Goal: Find contact information: Find contact information

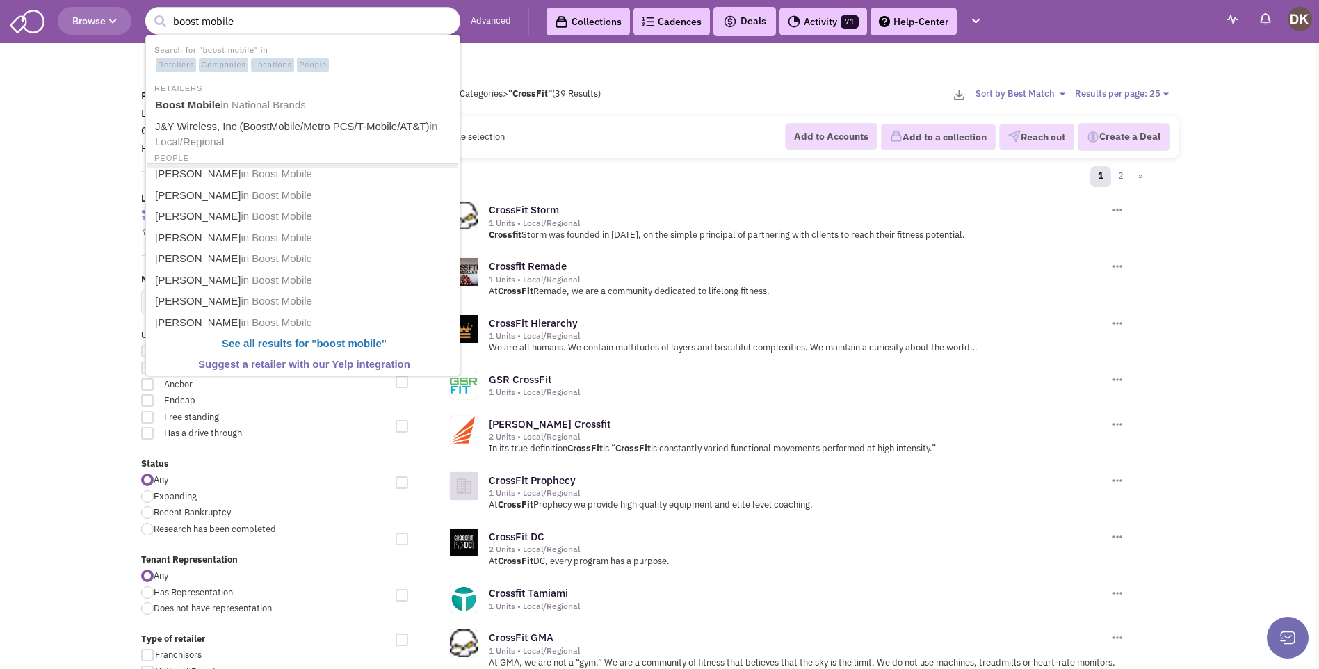
type input "boost mobile"
click at [150, 11] on button "submit" at bounding box center [160, 21] width 21 height 21
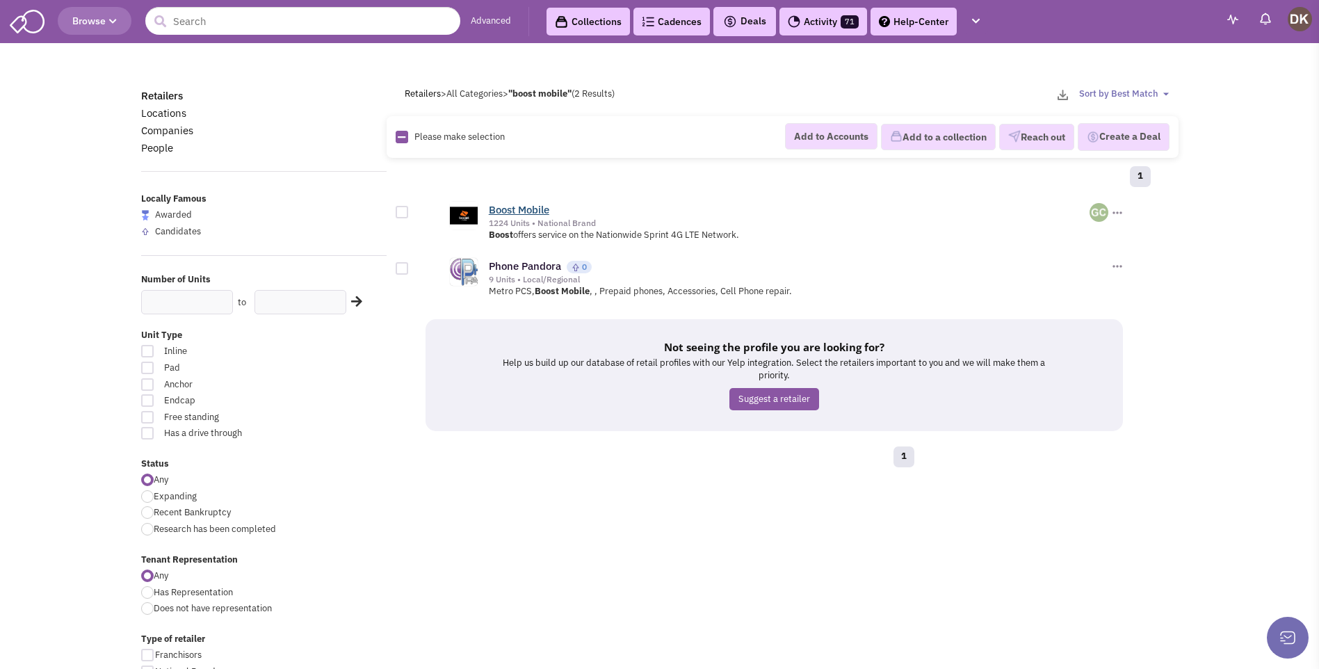
click at [520, 211] on link "Boost Mobile" at bounding box center [519, 209] width 61 height 13
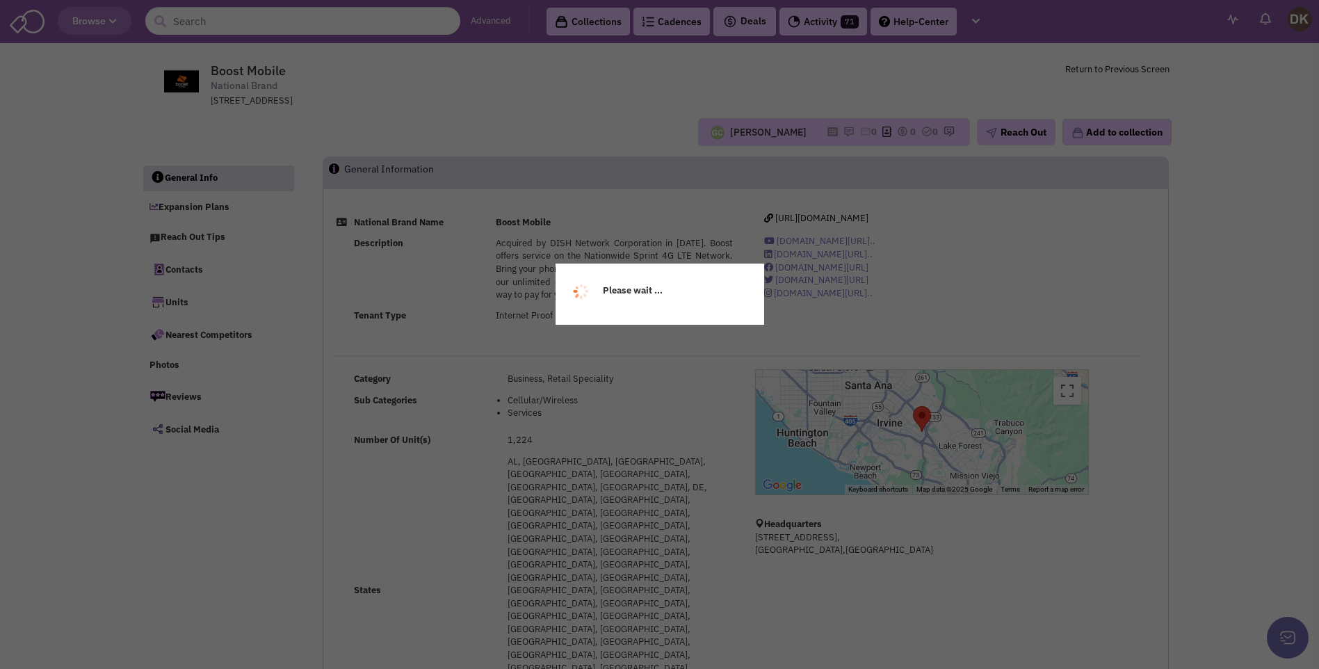
select select
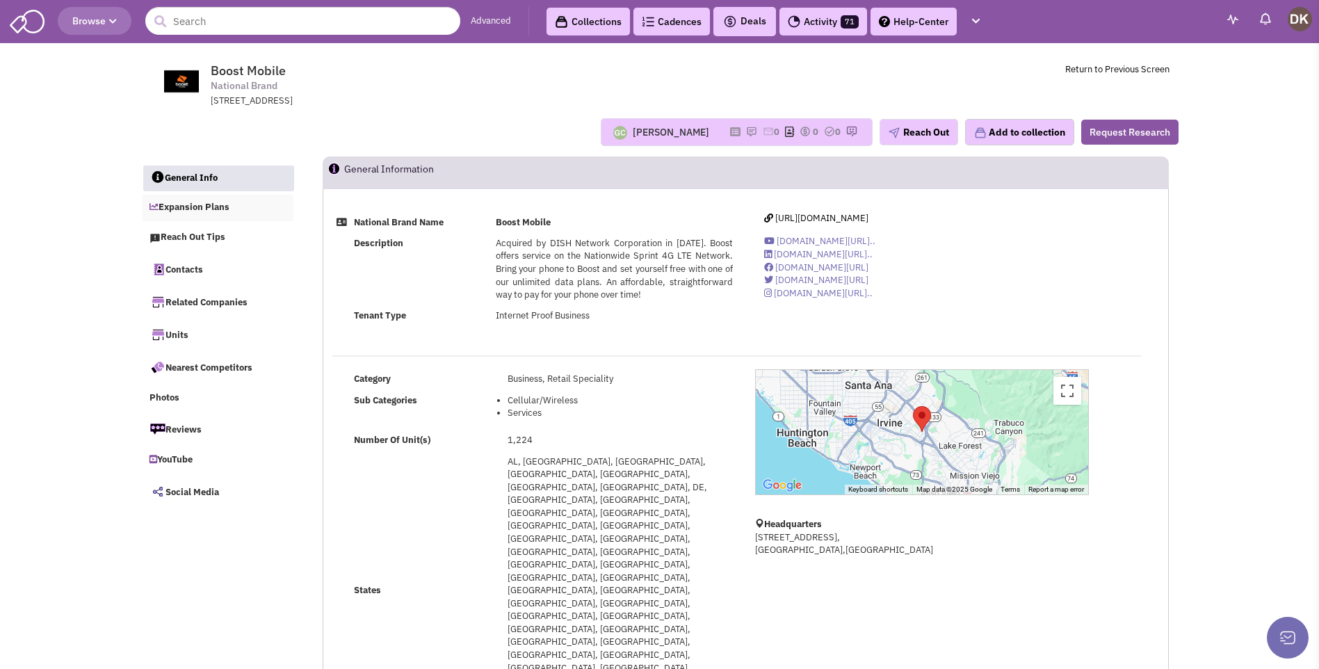
click at [193, 209] on link "Expansion Plans" at bounding box center [219, 208] width 152 height 26
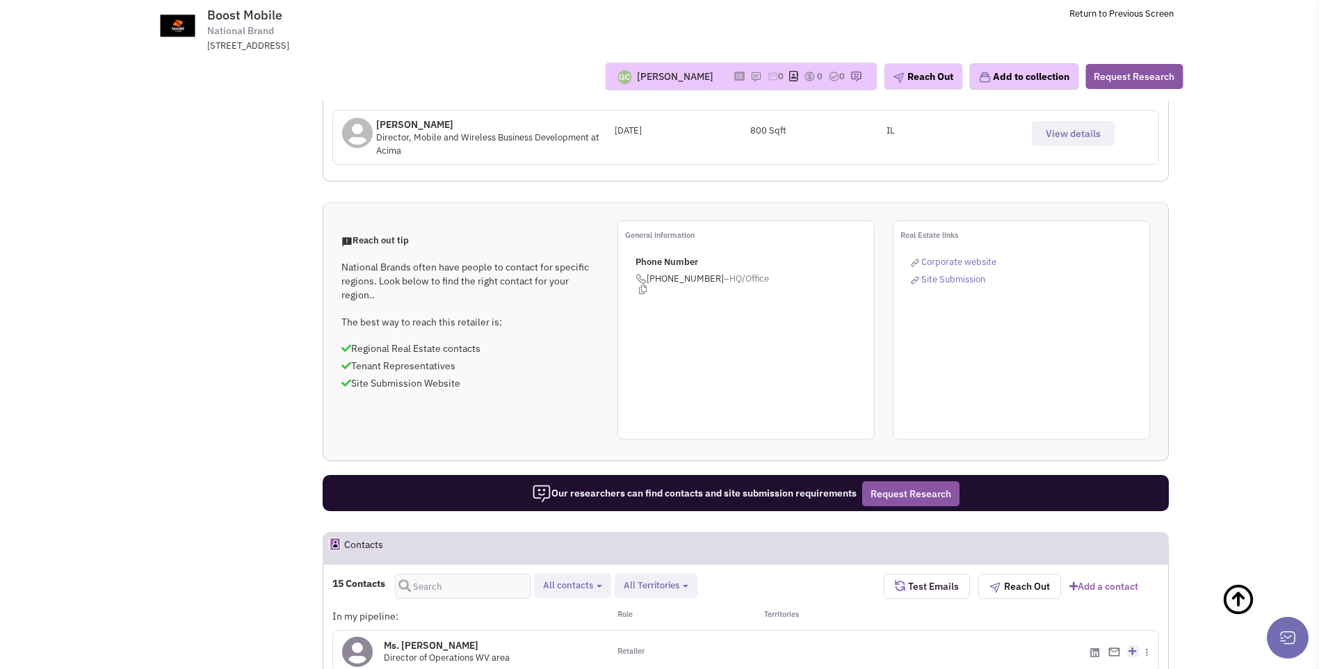
scroll to position [831, 0]
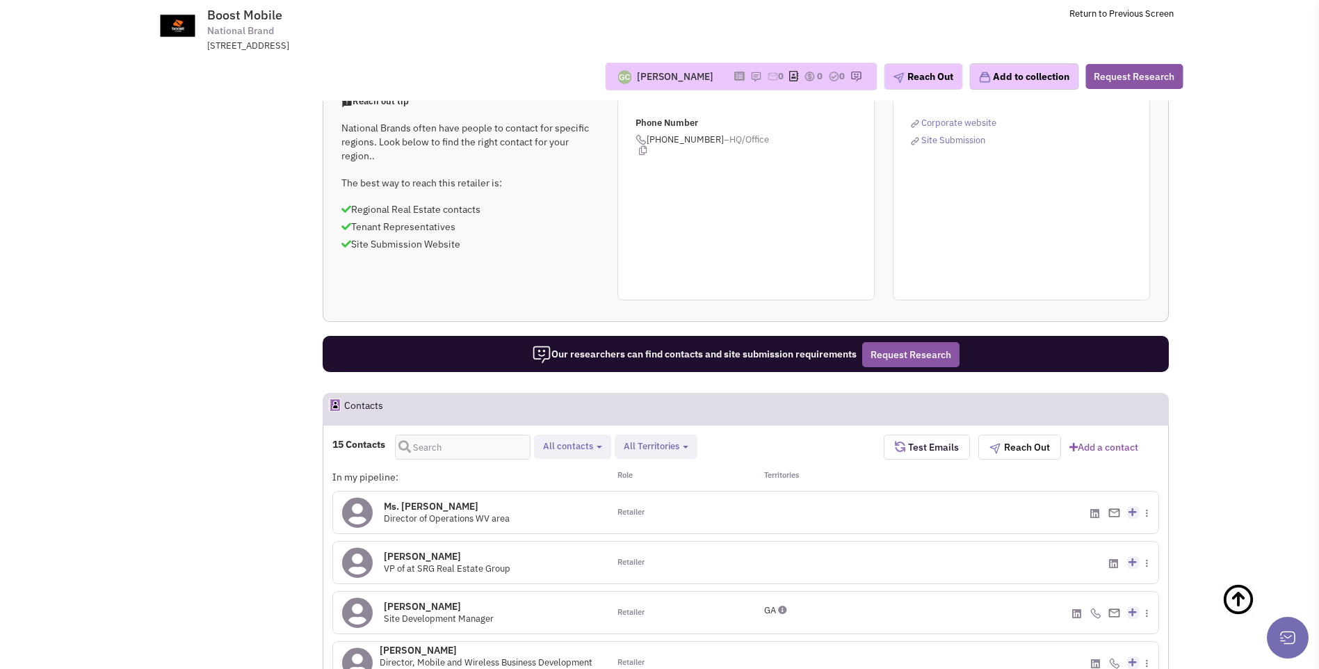
click at [366, 597] on icon at bounding box center [357, 612] width 31 height 31
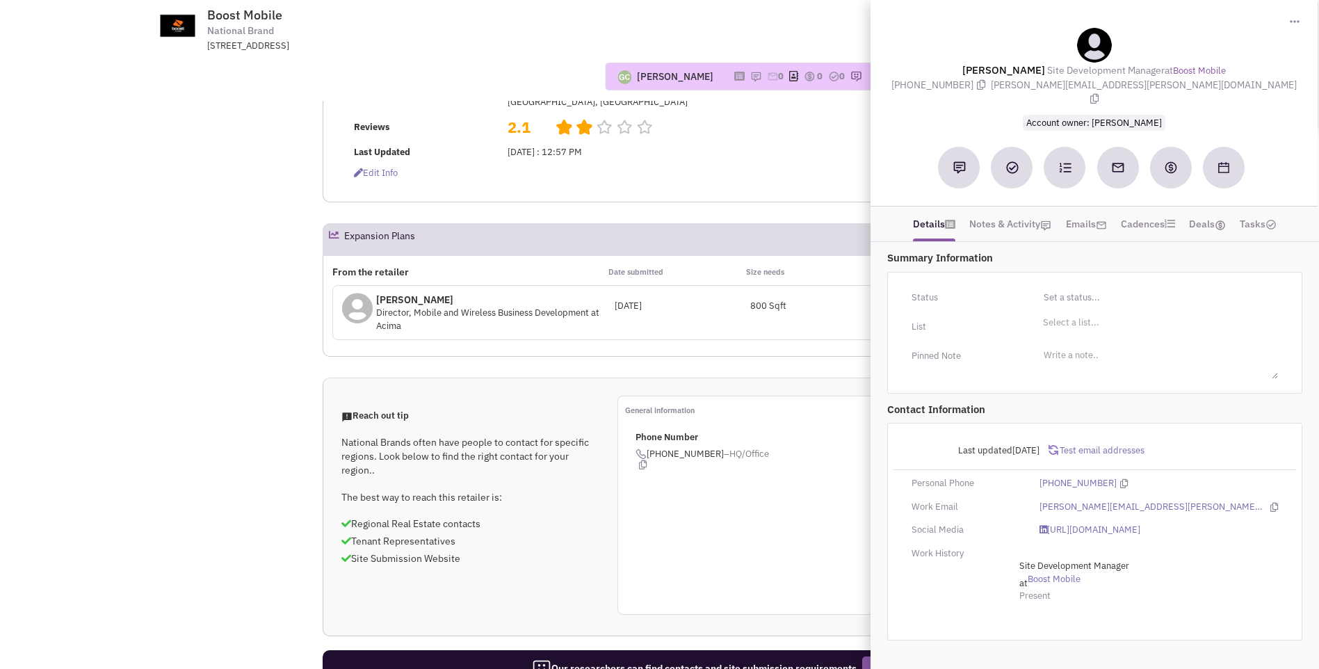
scroll to position [344, 0]
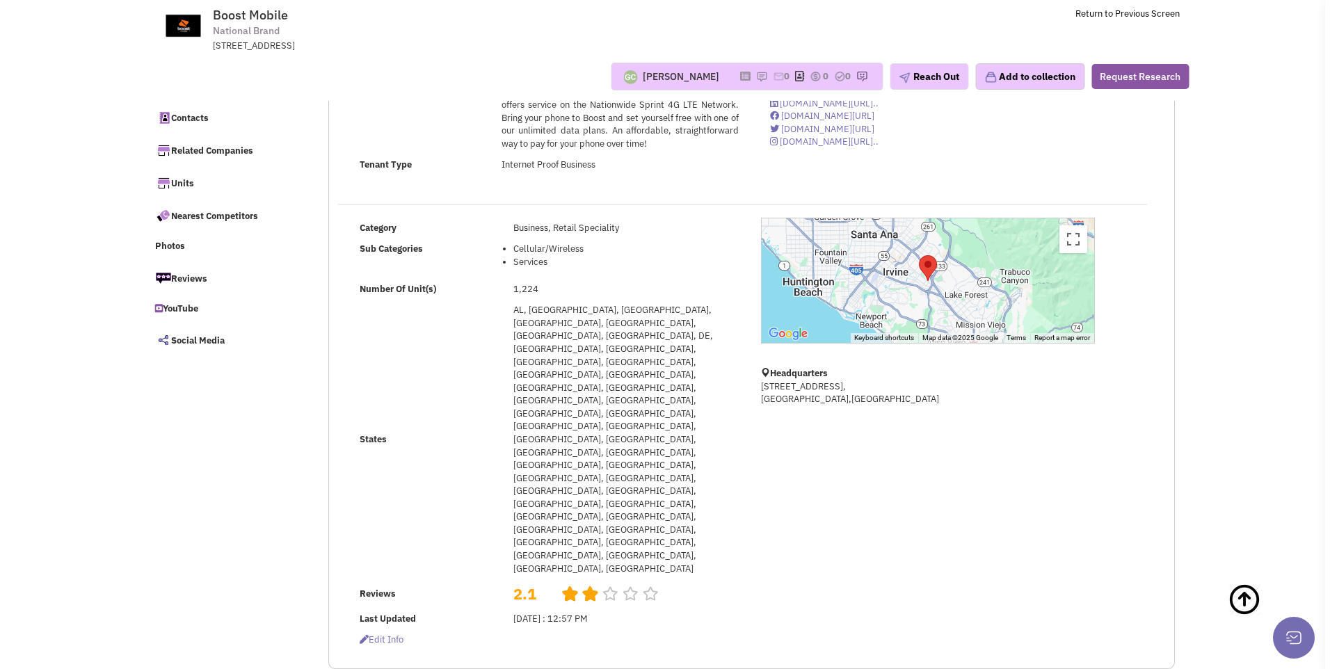
scroll to position [0, 0]
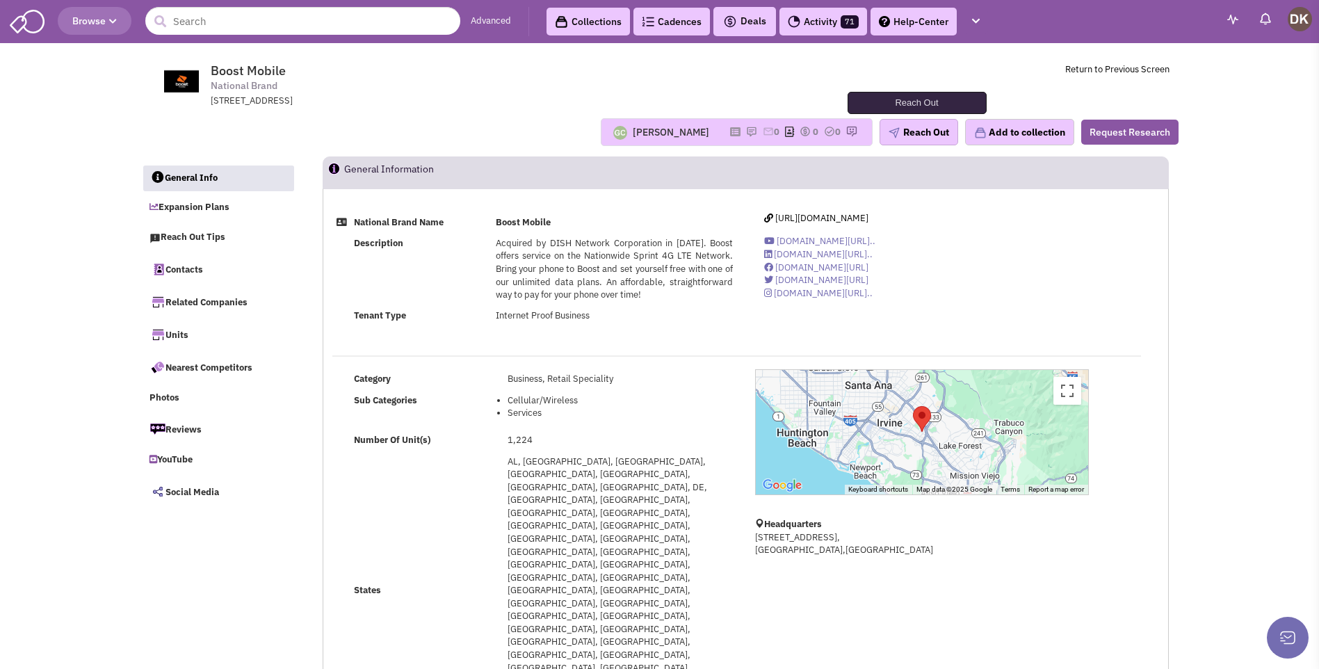
click at [920, 135] on button "Reach Out" at bounding box center [919, 132] width 79 height 26
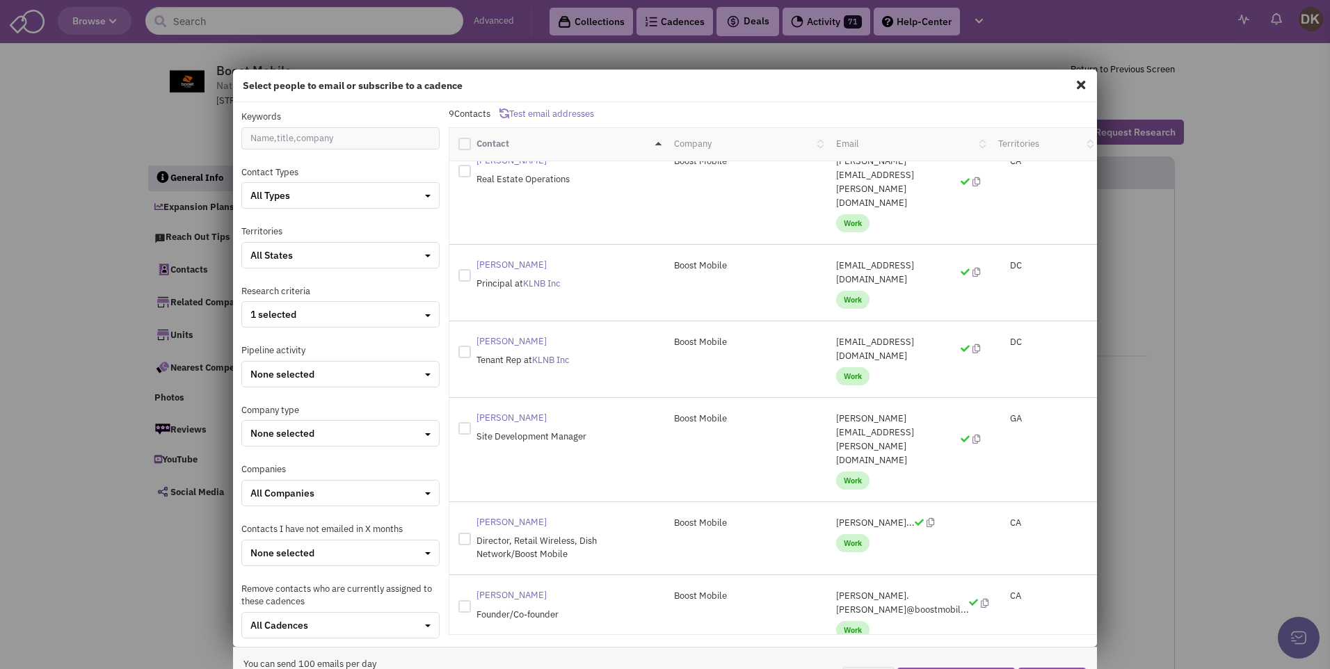
scroll to position [112, 0]
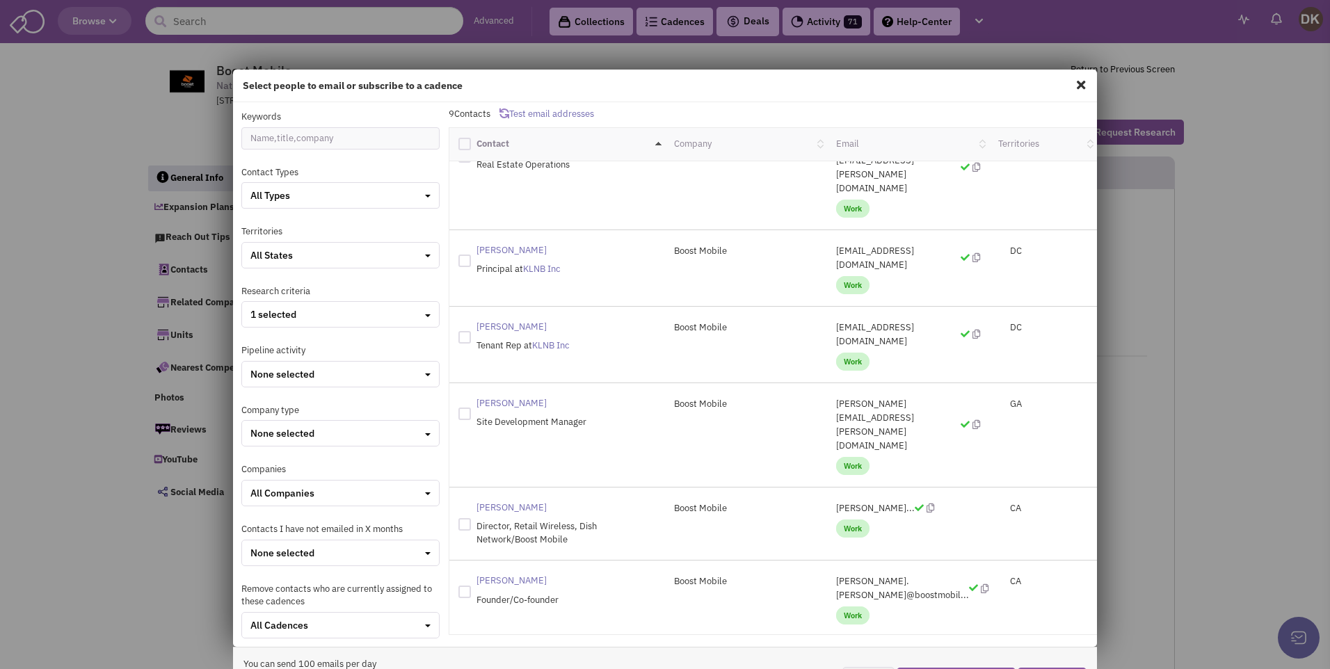
click at [836, 607] on span "Work" at bounding box center [852, 616] width 33 height 18
click at [510, 575] on spn "Peter Adderton" at bounding box center [511, 581] width 70 height 12
click at [981, 584] on icon at bounding box center [985, 588] width 8 height 9
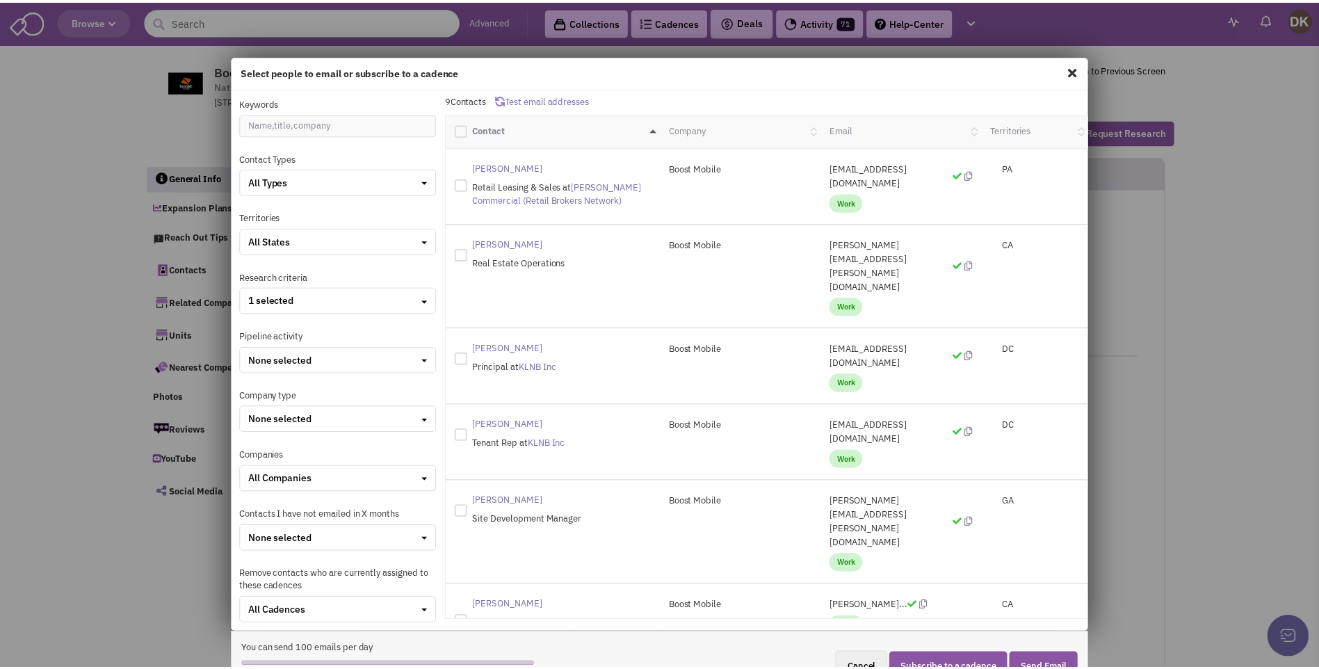
scroll to position [0, 0]
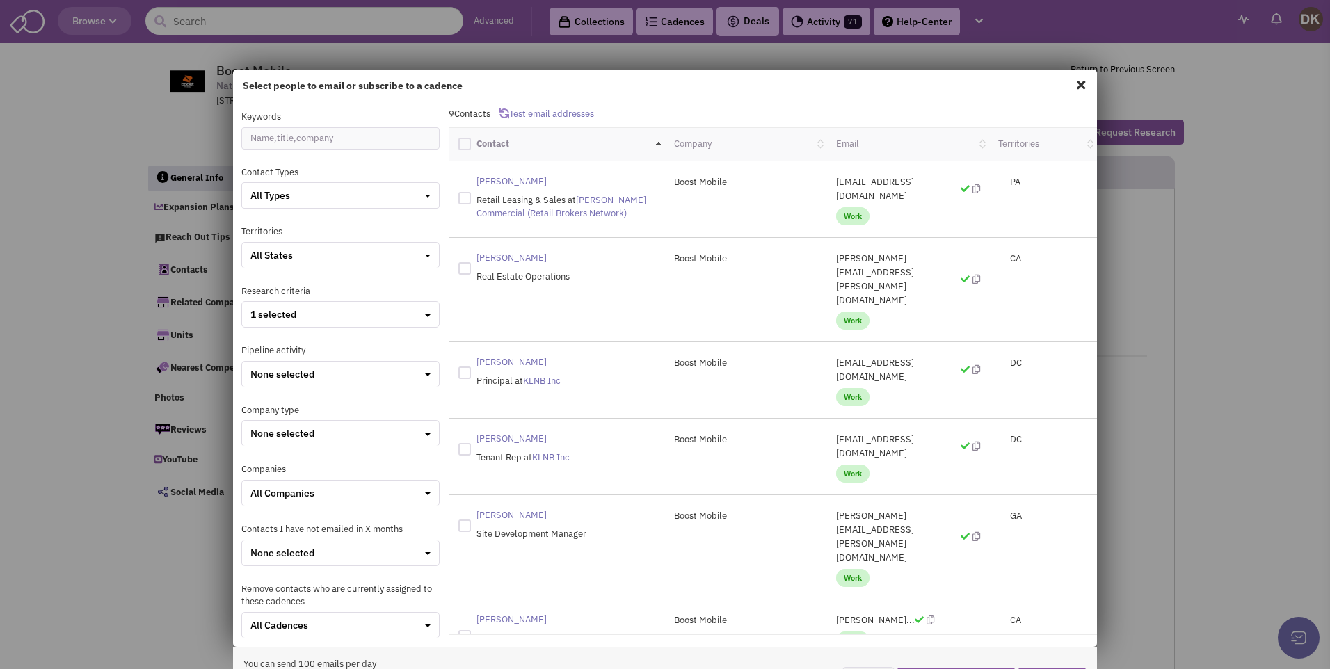
click at [1072, 83] on span at bounding box center [1081, 85] width 18 height 22
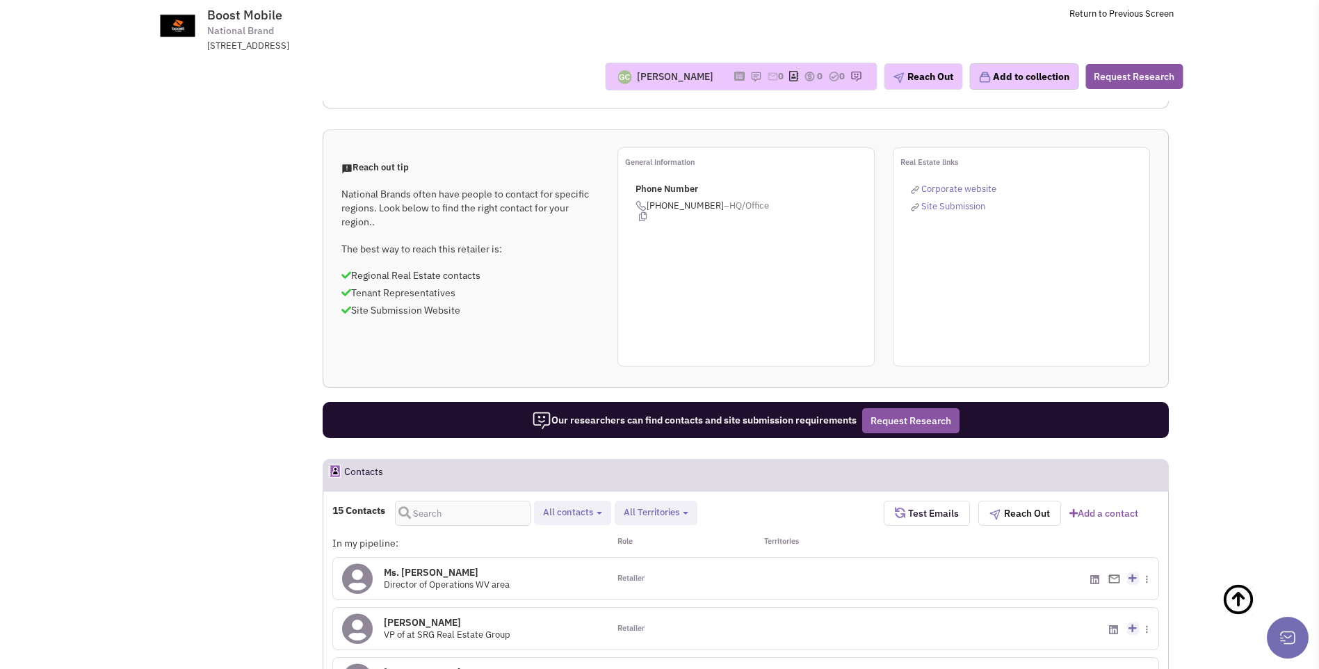
scroll to position [904, 0]
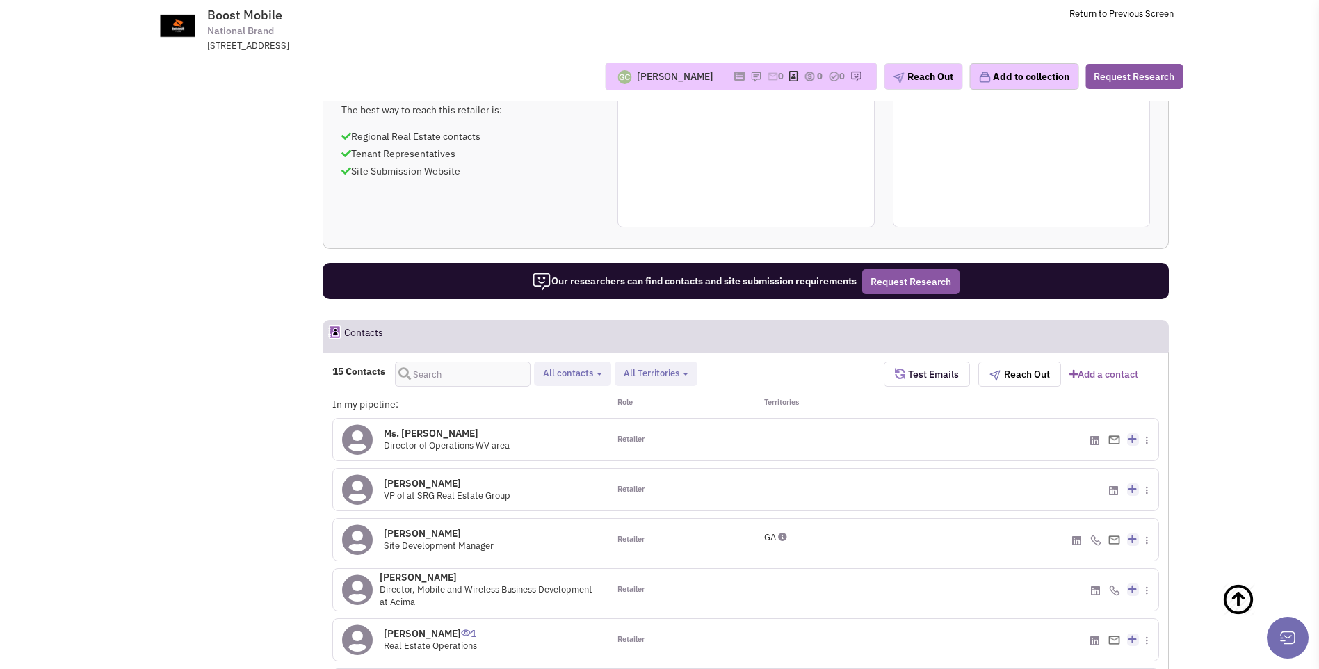
click at [358, 524] on icon at bounding box center [357, 539] width 31 height 31
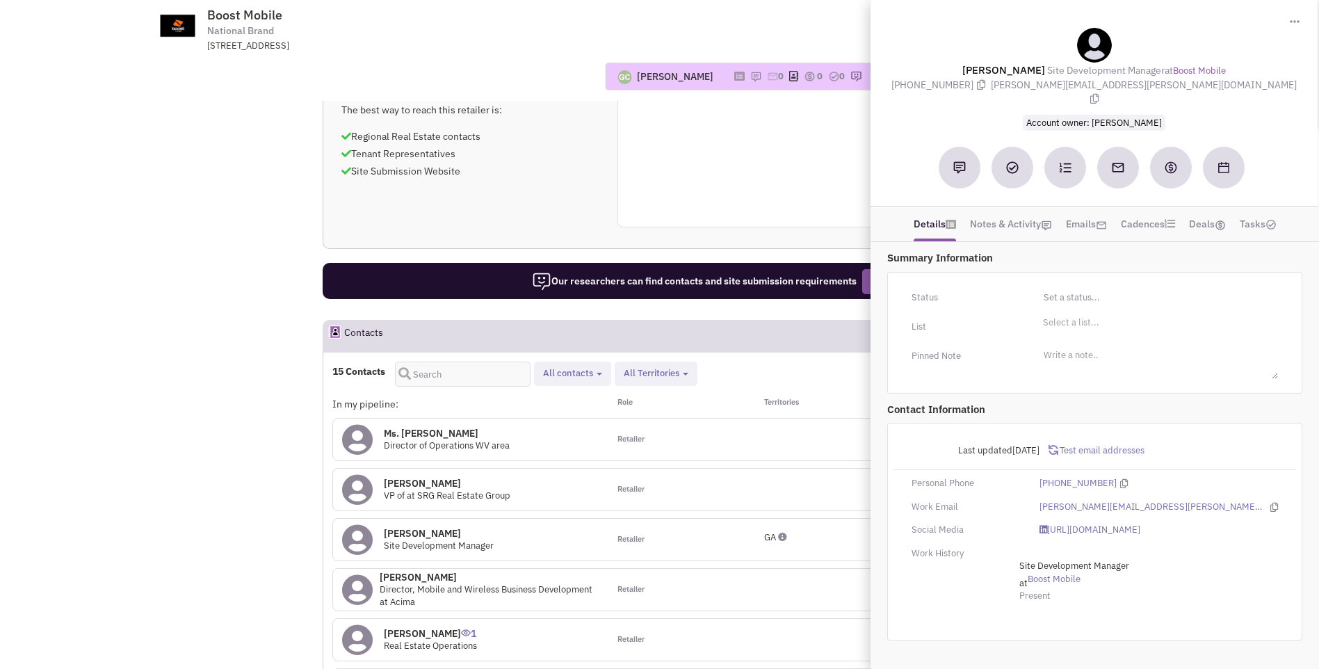
drag, startPoint x: 968, startPoint y: 65, endPoint x: 1210, endPoint y: 86, distance: 243.6
click at [1210, 86] on div "Justin Mertens Site Development Manager at Boost Mobile (404) 964-6167 justin.m…" at bounding box center [1094, 79] width 433 height 102
copy div "Justin Mertens Site Development Manager at Boost Mobile (404) 964-6167 justin.m…"
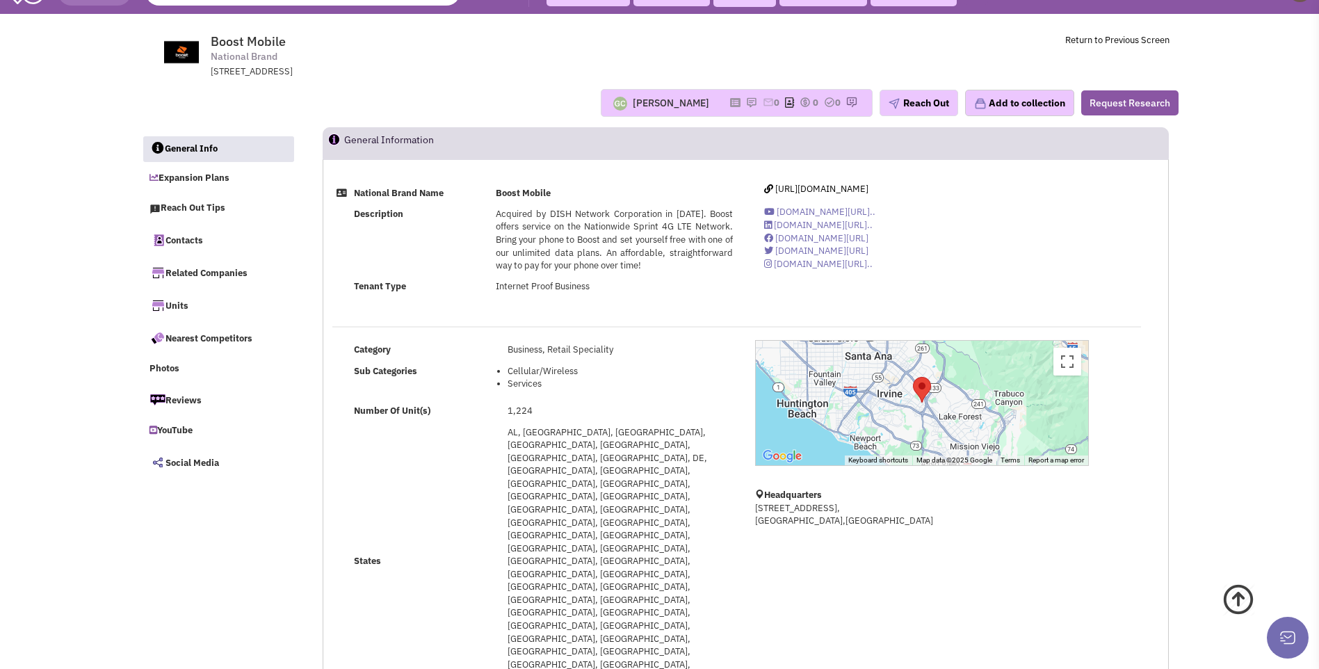
scroll to position [0, 0]
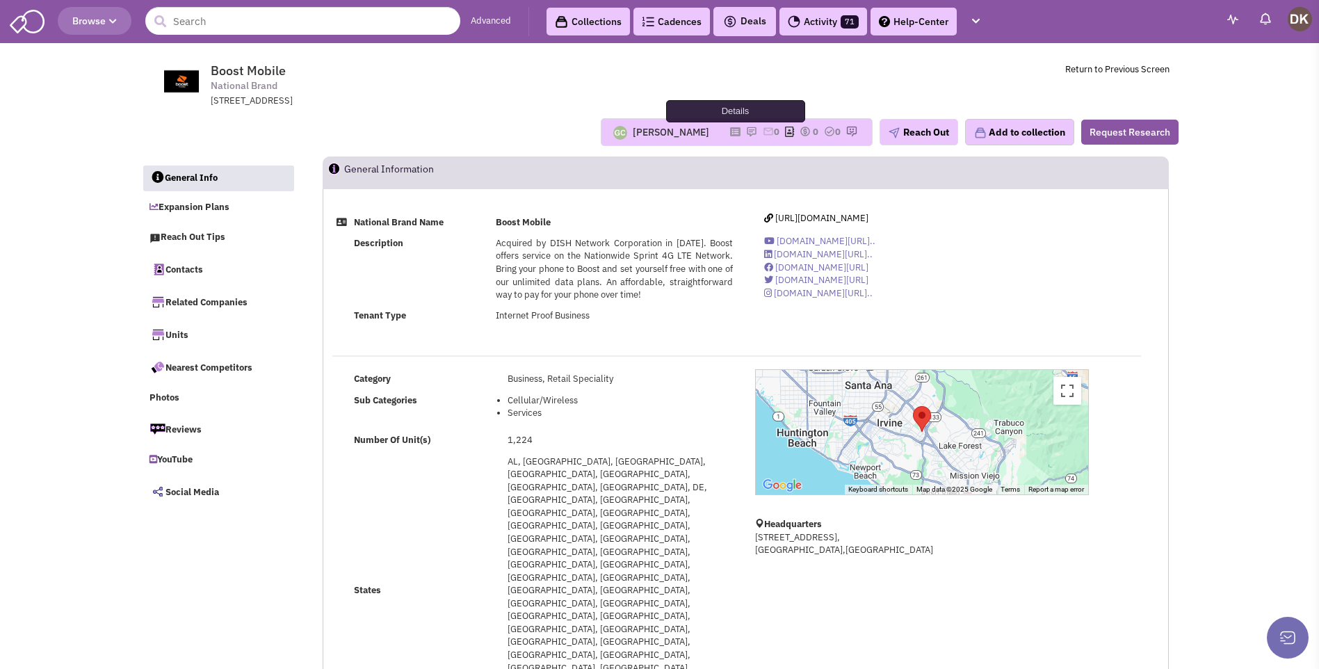
click at [730, 136] on icon at bounding box center [735, 132] width 10 height 8
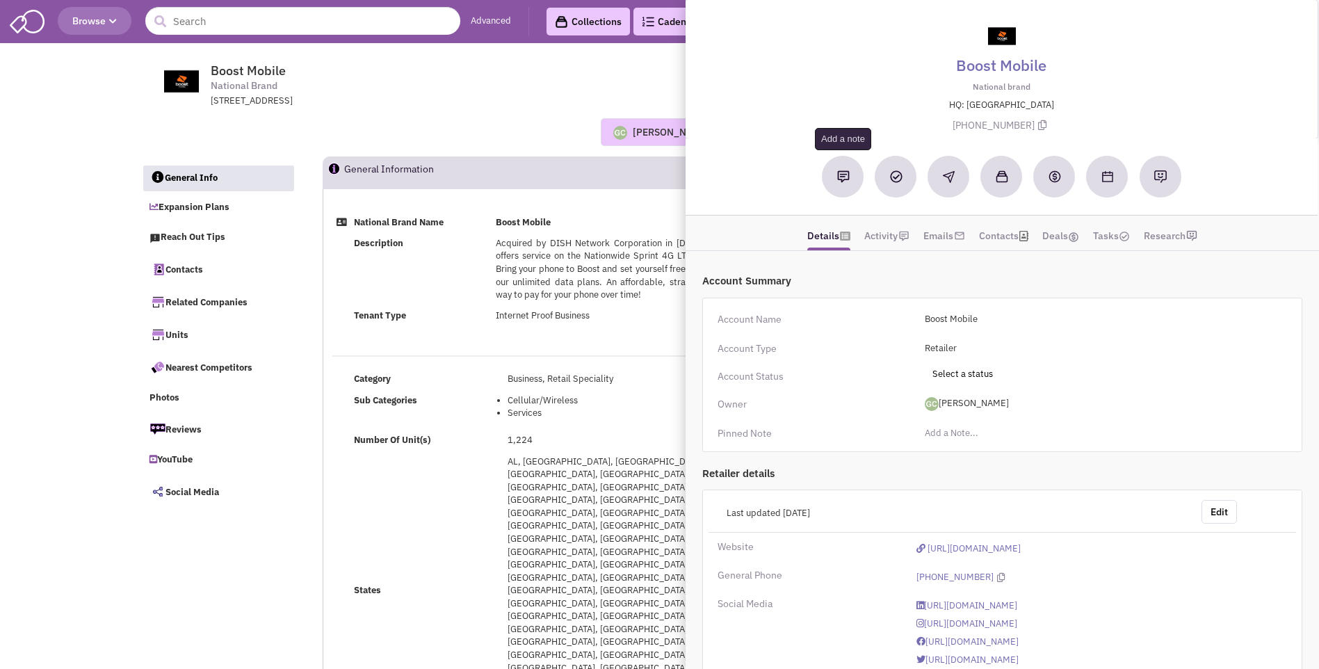
click at [852, 180] on button at bounding box center [844, 177] width 42 height 42
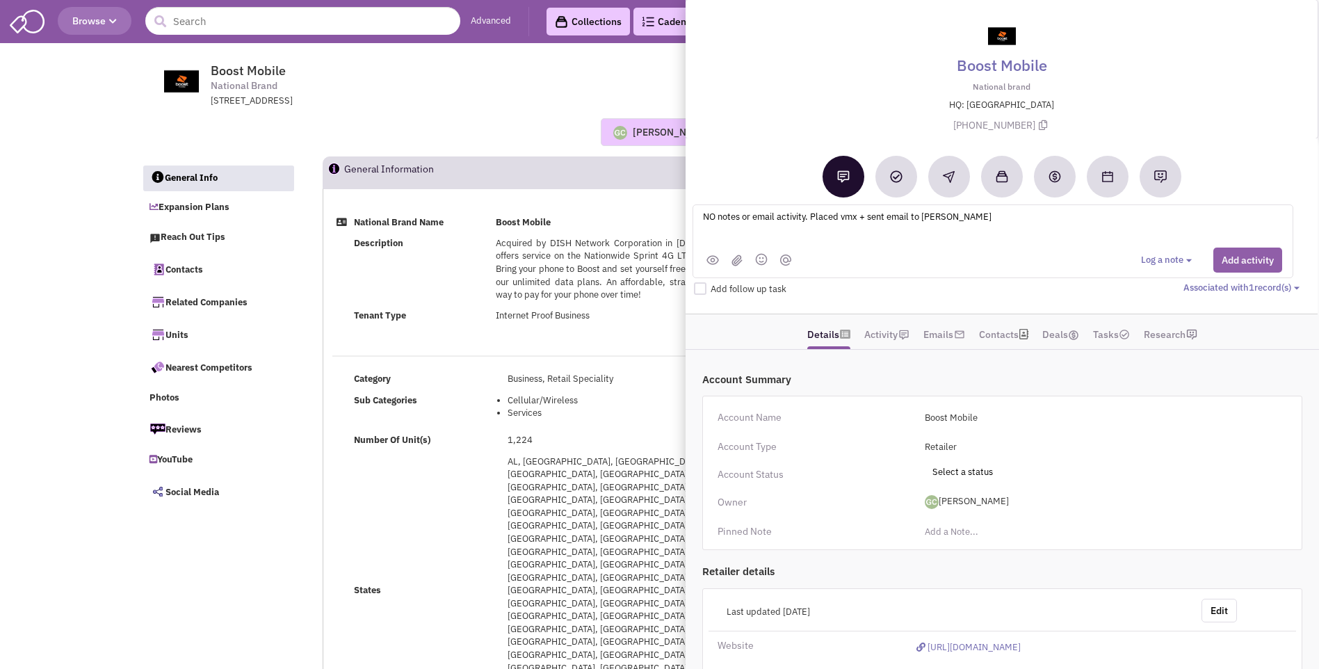
type textarea "NO notes or email activity. Placed vmx + sent email to Justin Mertens"
click at [1235, 262] on button "Add activity" at bounding box center [1248, 260] width 69 height 25
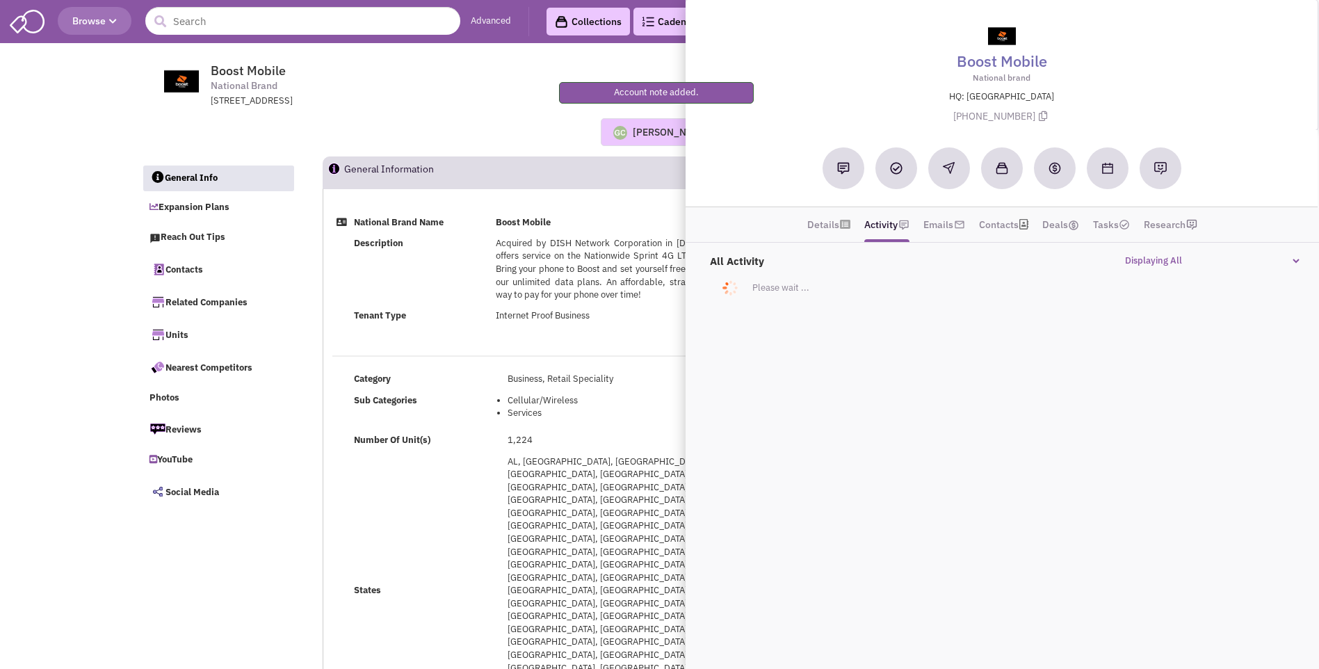
click at [441, 136] on div "Guillaume Chetail Most recent Note Donnie Keller 03:40 PM on 08/16/2025 sent em…" at bounding box center [660, 132] width 1056 height 28
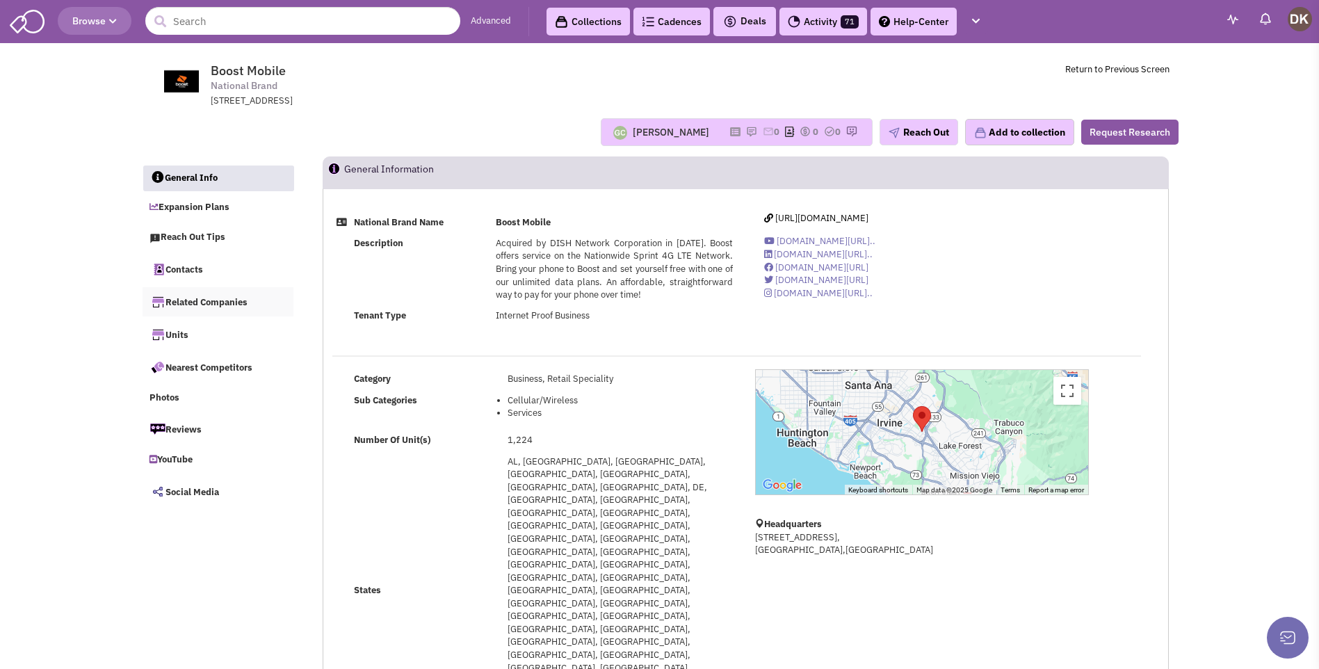
click at [206, 303] on link "Related Companies" at bounding box center [219, 301] width 152 height 29
click at [219, 370] on link "Nearest Competitors" at bounding box center [219, 368] width 152 height 29
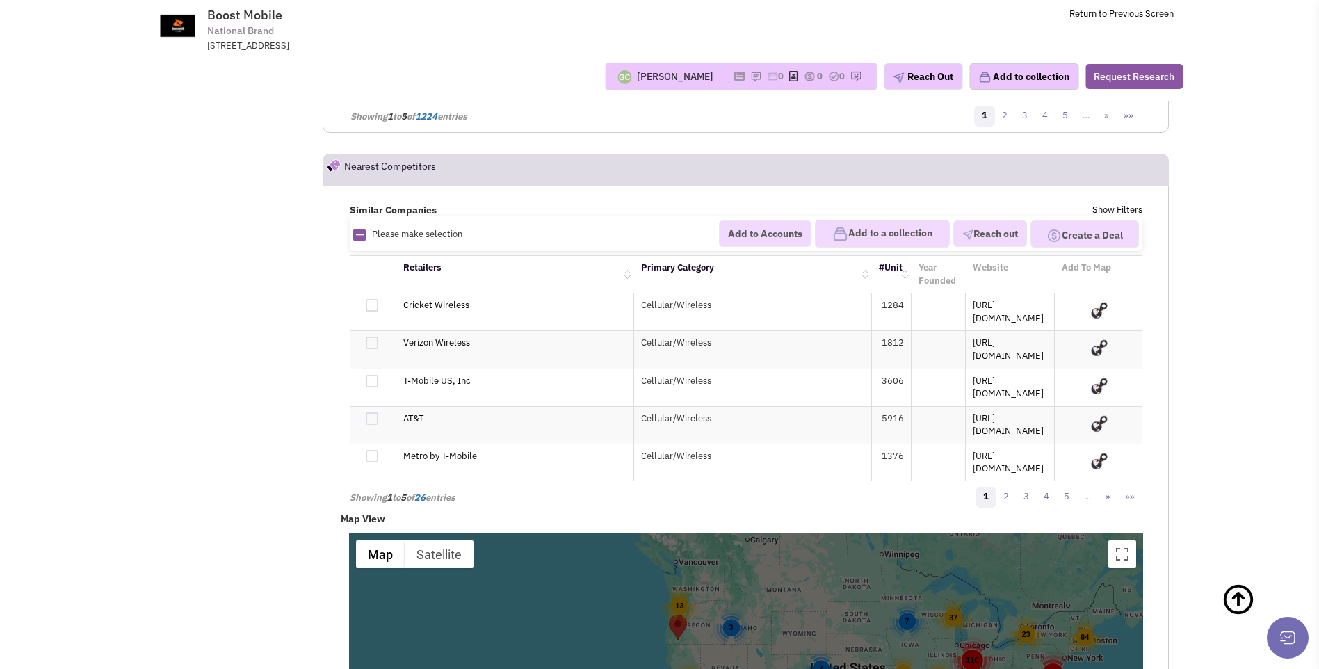
scroll to position [2546, 0]
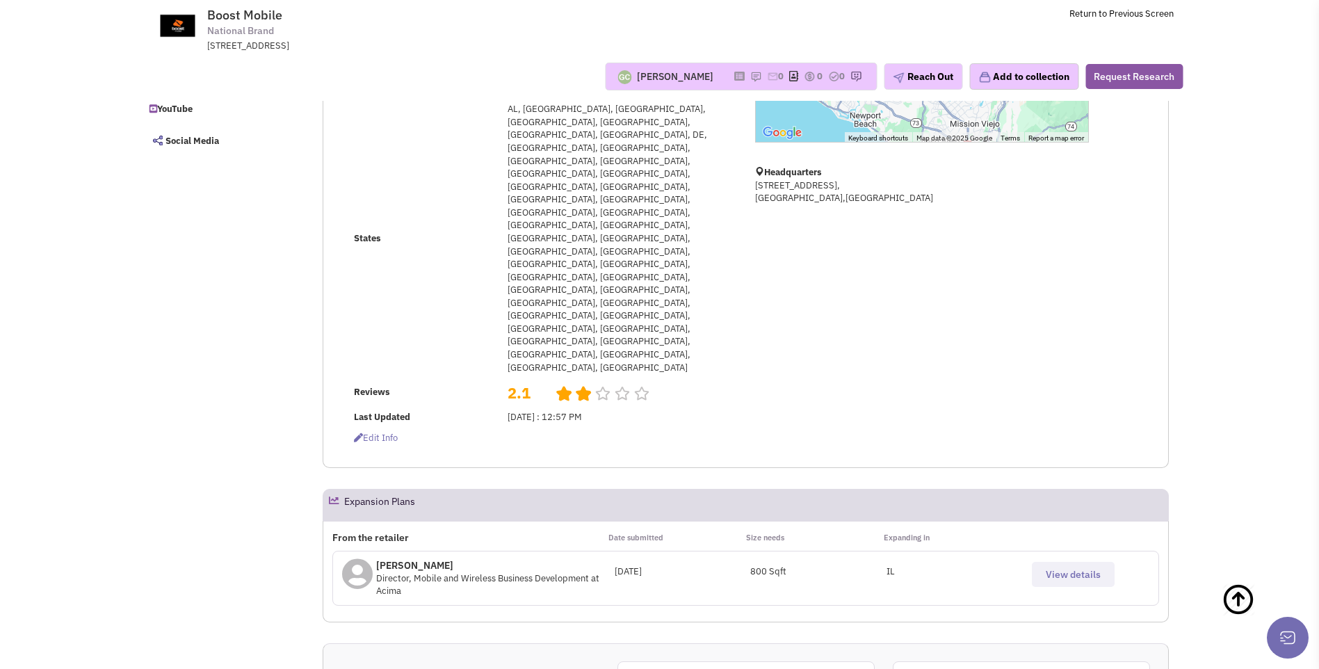
scroll to position [0, 0]
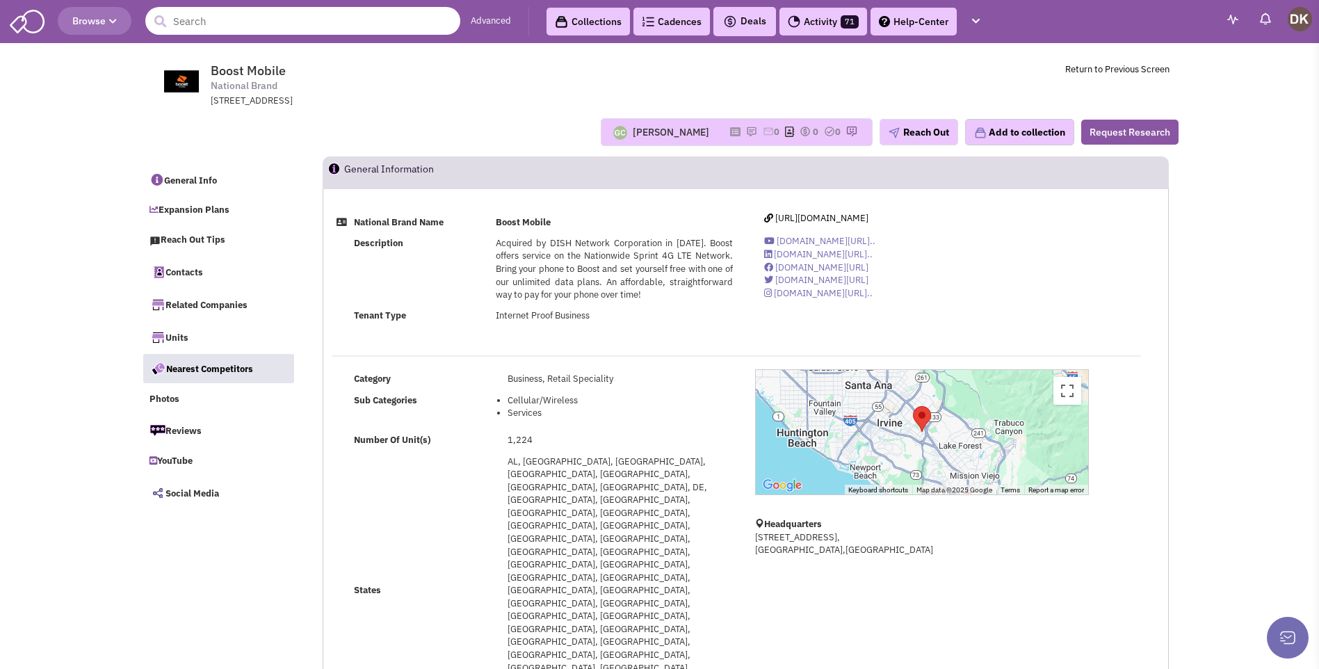
click at [335, 25] on input "text" at bounding box center [302, 21] width 315 height 28
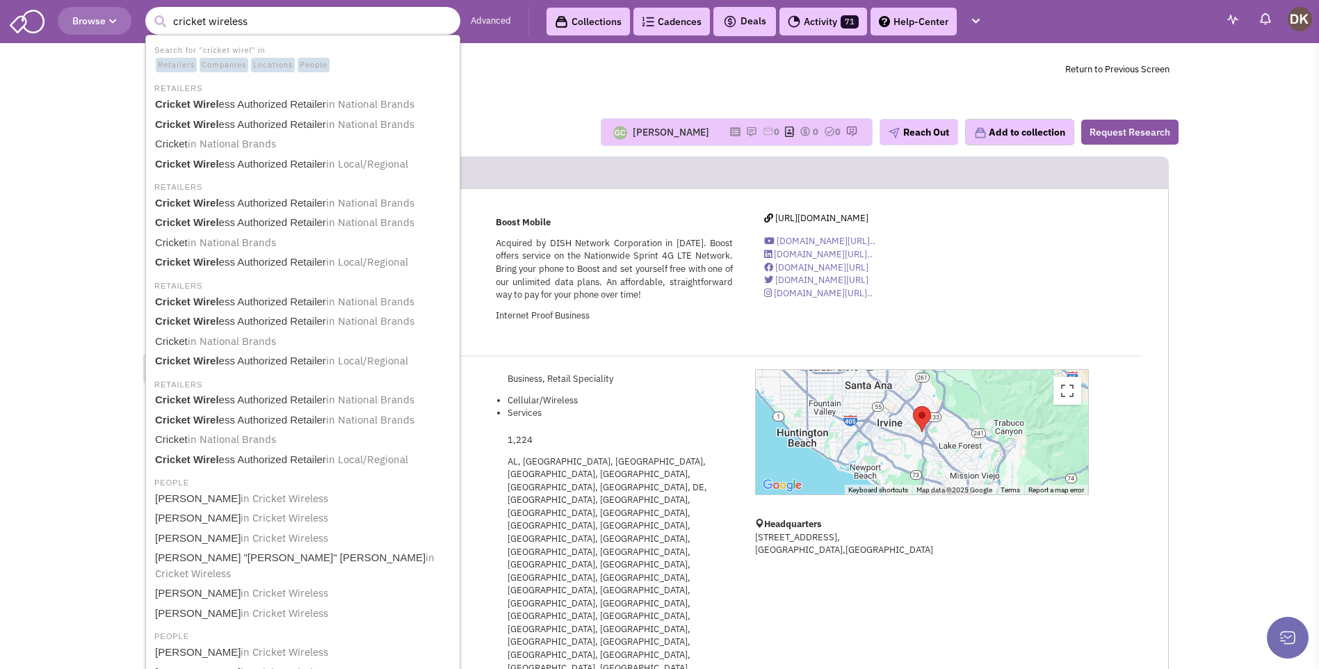
type input "cricket wireless"
click at [150, 11] on button "submit" at bounding box center [160, 21] width 21 height 21
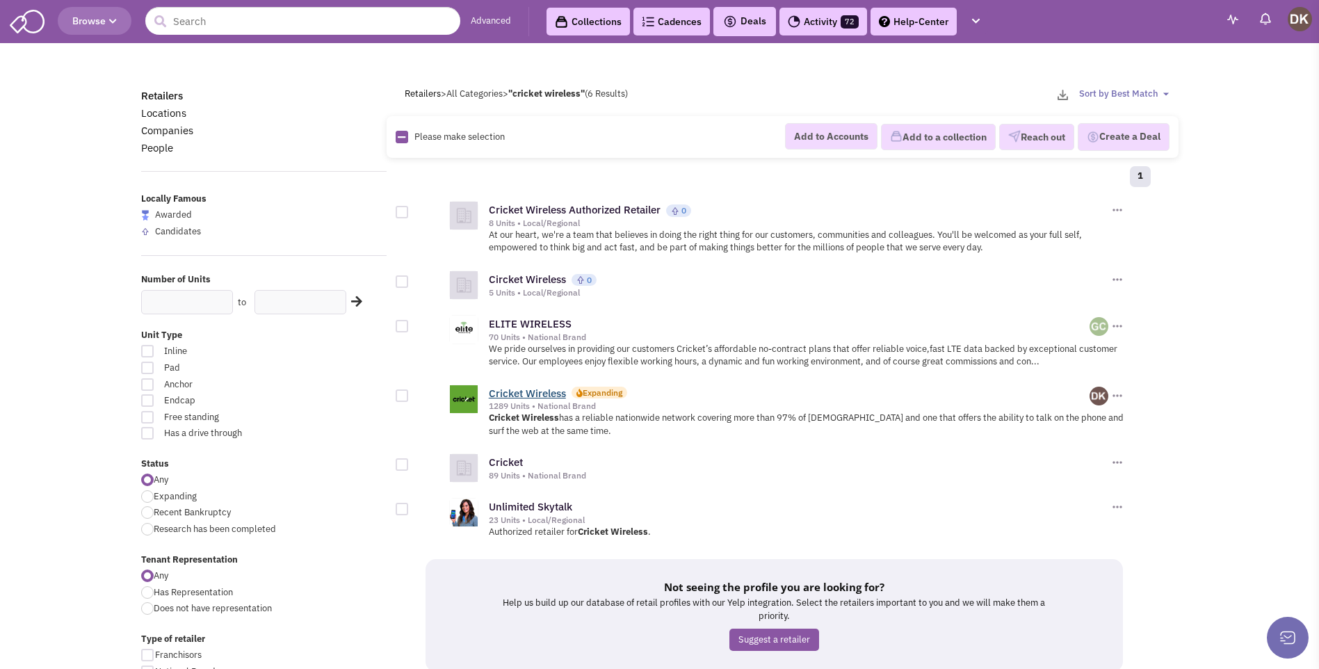
click at [527, 395] on link "Cricket Wireless" at bounding box center [527, 393] width 77 height 13
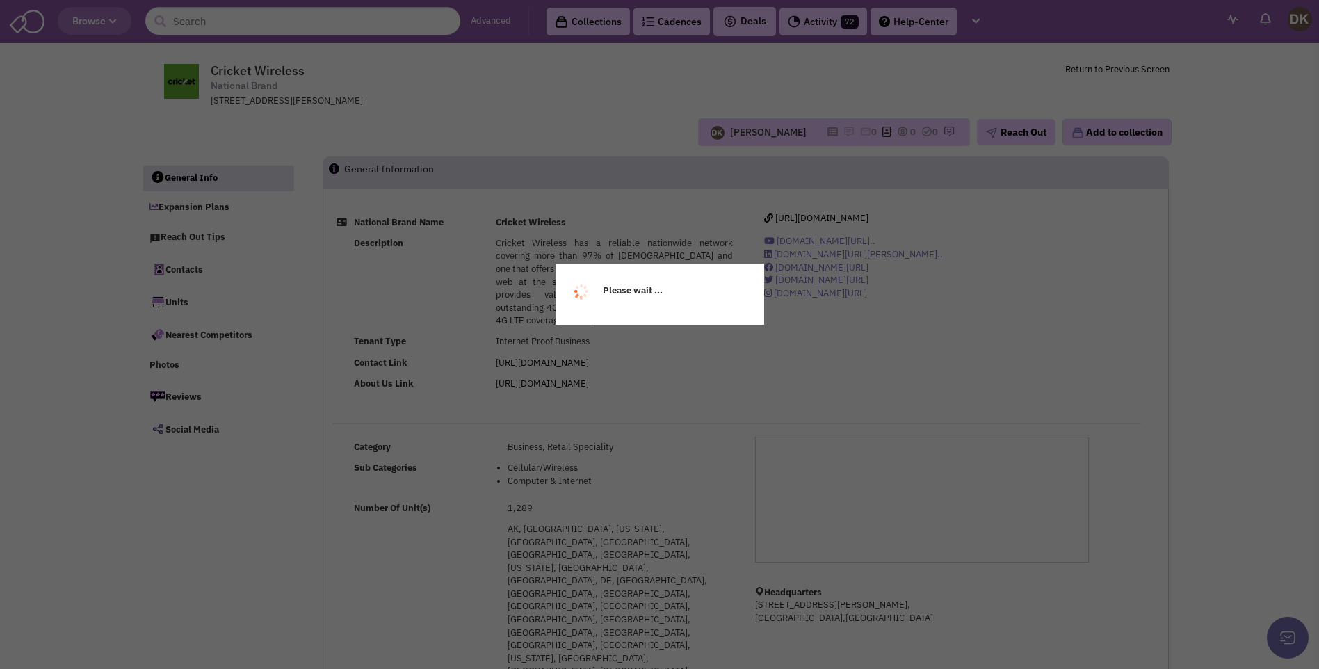
select select
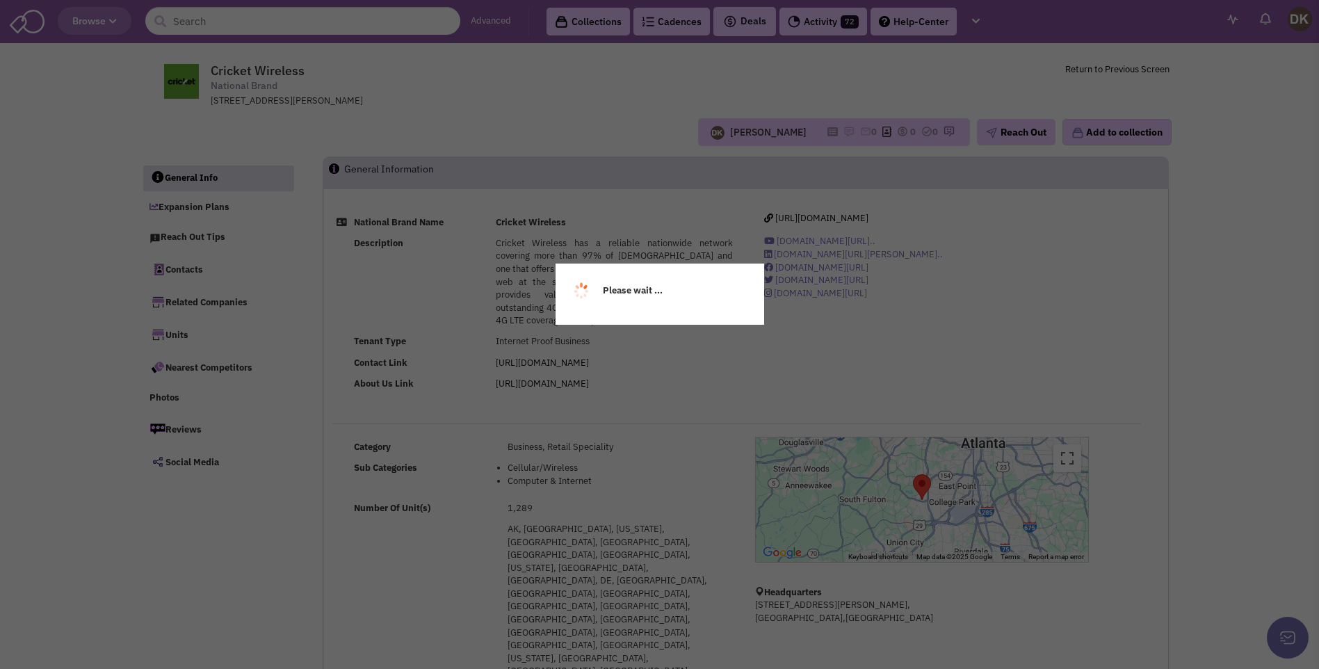
select select
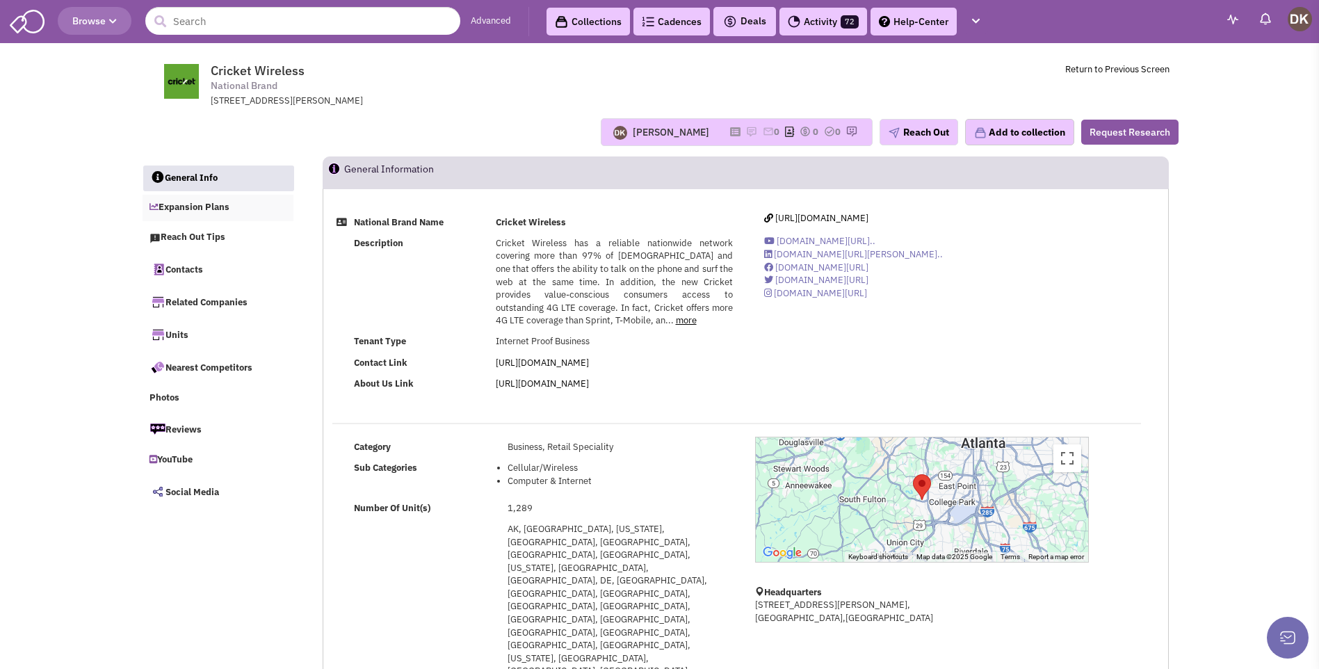
click at [193, 211] on link "Expansion Plans" at bounding box center [219, 208] width 152 height 26
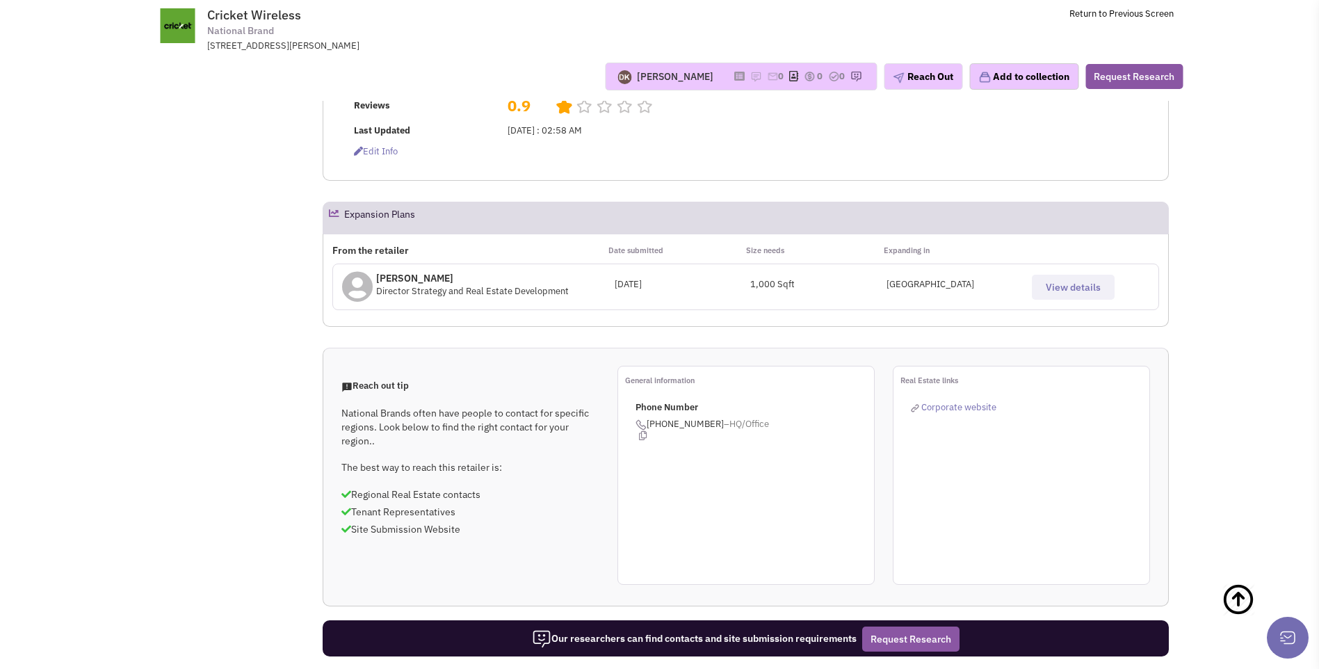
scroll to position [344, 0]
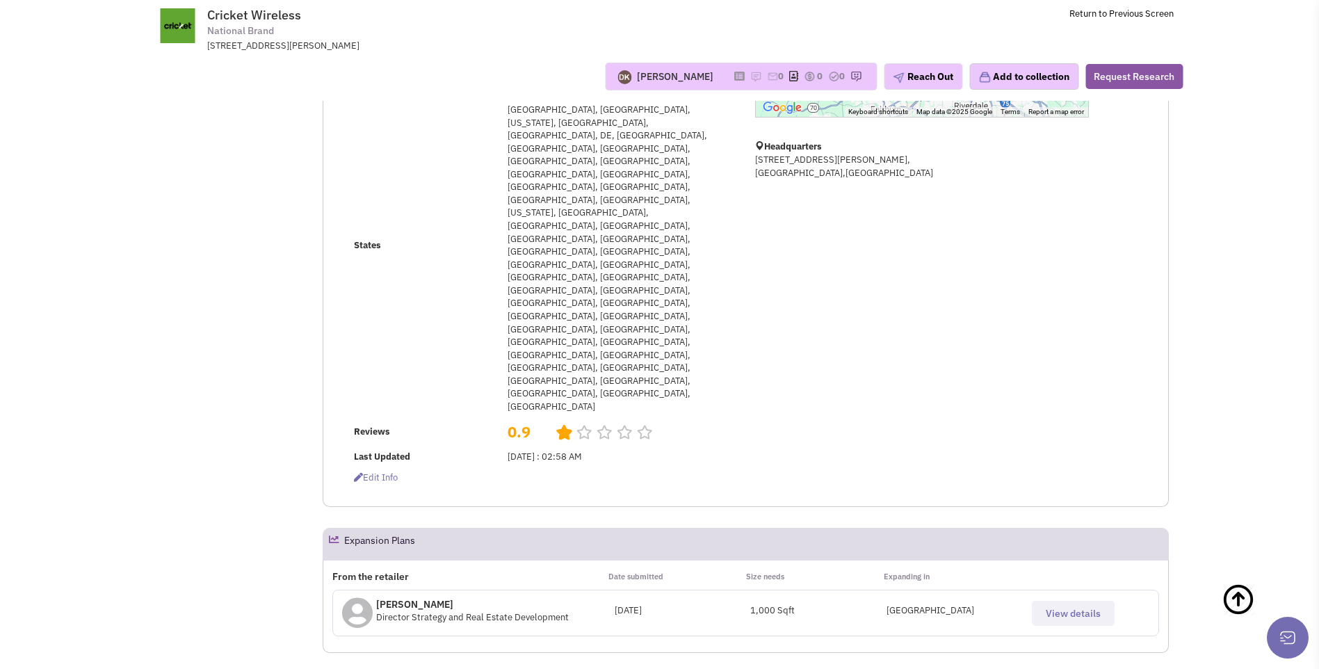
click at [360, 597] on icon at bounding box center [357, 612] width 31 height 31
click at [1051, 607] on span "View details" at bounding box center [1073, 613] width 55 height 13
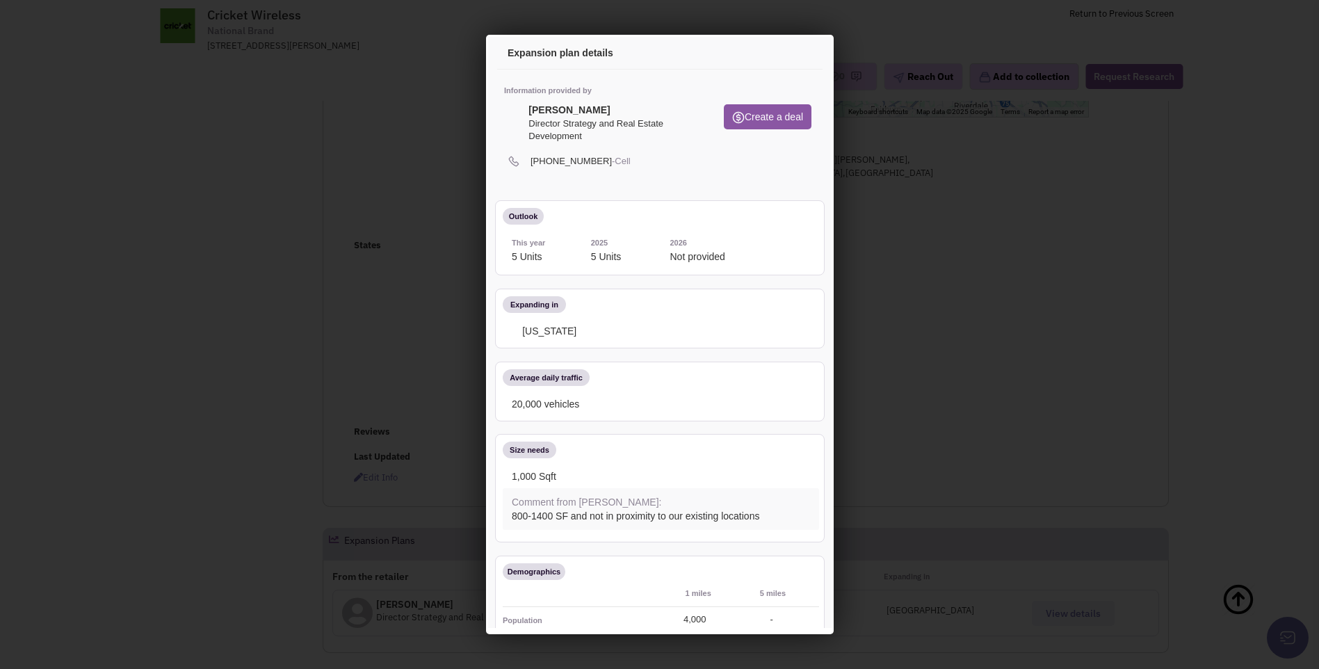
scroll to position [0, 0]
click at [426, 141] on div at bounding box center [659, 334] width 1319 height 669
click at [790, 56] on icon at bounding box center [798, 55] width 29 height 33
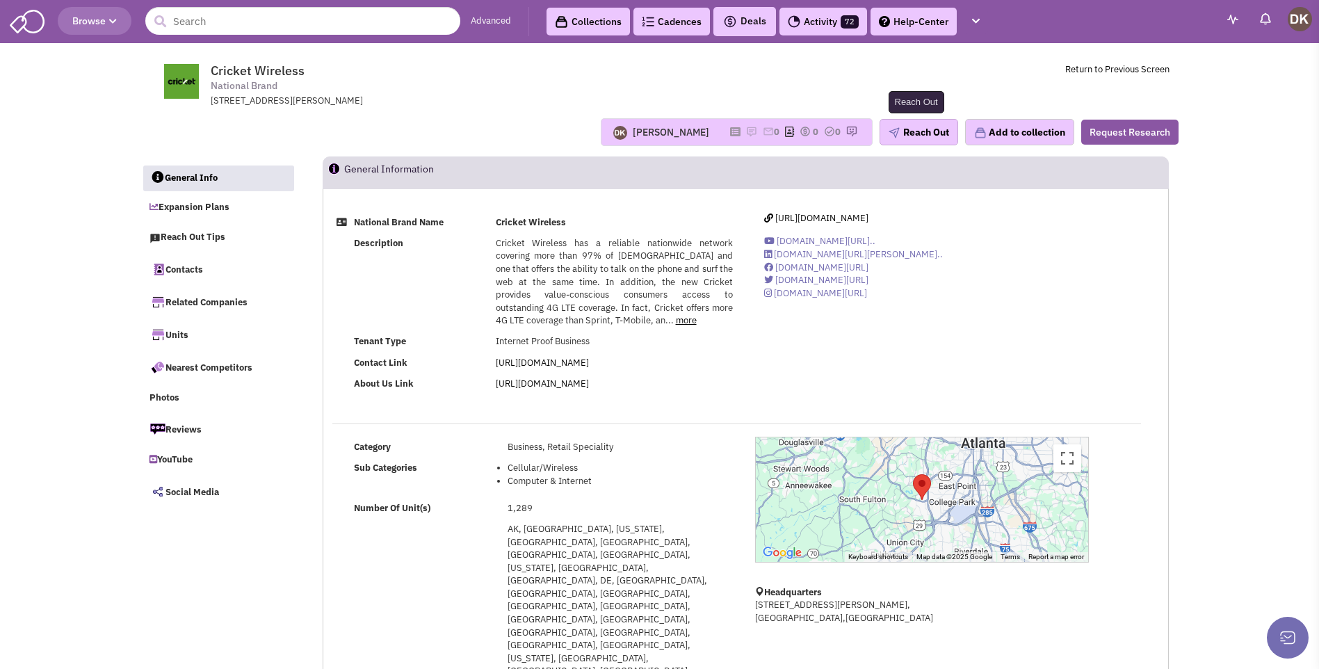
click at [933, 130] on button "Reach Out" at bounding box center [919, 132] width 79 height 26
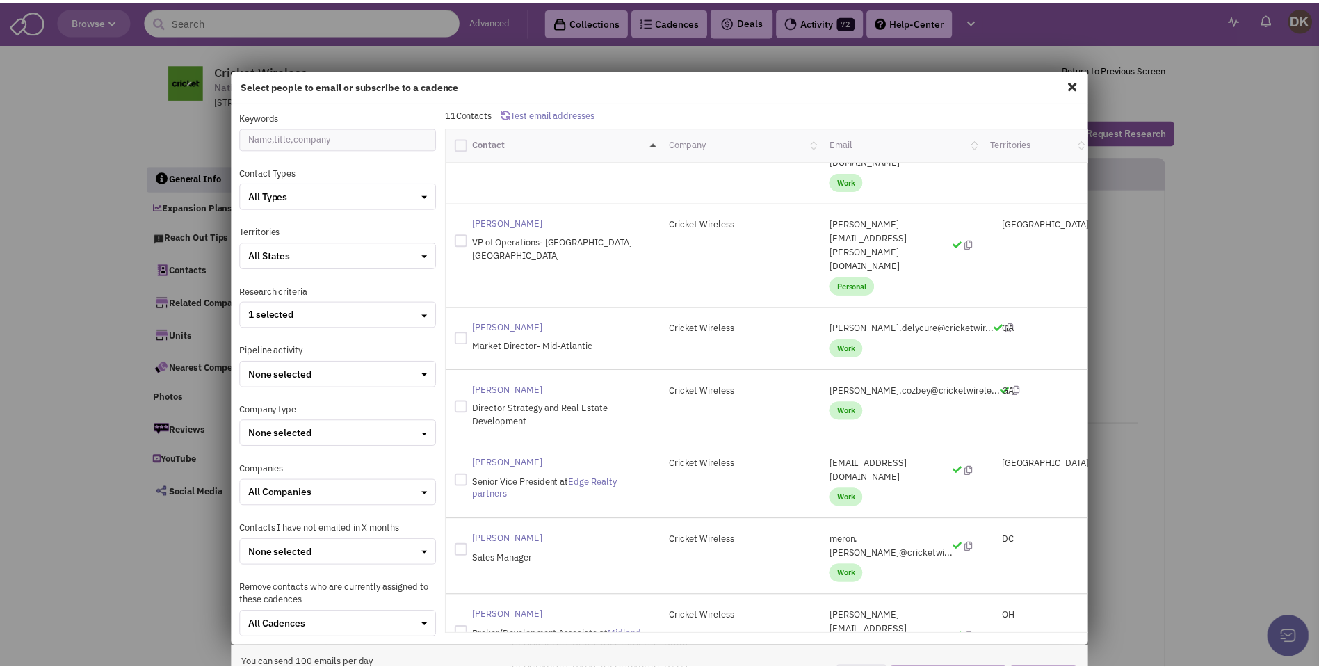
scroll to position [186, 0]
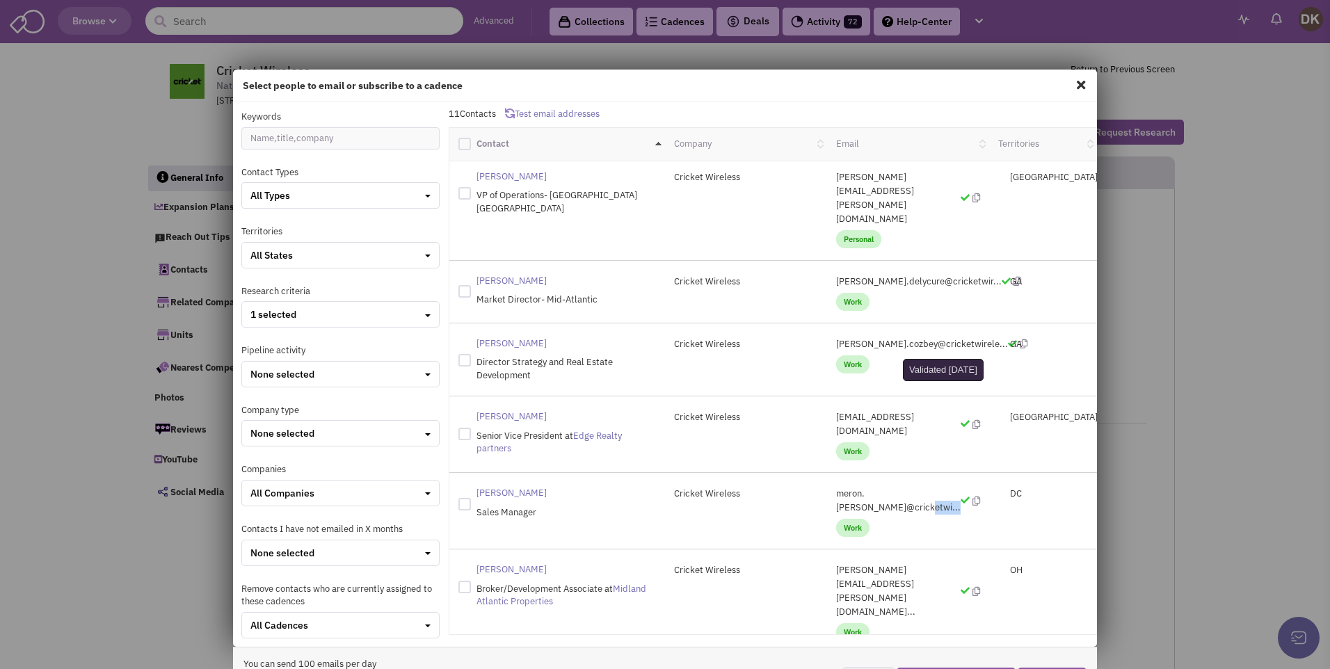
drag, startPoint x: 826, startPoint y: 394, endPoint x: 952, endPoint y: 394, distance: 125.9
click at [952, 487] on p "meron.alemayehu@cricketwi..." at bounding box center [908, 501] width 144 height 28
drag, startPoint x: 952, startPoint y: 394, endPoint x: 917, endPoint y: 396, distance: 34.8
copy p "meron.alemayehu@cricketwi..."
click at [1072, 83] on span at bounding box center [1081, 85] width 18 height 22
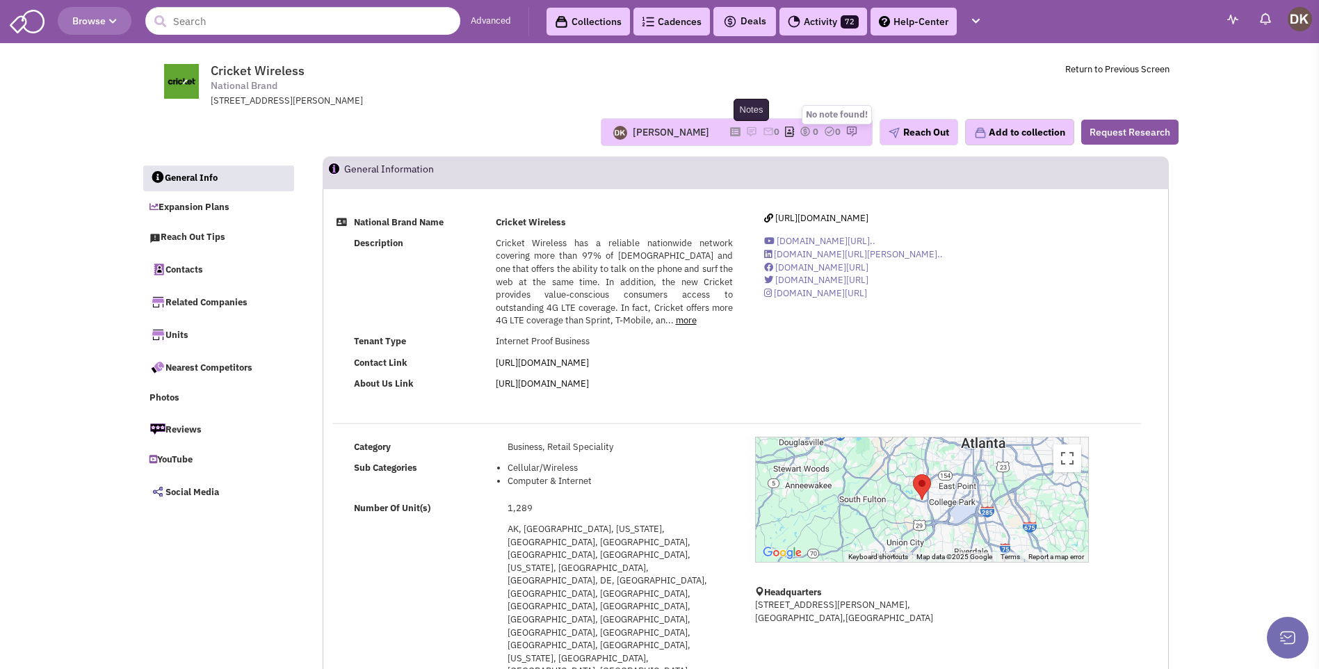
click at [746, 135] on img at bounding box center [751, 131] width 11 height 11
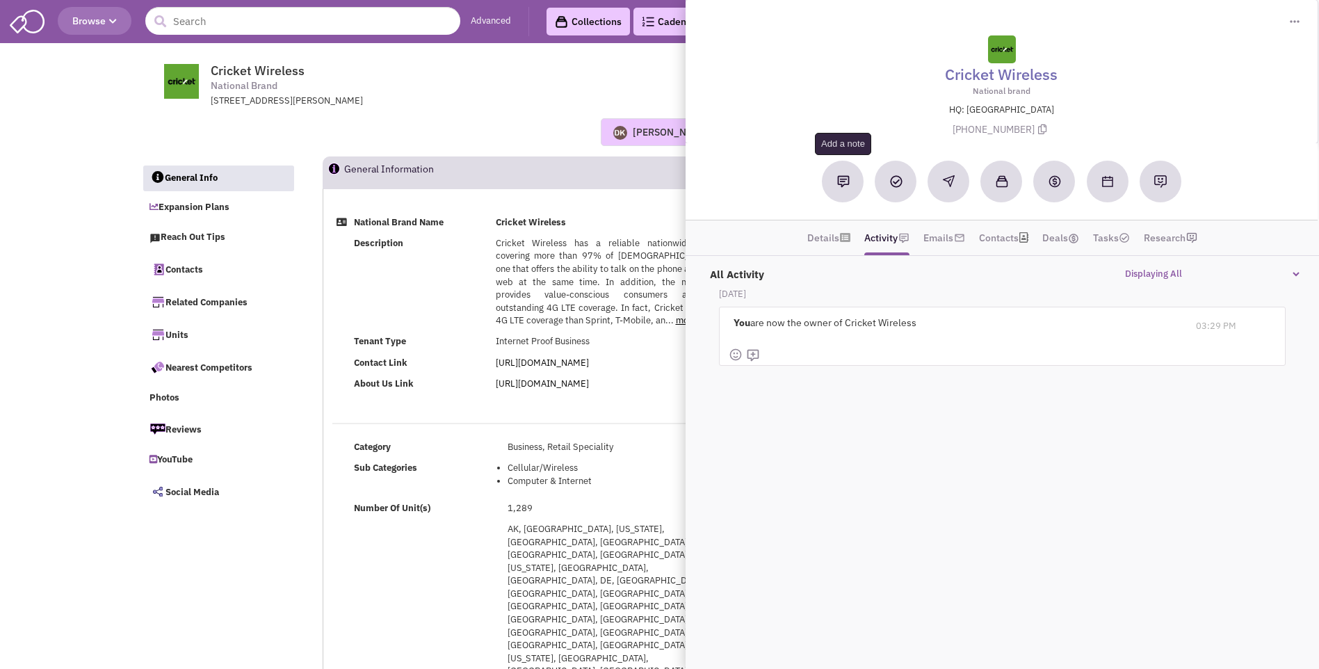
click at [842, 182] on img at bounding box center [843, 181] width 13 height 13
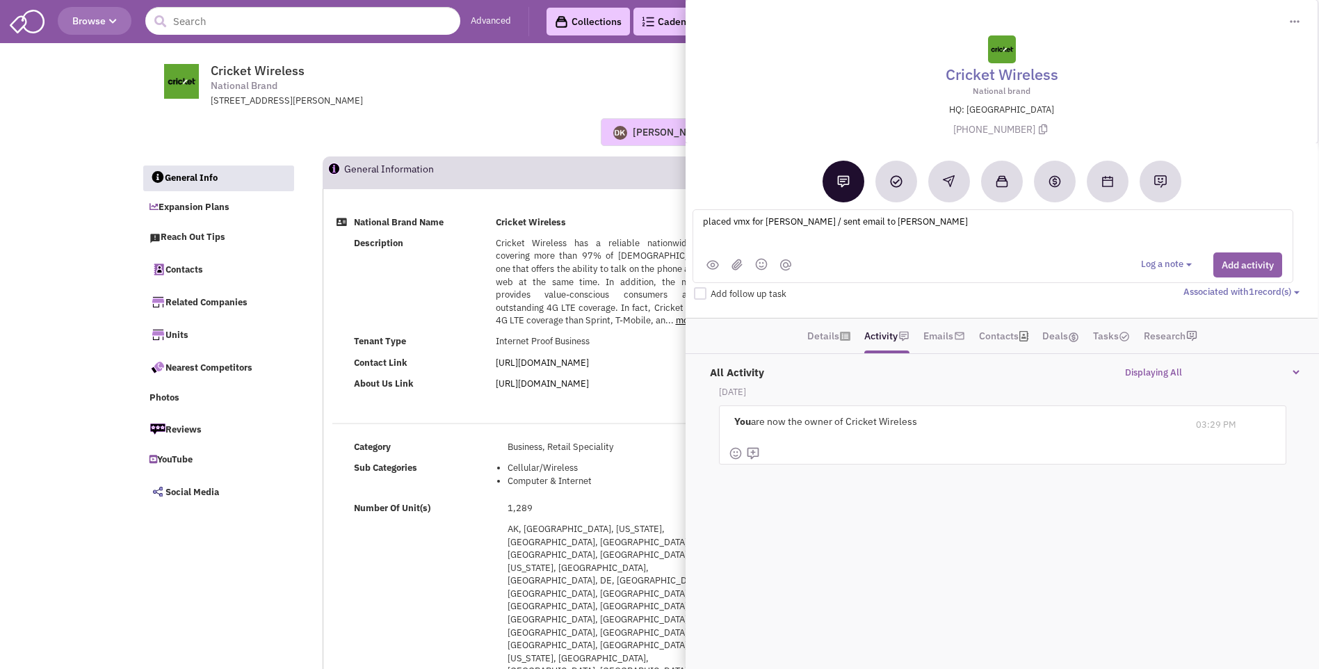
type textarea "placed vmx for Jodi Cozbey / sent email to Meron Alemayehu"
click at [1246, 273] on button "Add activity" at bounding box center [1248, 264] width 69 height 25
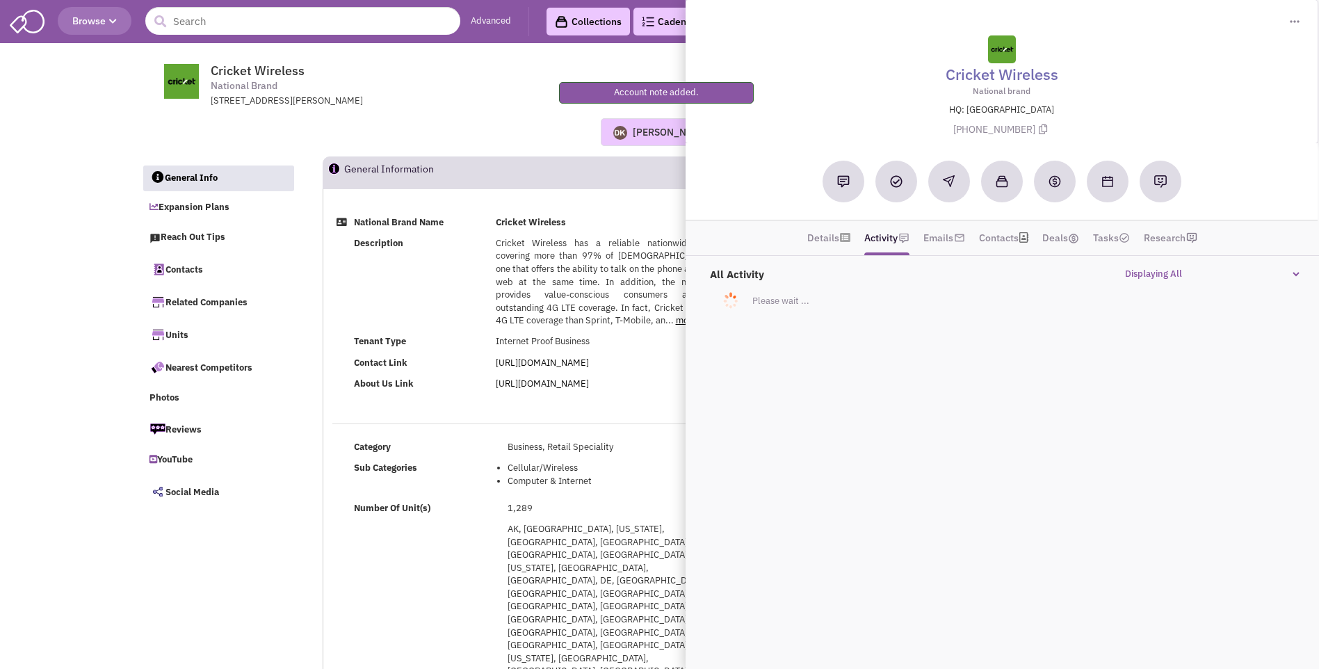
click at [547, 131] on div "Donnie Keller No note found! 0 0 0 Reach Out Add to collection" at bounding box center [660, 132] width 1056 height 28
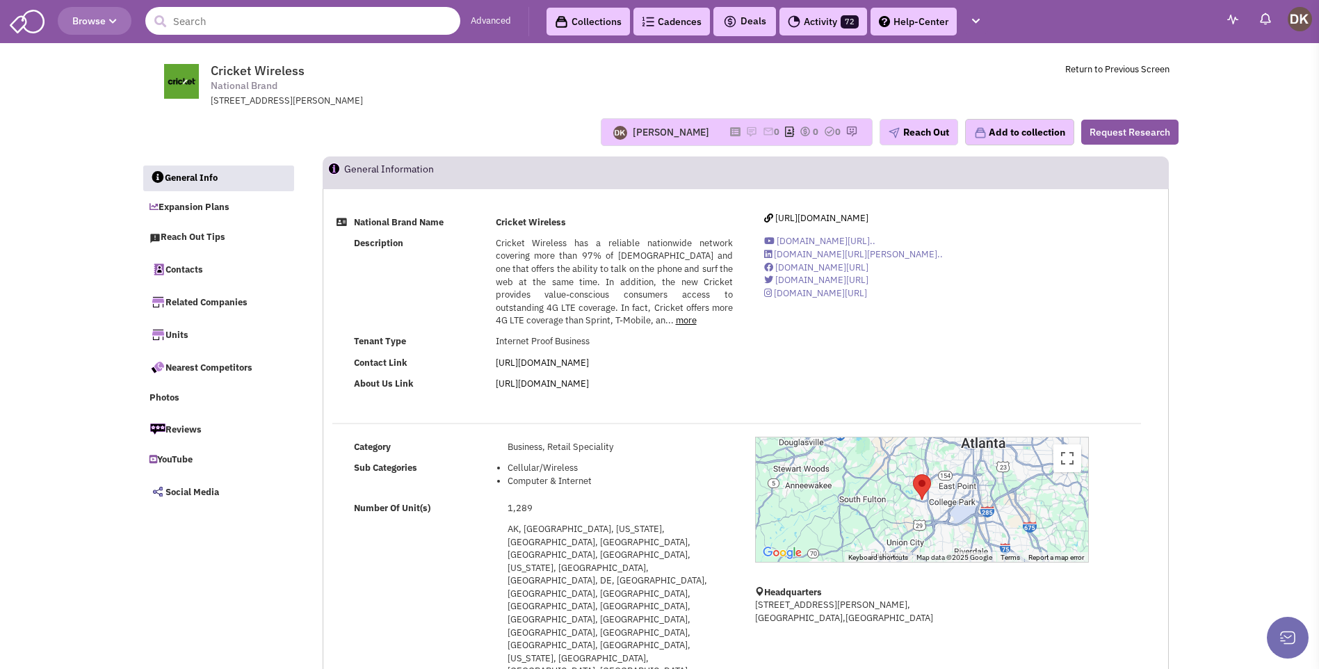
click at [348, 24] on input "text" at bounding box center [302, 21] width 315 height 28
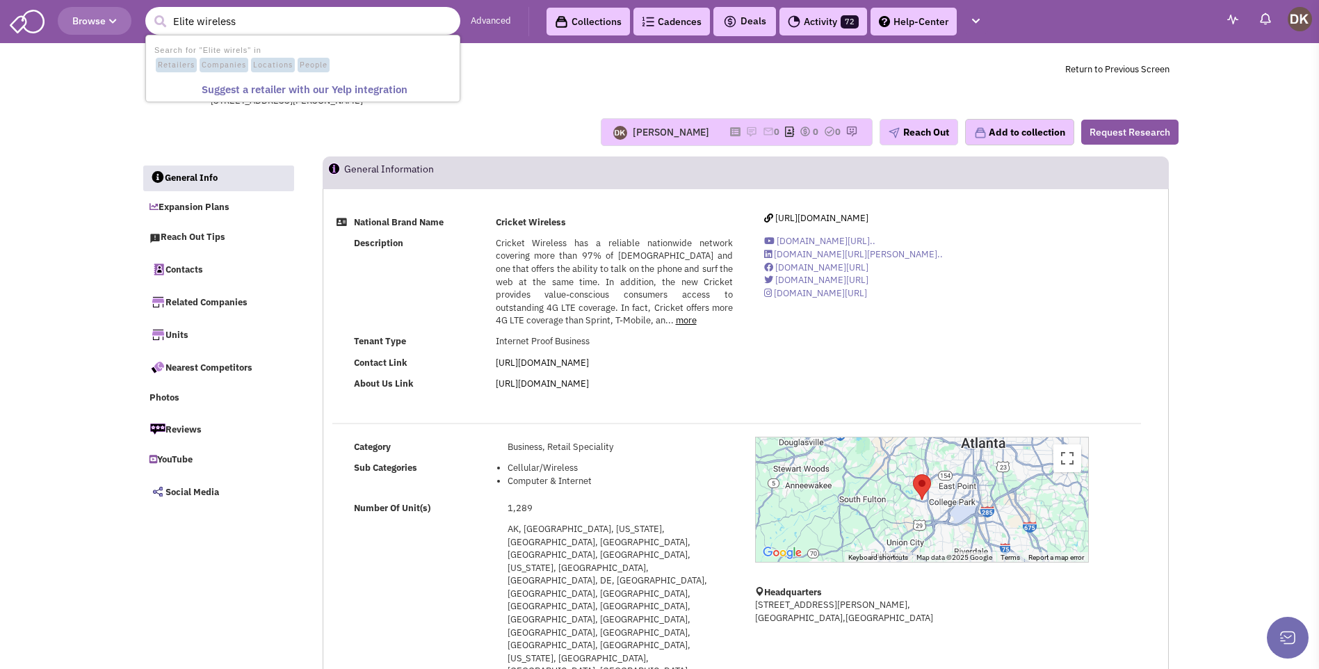
type input "Elite wireless"
click at [150, 11] on button "submit" at bounding box center [160, 21] width 21 height 21
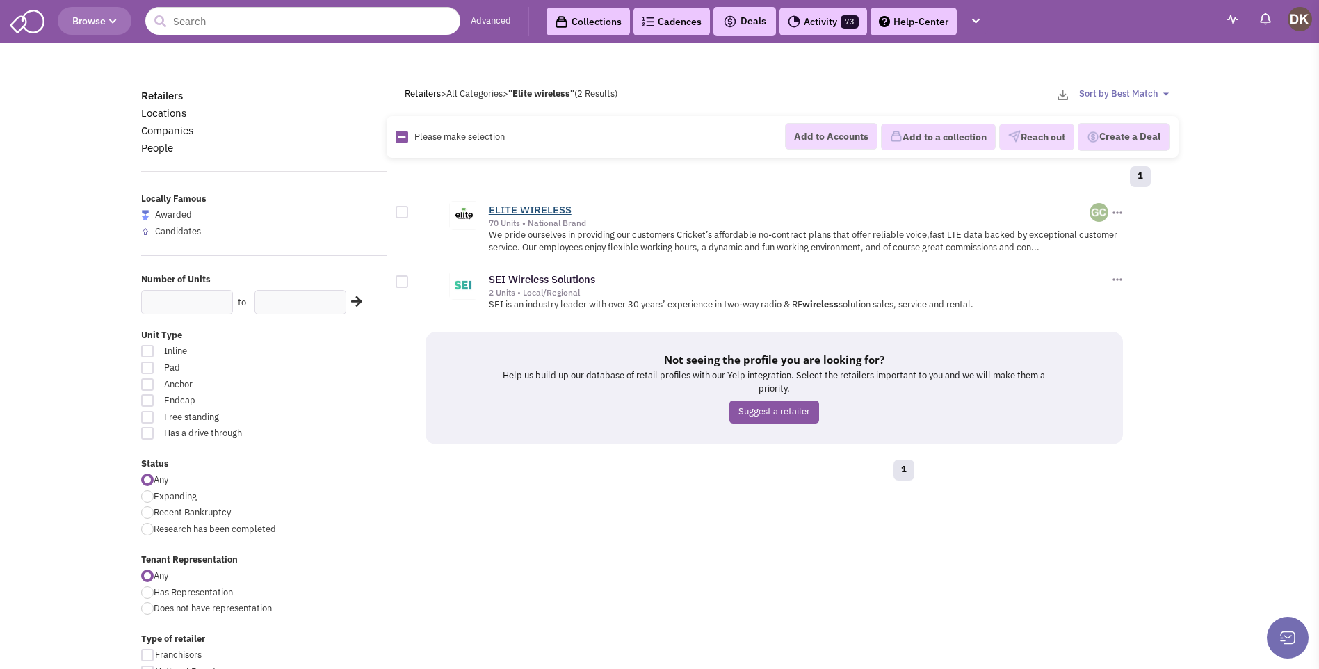
click at [535, 211] on link "ELITE WIRELESS" at bounding box center [530, 209] width 83 height 13
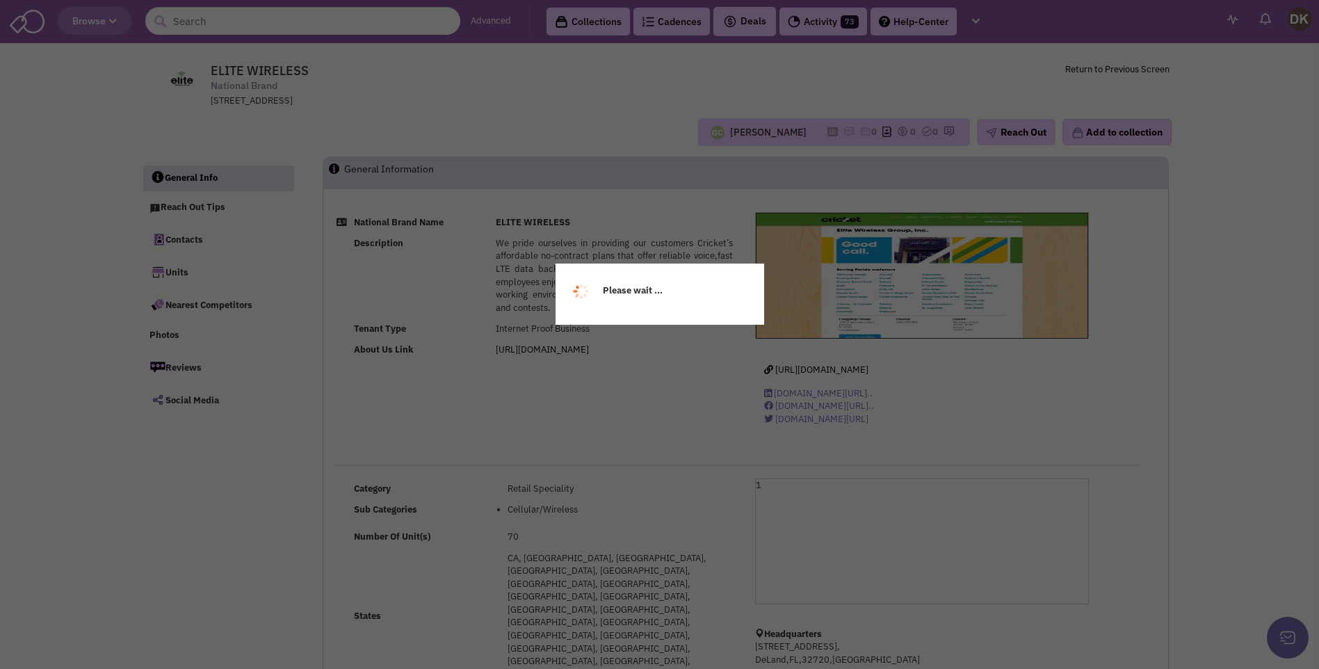
select select
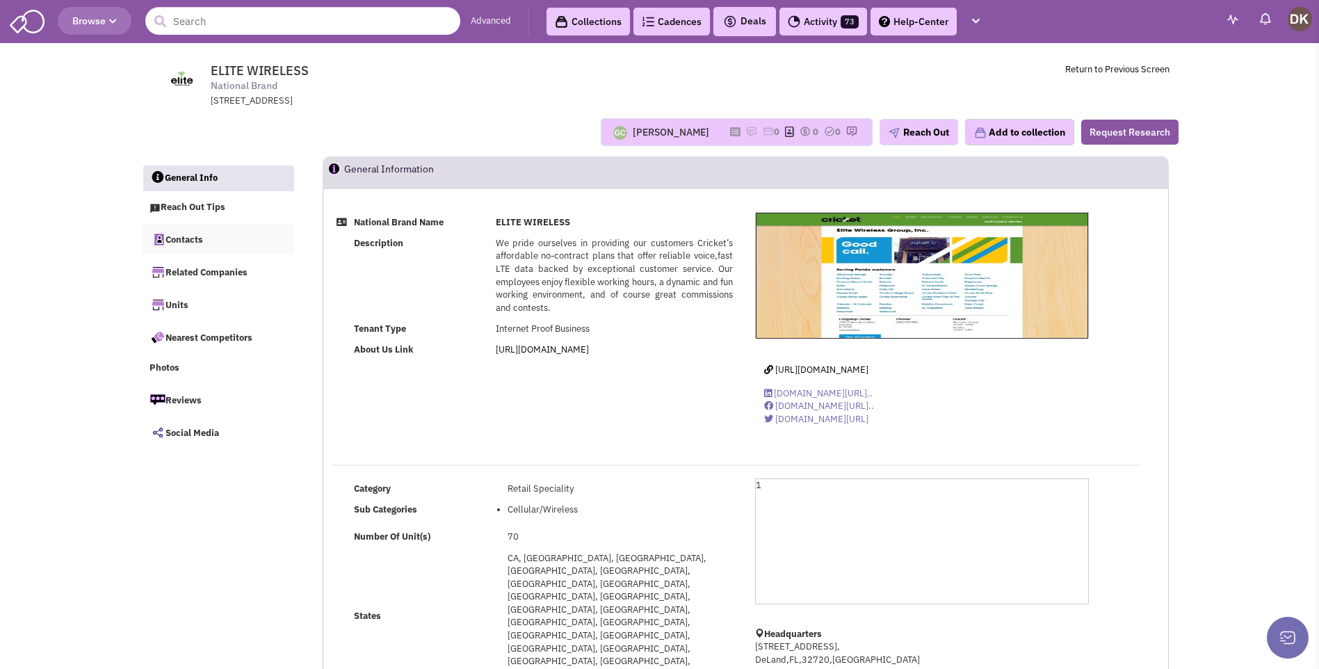
click at [187, 243] on link "Contacts" at bounding box center [219, 239] width 152 height 29
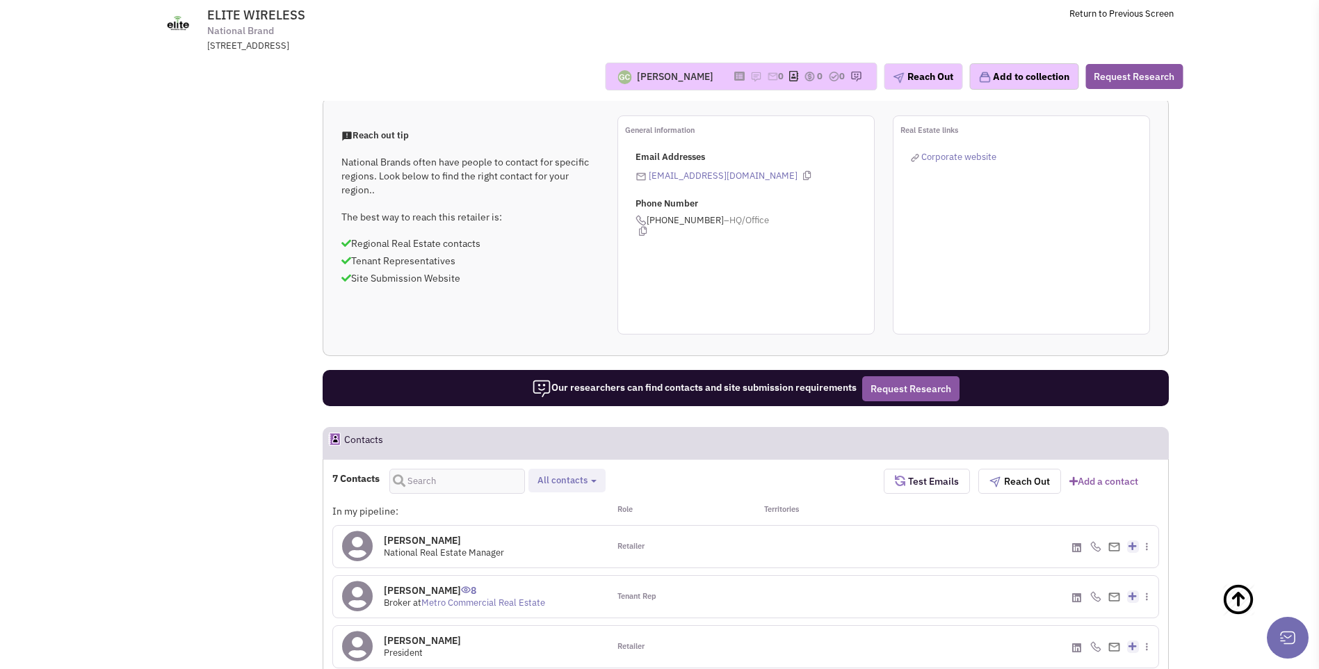
scroll to position [737, 0]
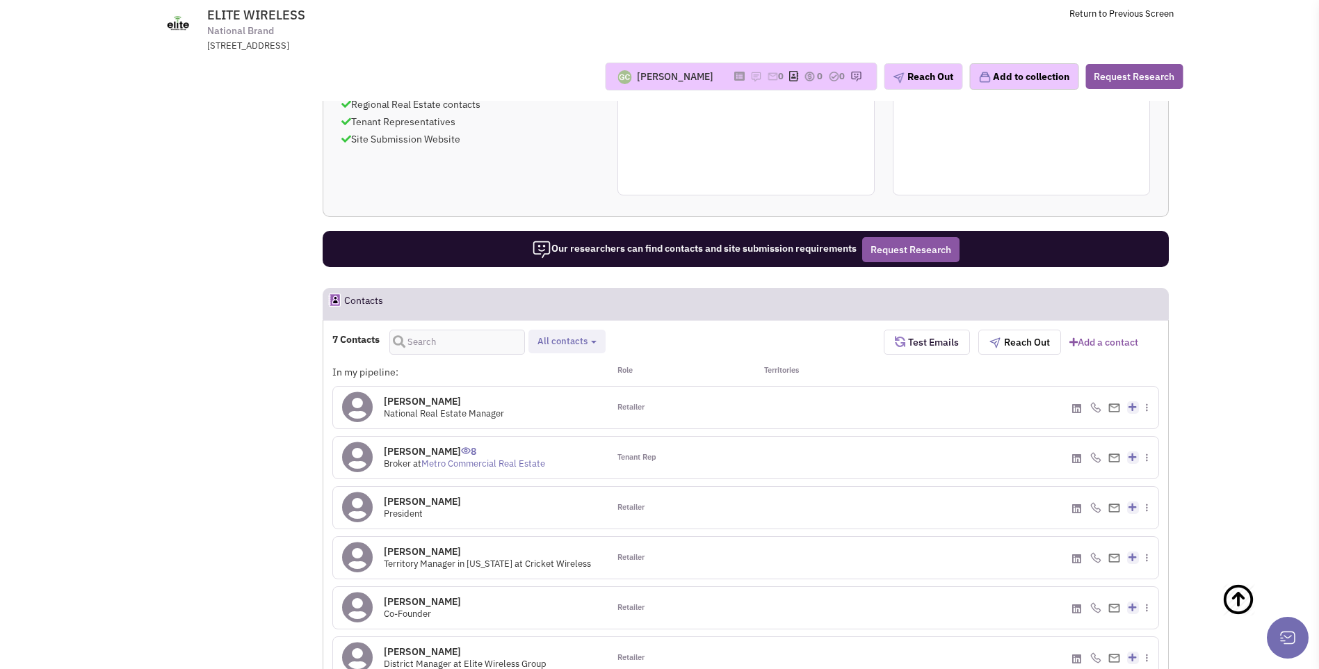
click at [363, 392] on icon at bounding box center [357, 407] width 31 height 31
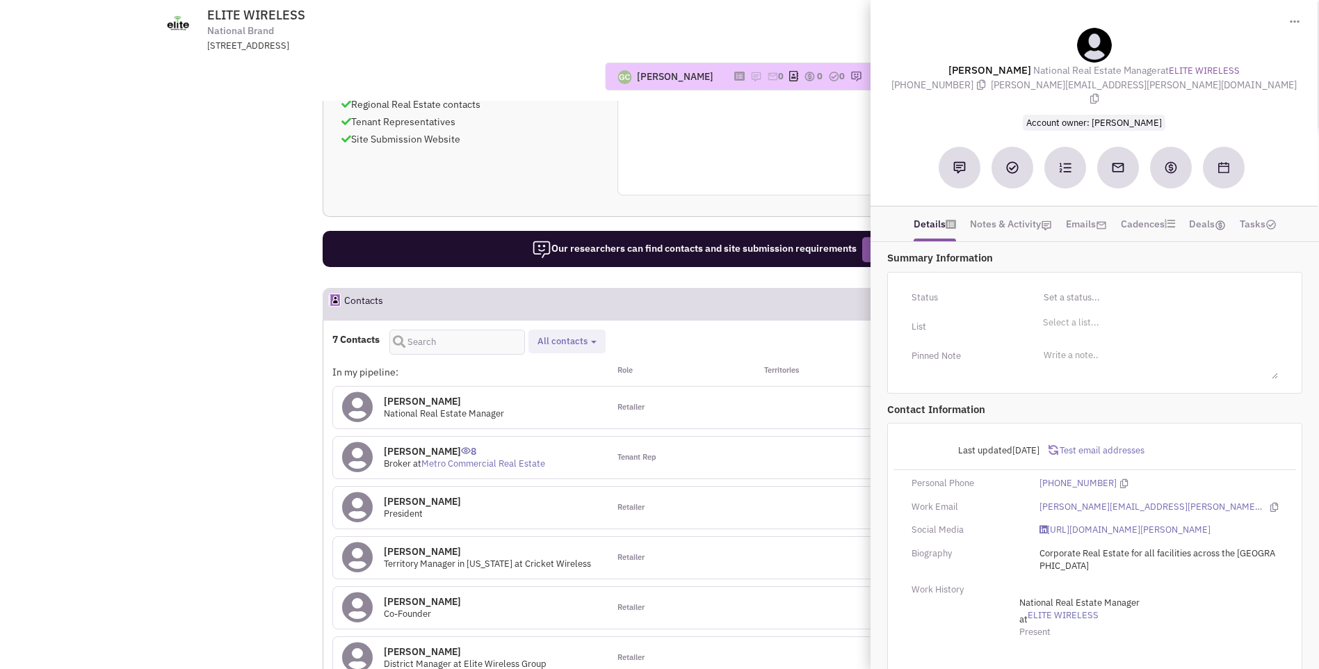
drag, startPoint x: 958, startPoint y: 65, endPoint x: 1233, endPoint y: 86, distance: 276.2
click at [1233, 86] on div "[PERSON_NAME] National Real Estate Manager at ELITE WIRELESS [PHONE_NUMBER] [PE…" at bounding box center [1094, 79] width 433 height 102
copy div "[PERSON_NAME] National Real Estate Manager at ELITE WIRELESS [PHONE_NUMBER] [PE…"
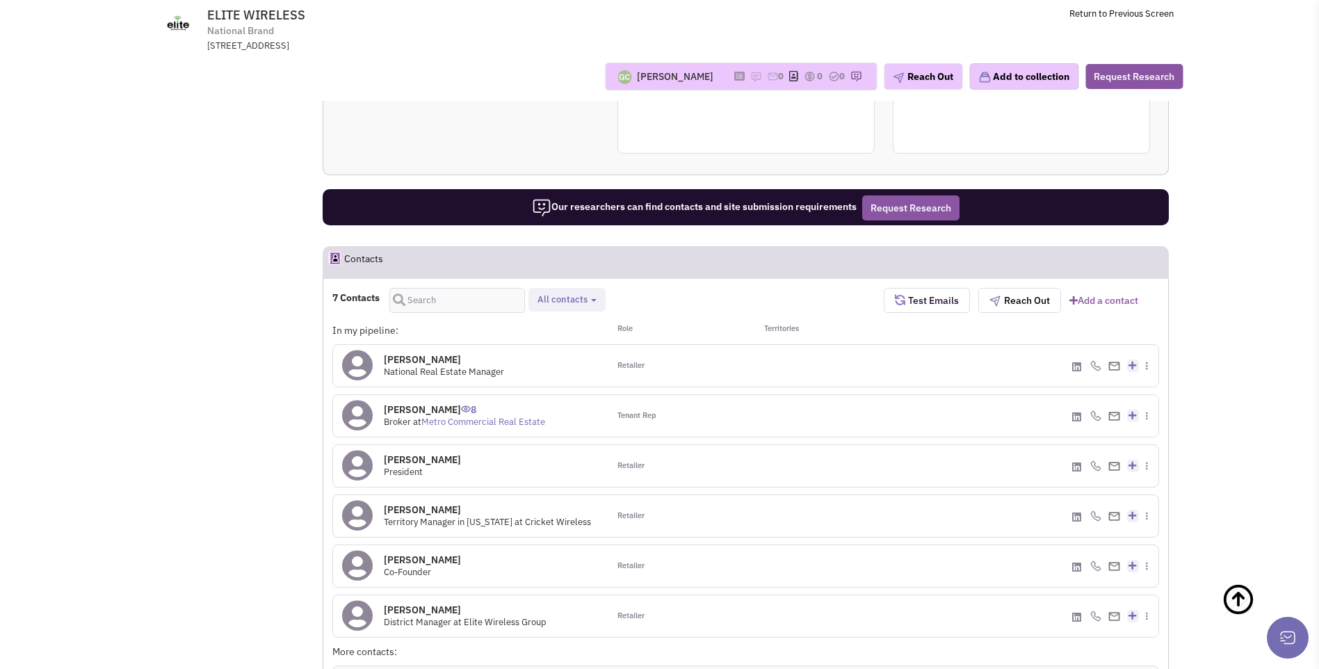
scroll to position [806, 0]
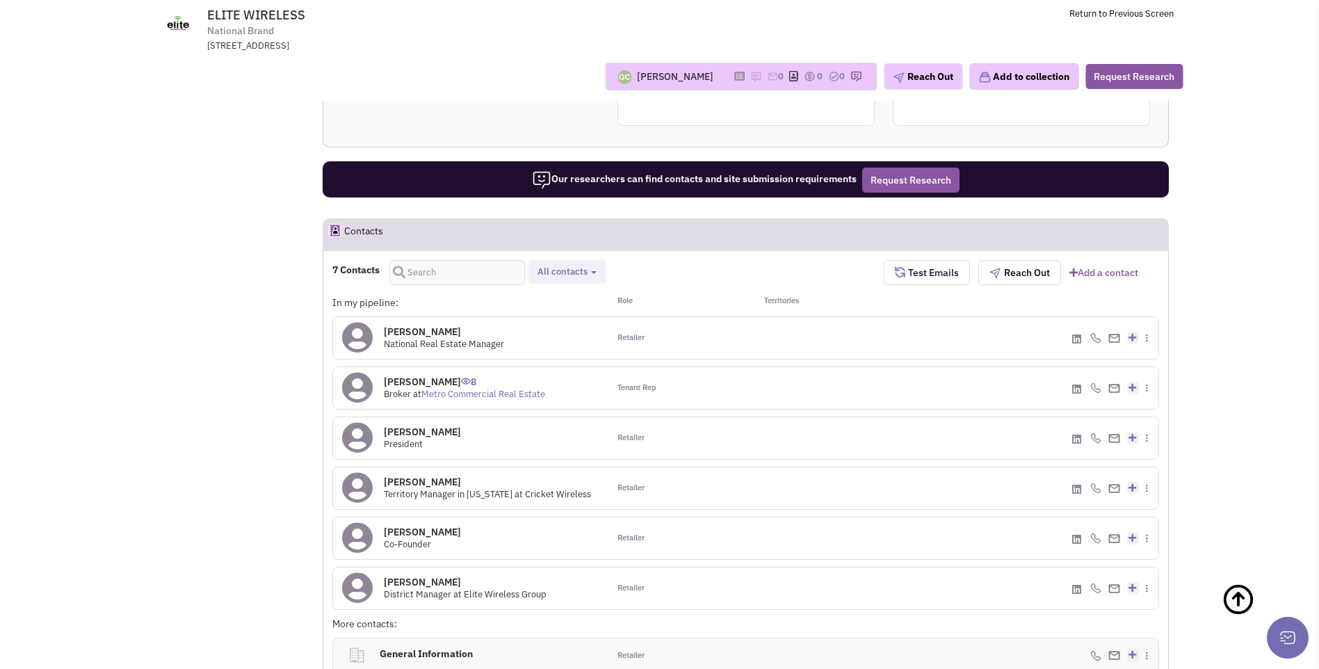
click at [365, 572] on icon at bounding box center [357, 587] width 31 height 31
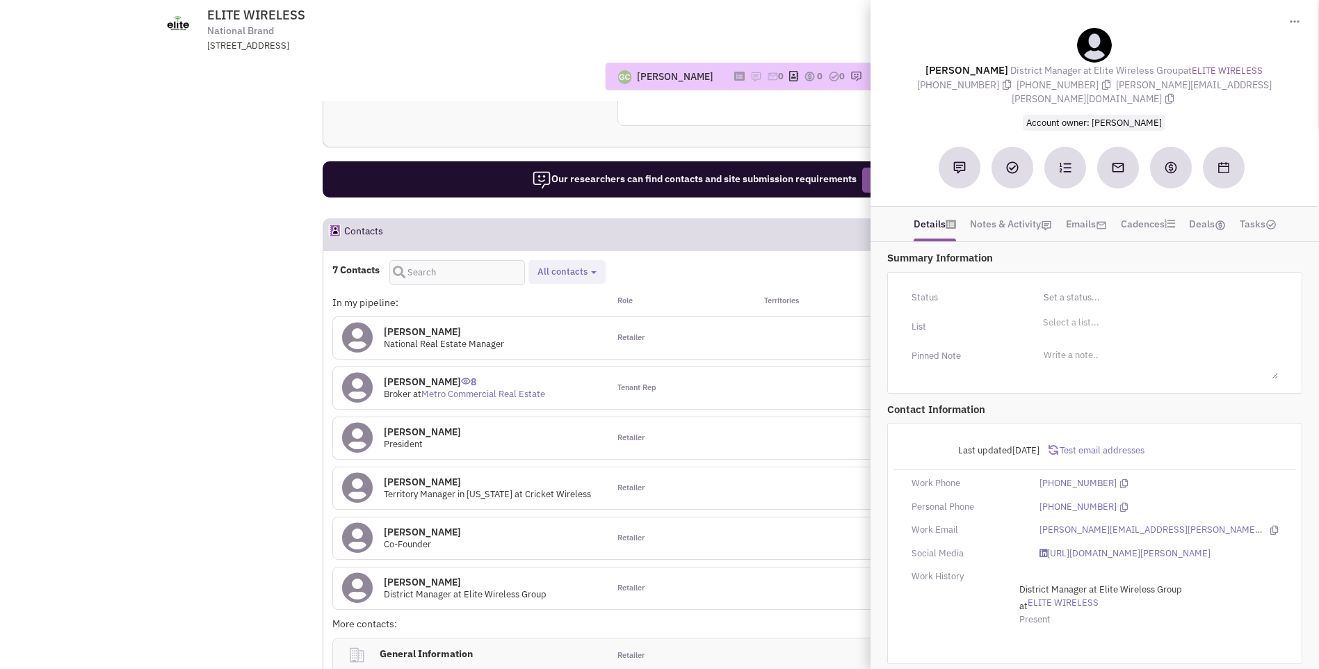
drag, startPoint x: 940, startPoint y: 68, endPoint x: 1260, endPoint y: 86, distance: 321.1
click at [1260, 86] on div "[PERSON_NAME] District Manager at Elite Wireless Group at ELITE WIRELESS [PHONE…" at bounding box center [1094, 79] width 433 height 102
copy div "[PERSON_NAME] District Manager at Elite Wireless Group at ELITE WIRELESS [PHONE…"
click at [380, 74] on div "[PERSON_NAME] No note found! 0 0 0 Reach Out" at bounding box center [659, 77] width 1065 height 28
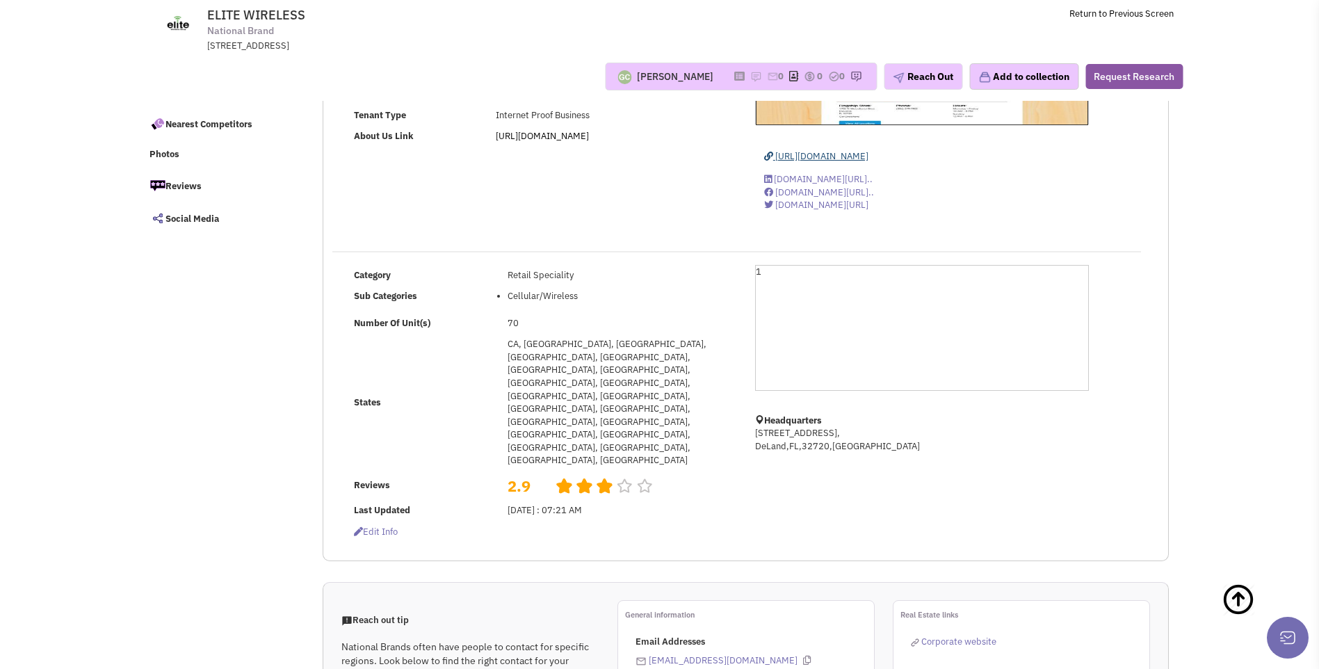
scroll to position [111, 0]
click at [735, 80] on icon at bounding box center [740, 76] width 10 height 8
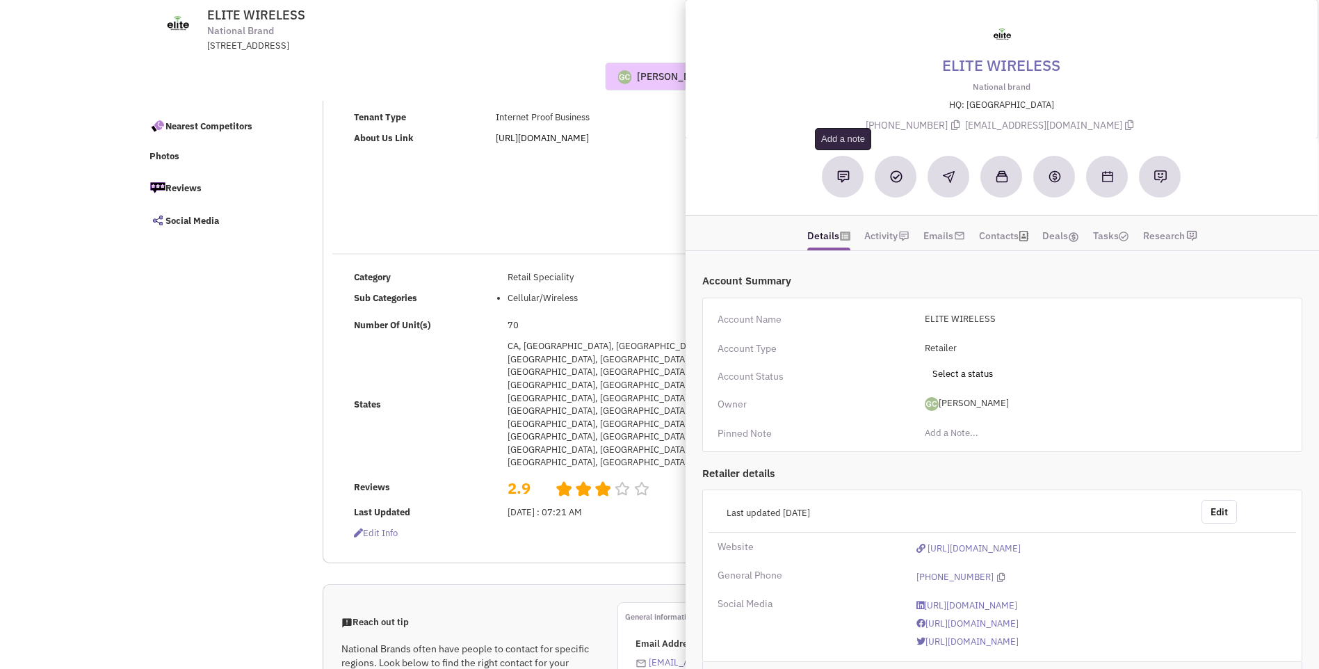
click at [837, 180] on button at bounding box center [844, 177] width 42 height 42
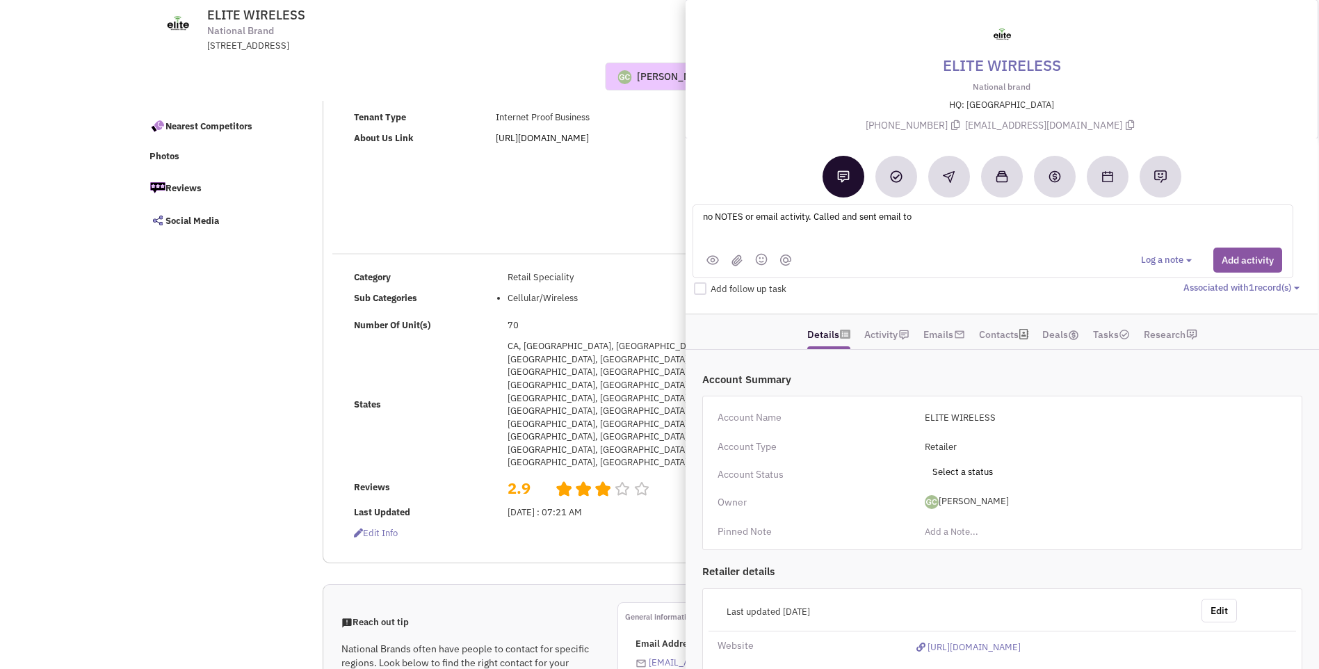
click at [927, 216] on textarea "no NOTES or email activity. Called and sent email to" at bounding box center [874, 228] width 344 height 38
type textarea "no NOTES or email activity. Called and sent email to [PERSON_NAME] and [PERSON_…"
click at [1236, 268] on button "Add activity" at bounding box center [1248, 260] width 69 height 25
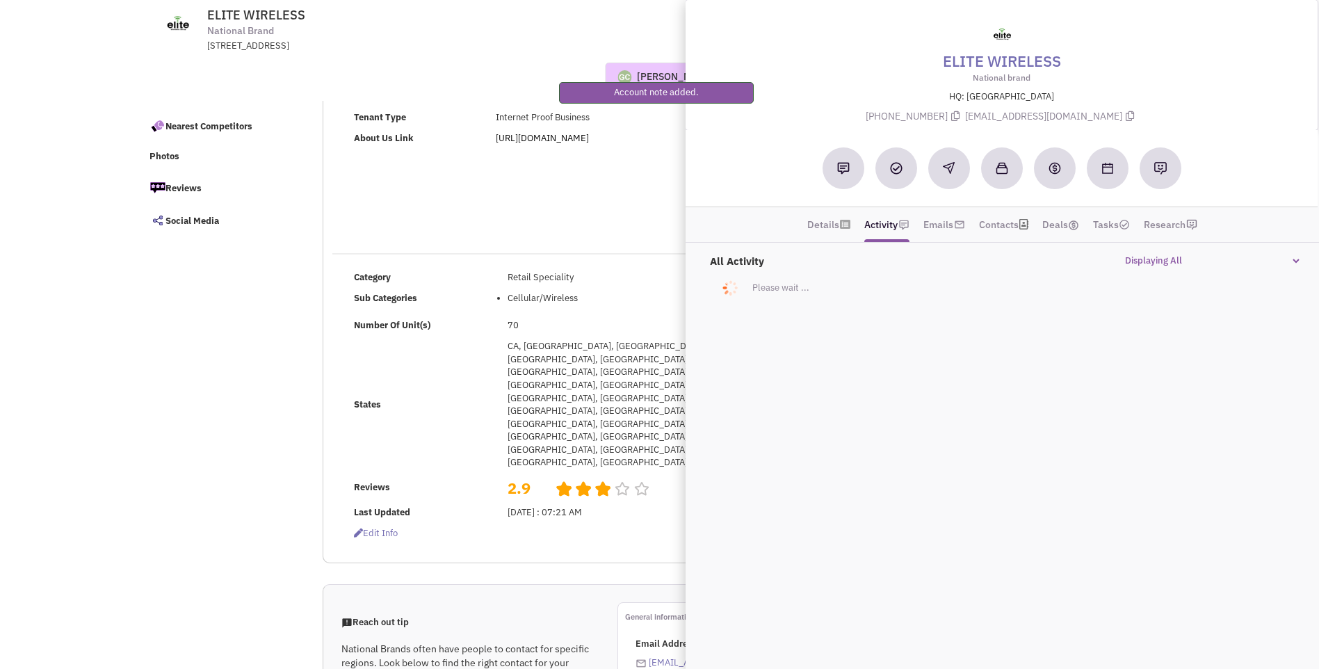
click at [490, 234] on div "National Brand Name ELITE WIRELESS Description We pride ourselves in providing …" at bounding box center [745, 282] width 827 height 562
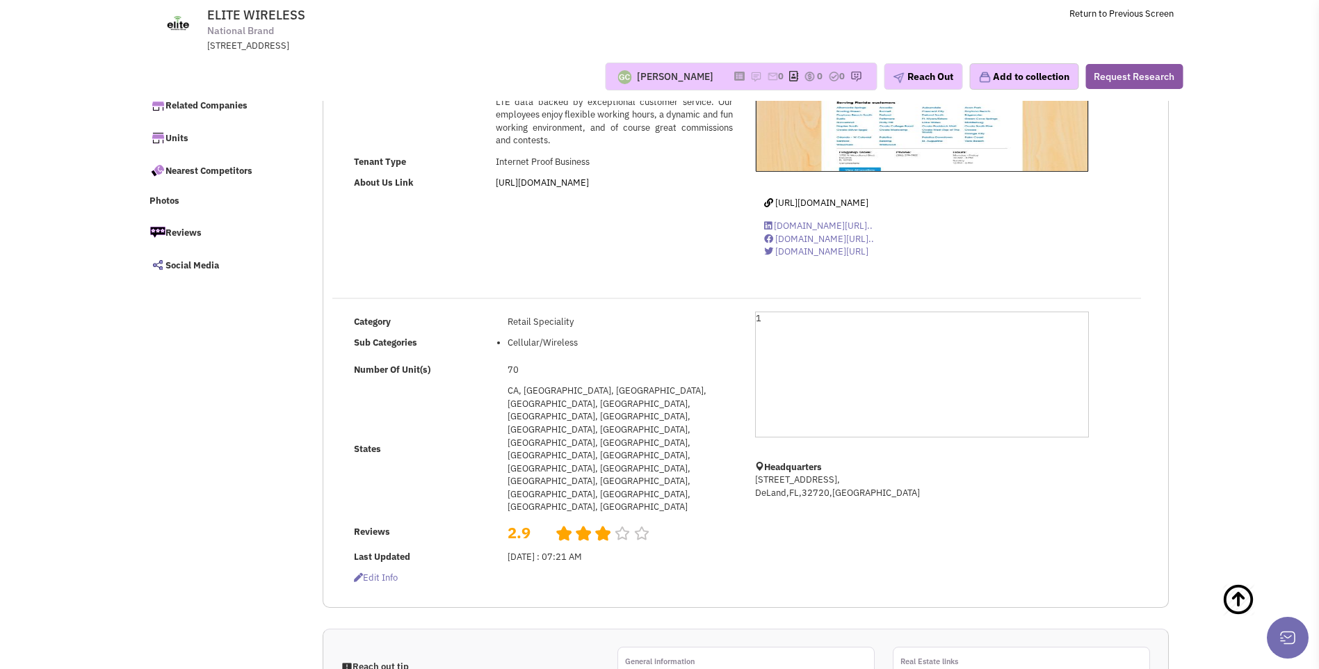
scroll to position [0, 0]
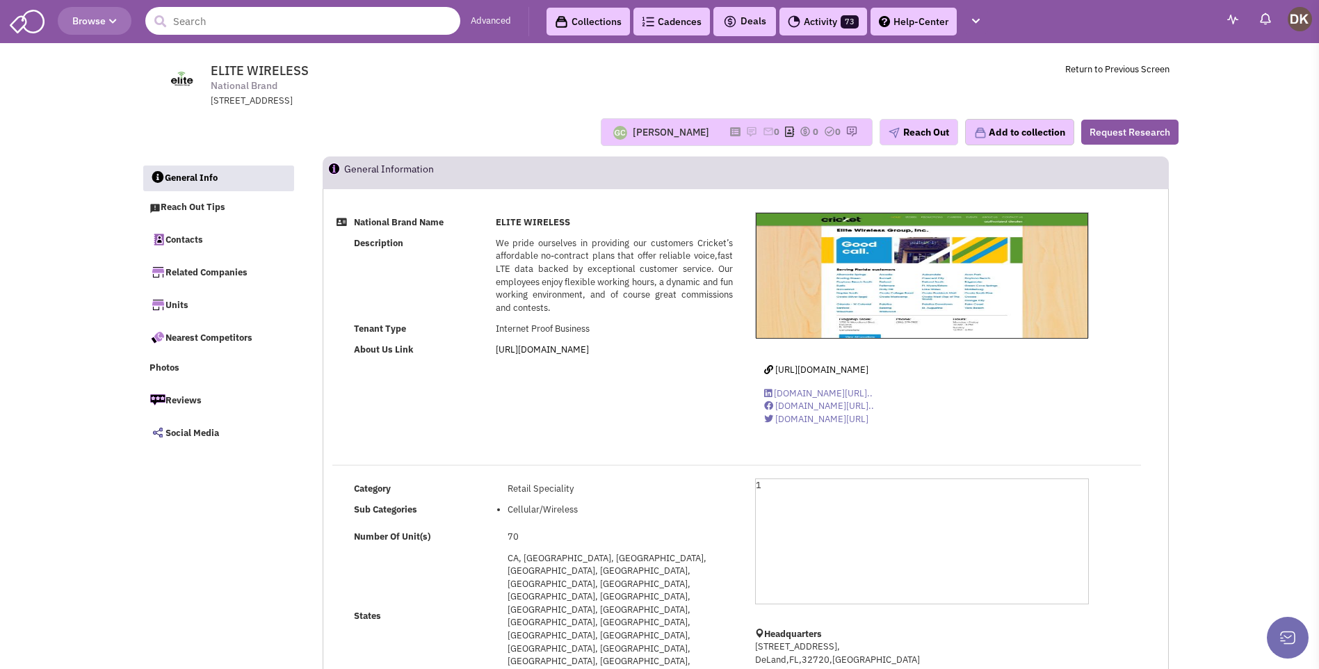
click at [275, 25] on input "text" at bounding box center [302, 21] width 315 height 28
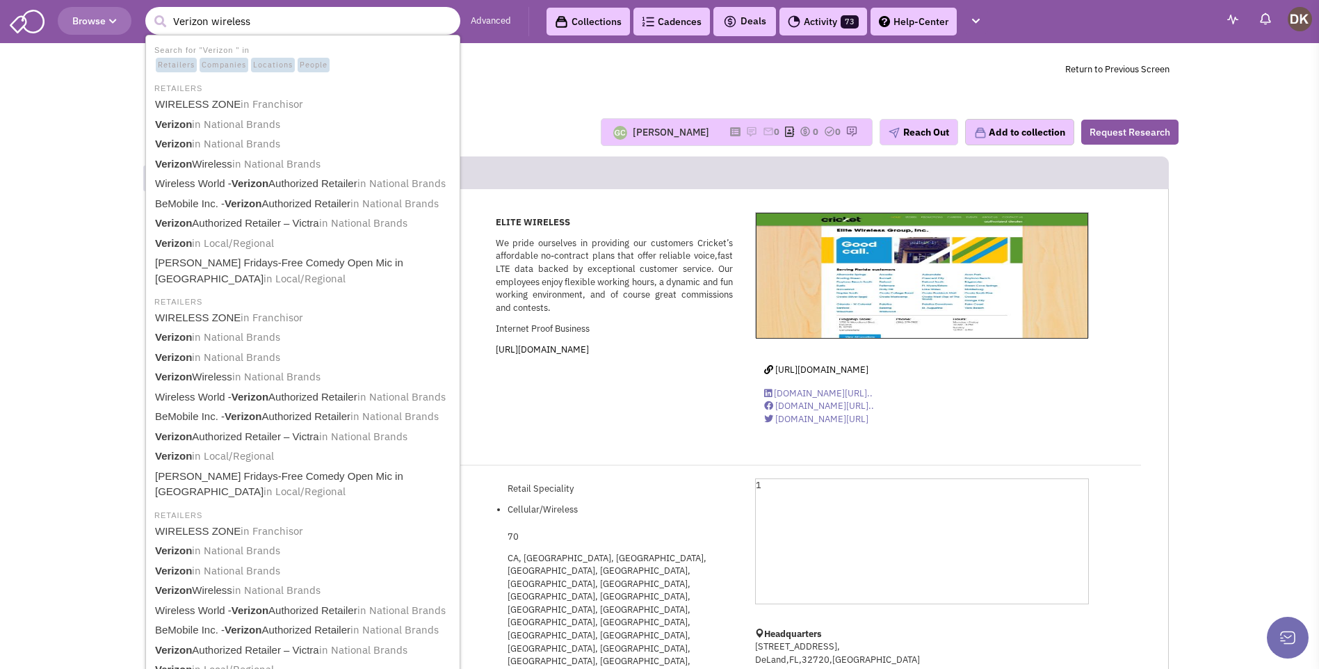
type input "Verizon wireless"
click at [150, 11] on button "submit" at bounding box center [160, 21] width 21 height 21
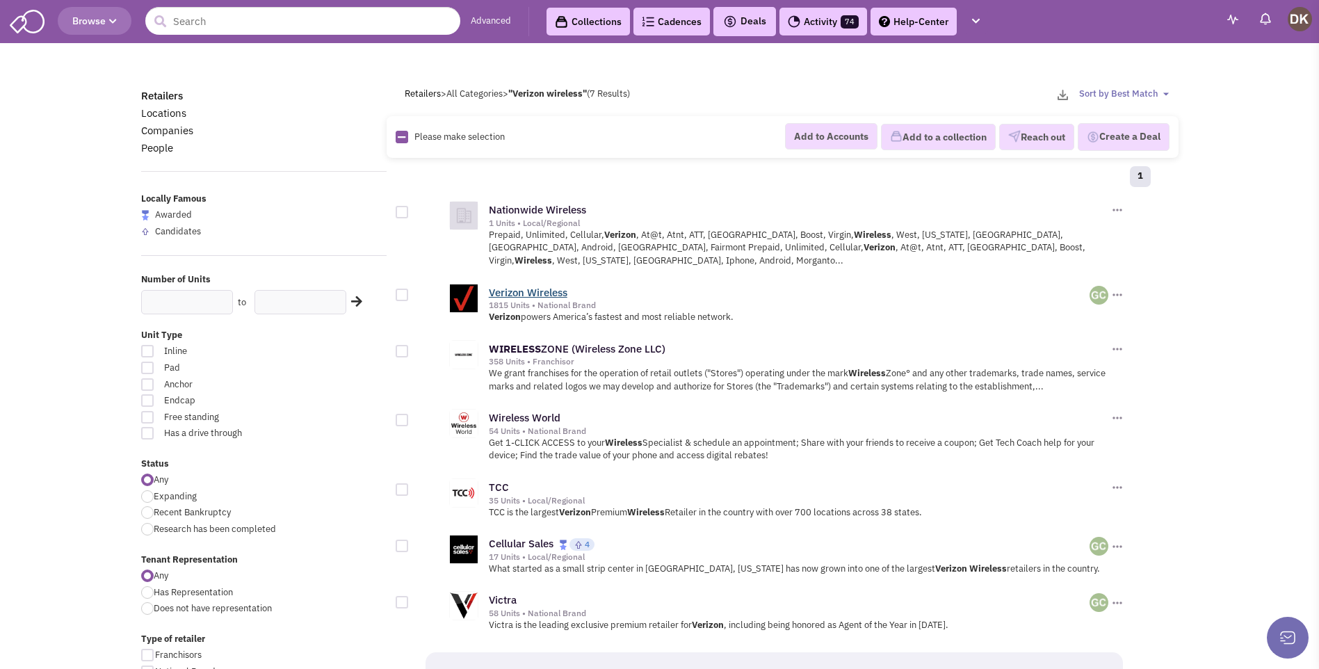
click at [538, 286] on link "Verizon Wireless" at bounding box center [528, 292] width 79 height 13
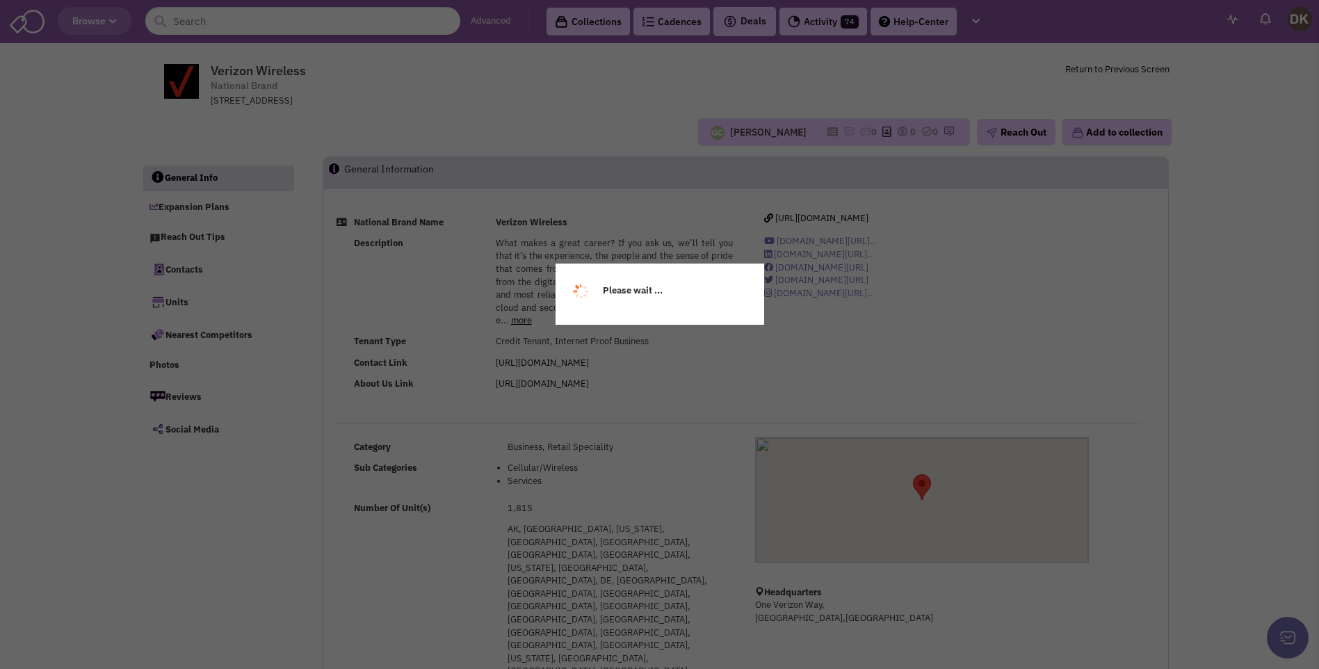
select select
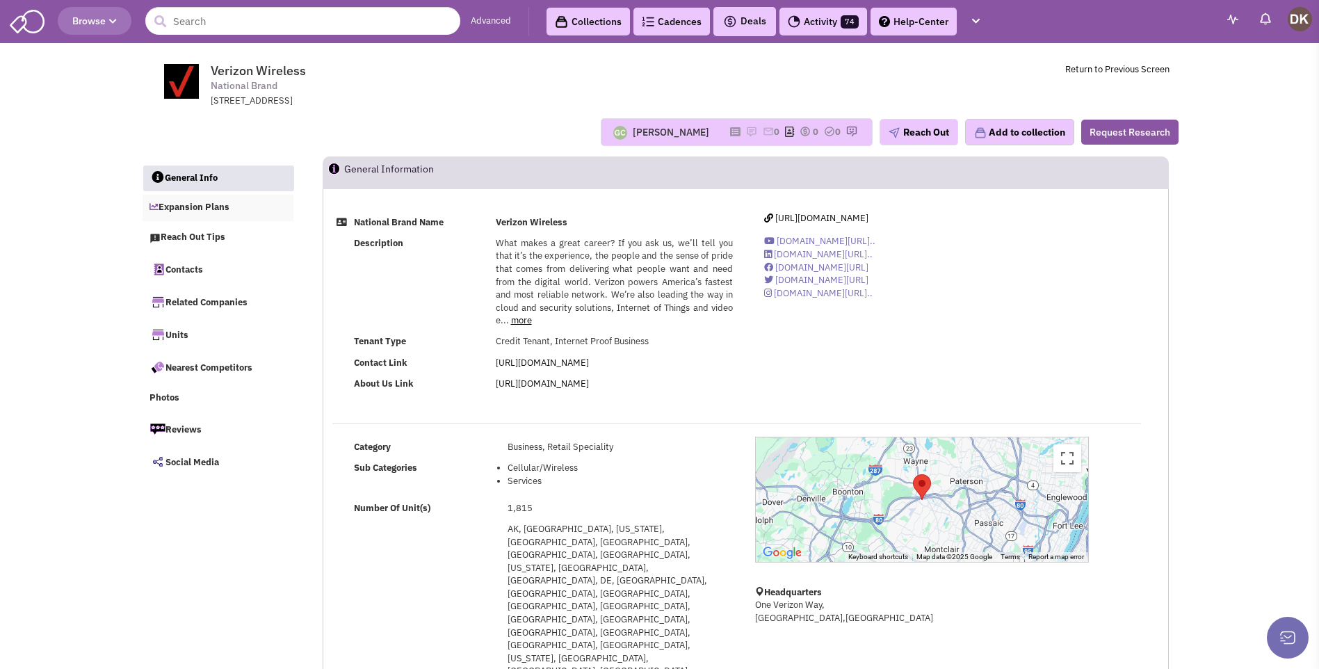
click at [207, 209] on link "Expansion Plans" at bounding box center [219, 208] width 152 height 26
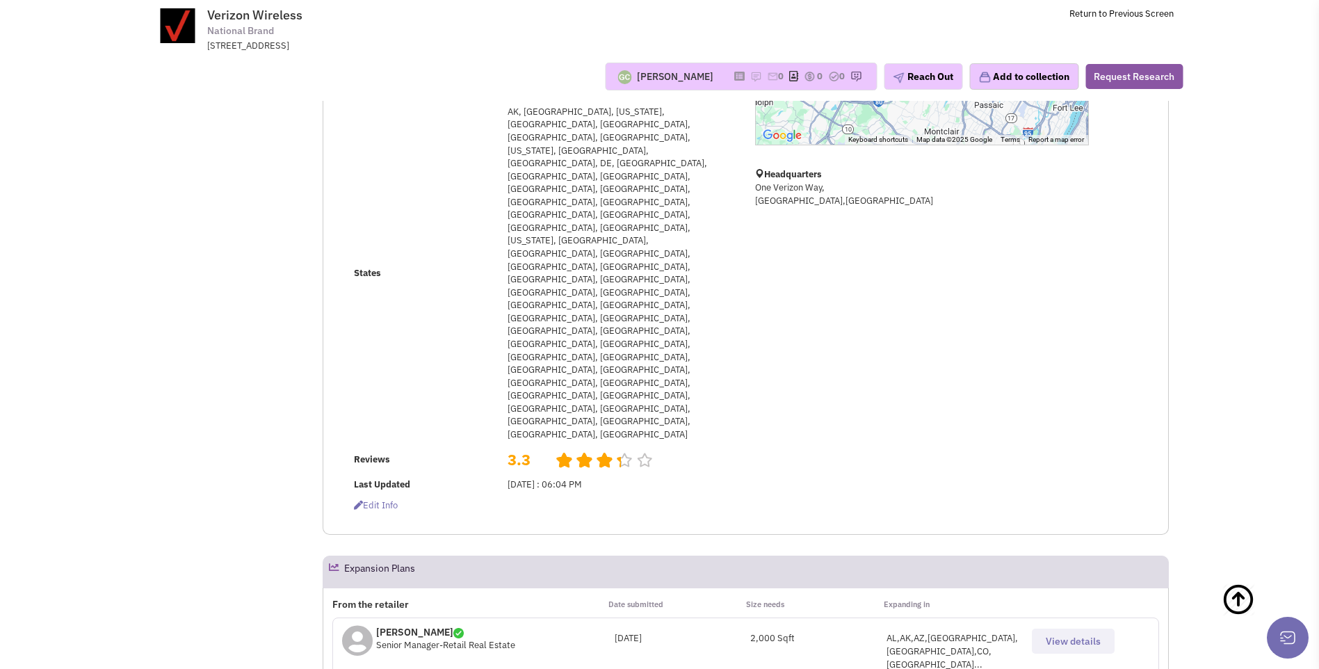
scroll to position [304, 0]
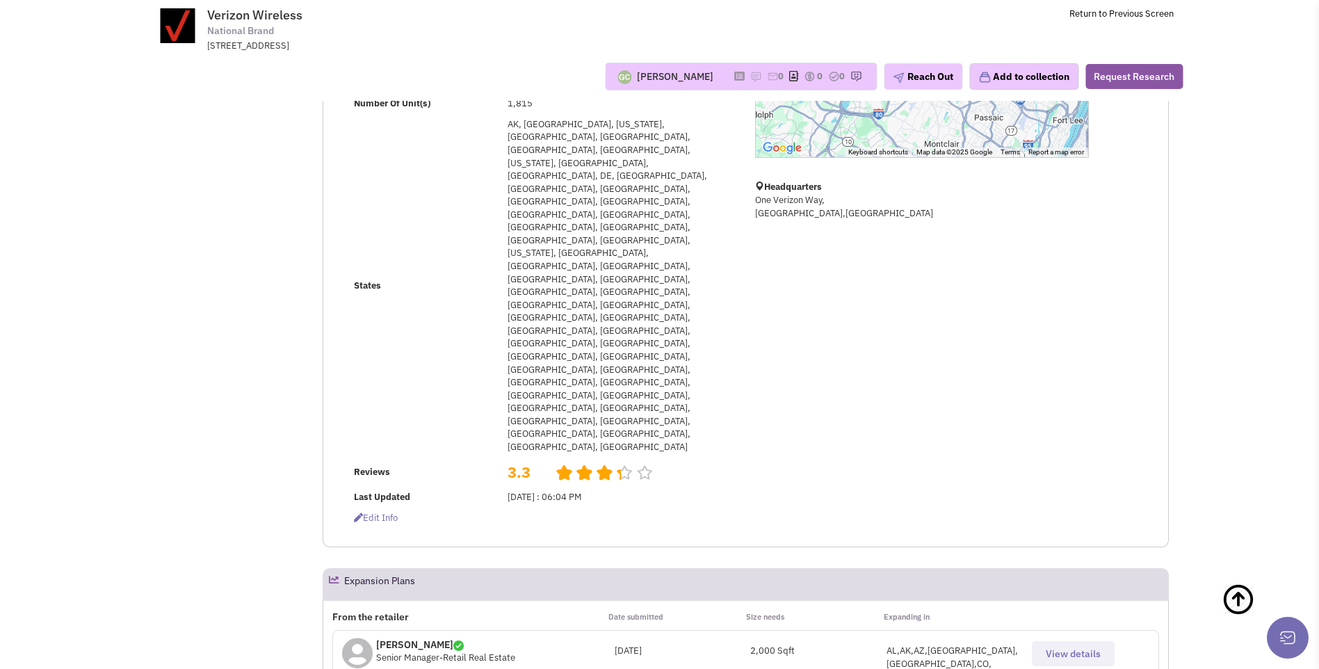
click at [1073, 648] on span "View details" at bounding box center [1073, 654] width 55 height 13
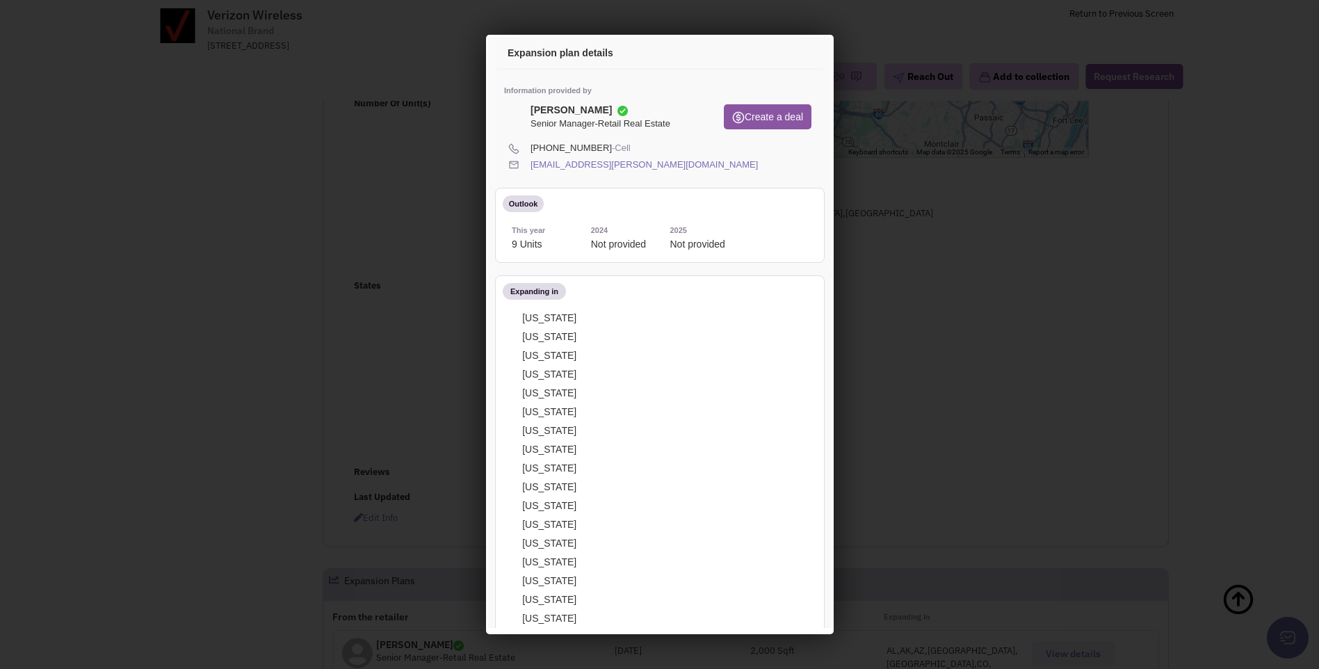
scroll to position [0, 0]
drag, startPoint x: 531, startPoint y: 107, endPoint x: 694, endPoint y: 175, distance: 176.8
copy div "Rob Bedore Senior Manager-Retail Real Estate Create a deal (678) 350-5212 -Cell…"
click at [791, 57] on icon at bounding box center [798, 55] width 29 height 33
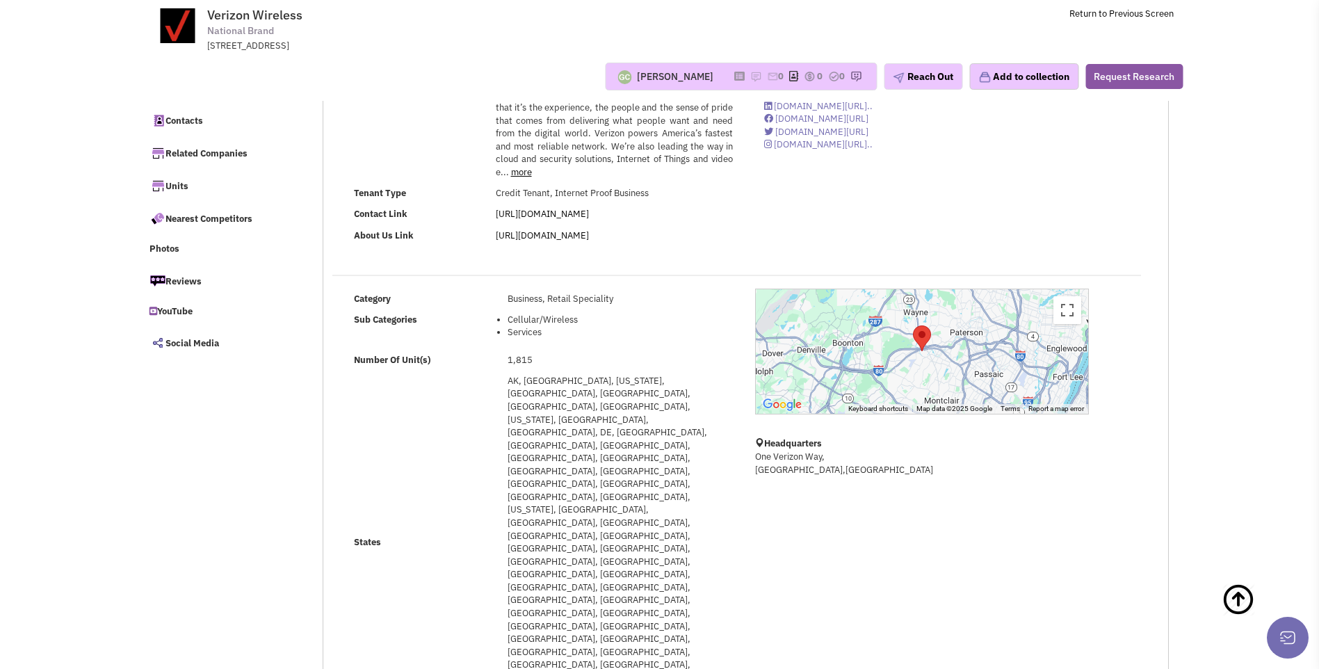
scroll to position [26, 0]
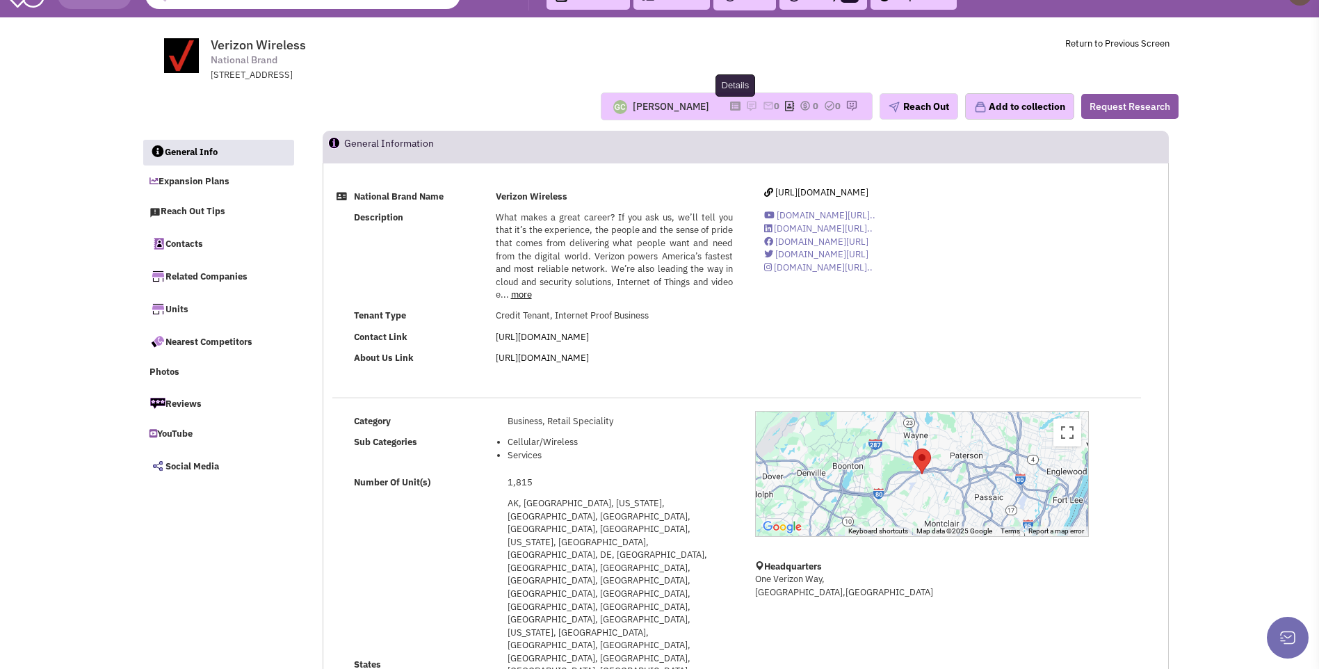
click at [730, 109] on icon at bounding box center [735, 106] width 10 height 8
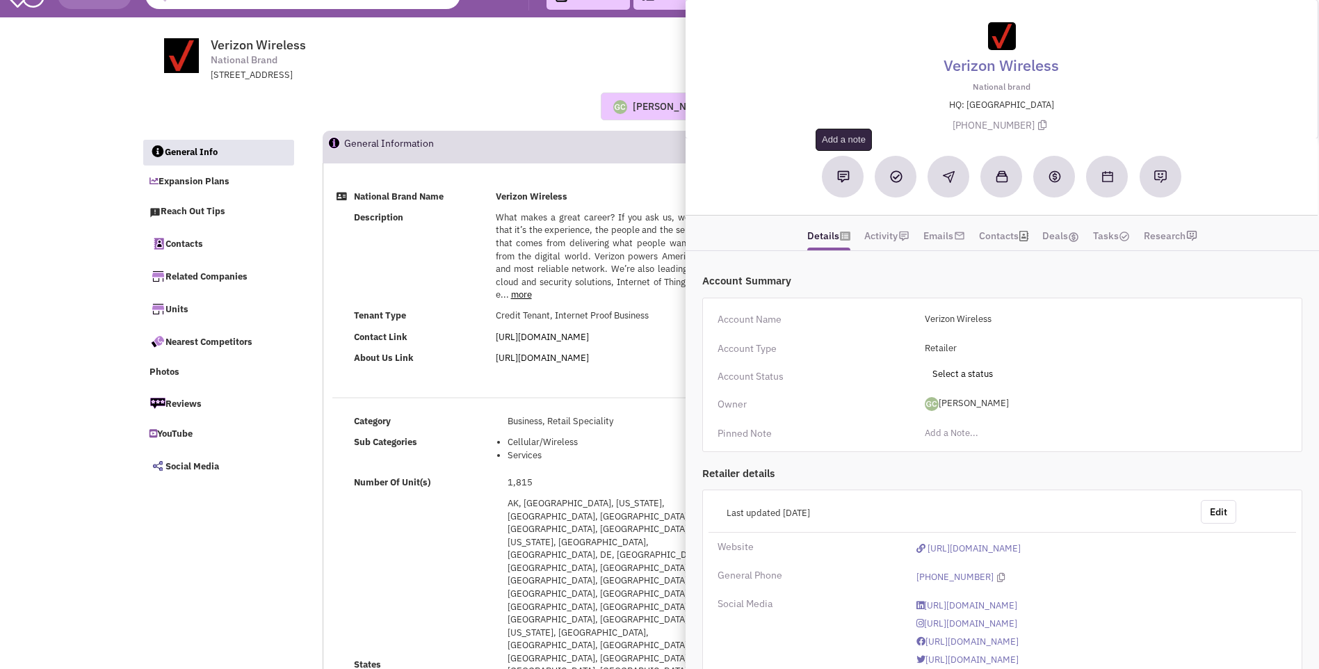
click at [844, 176] on img at bounding box center [843, 176] width 13 height 13
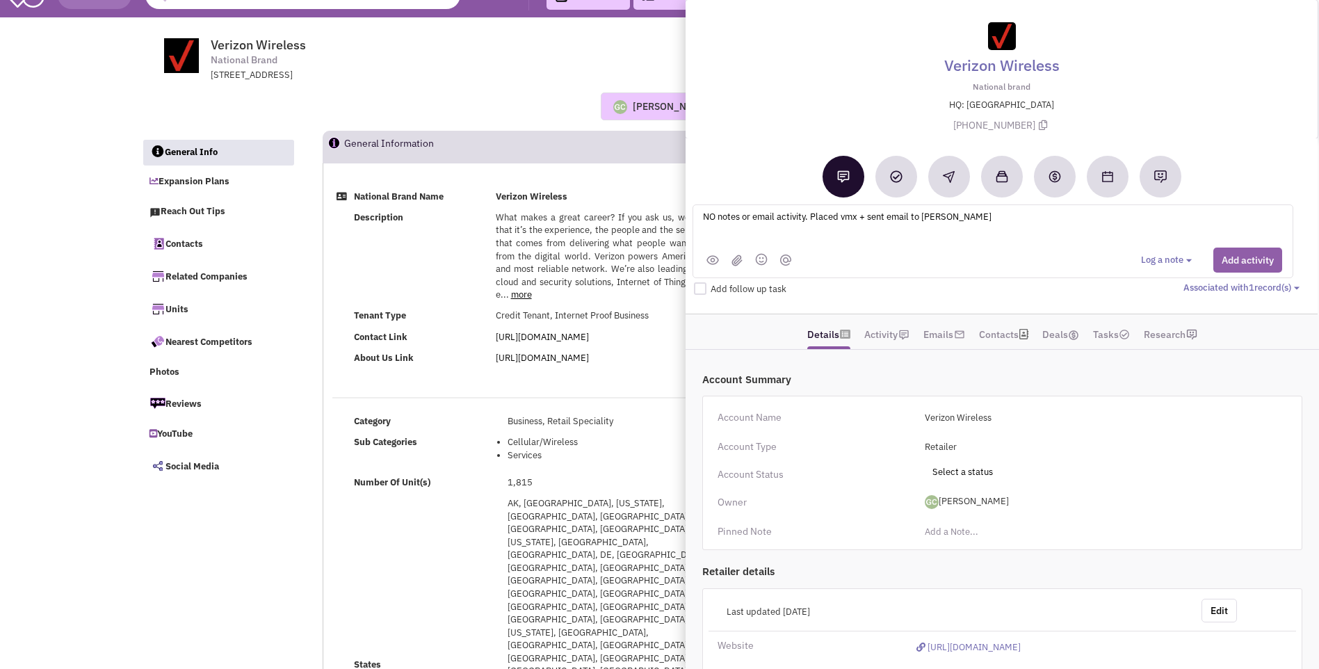
type textarea "NO notes or email activity. Placed vmx + sent email to Rob Bedore"
click at [1251, 268] on button "Add activity" at bounding box center [1248, 260] width 69 height 25
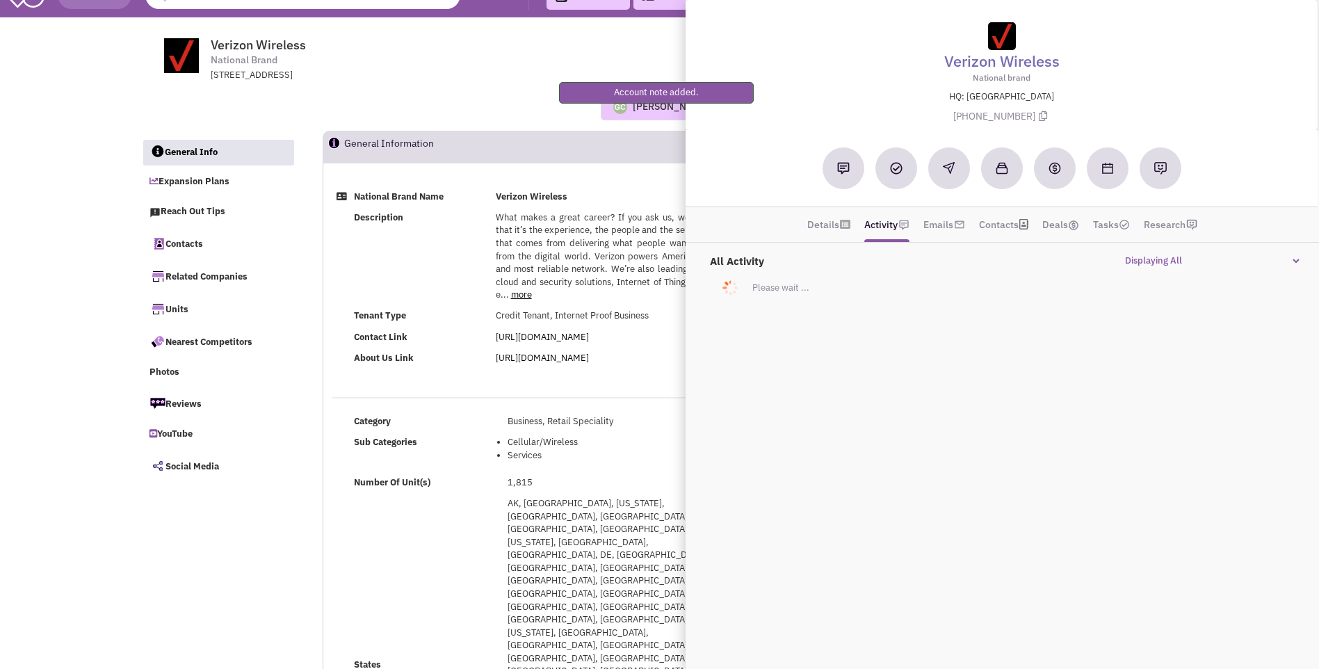
click at [459, 245] on td "Description" at bounding box center [421, 256] width 142 height 99
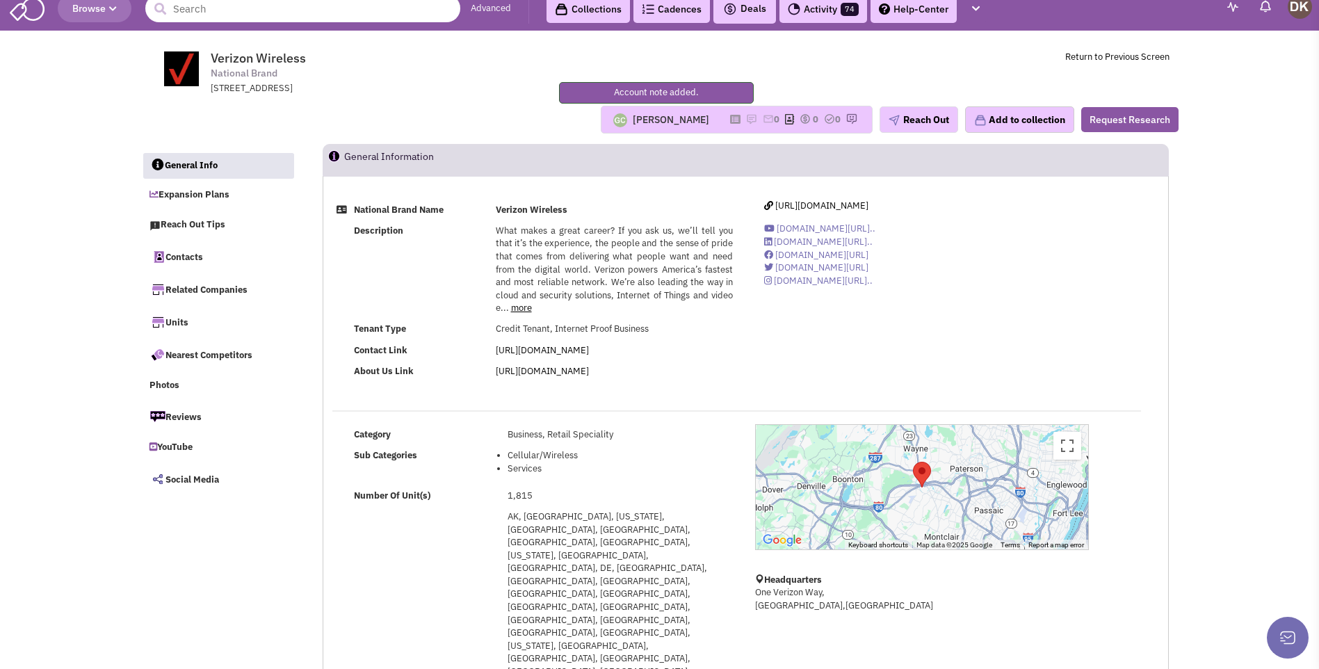
scroll to position [0, 0]
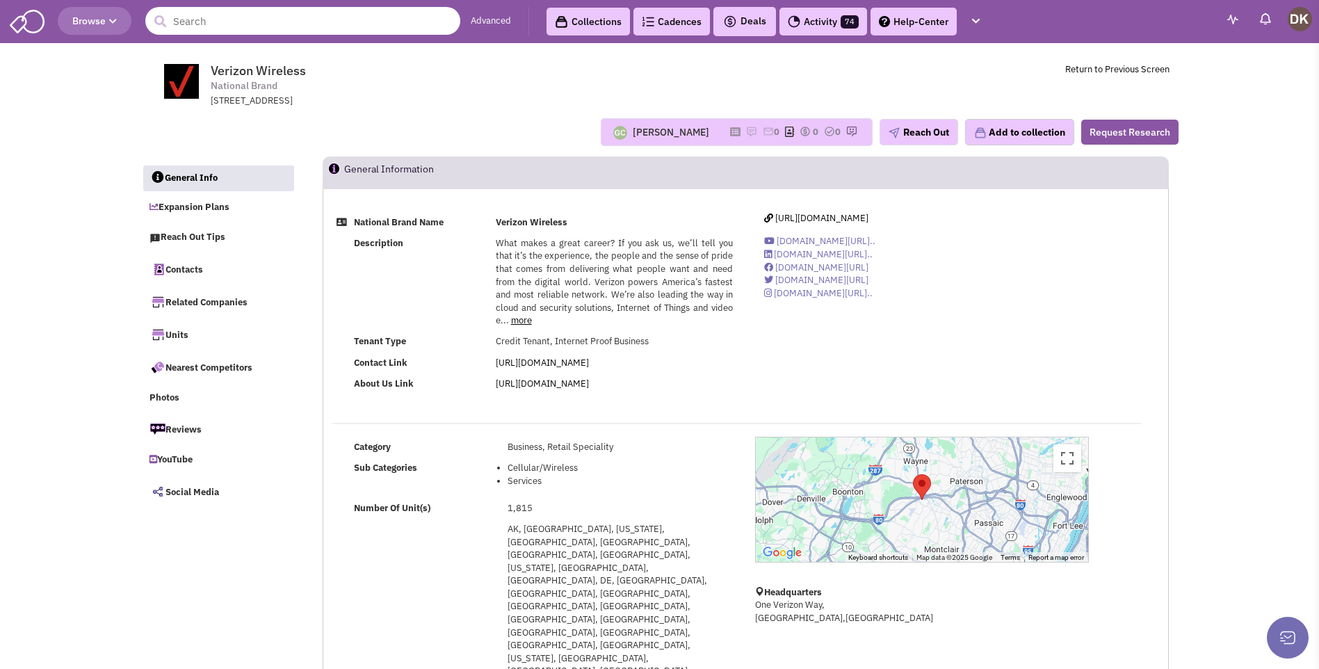
click at [351, 28] on input "text" at bounding box center [302, 21] width 315 height 28
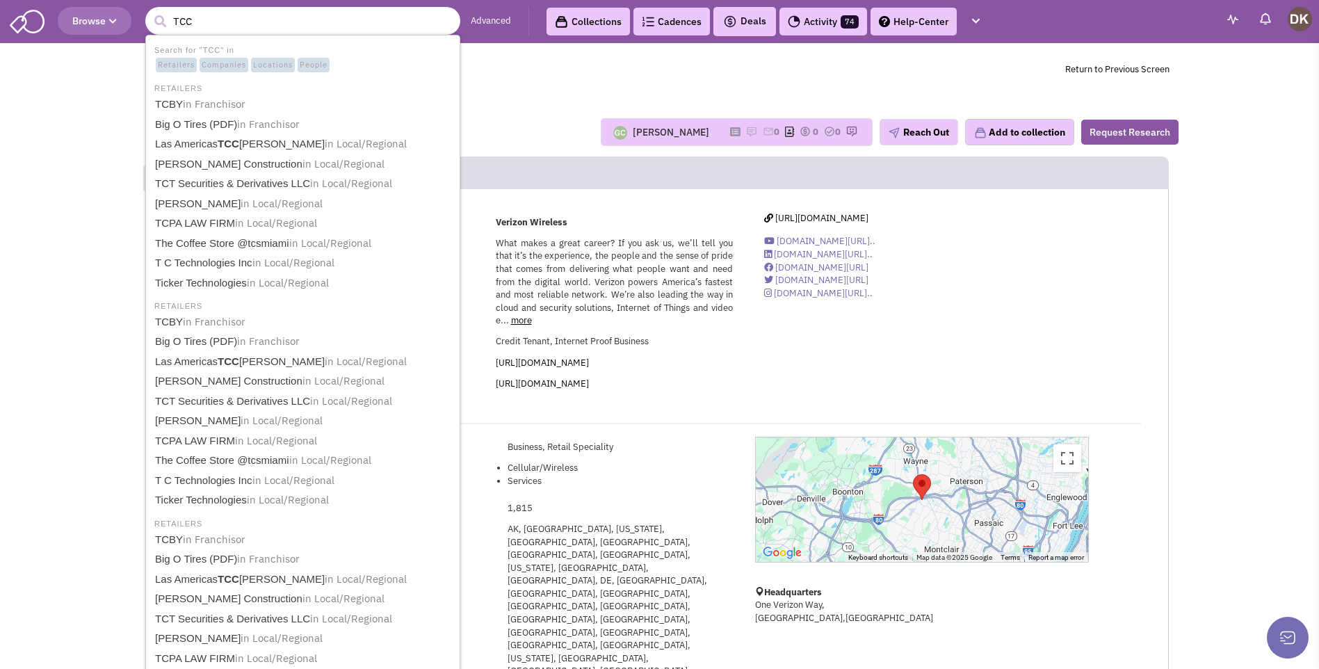
type input "TCC"
click at [150, 11] on button "submit" at bounding box center [160, 21] width 21 height 21
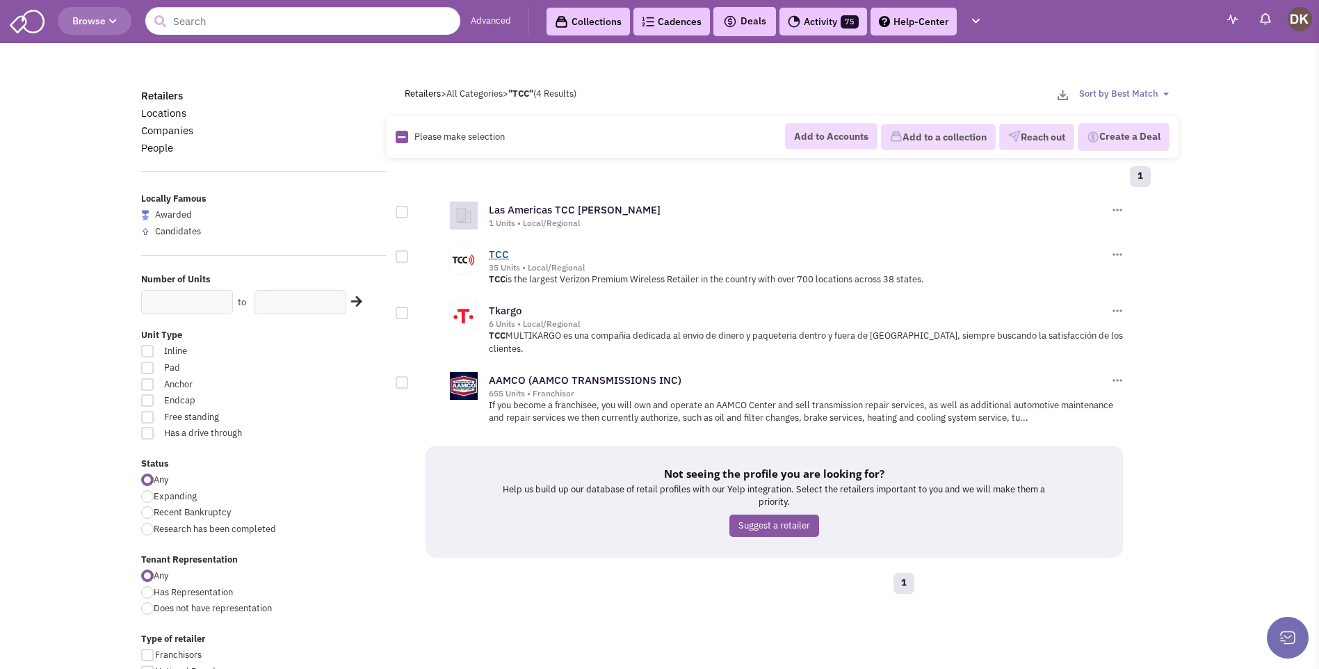
click at [498, 257] on link "TCC" at bounding box center [499, 254] width 20 height 13
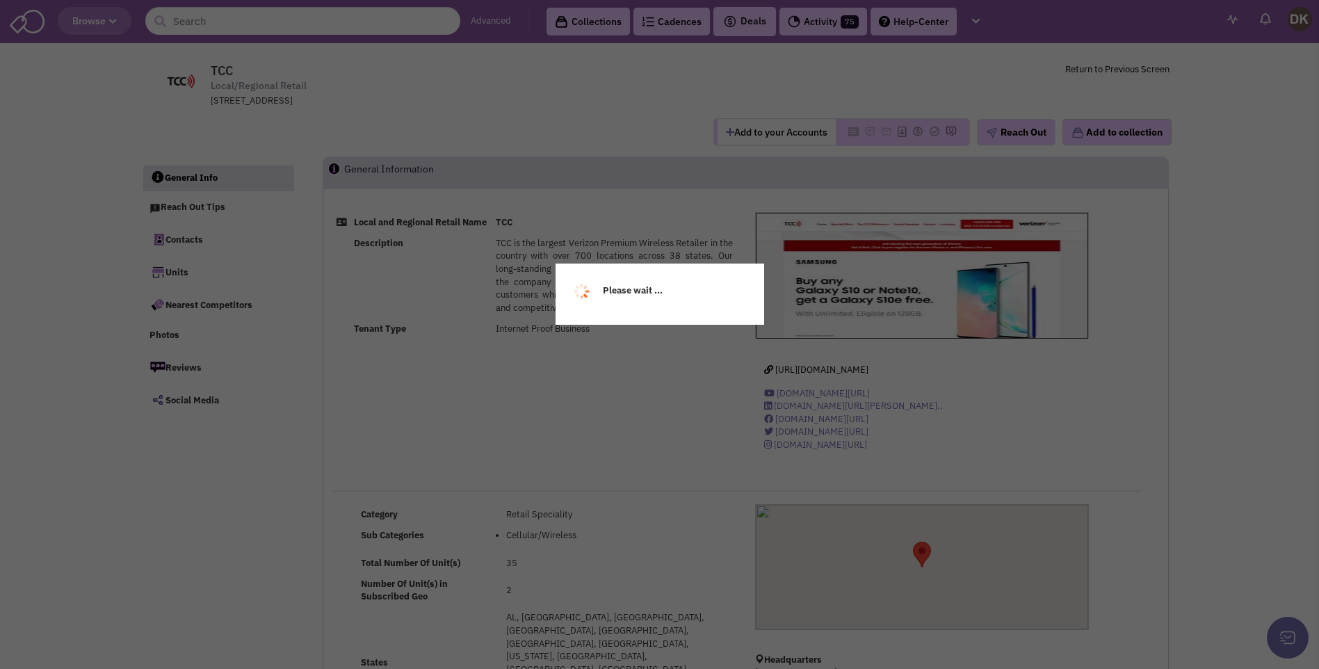
select select
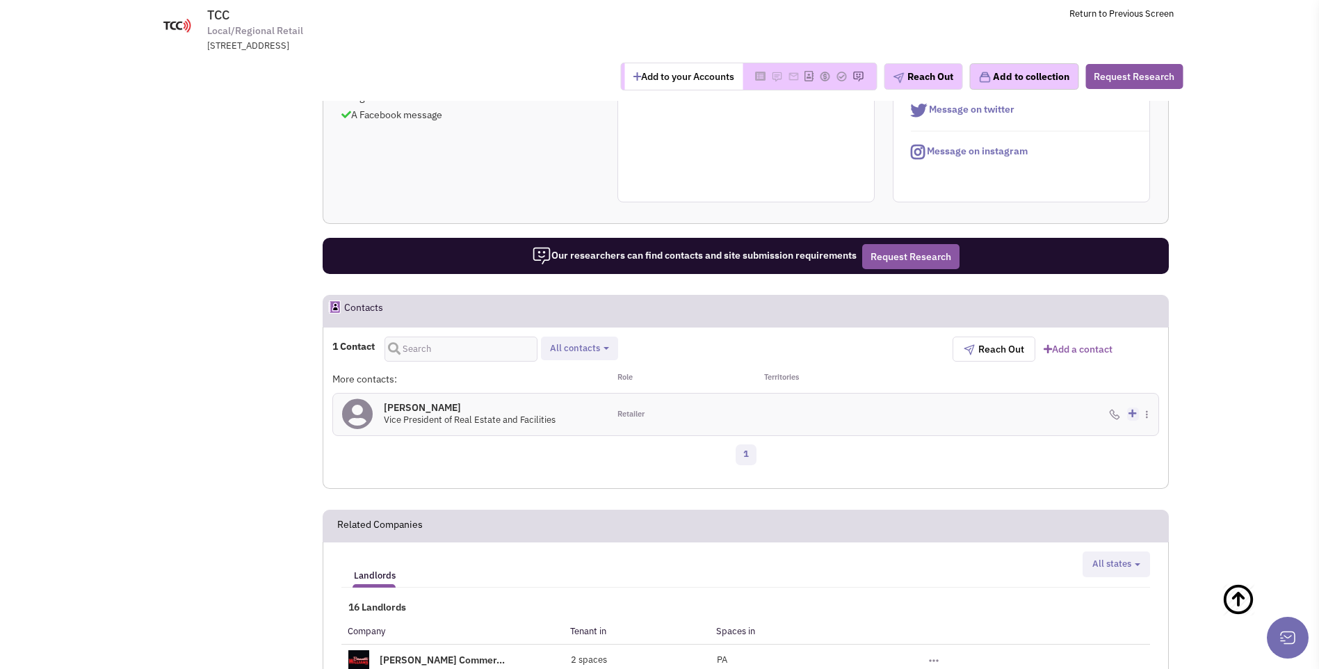
scroll to position [765, 0]
click at [358, 398] on icon at bounding box center [357, 413] width 31 height 31
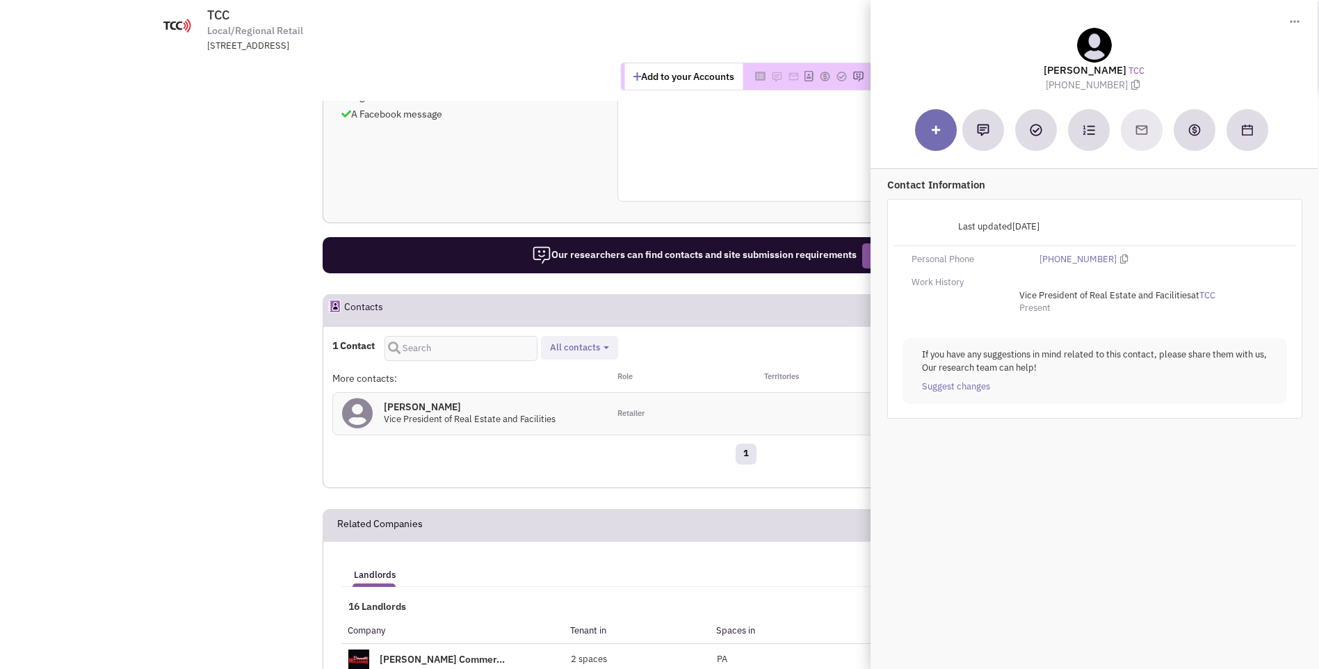
click at [685, 442] on div "1" at bounding box center [745, 456] width 845 height 28
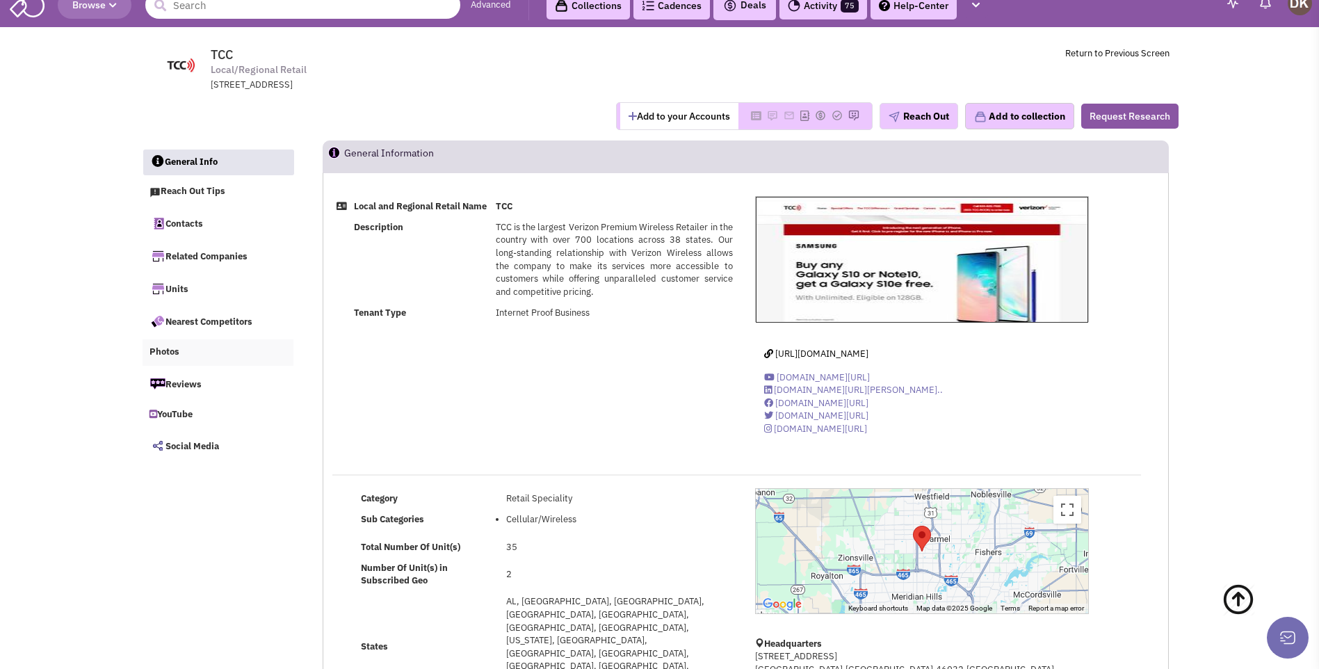
scroll to position [0, 0]
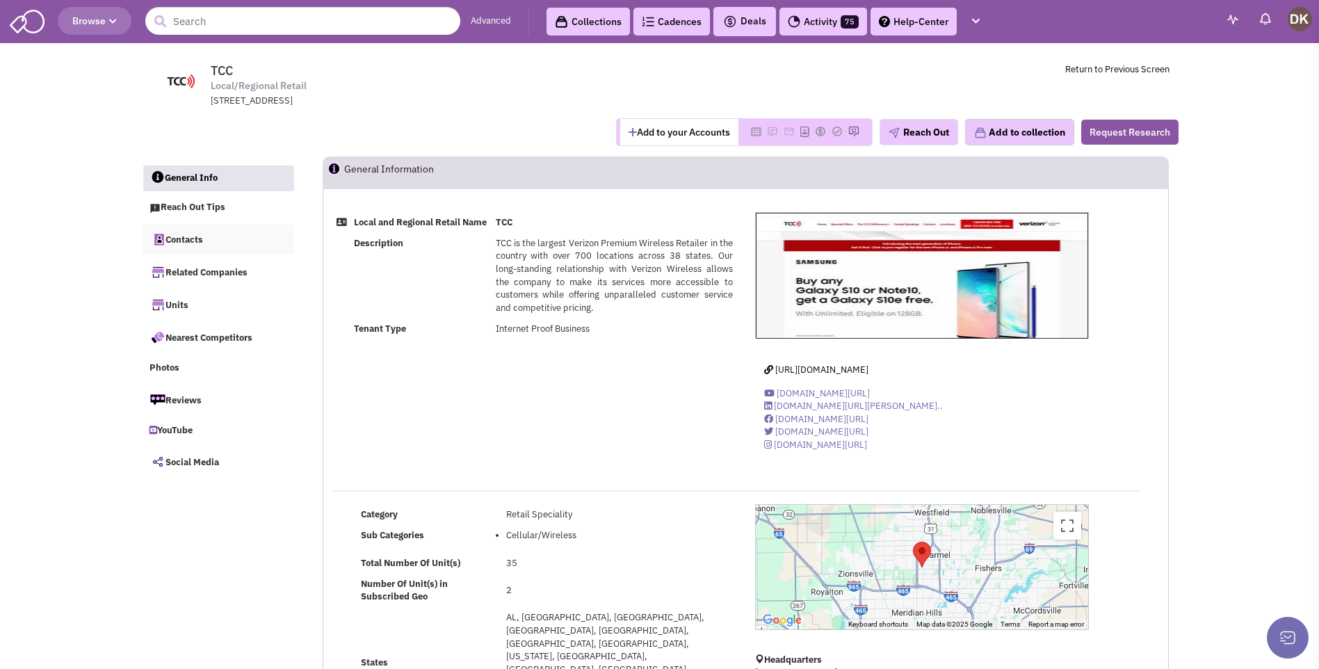
click at [187, 242] on link "Contacts" at bounding box center [219, 239] width 152 height 29
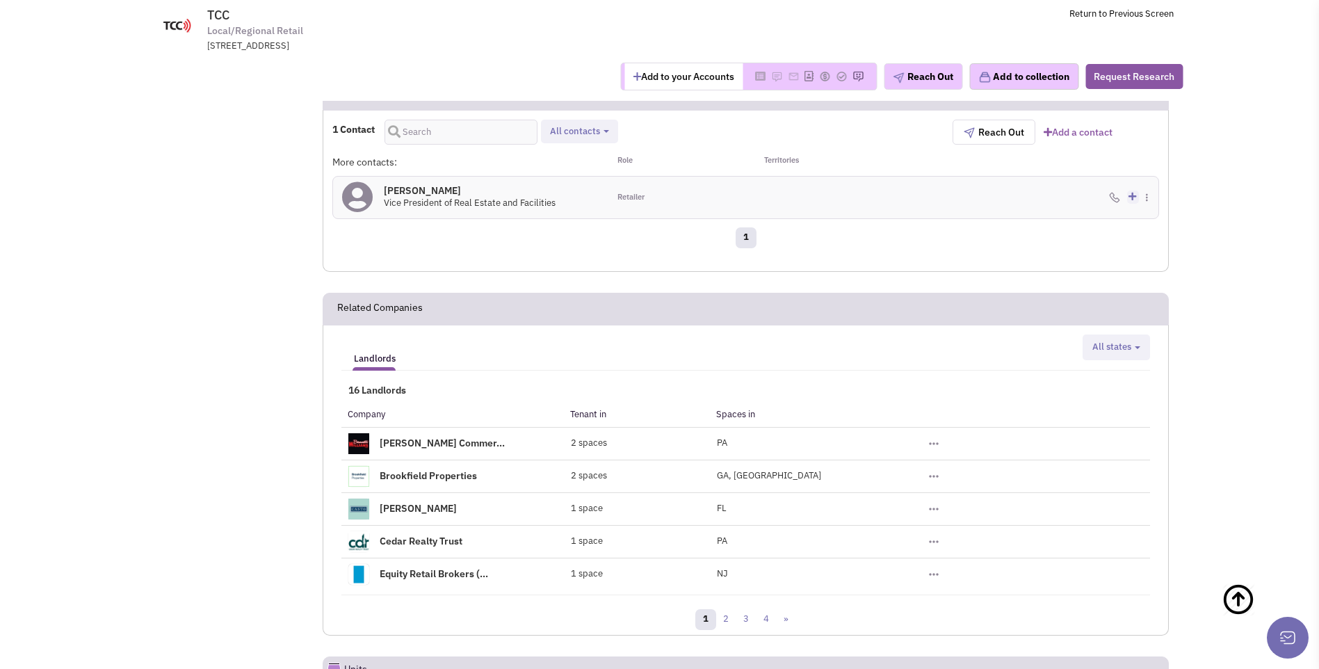
scroll to position [703, 0]
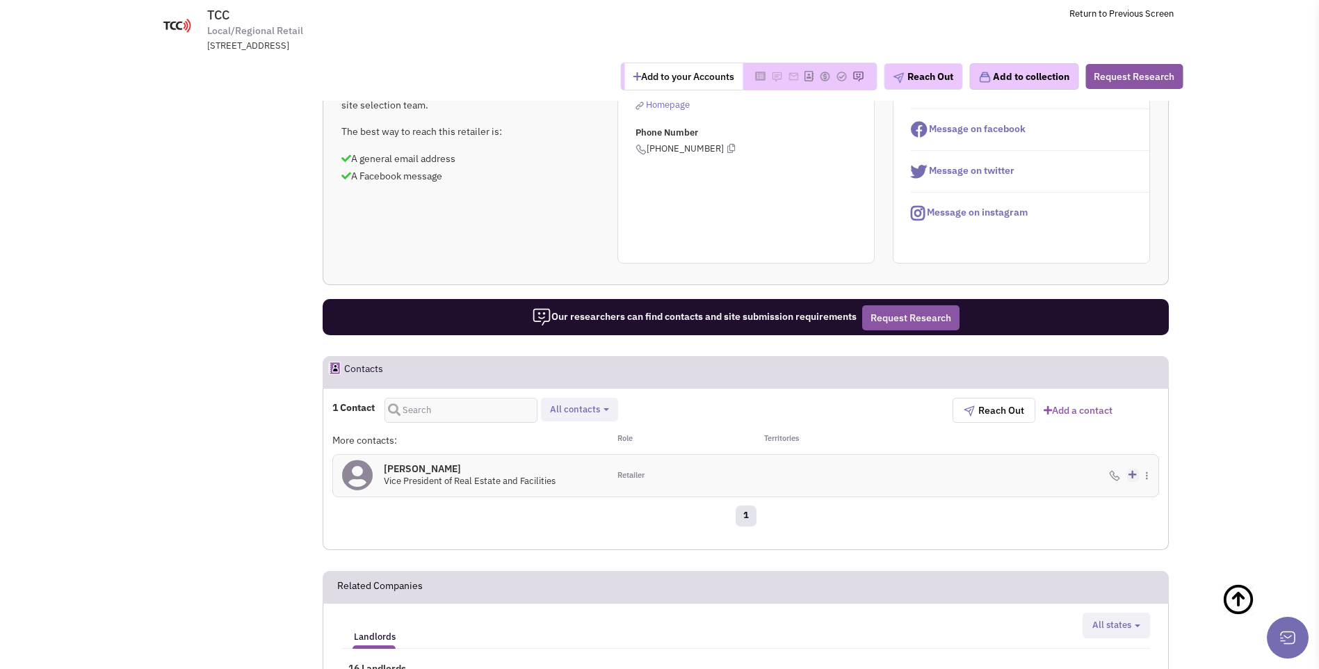
click at [364, 460] on icon at bounding box center [357, 475] width 31 height 31
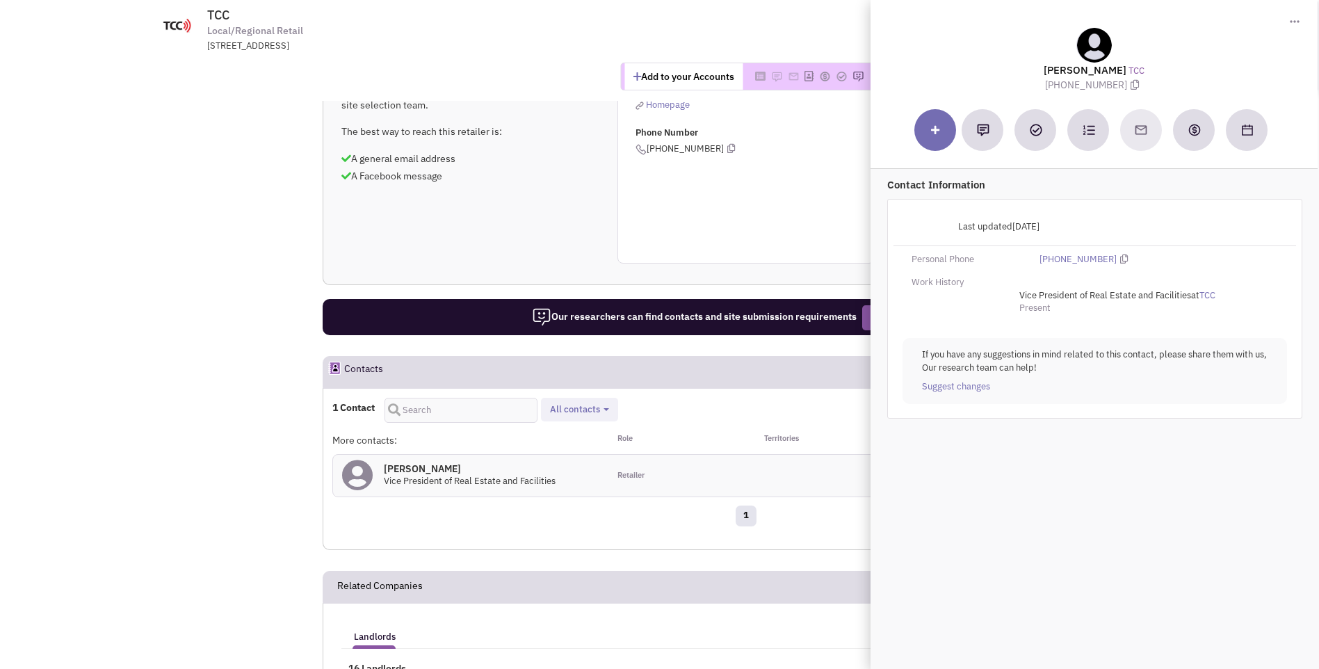
click at [531, 178] on div "Reach out tip Due to their size, data suggests this retailer may not have a sit…" at bounding box center [745, 154] width 845 height 219
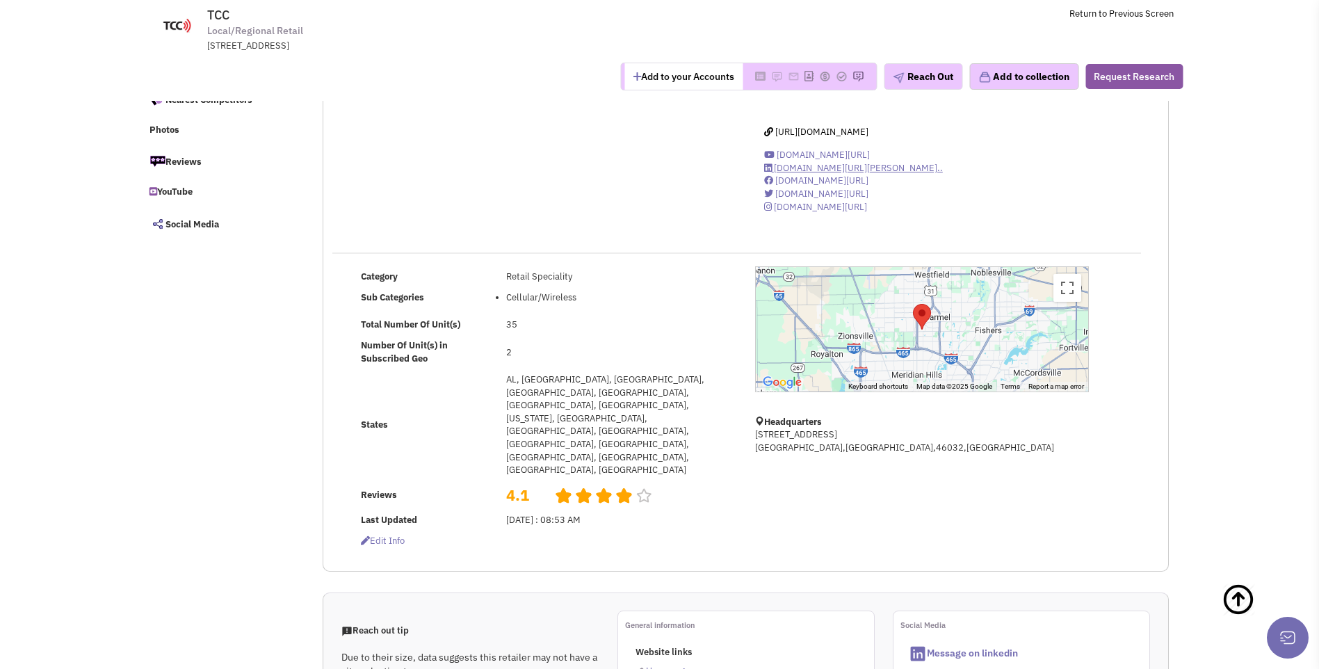
scroll to position [0, 0]
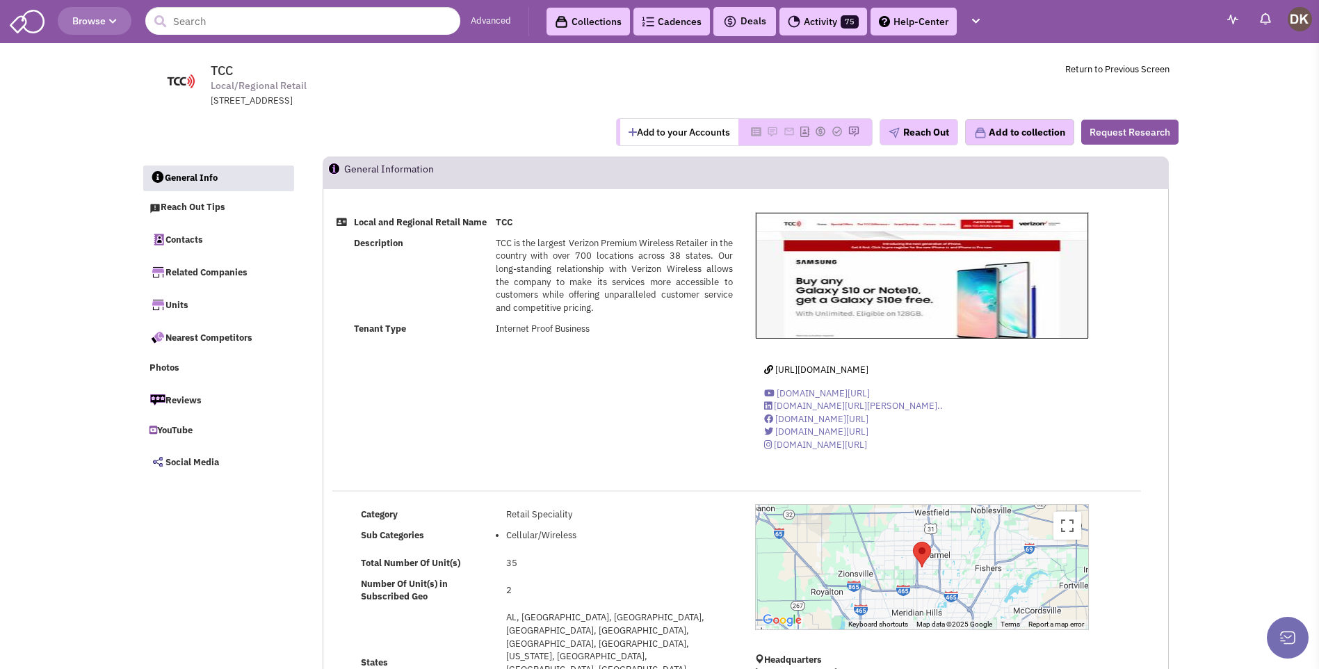
click at [676, 135] on button "Add to your Accounts" at bounding box center [679, 132] width 118 height 26
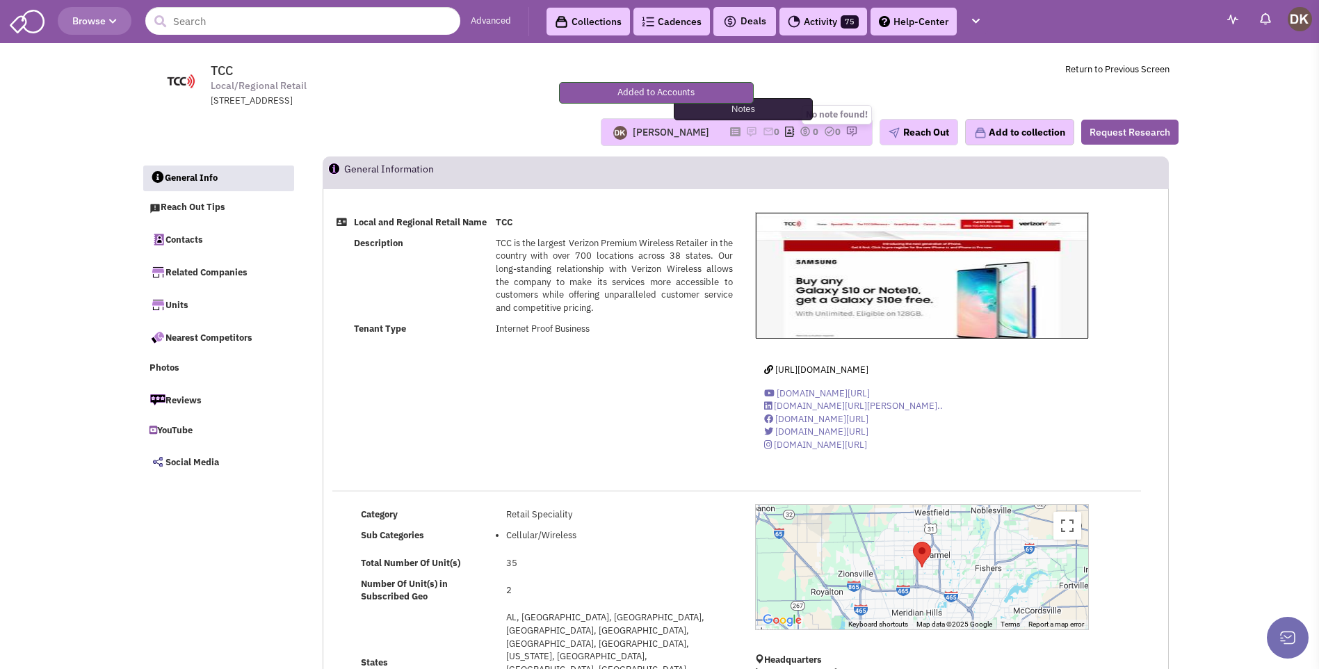
click at [746, 132] on img at bounding box center [751, 131] width 11 height 11
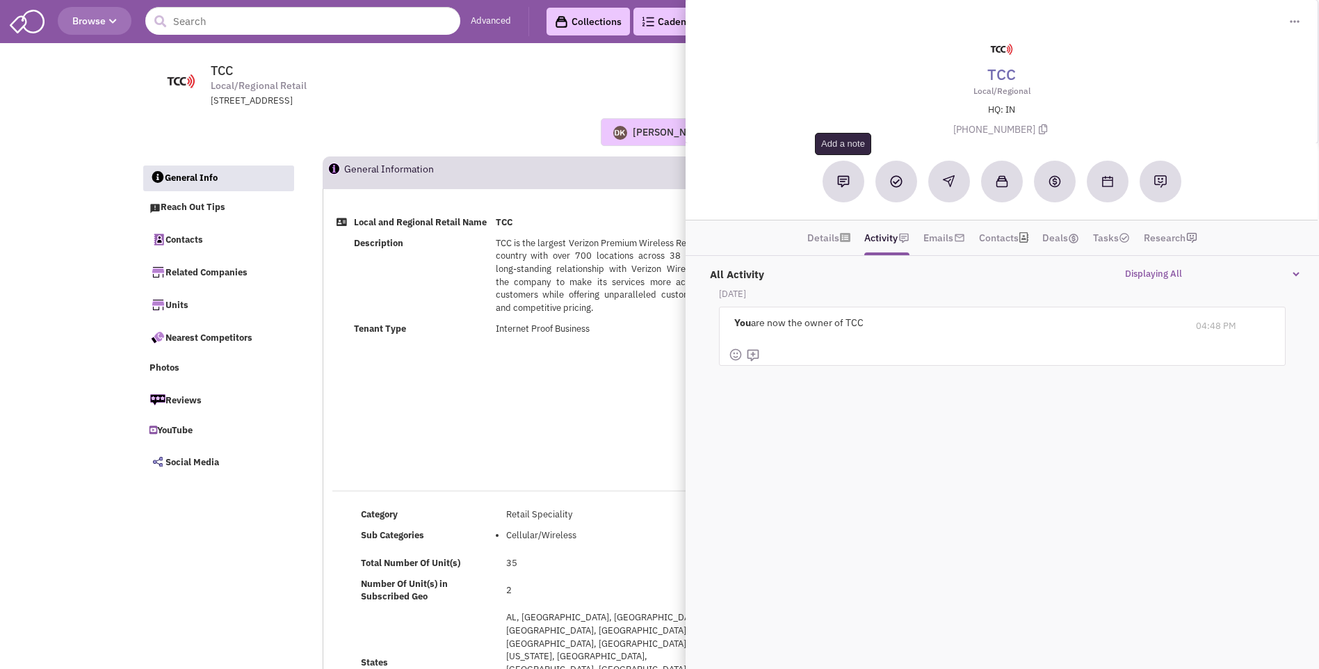
click at [846, 186] on img at bounding box center [843, 181] width 13 height 13
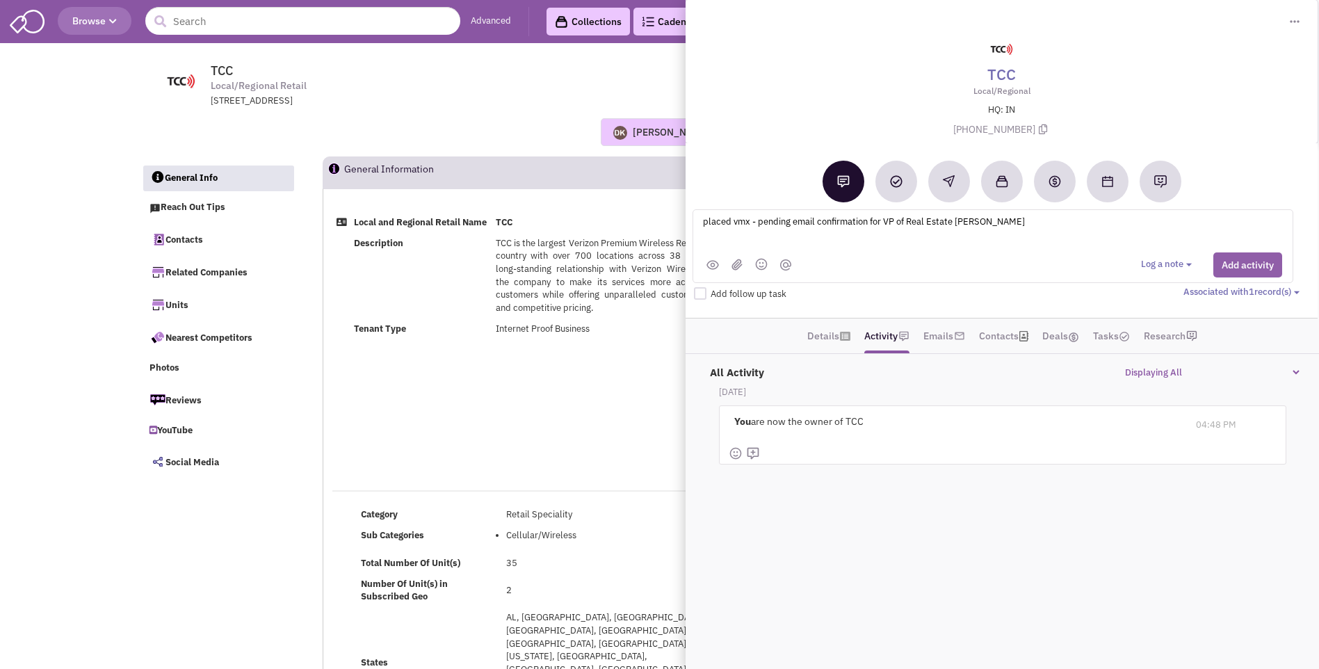
type textarea "placed vmx - pending email confirmation for VP of Real Estate Eric Riddle"
click at [1255, 259] on button "Add activity" at bounding box center [1248, 264] width 69 height 25
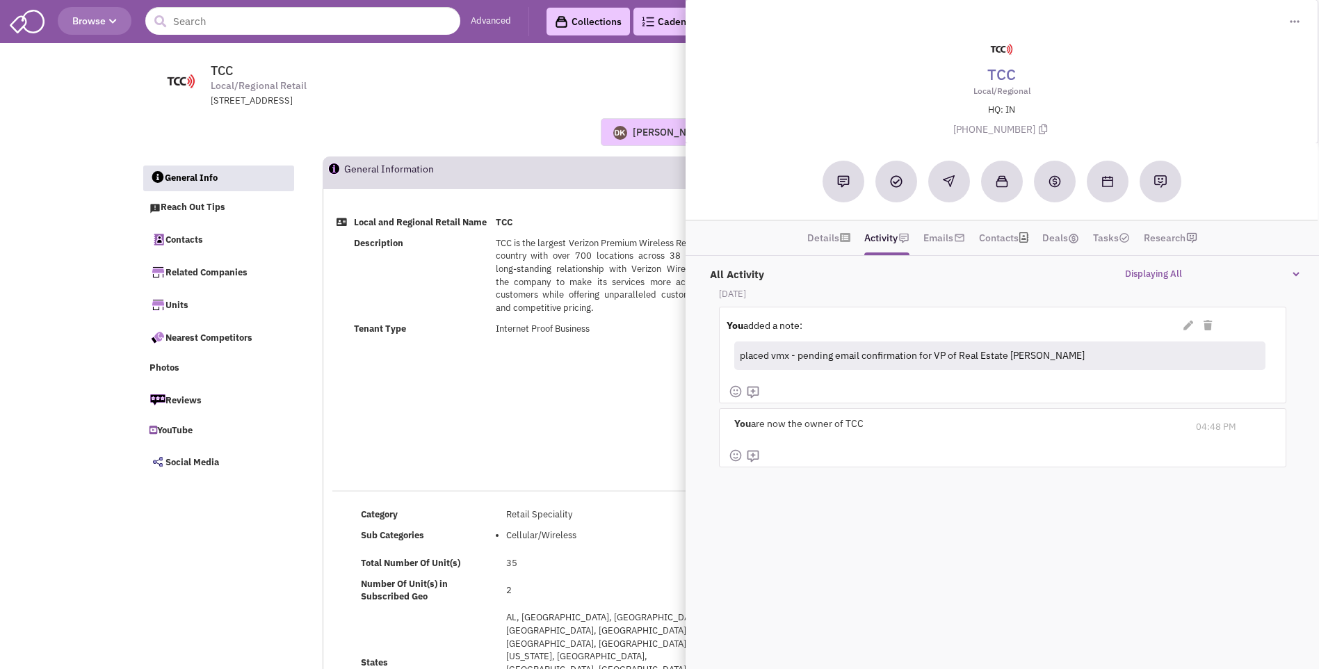
click at [522, 139] on div "Donnie Keller No note found! 0 0 0 Reach Out Add to collection" at bounding box center [660, 132] width 1056 height 28
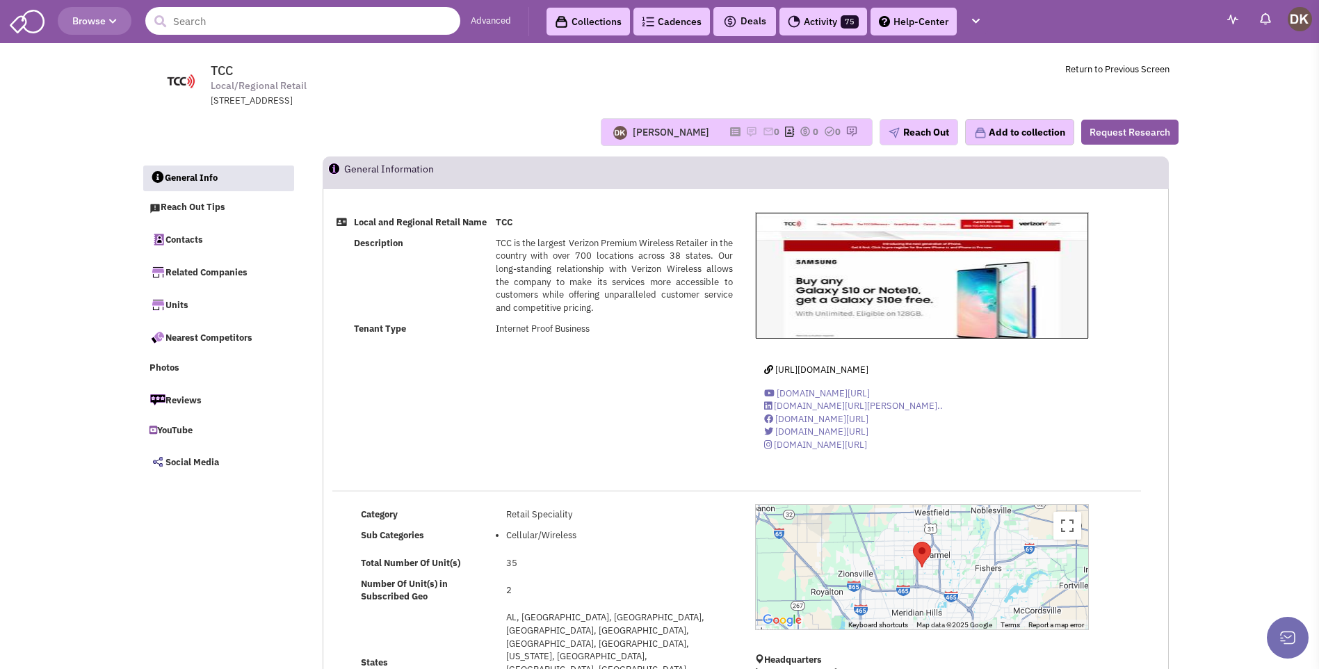
click at [244, 21] on input "text" at bounding box center [302, 21] width 315 height 28
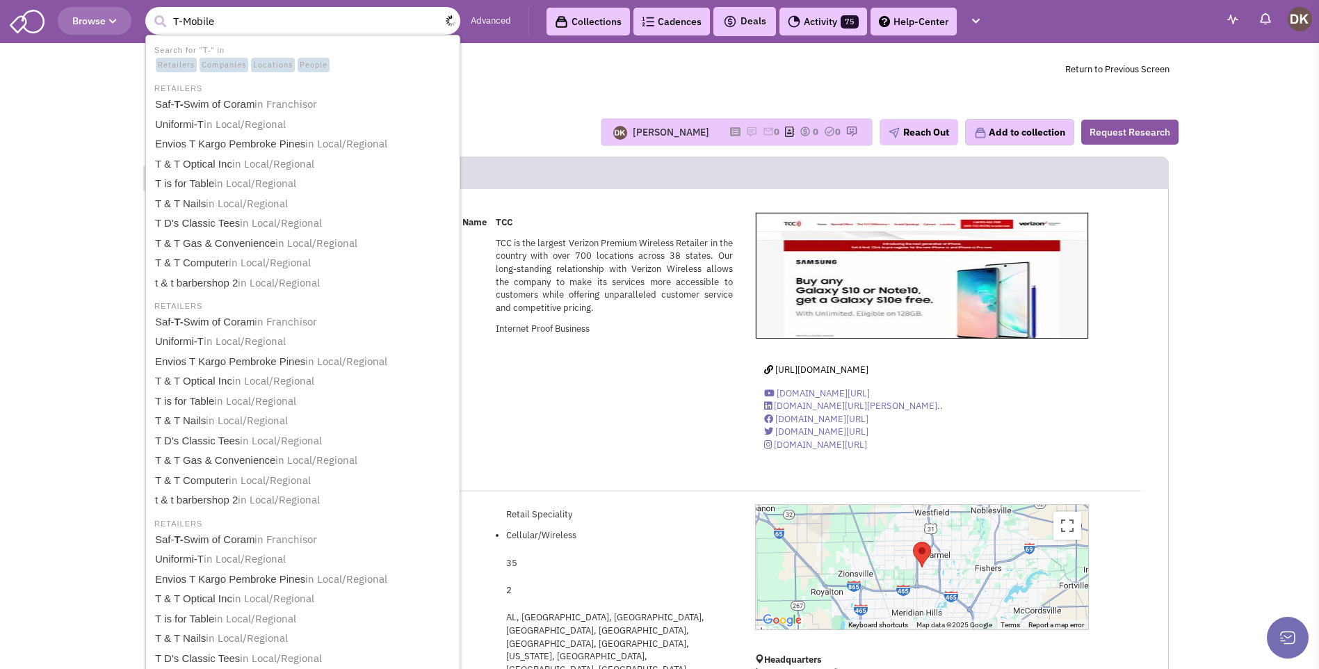
type input "T-Mobile"
click at [150, 11] on button "submit" at bounding box center [160, 21] width 21 height 21
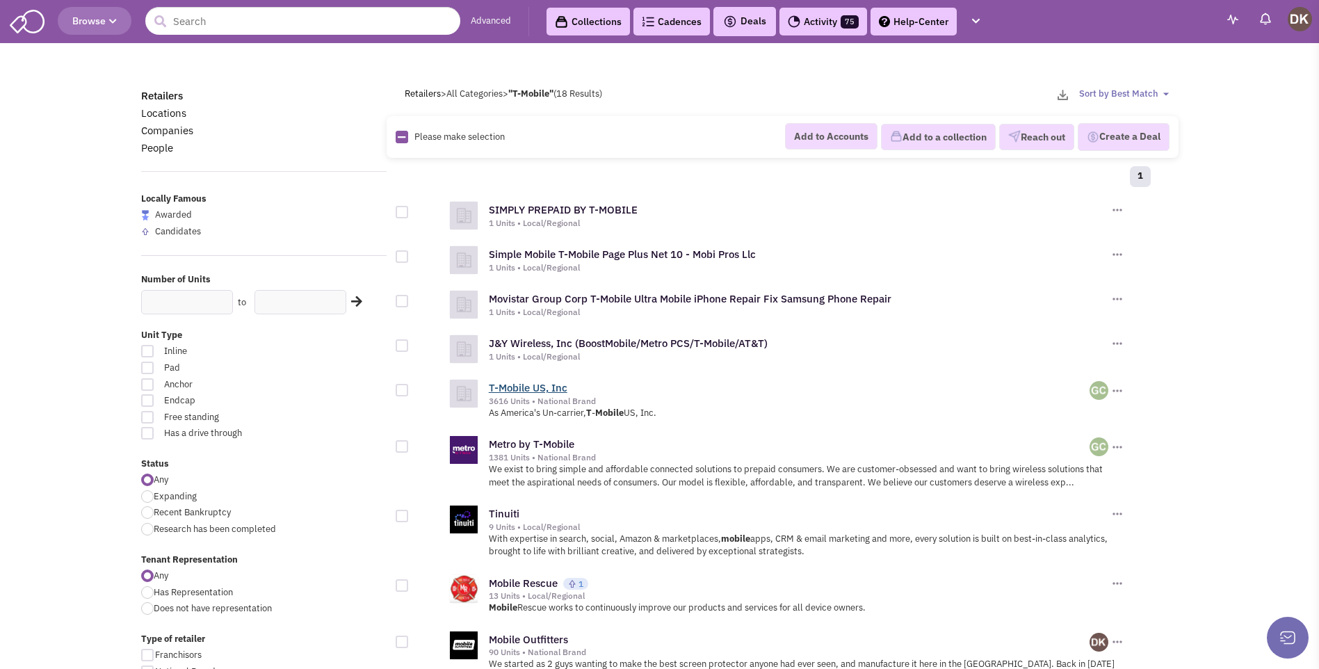
click at [545, 389] on link "T-Mobile US, Inc" at bounding box center [528, 387] width 79 height 13
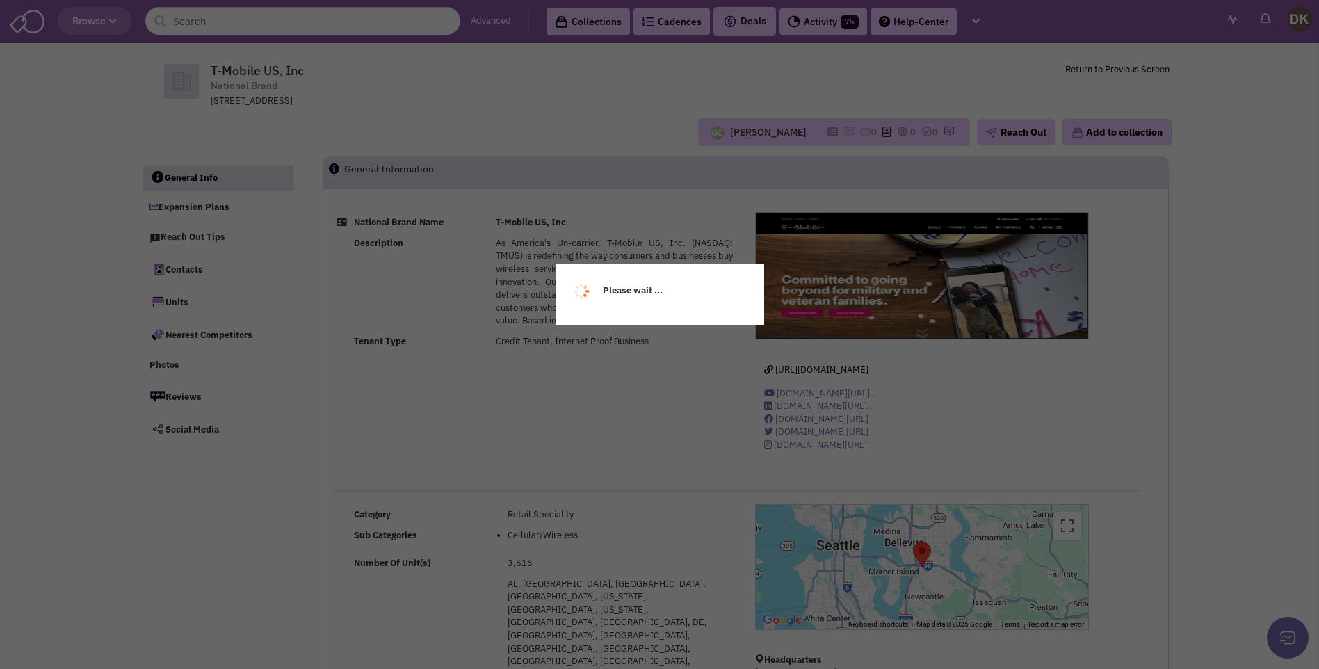
select select
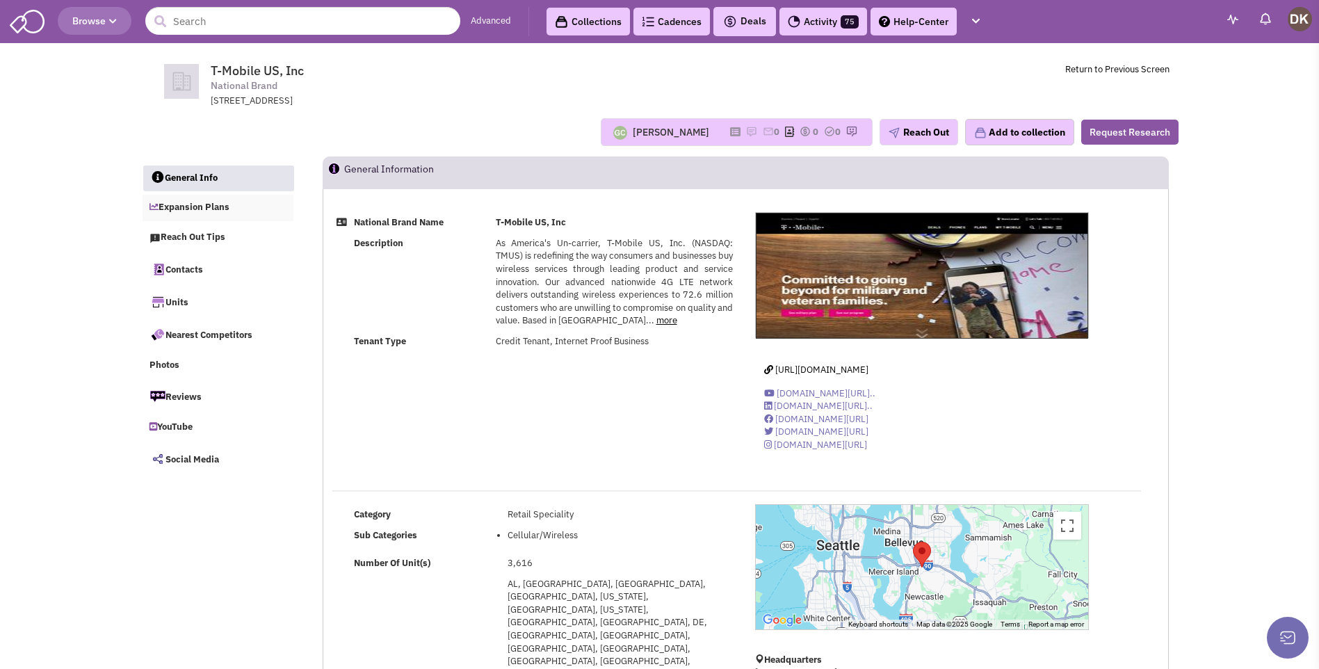
select select
click at [202, 209] on link "Expansion Plans" at bounding box center [219, 208] width 152 height 26
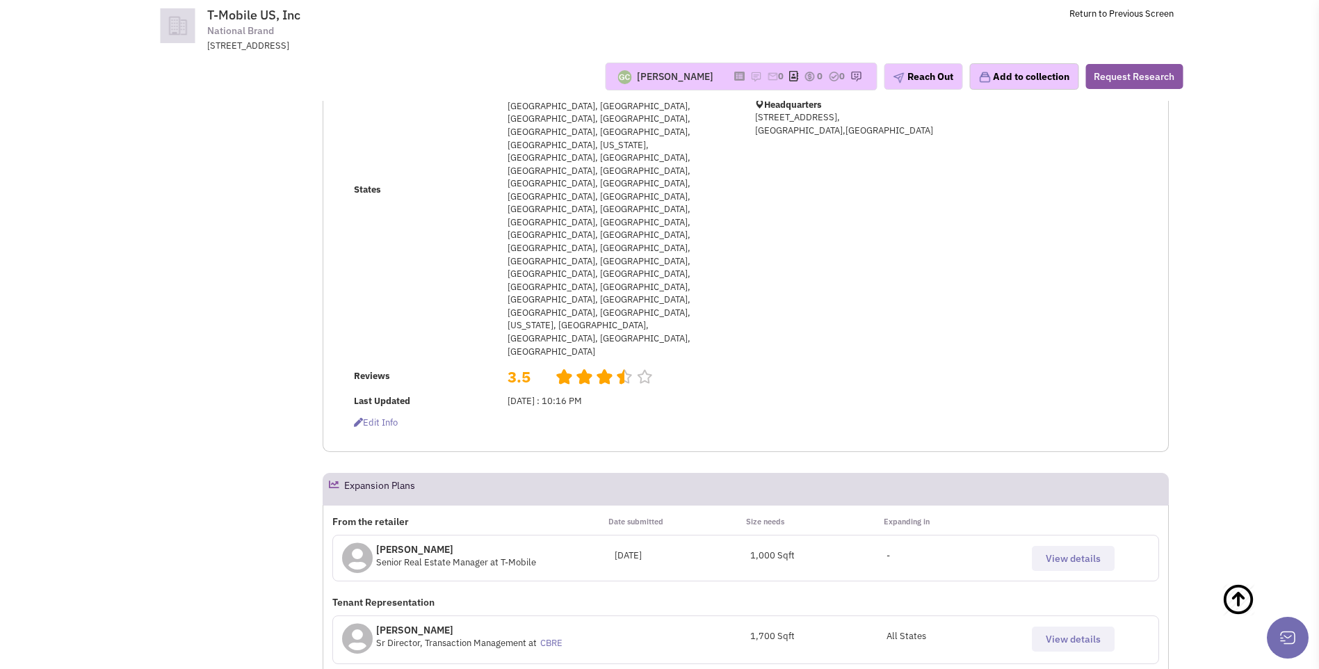
scroll to position [395, 0]
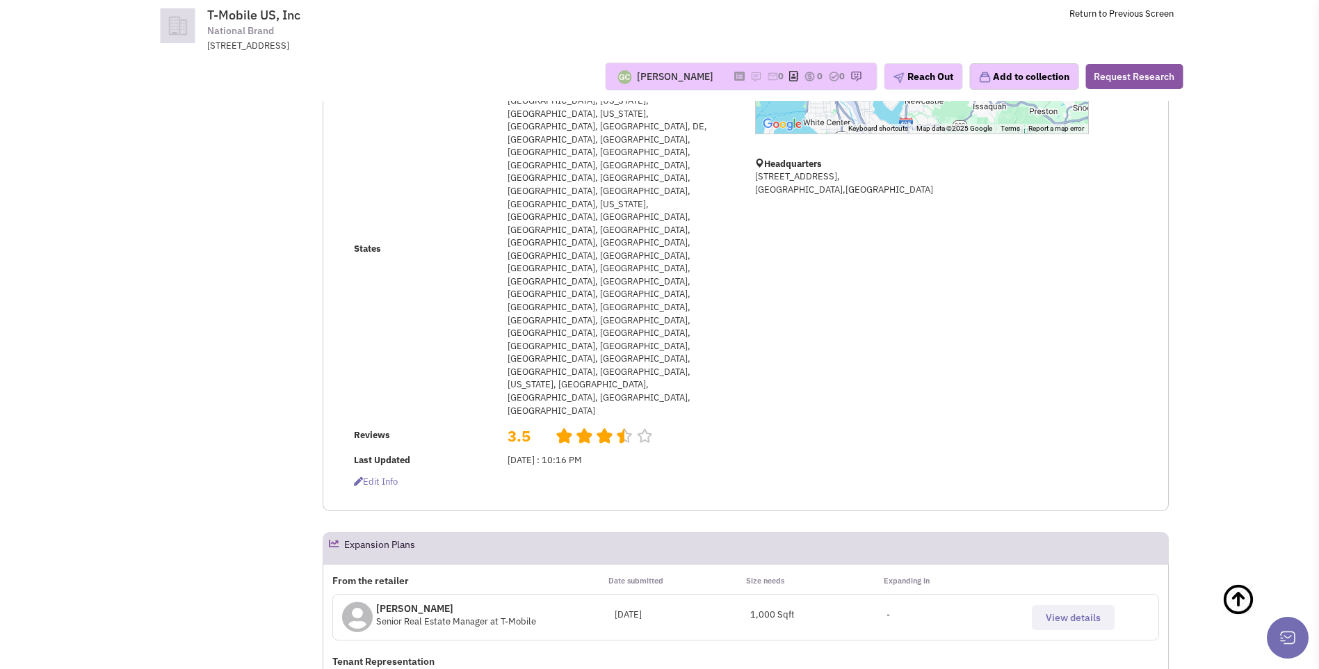
click at [1061, 611] on span "View details" at bounding box center [1073, 617] width 55 height 13
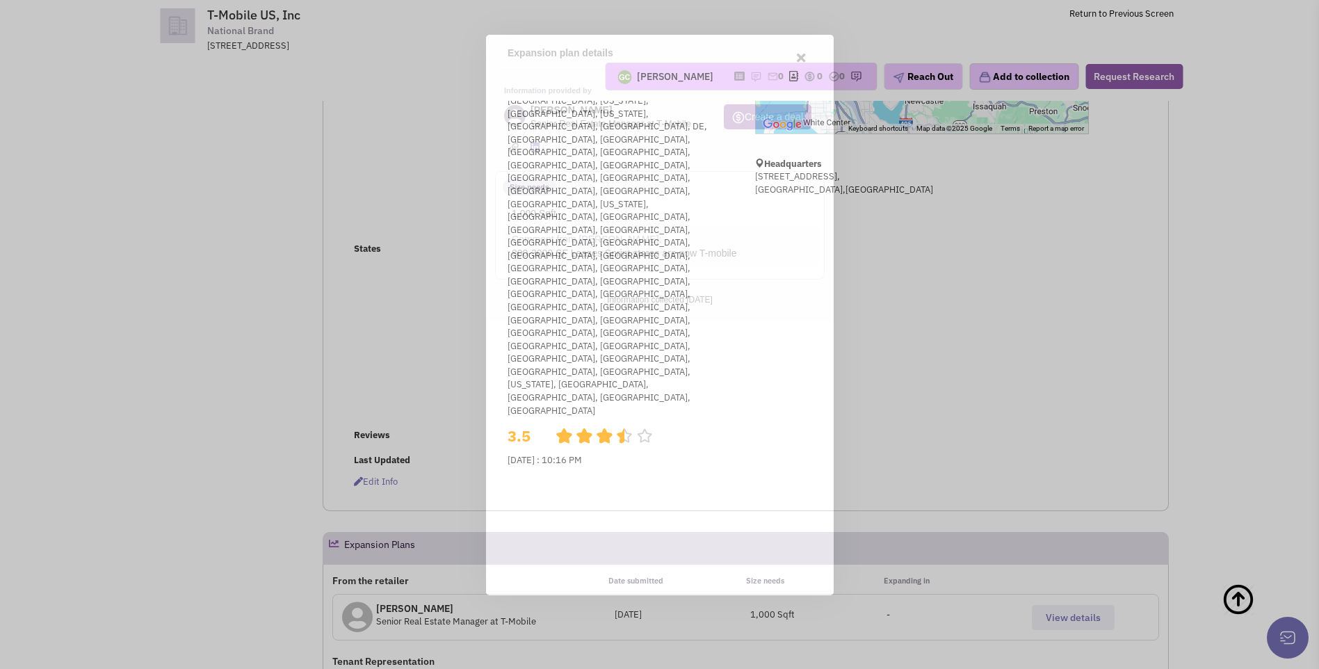
scroll to position [0, 0]
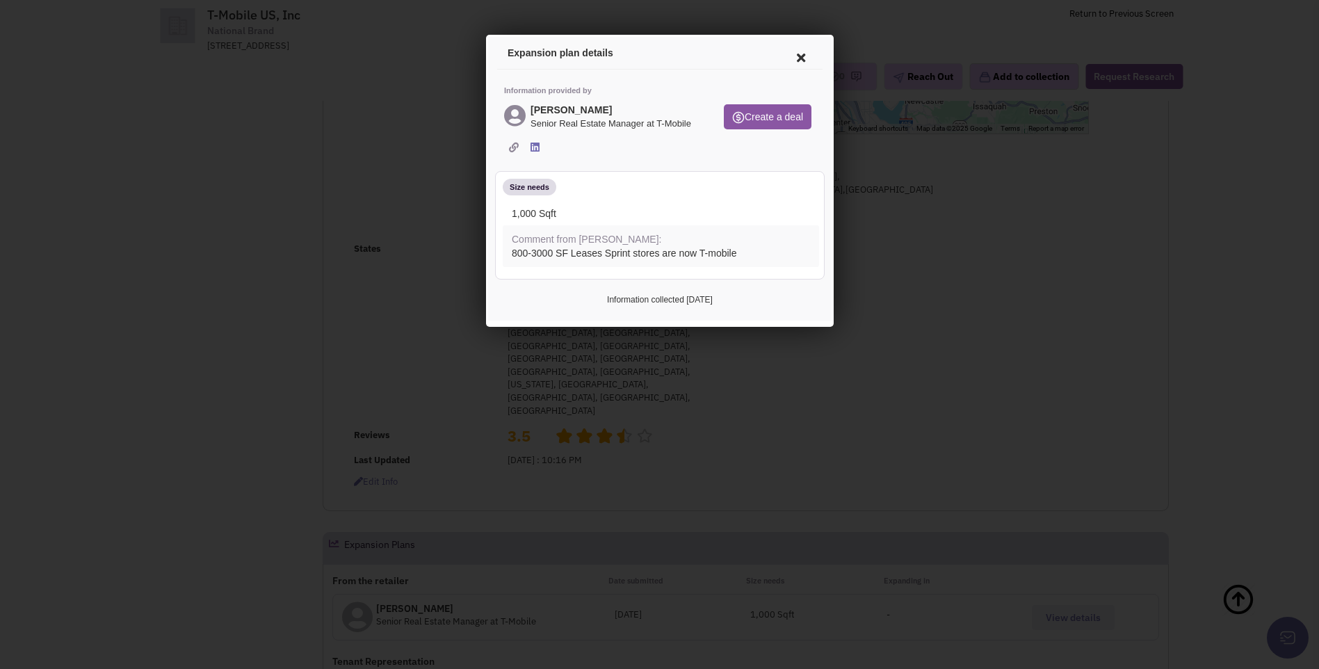
click at [801, 57] on icon at bounding box center [798, 55] width 29 height 33
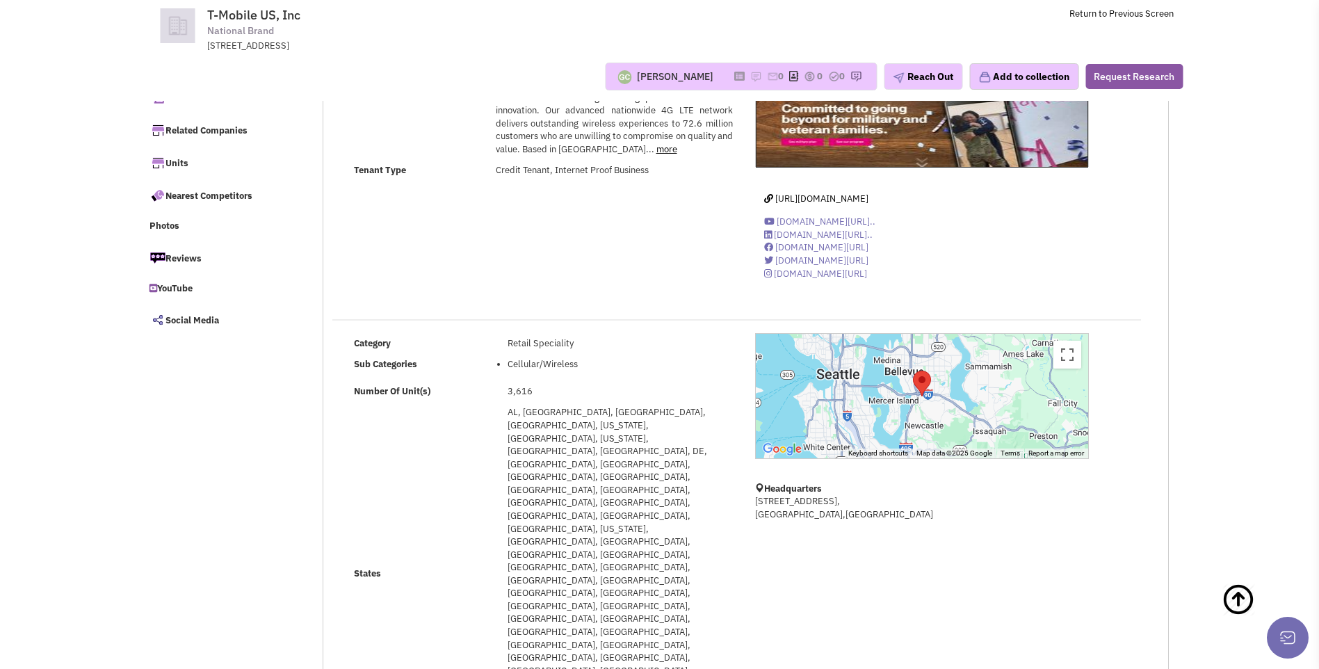
scroll to position [47, 0]
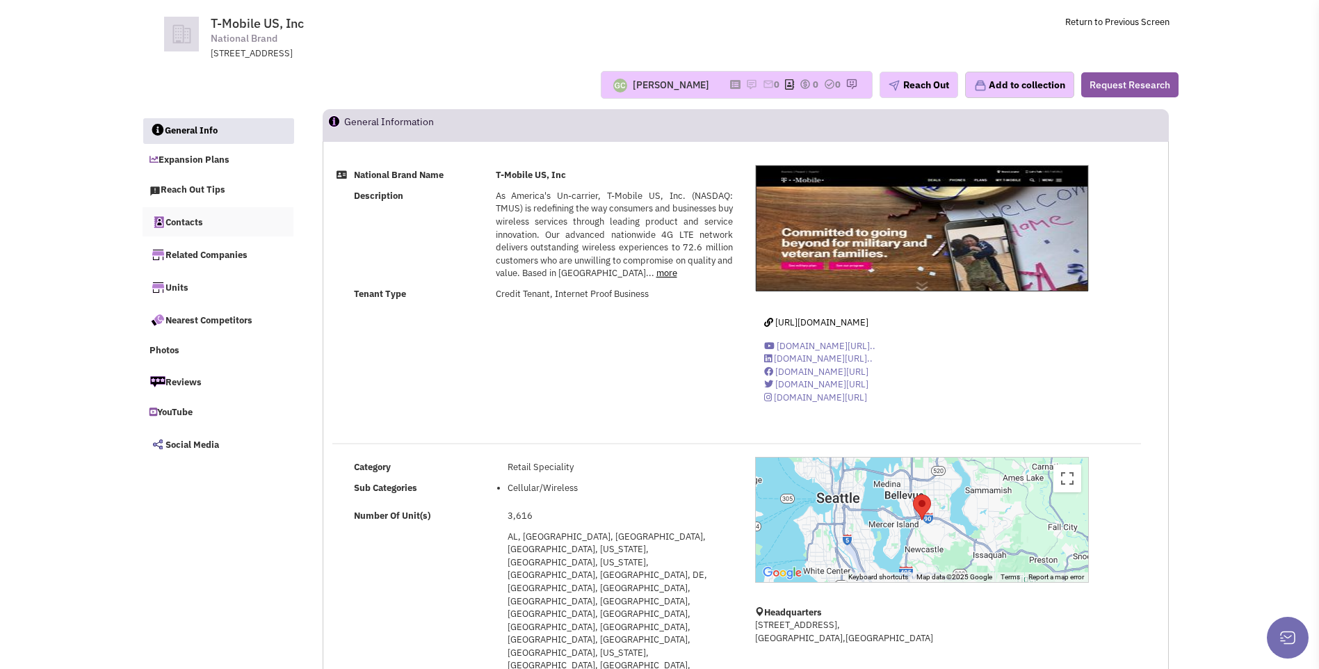
click at [188, 227] on link "Contacts" at bounding box center [219, 221] width 152 height 29
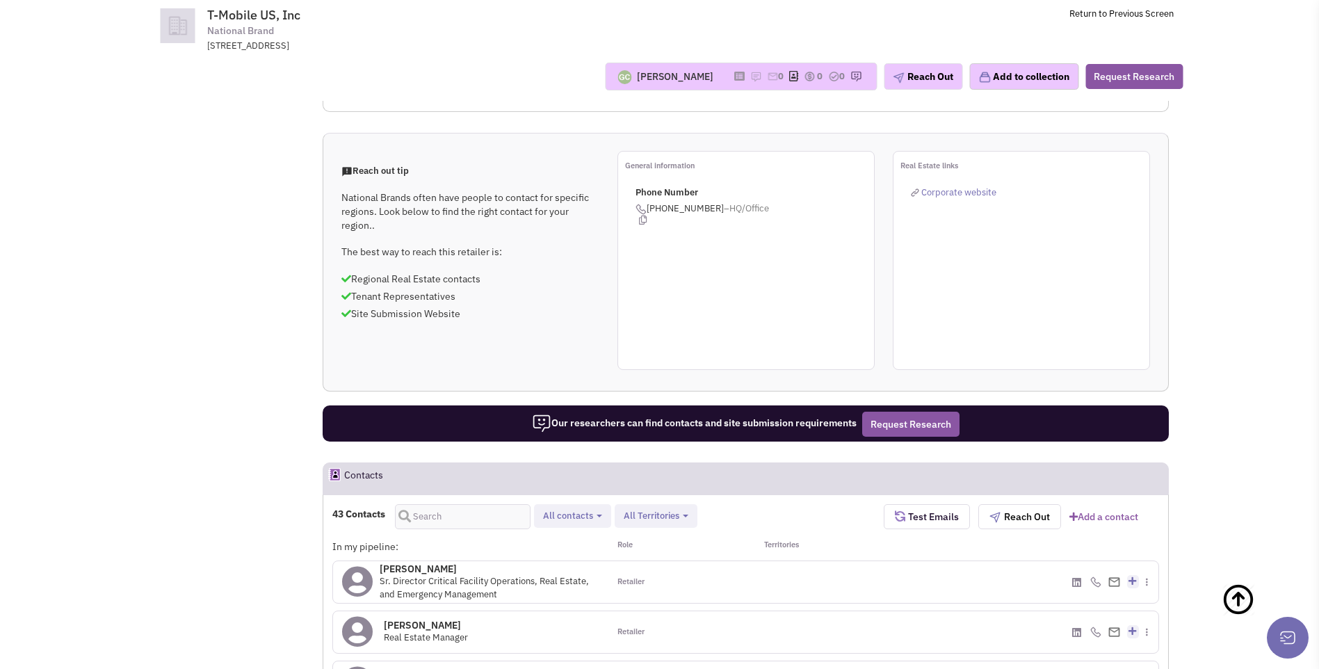
scroll to position [1006, 0]
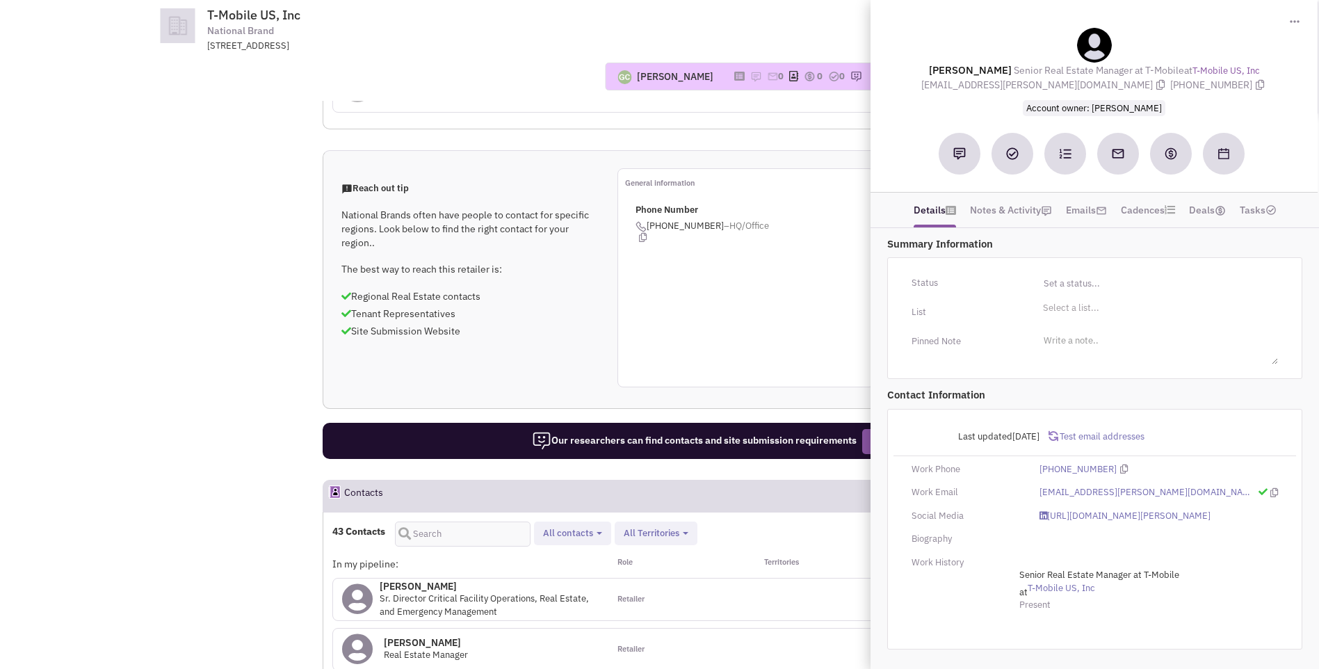
drag, startPoint x: 936, startPoint y: 72, endPoint x: 1230, endPoint y: 87, distance: 294.6
click at [1230, 87] on div "Zach Spletter Senior Real Estate Manager at T-Mobile at T-Mobile US, Inc zach.s…" at bounding box center [1094, 72] width 433 height 88
copy div "Zach Spletter Senior Real Estate Manager at T-Mobile at T-Mobile US, Inc zach.s…"
click at [741, 168] on div "General information Phone Number (800) 318-9270 –HQ/Office" at bounding box center [746, 277] width 257 height 219
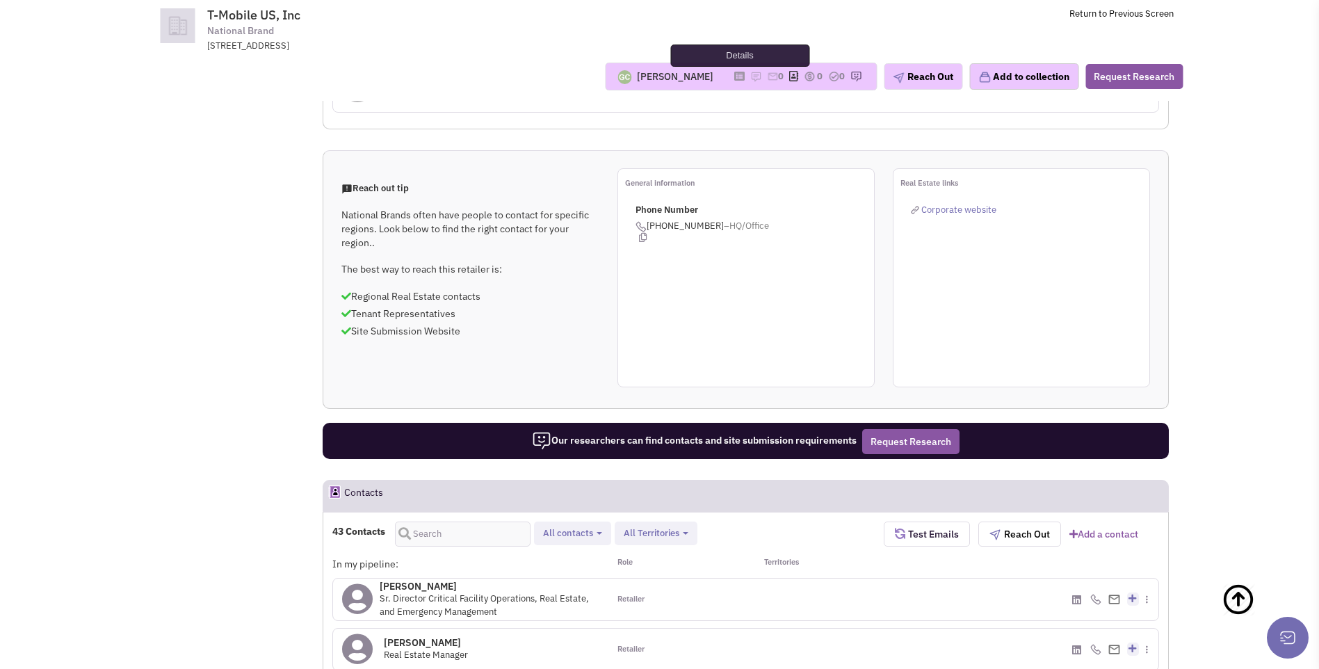
click at [735, 79] on icon at bounding box center [740, 76] width 10 height 8
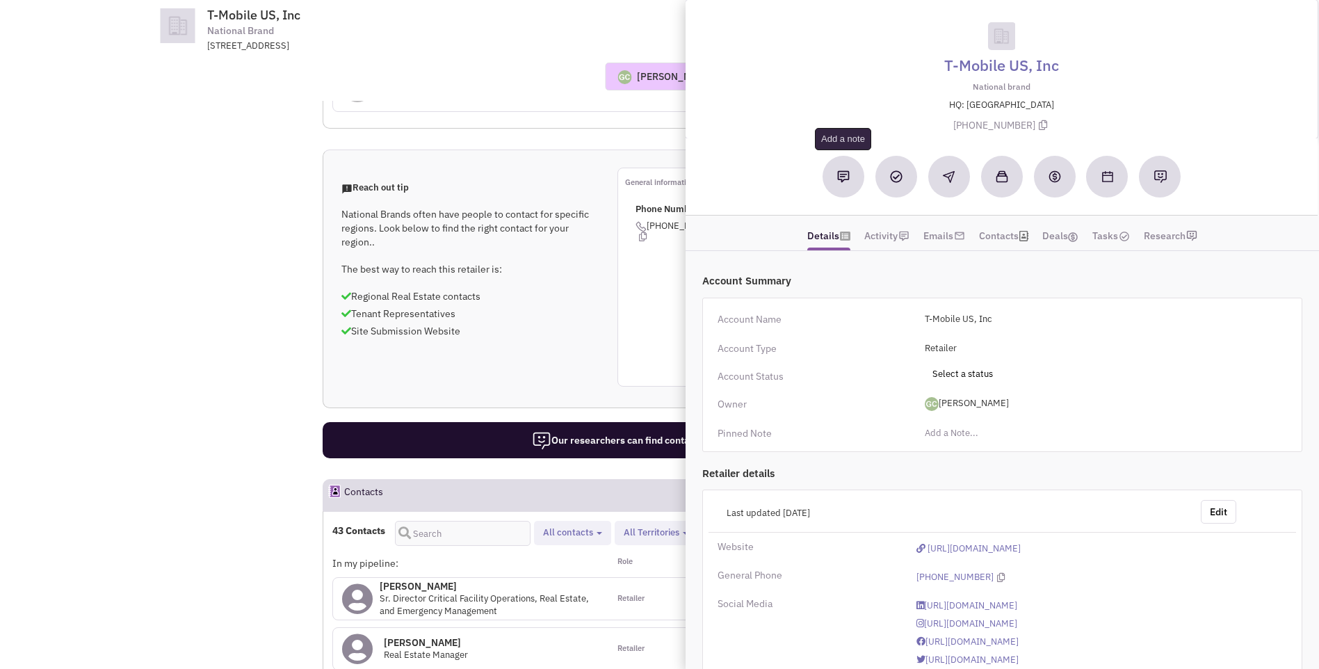
click at [840, 176] on img at bounding box center [843, 176] width 13 height 13
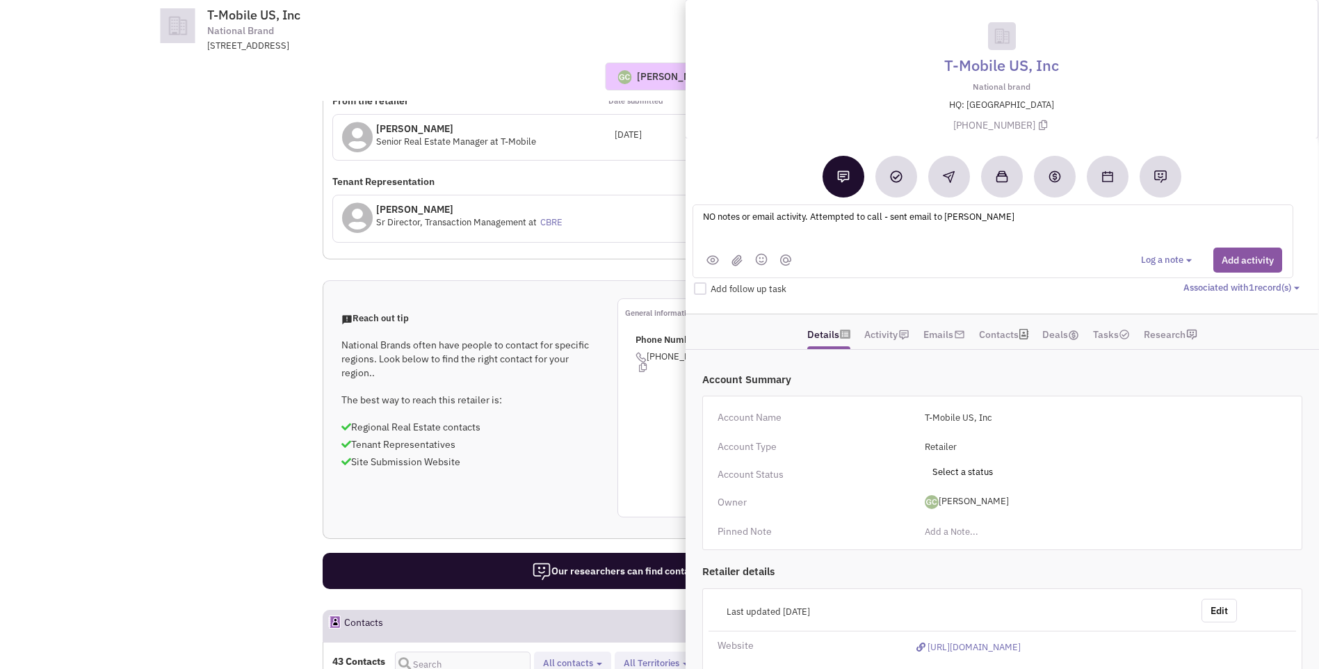
scroll to position [867, 0]
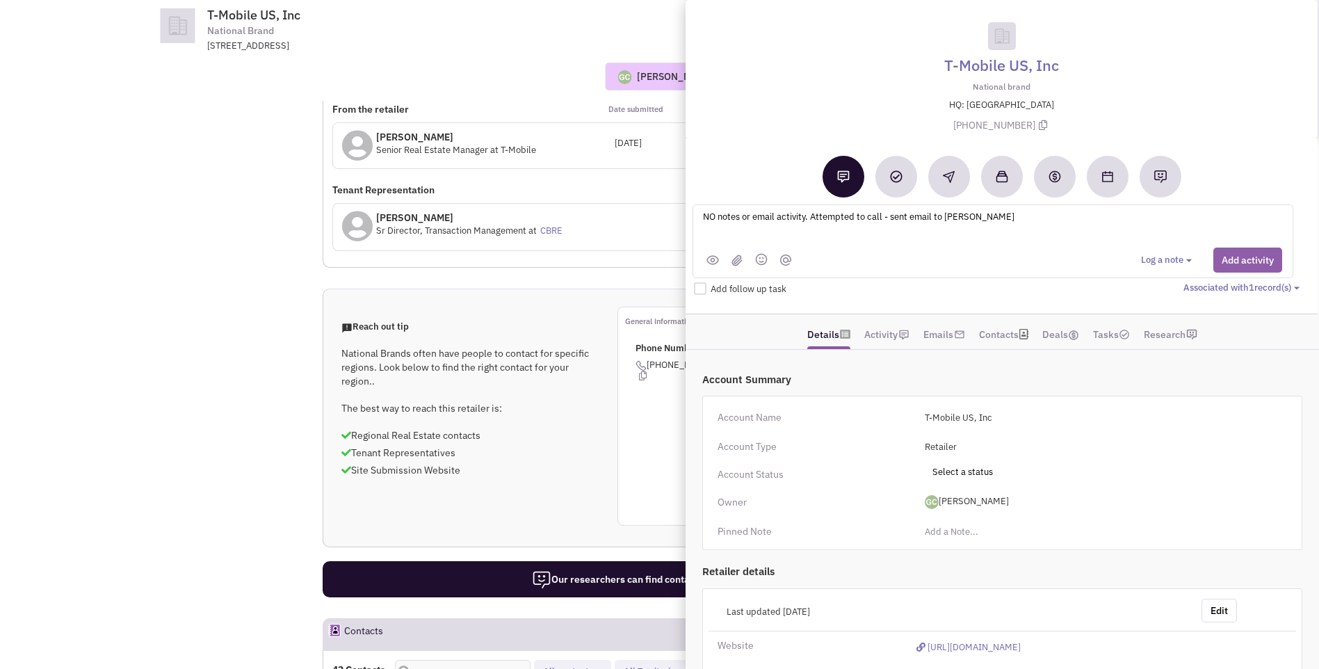
type textarea "NO notes or email activity. Attempted to call - sent email to Zach Spletter"
click at [1257, 260] on button "Add activity" at bounding box center [1248, 260] width 69 height 25
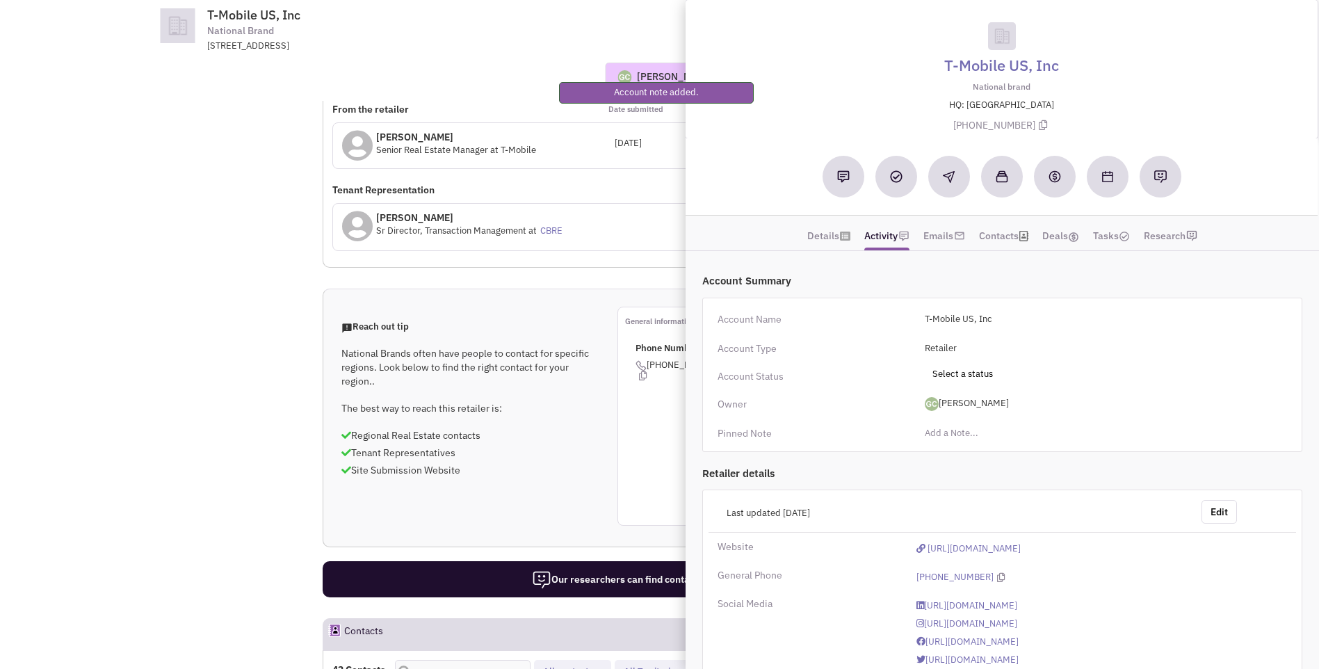
click at [568, 307] on div "Reach out tip National Brands often have people to contact for specific regions…" at bounding box center [745, 416] width 845 height 219
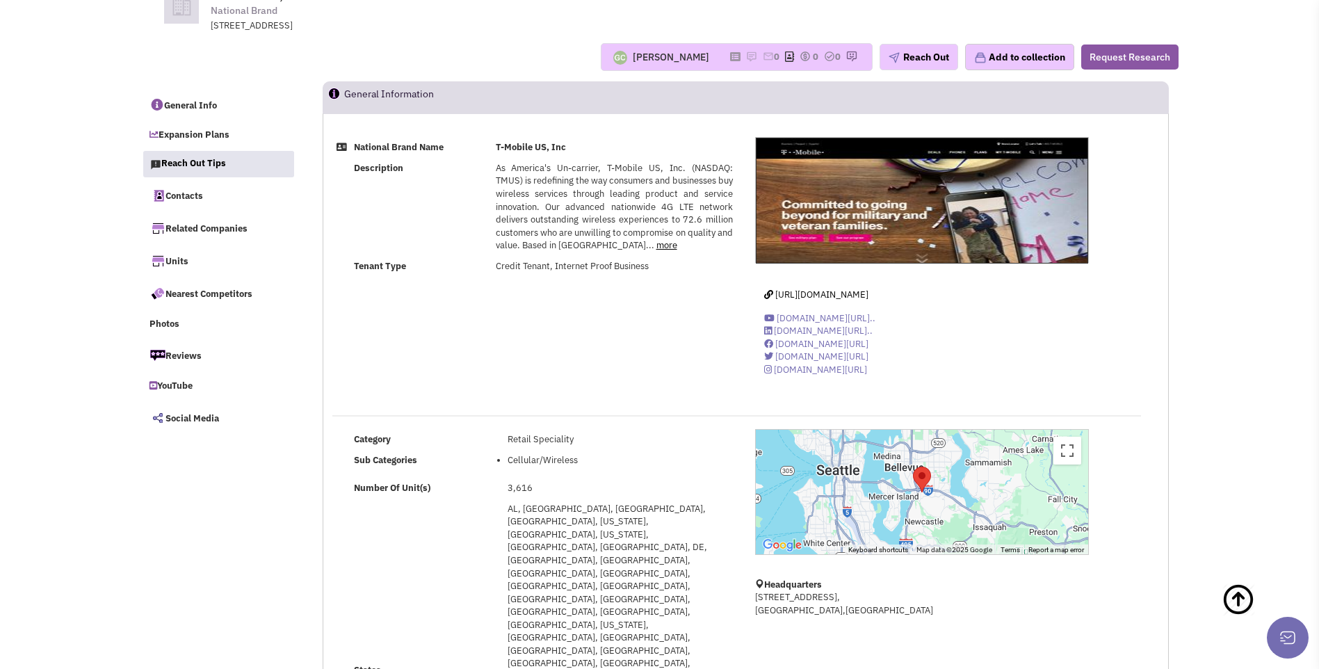
scroll to position [0, 0]
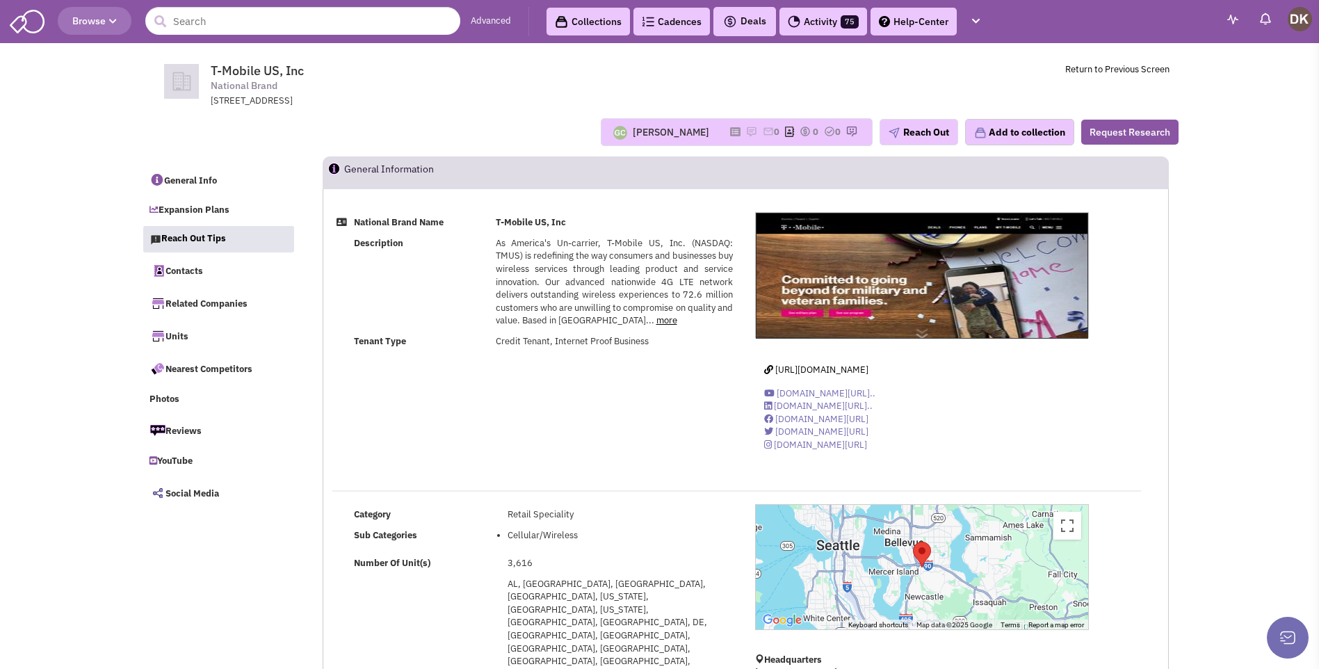
click at [512, 103] on div "12920 SE 38th Street, Bellevue, WA, 98006" at bounding box center [392, 101] width 363 height 13
click at [305, 28] on input "text" at bounding box center [302, 21] width 315 height 28
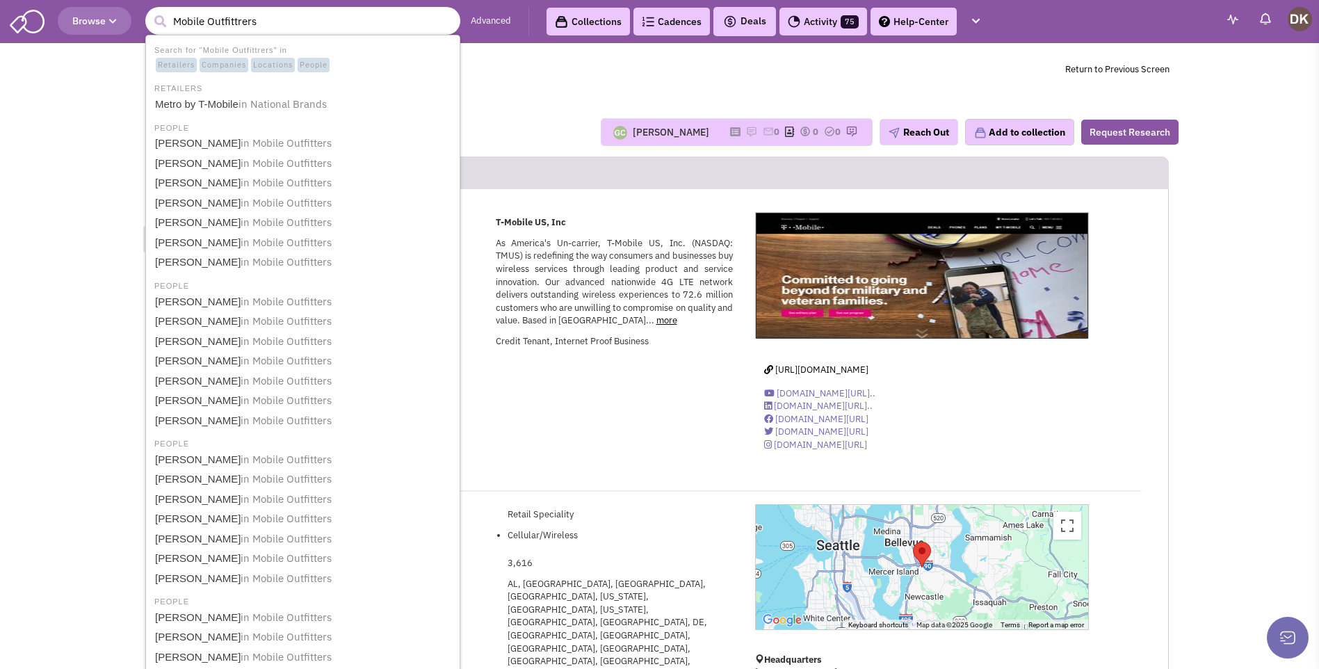
type input "Mobile Outfittrers"
click at [150, 11] on button "submit" at bounding box center [160, 21] width 21 height 21
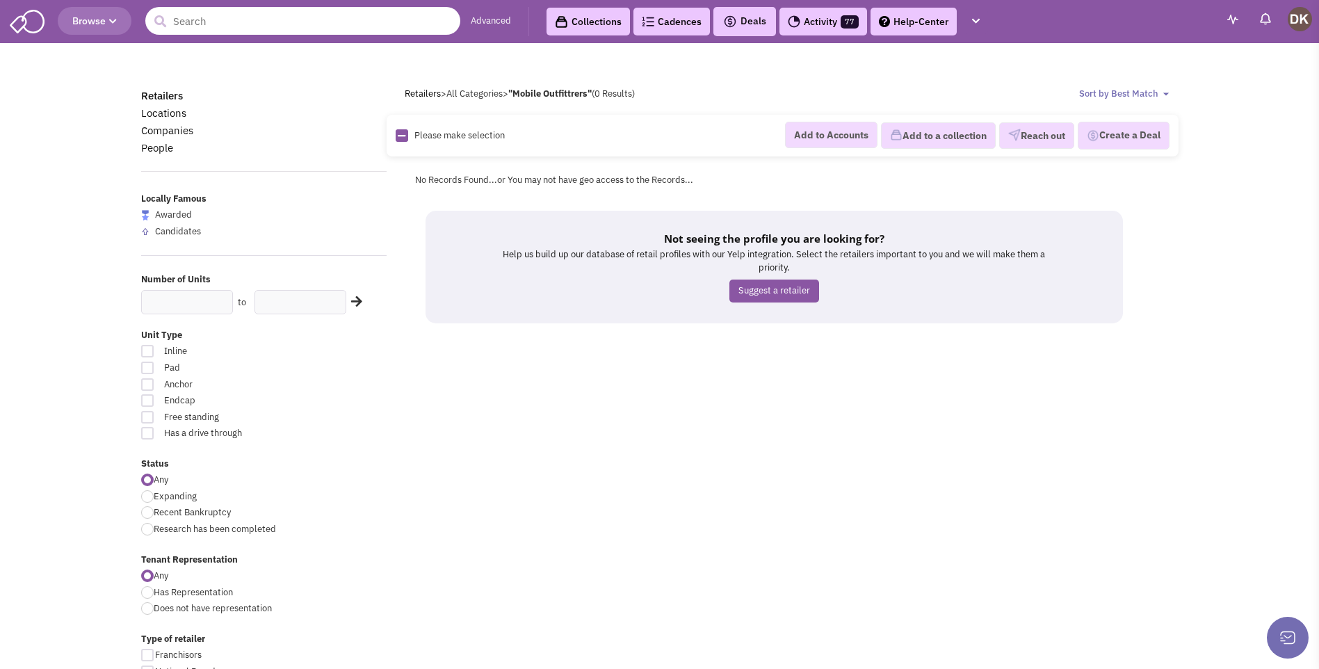
click at [257, 25] on input "text" at bounding box center [302, 21] width 315 height 28
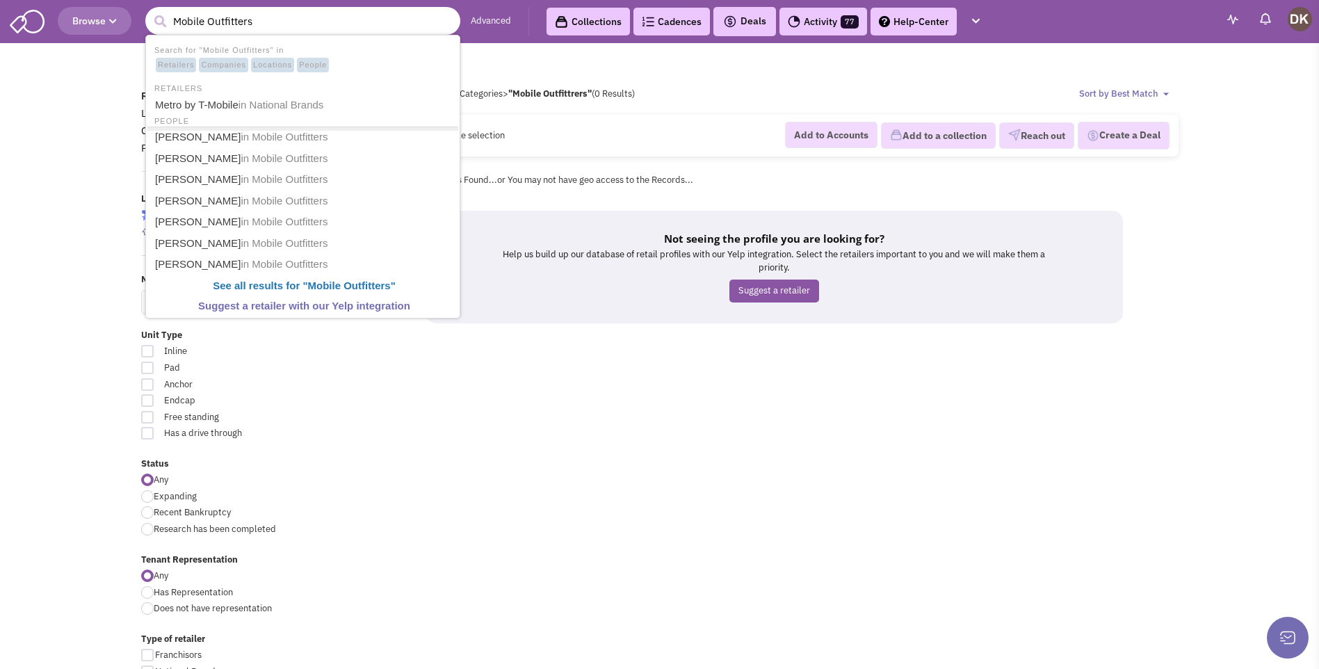
type input "Mobile Outfitters"
click at [150, 11] on button "submit" at bounding box center [160, 21] width 21 height 21
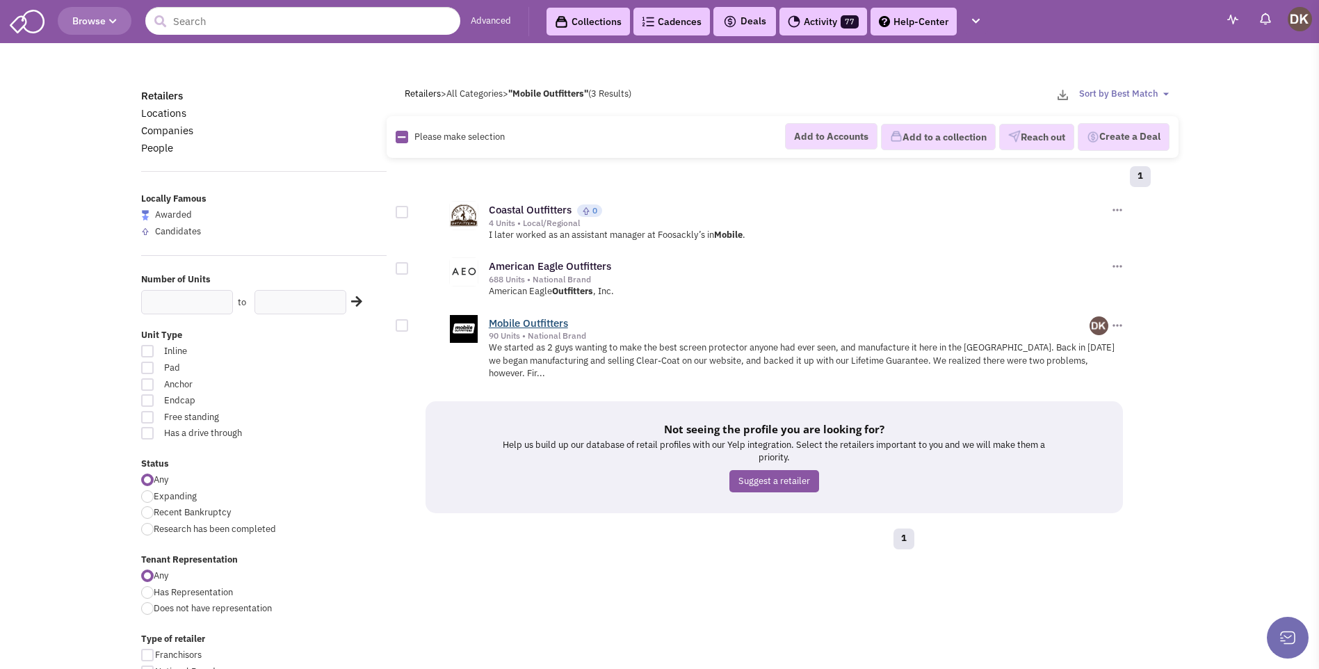
click at [532, 323] on link "Mobile Outfitters" at bounding box center [528, 322] width 79 height 13
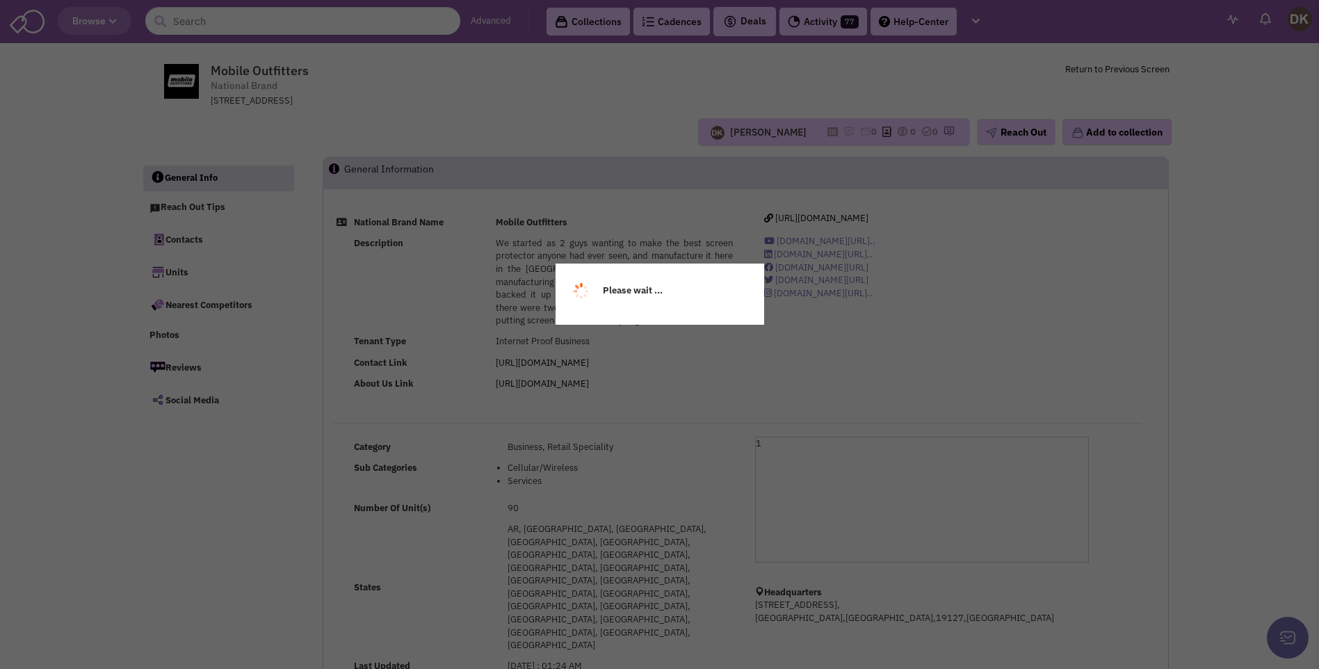
select select
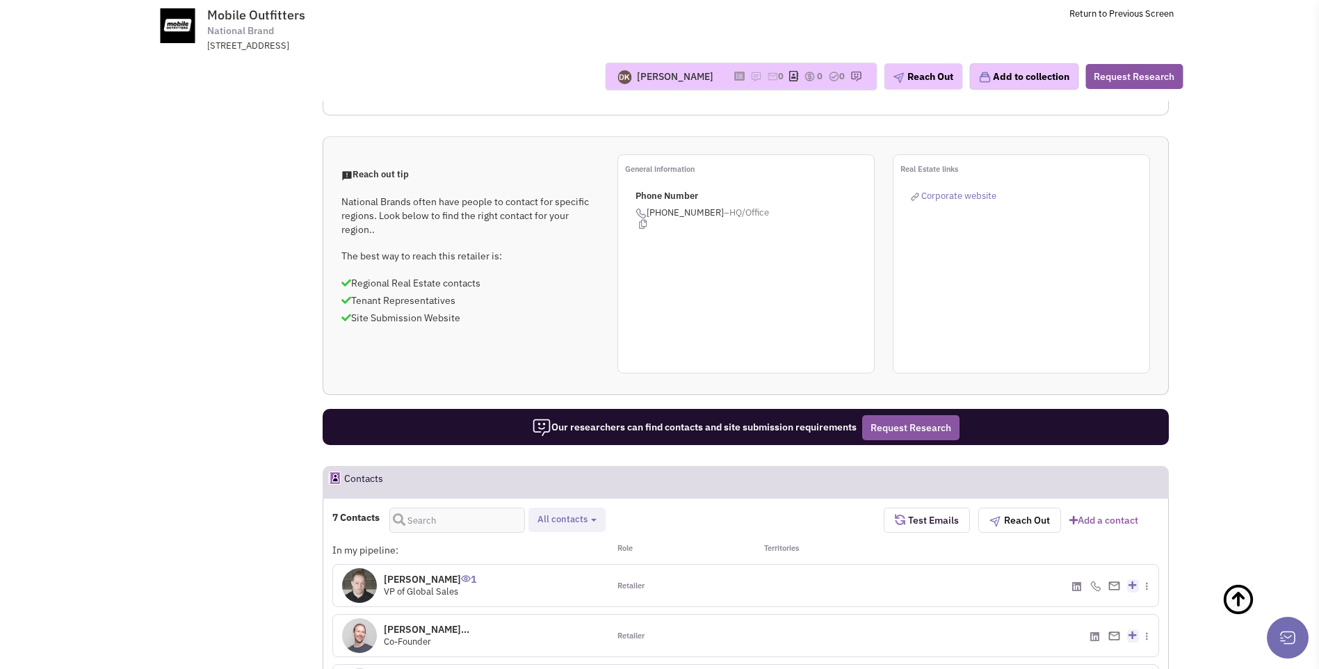
scroll to position [556, 0]
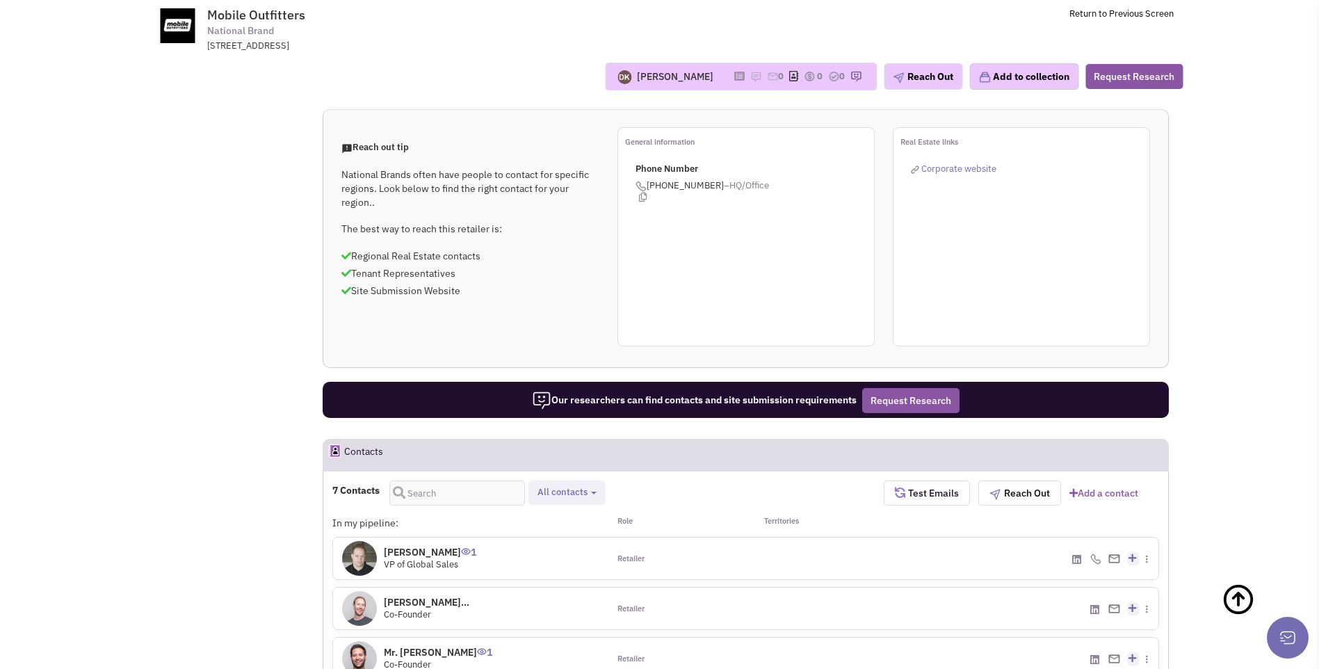
click at [365, 541] on img at bounding box center [359, 558] width 35 height 35
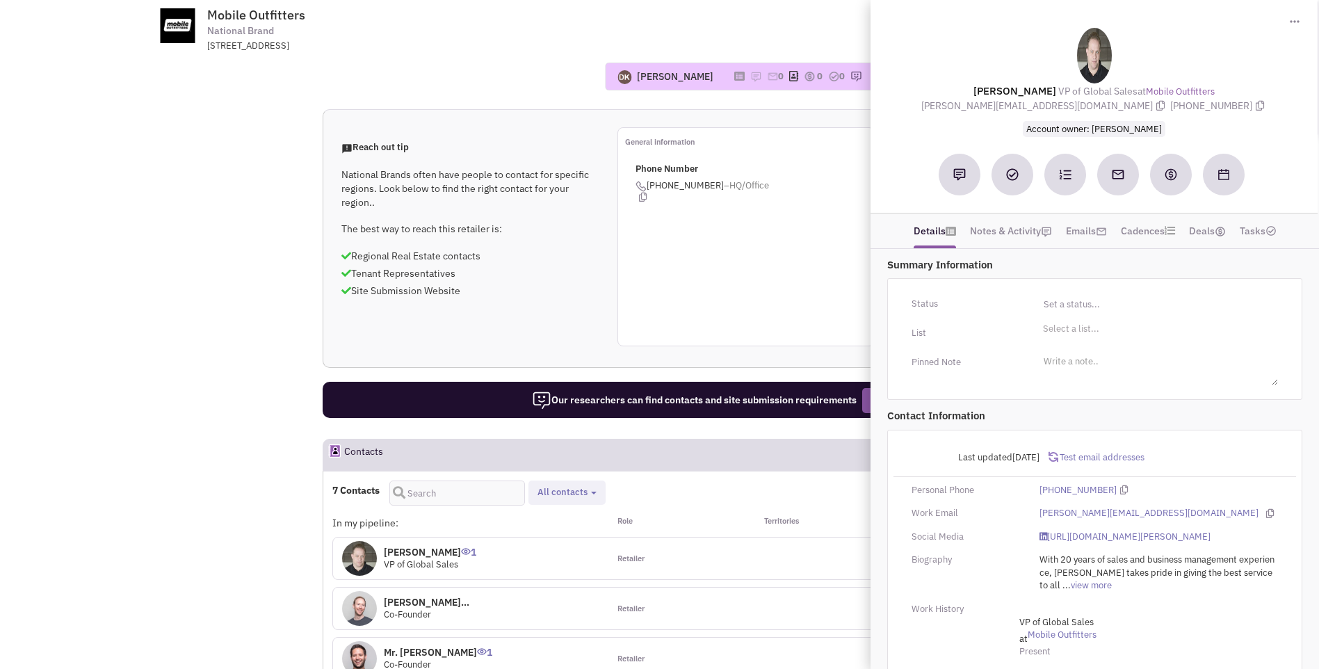
click at [588, 266] on p "Tenant Representatives" at bounding box center [470, 273] width 257 height 14
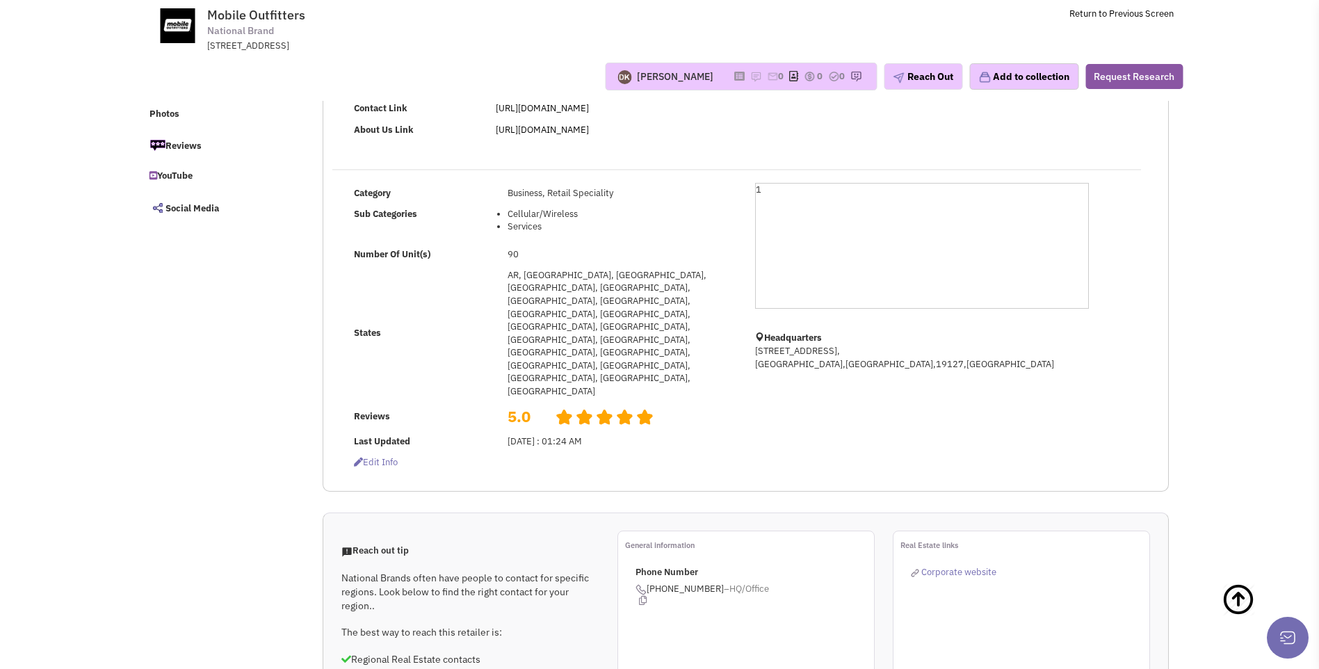
scroll to position [0, 0]
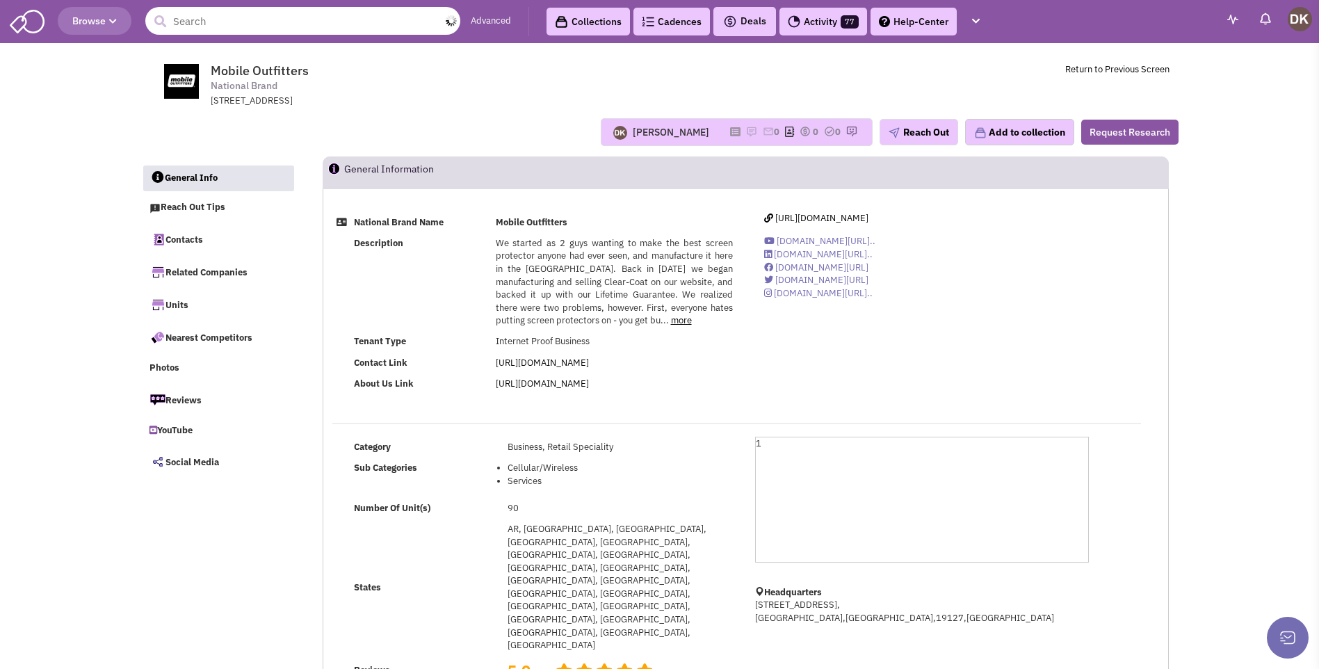
click at [260, 20] on input "text" at bounding box center [302, 21] width 315 height 28
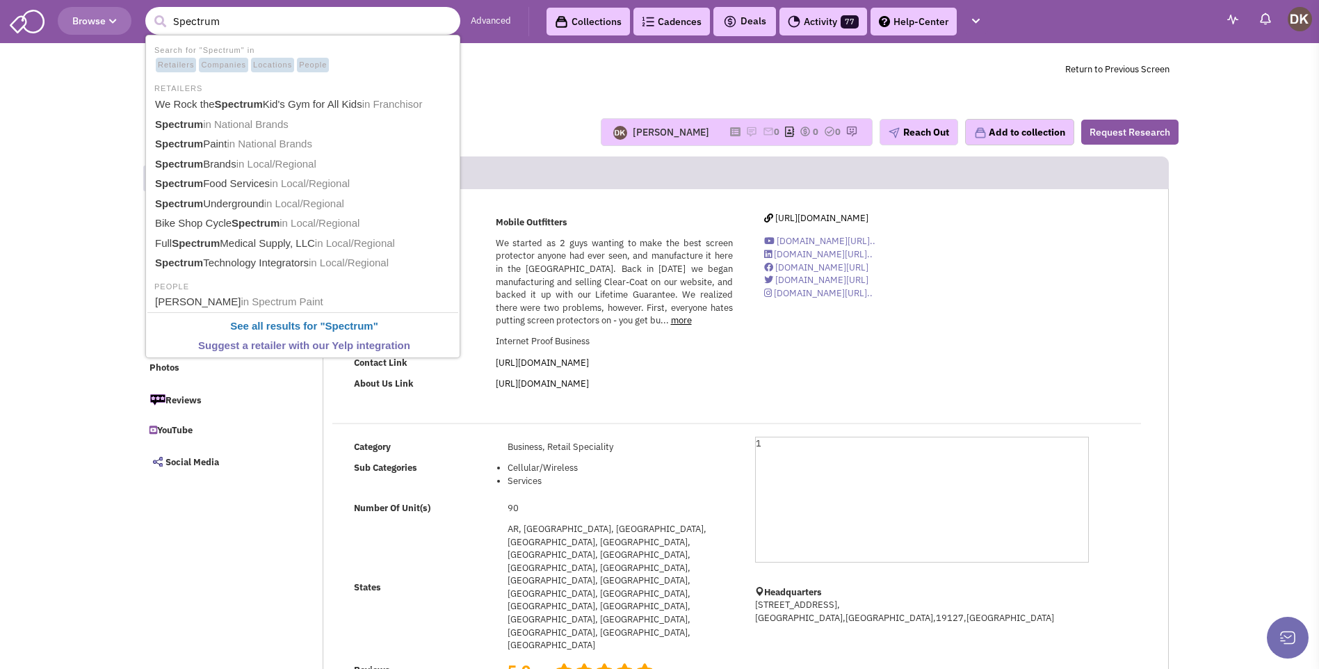
type input "Spectrum"
click at [150, 11] on button "submit" at bounding box center [160, 21] width 21 height 21
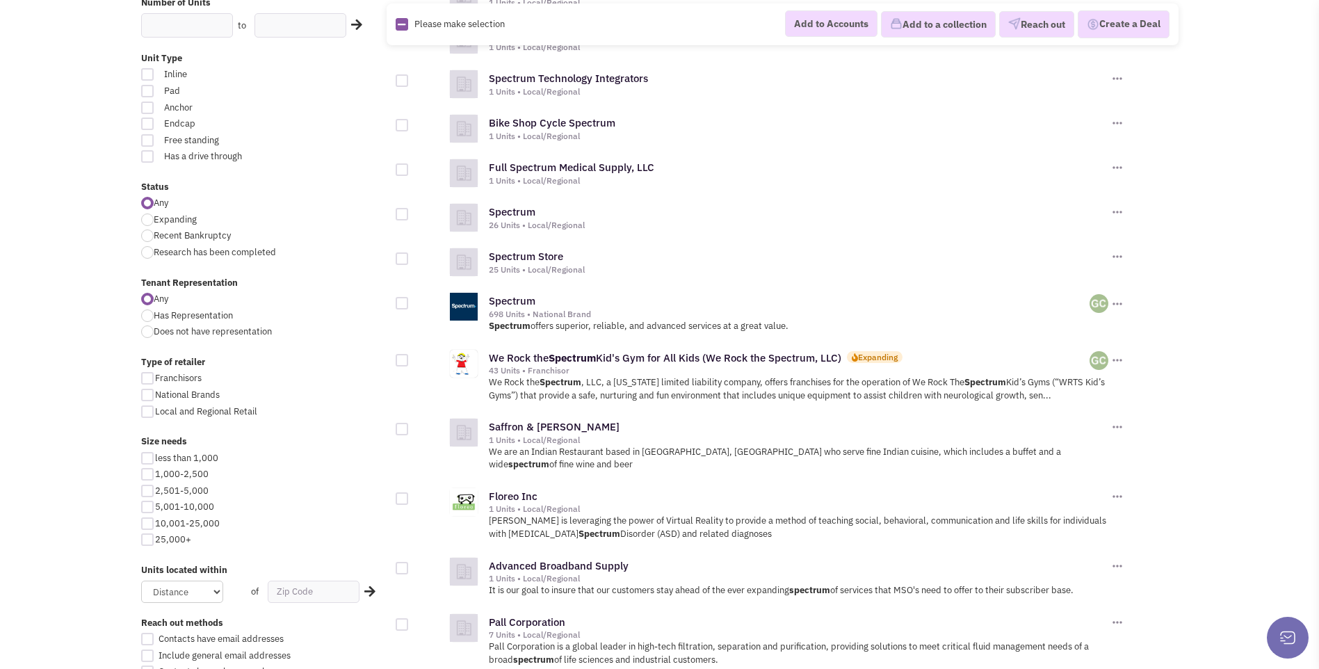
scroll to position [278, 0]
click at [507, 298] on link "Spectrum" at bounding box center [512, 299] width 47 height 13
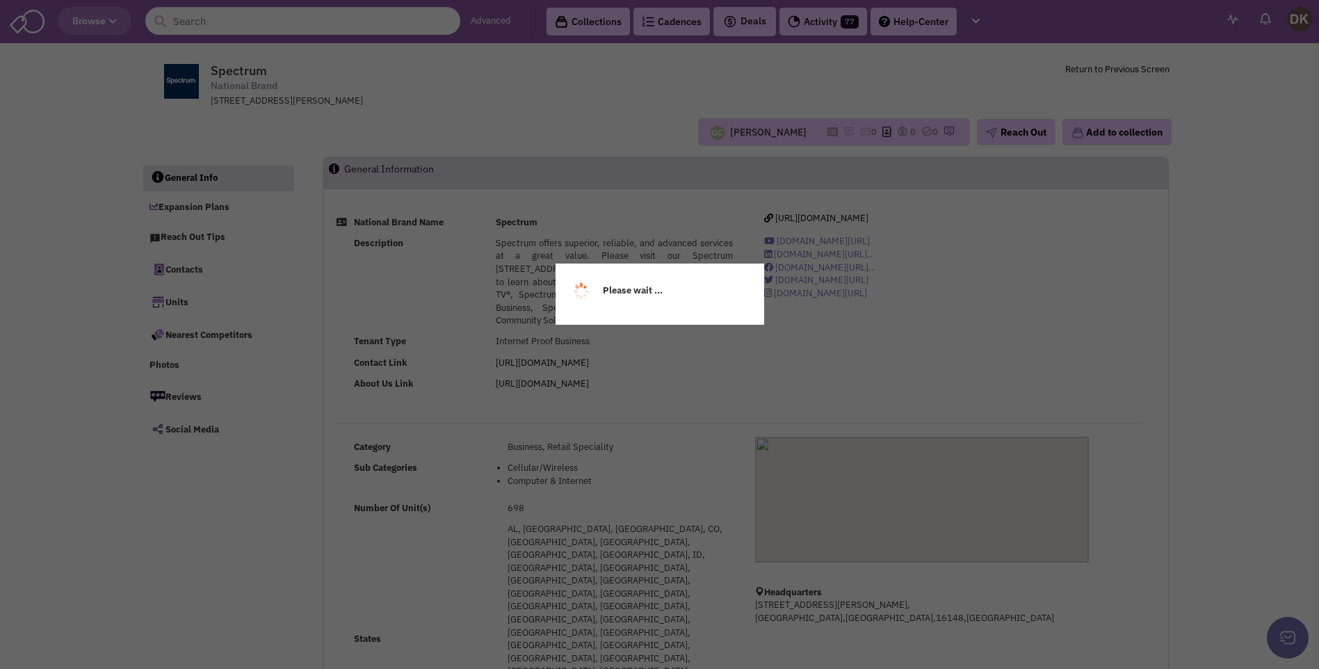
select select
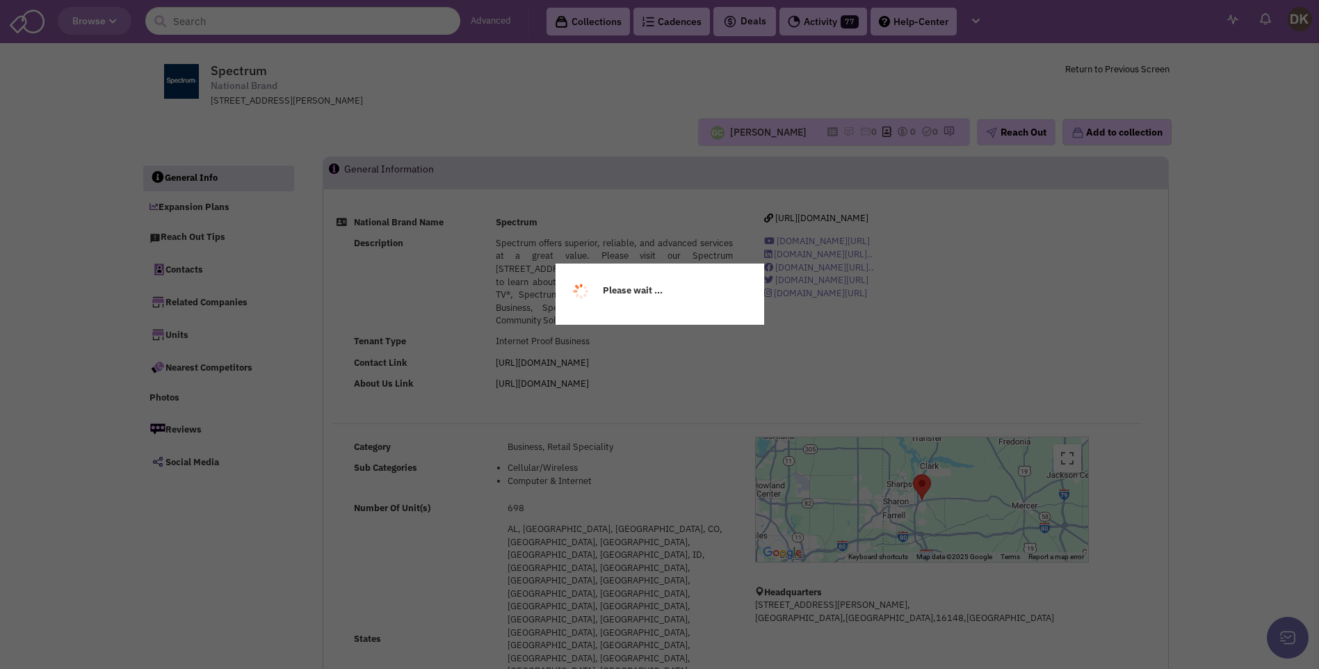
select select
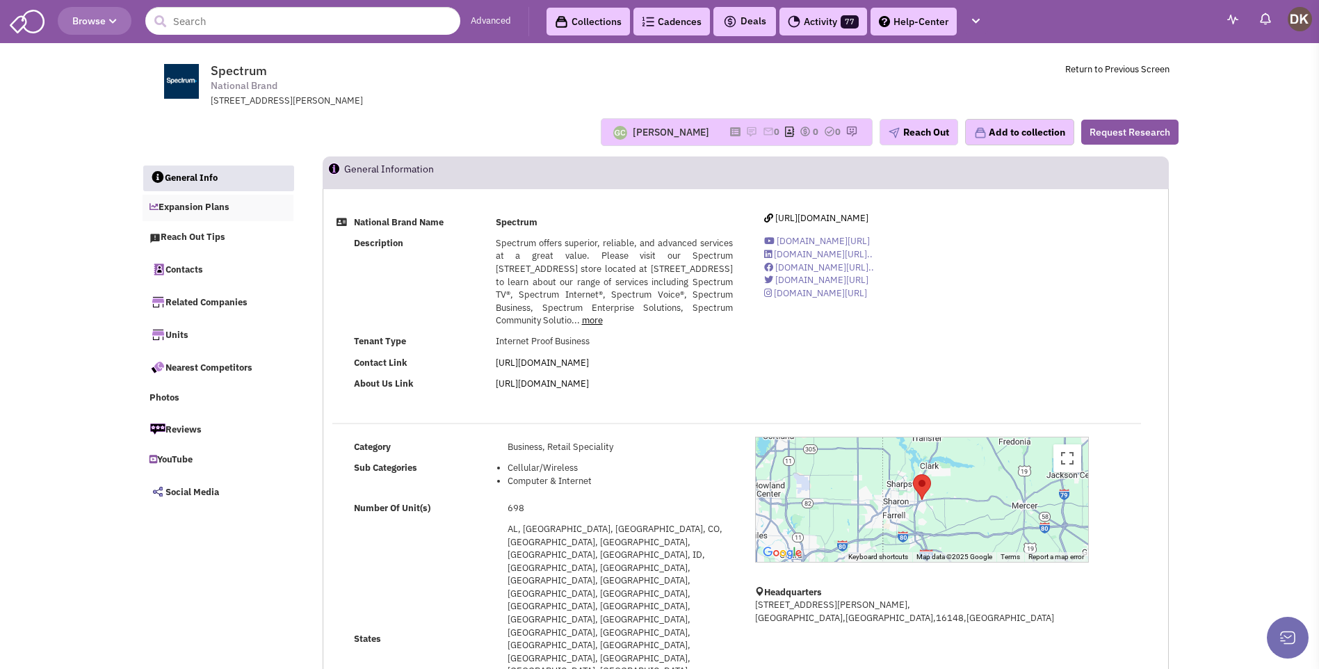
click at [205, 207] on link "Expansion Plans" at bounding box center [219, 208] width 152 height 26
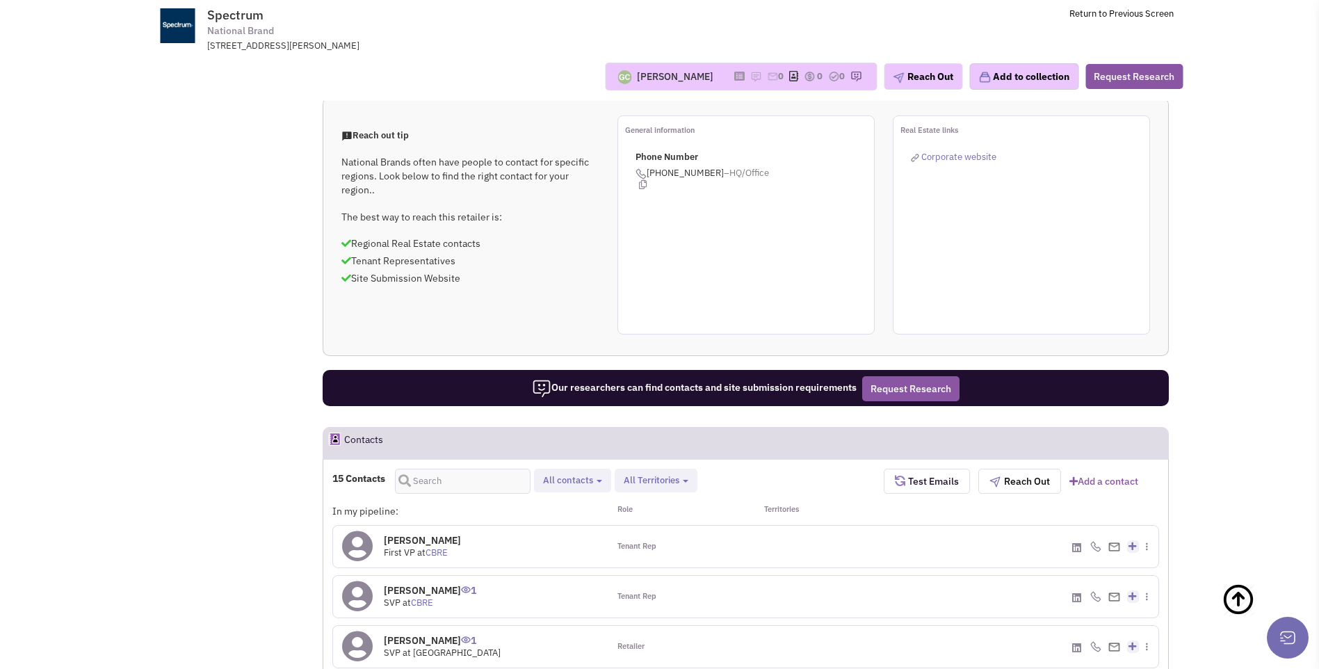
scroll to position [904, 0]
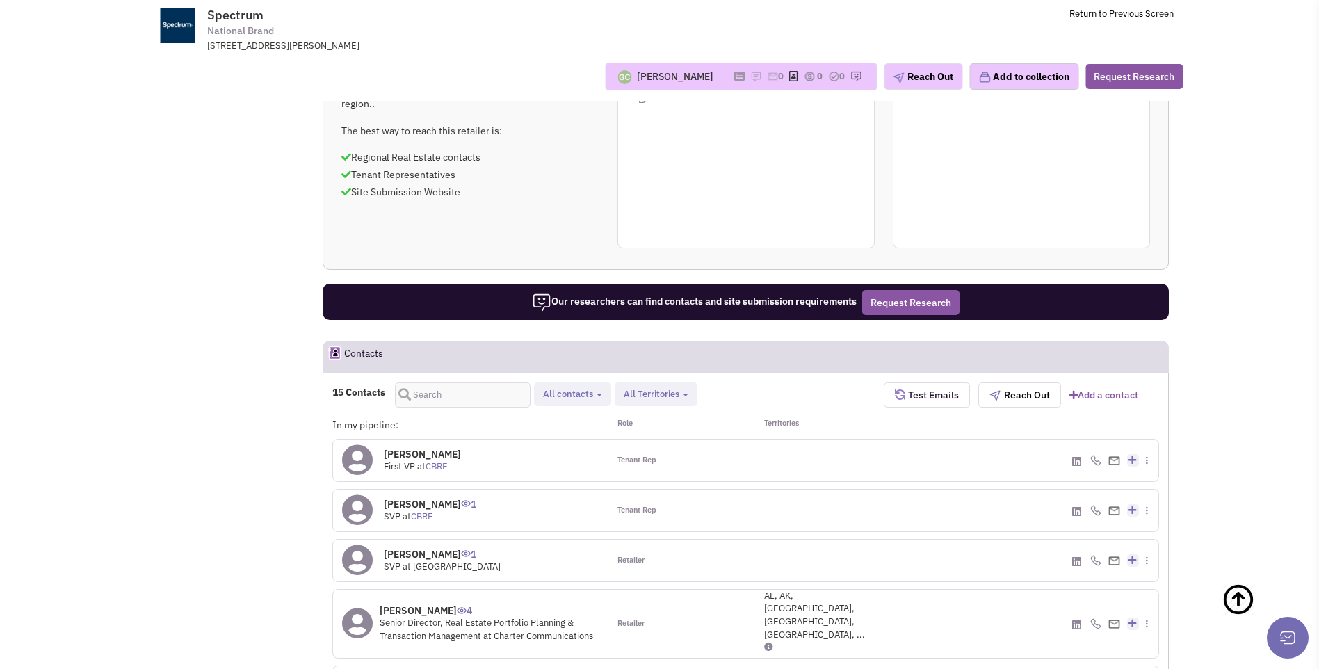
click at [358, 608] on icon at bounding box center [357, 623] width 31 height 31
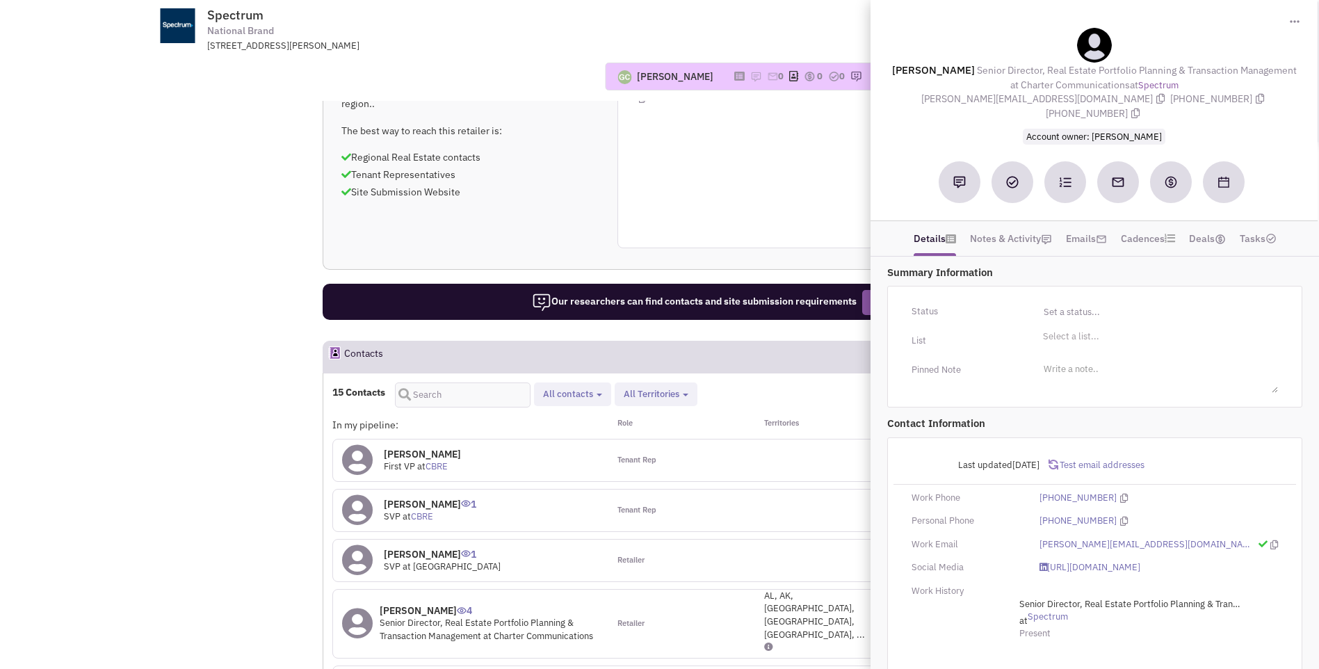
drag, startPoint x: 901, startPoint y: 66, endPoint x: 1269, endPoint y: 97, distance: 370.0
click at [1269, 97] on div "Diana Chace Senior Director, Real Estate Portfolio Planning & Transaction Manag…" at bounding box center [1094, 86] width 433 height 116
copy div "Diana Chace Senior Director, Real Estate Portfolio Planning & Transaction Manag…"
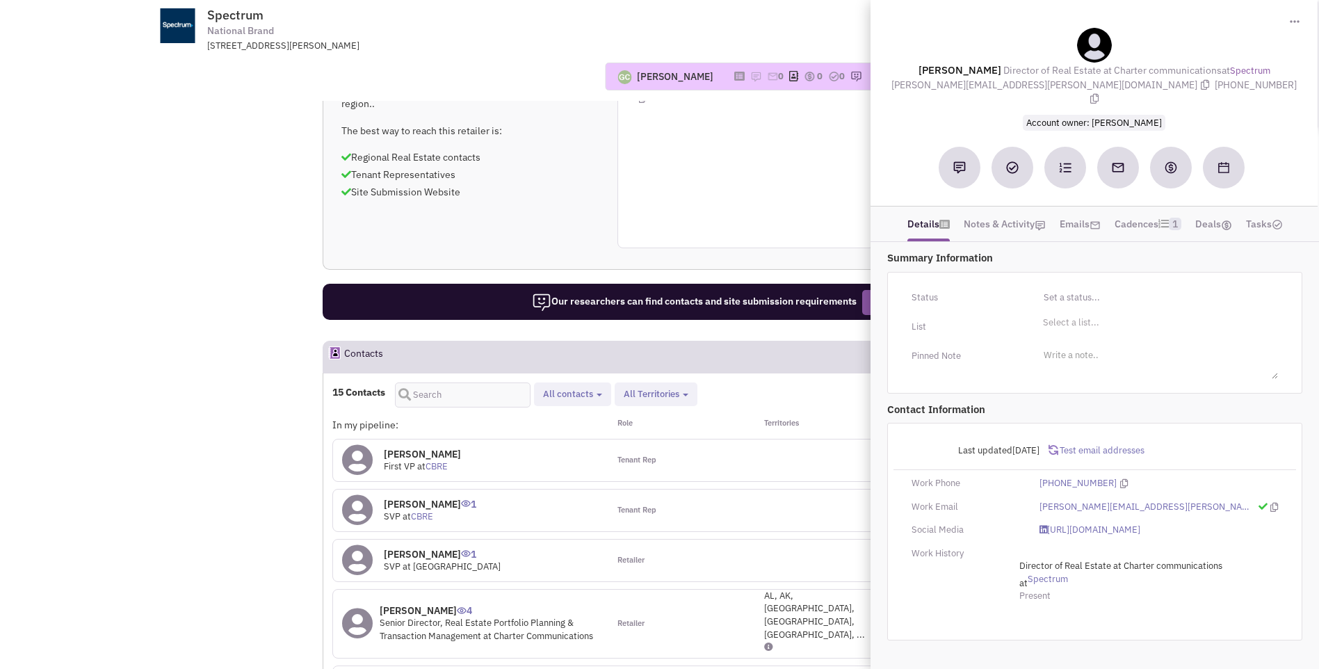
drag, startPoint x: 926, startPoint y: 65, endPoint x: 1233, endPoint y: 95, distance: 308.9
click at [1233, 95] on div "Pete Palumbo Director of Real Estate at Charter communications at Spectrum pete…" at bounding box center [1094, 79] width 433 height 102
copy div "Pete Palumbo Director of Real Estate at Charter communications at Spectrum pete…"
click at [730, 440] on div "Tenant Rep" at bounding box center [678, 461] width 138 height 42
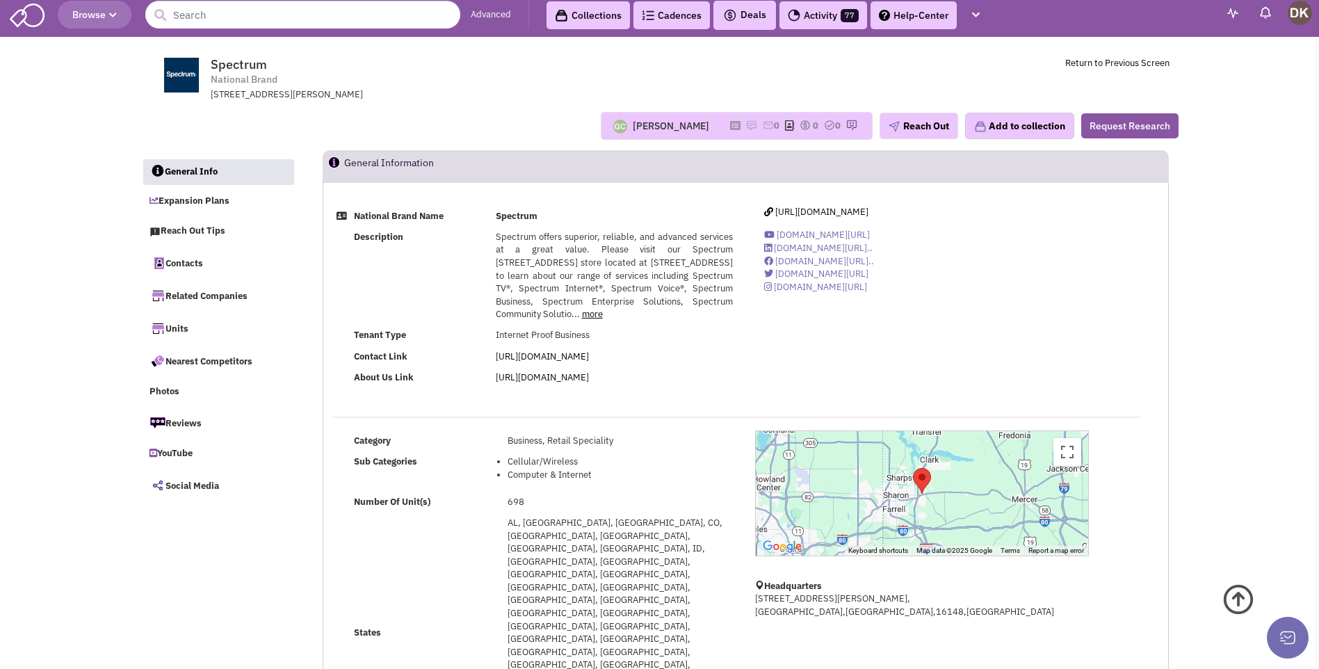
scroll to position [0, 0]
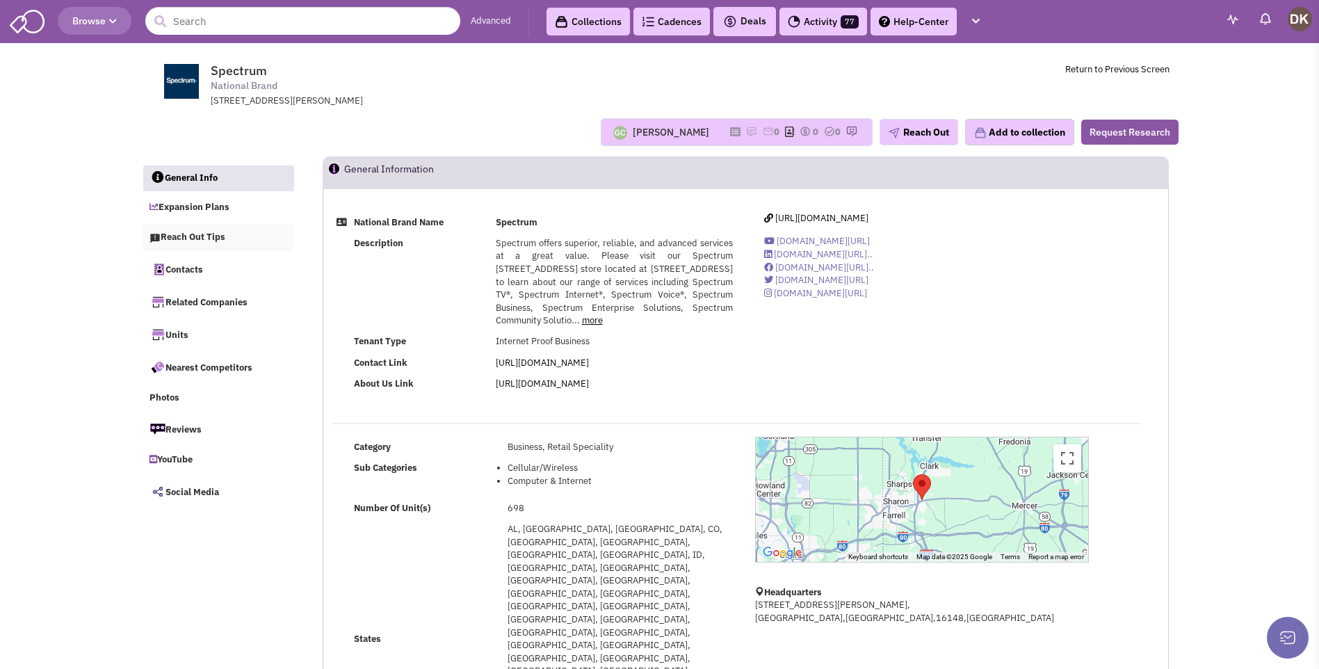
click at [195, 240] on link "Reach Out Tips" at bounding box center [219, 238] width 152 height 26
click at [732, 131] on icon at bounding box center [735, 132] width 10 height 8
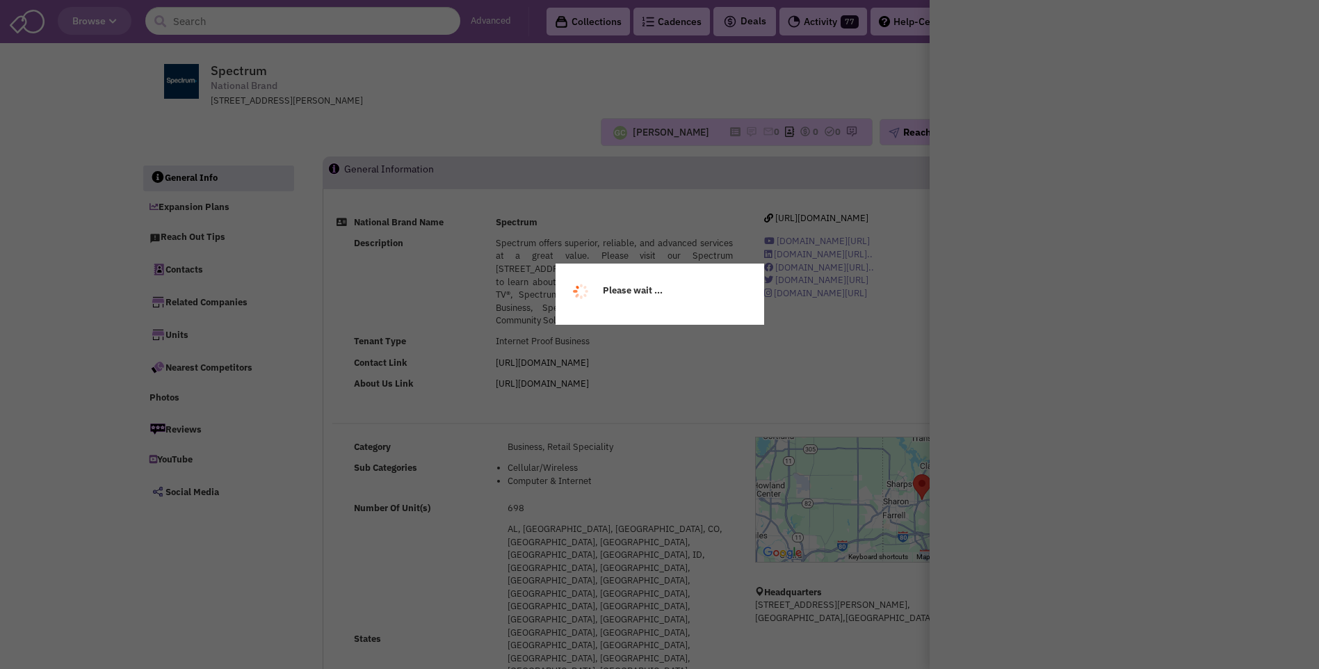
click at [732, 131] on div "Please wait ..." at bounding box center [659, 334] width 1319 height 669
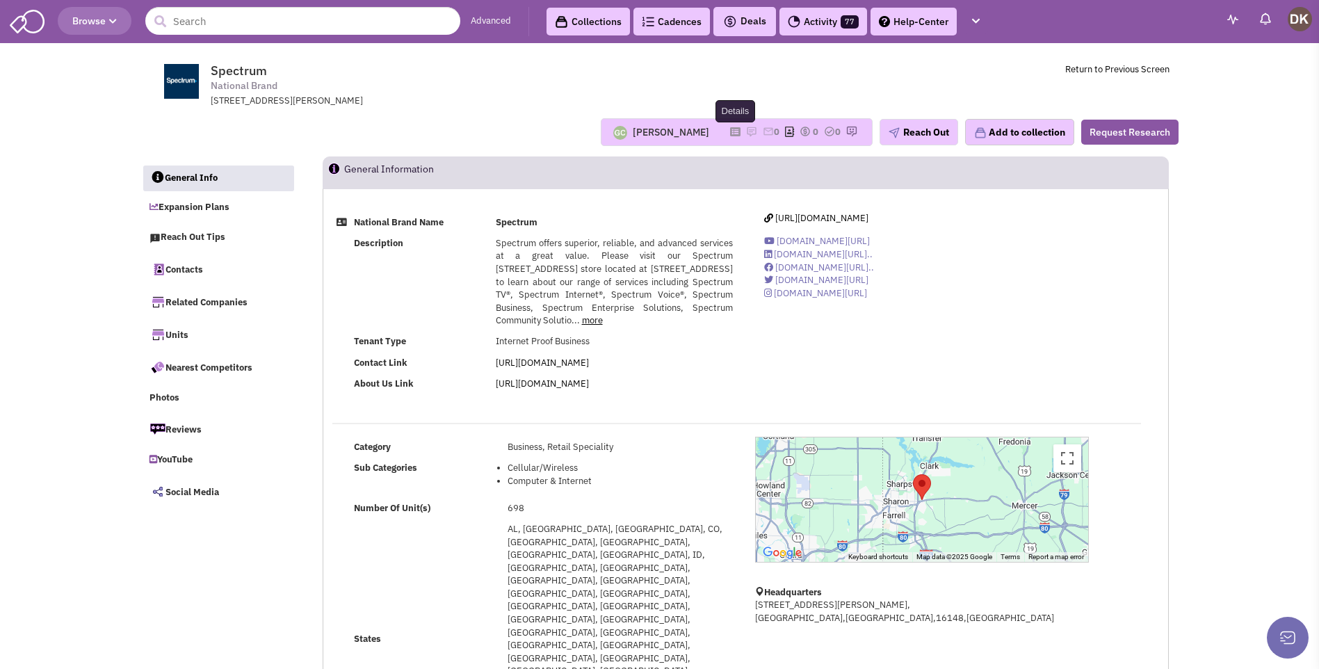
click at [730, 131] on icon at bounding box center [735, 132] width 10 height 8
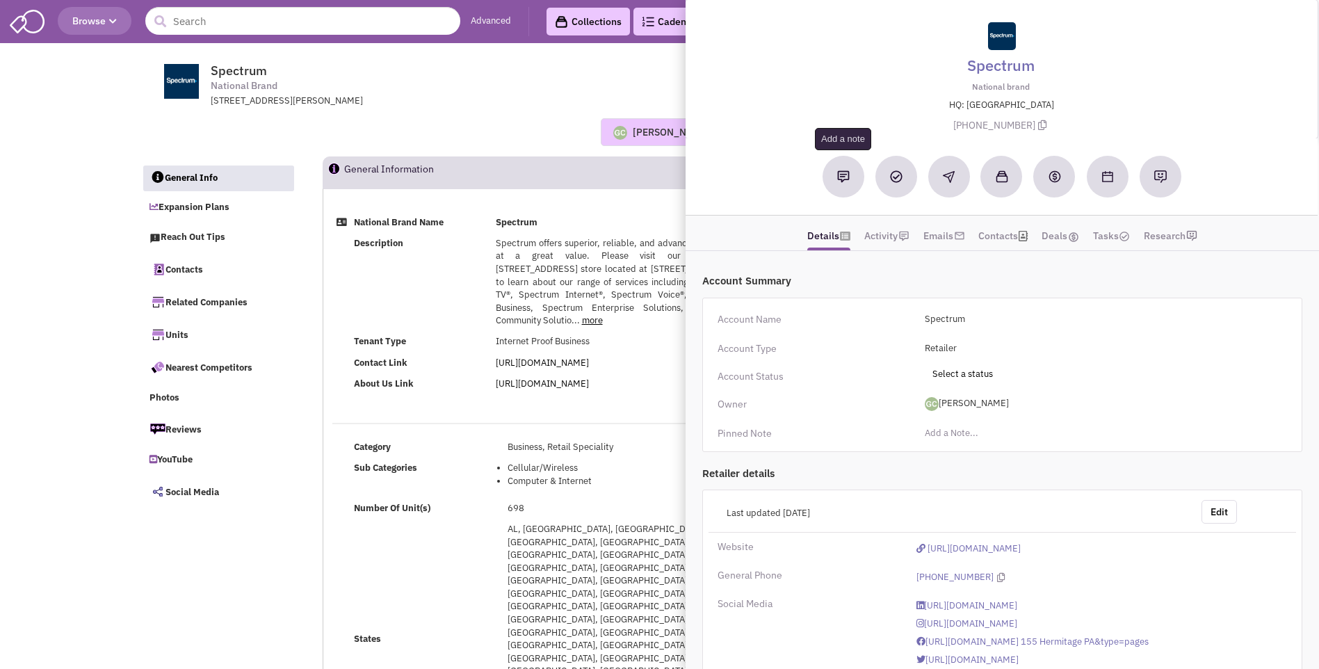
click at [842, 177] on img at bounding box center [843, 176] width 13 height 13
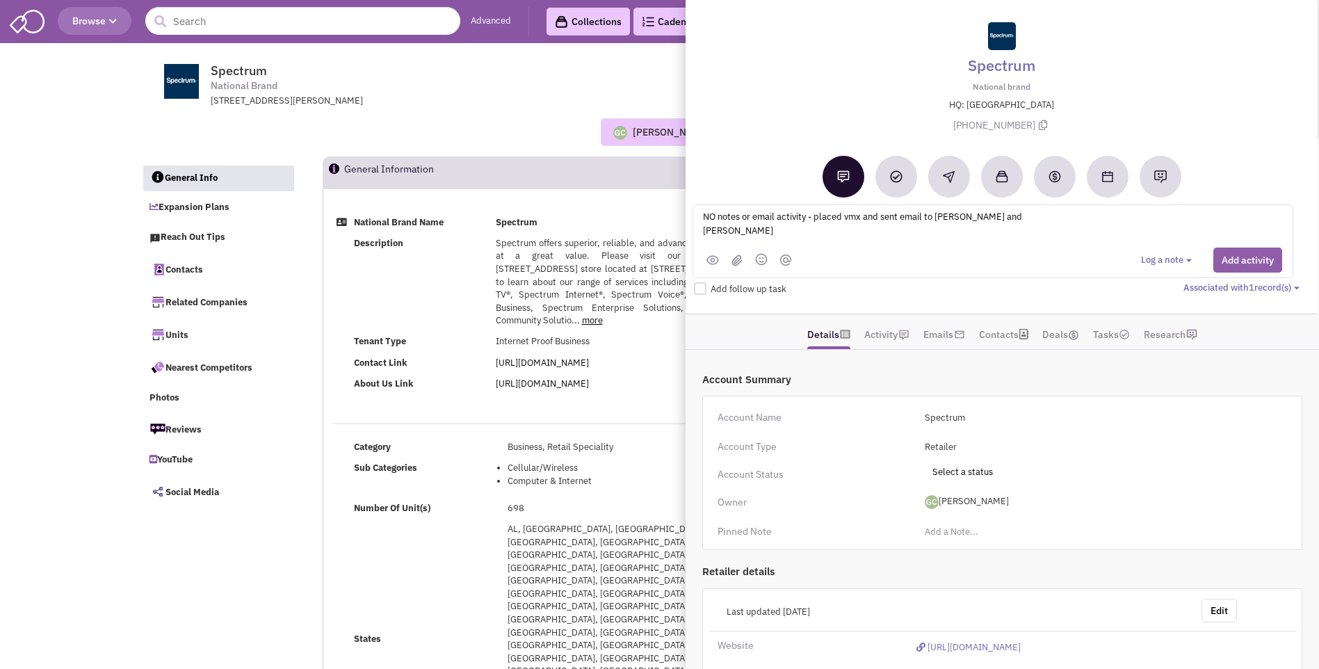
type textarea "NO notes or email activity - placed vmx and sent email to Diana Chace and Pete …"
click at [1260, 259] on button "Add activity" at bounding box center [1248, 260] width 69 height 25
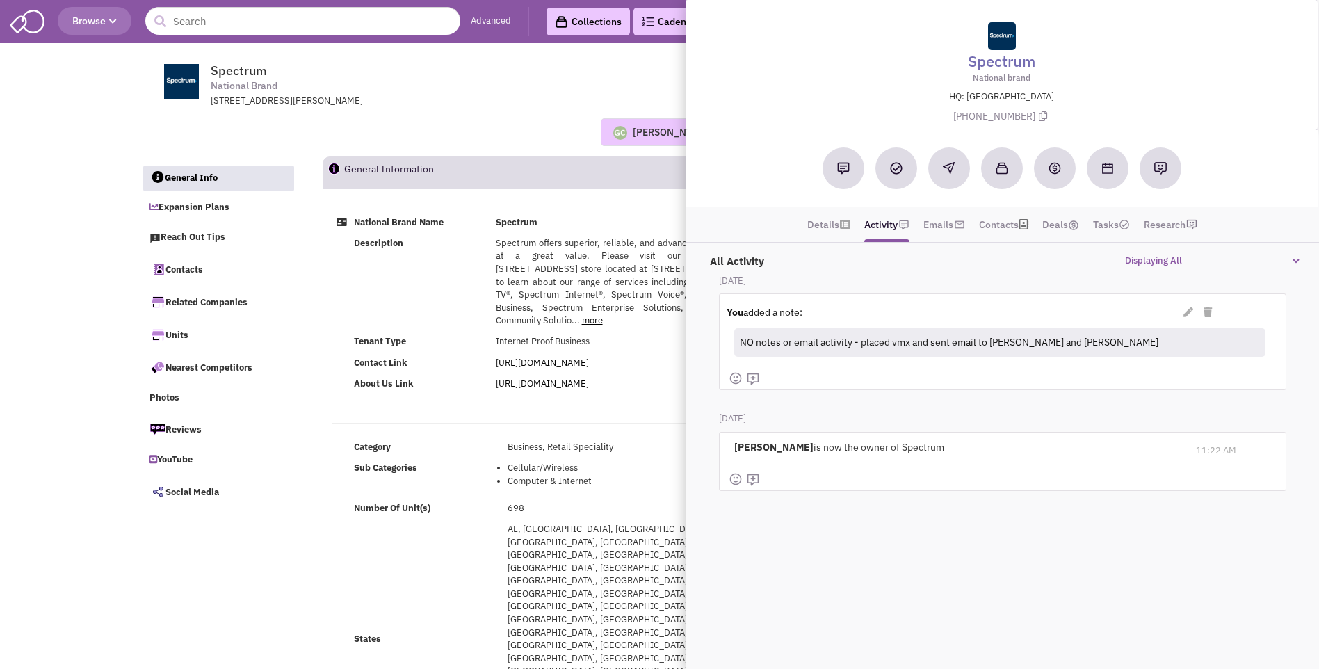
click at [481, 124] on div "Guillaume Chetail No note found! 0 0 0 Reach Out" at bounding box center [660, 132] width 1056 height 28
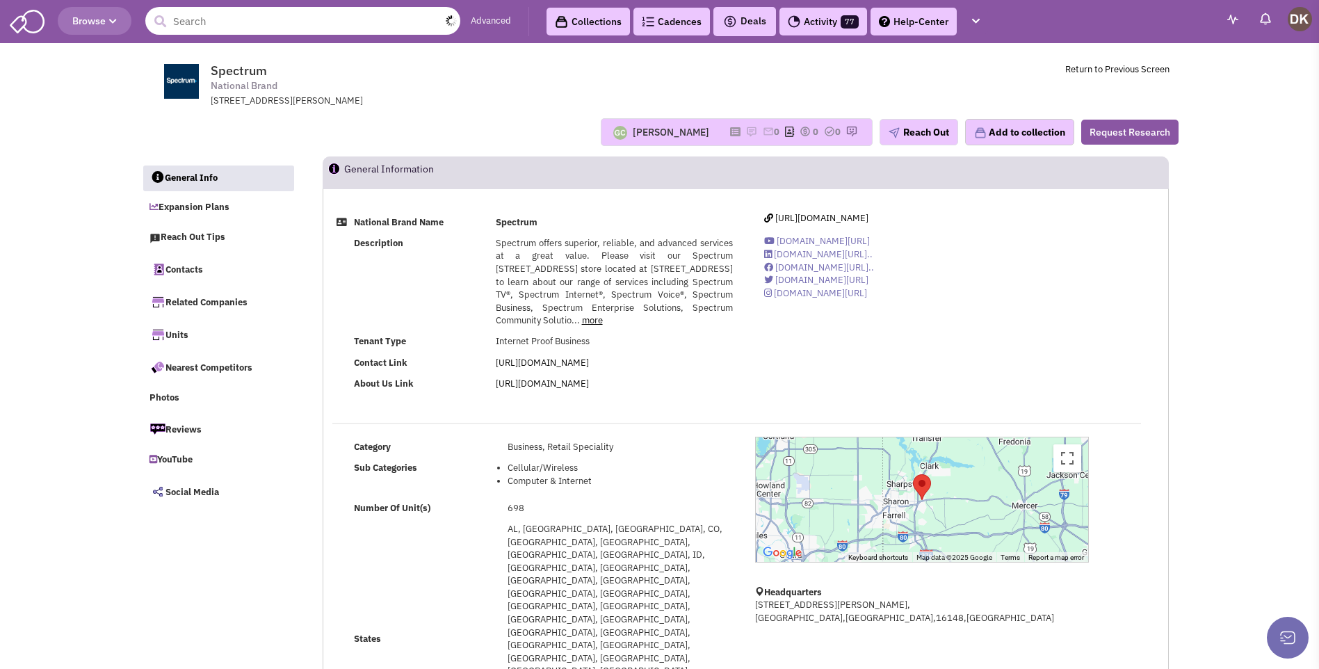
click at [274, 27] on input "text" at bounding box center [302, 21] width 315 height 28
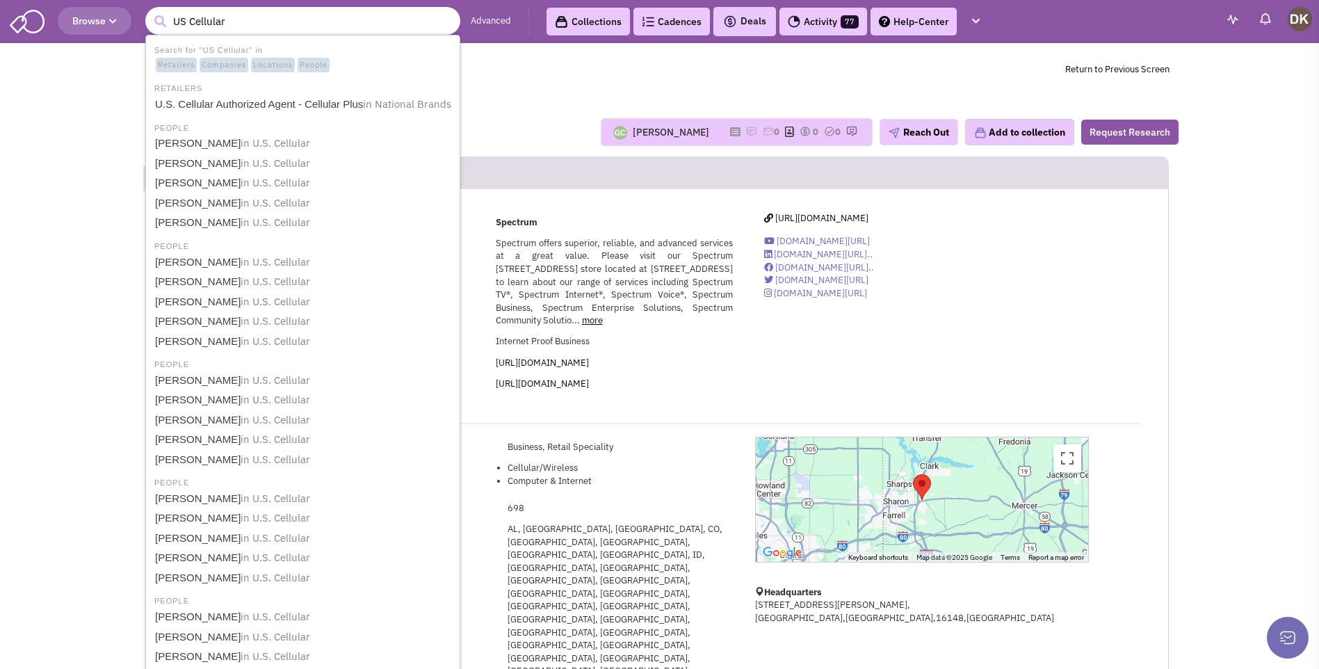
type input "US Cellular"
click at [150, 11] on button "submit" at bounding box center [160, 21] width 21 height 21
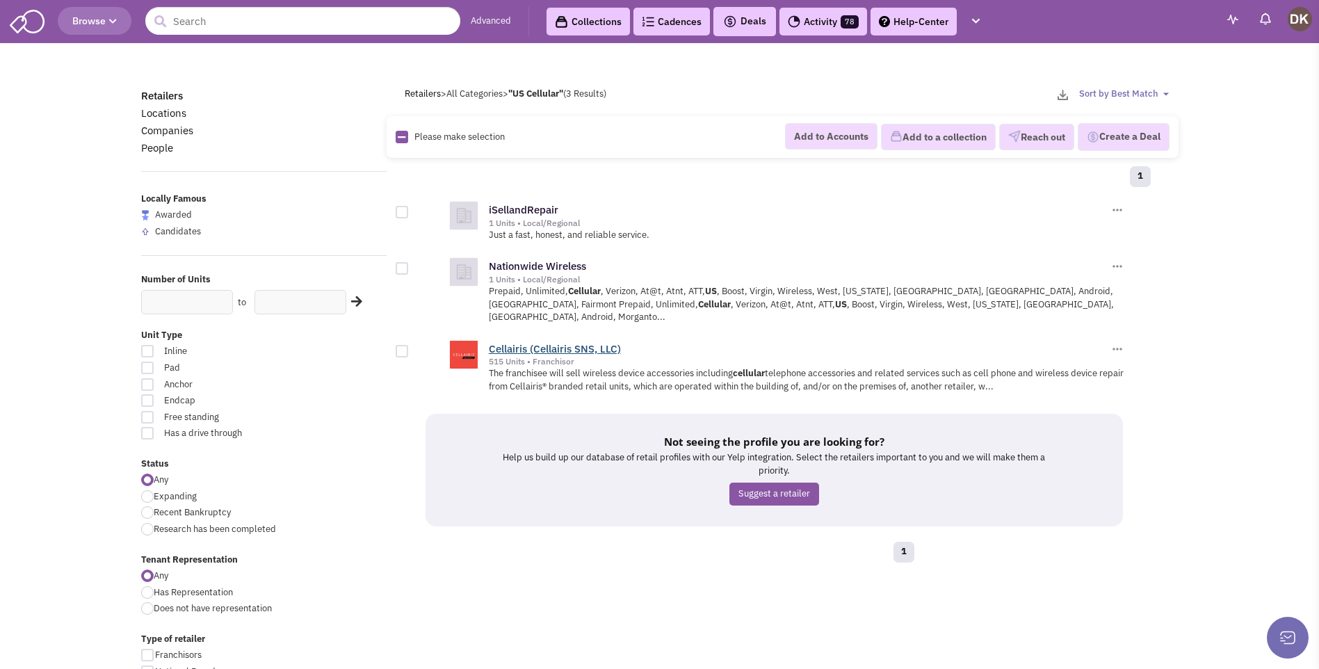
click at [558, 342] on link "Cellairis (Cellairis SNS, LLC)" at bounding box center [555, 348] width 132 height 13
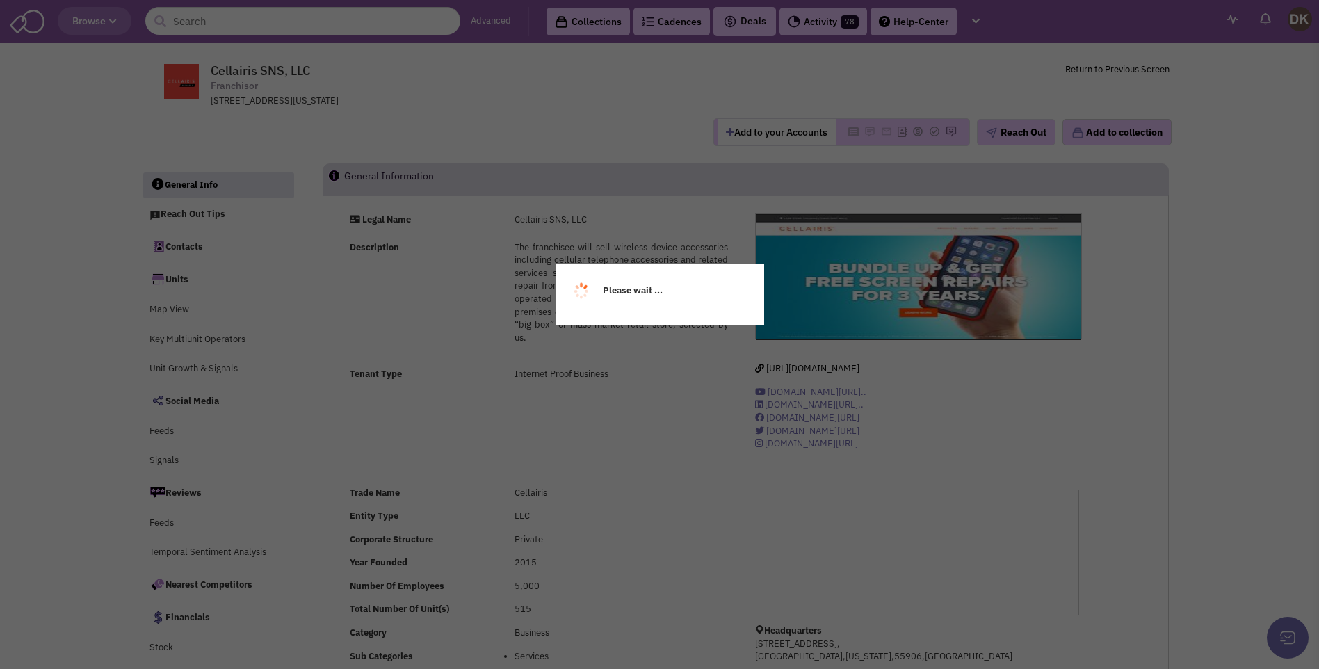
select select
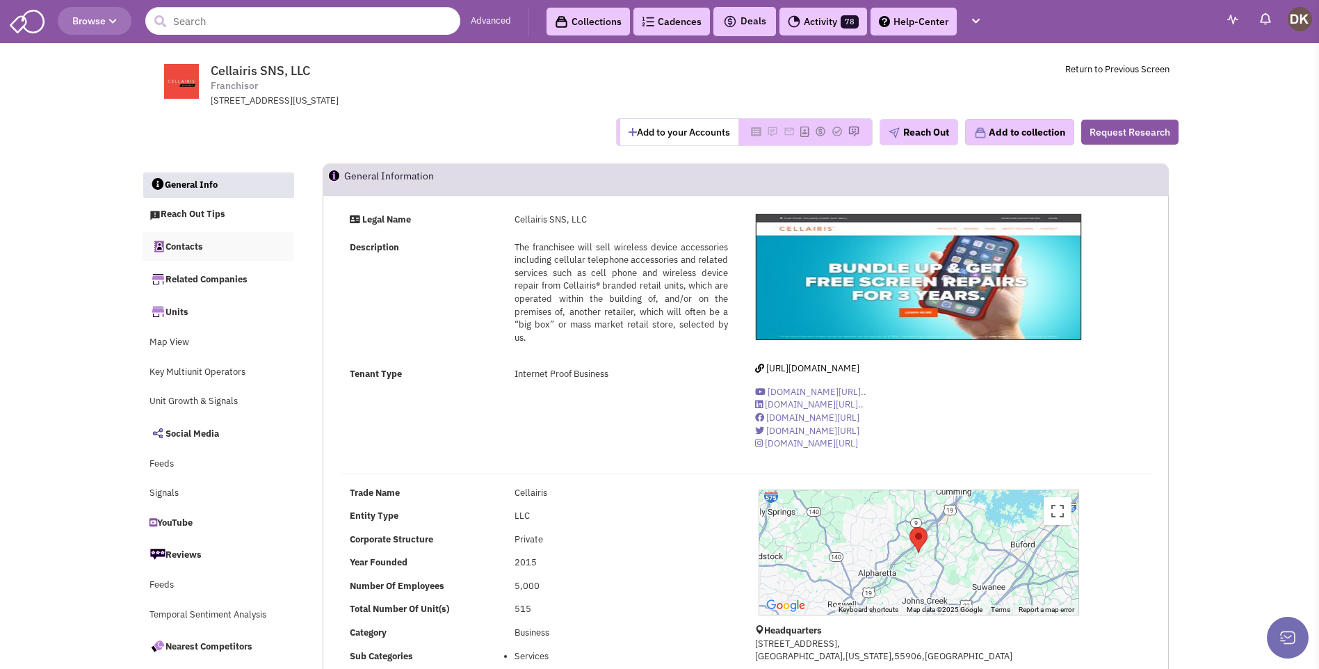
click at [186, 250] on link "Contacts" at bounding box center [219, 246] width 152 height 29
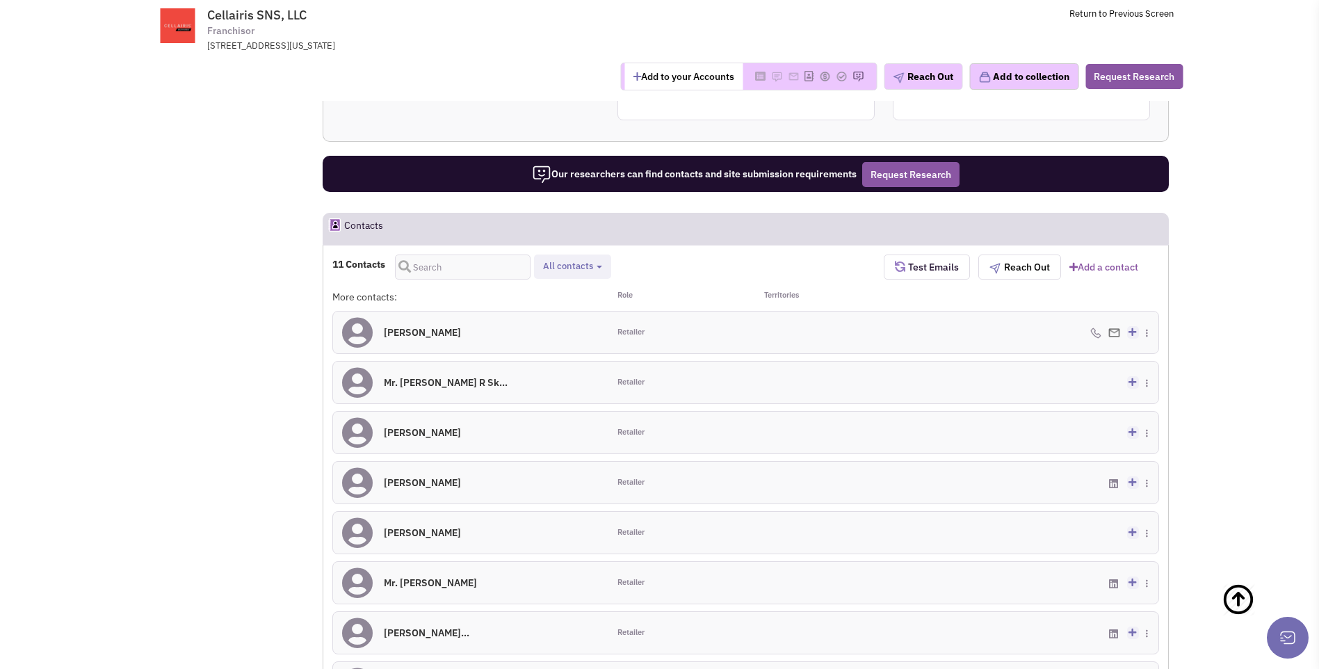
scroll to position [870, 0]
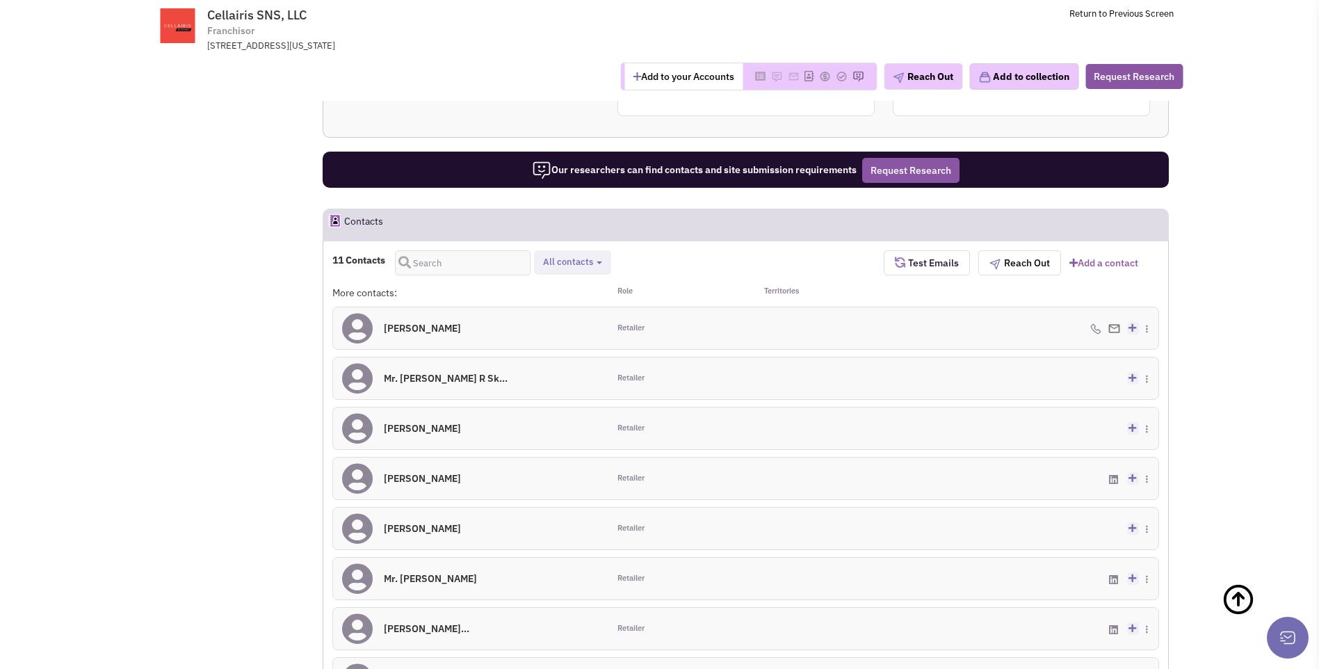
click at [360, 333] on icon at bounding box center [357, 328] width 31 height 31
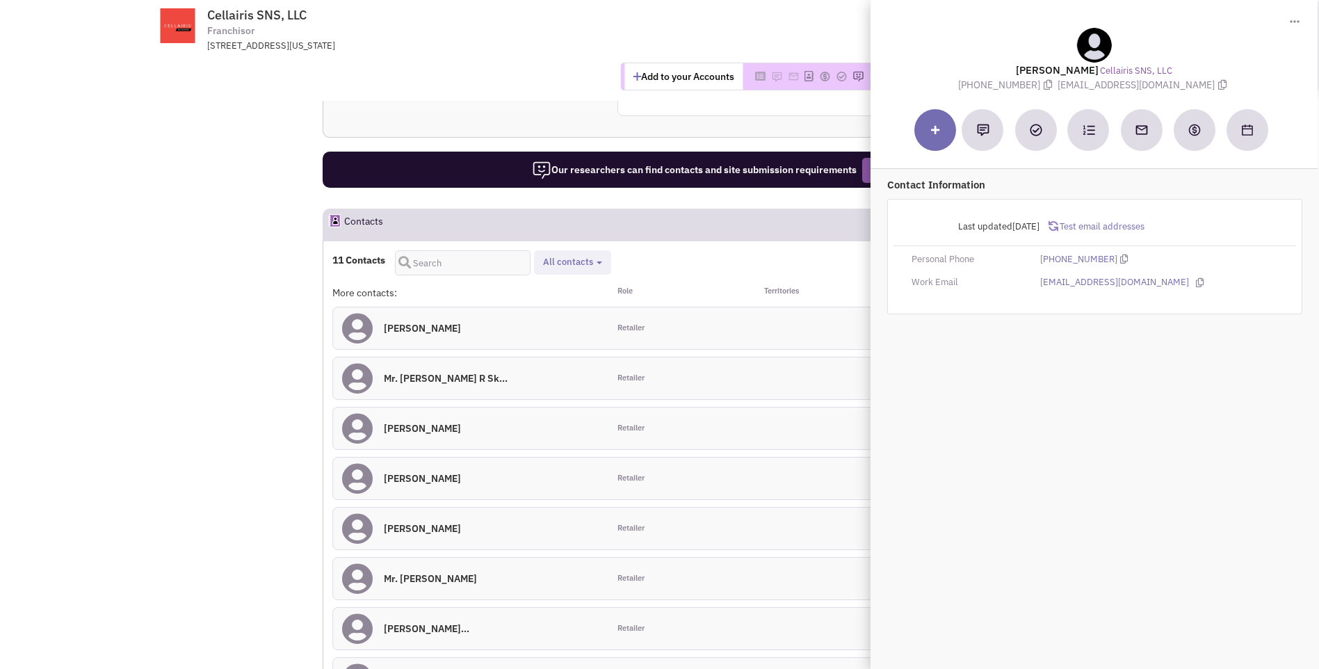
drag, startPoint x: 1030, startPoint y: 66, endPoint x: 1209, endPoint y: 87, distance: 180.0
click at [1209, 87] on div "[PERSON_NAME] Cellairis SNS, LLC [PHONE_NUMBER] [EMAIL_ADDRESS][DOMAIN_NAME]" at bounding box center [1094, 60] width 433 height 64
copy div "[PERSON_NAME] Cellairis SNS, LLC [PHONE_NUMBER] [EMAIL_ADDRESS][DOMAIN_NAME]"
click at [517, 326] on div "[PERSON_NAME] 0" at bounding box center [470, 328] width 275 height 42
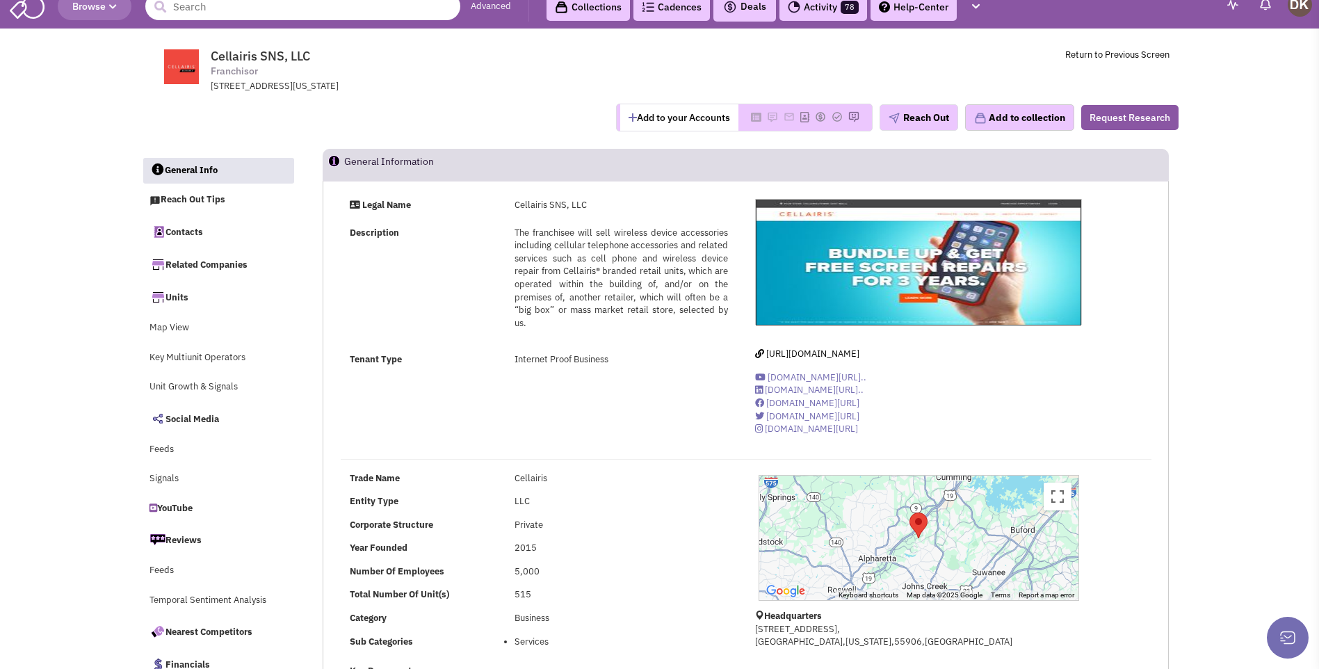
scroll to position [0, 0]
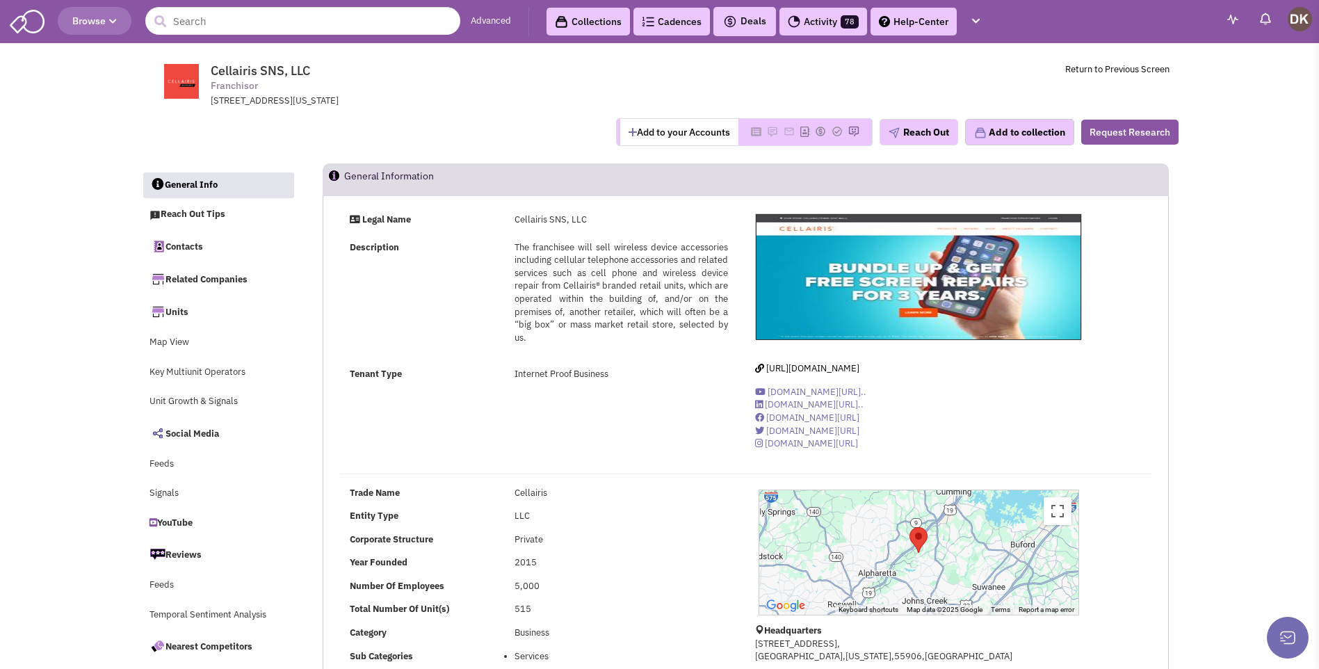
click at [663, 140] on button "Add to your Accounts" at bounding box center [679, 132] width 118 height 26
click at [731, 134] on icon at bounding box center [735, 132] width 10 height 8
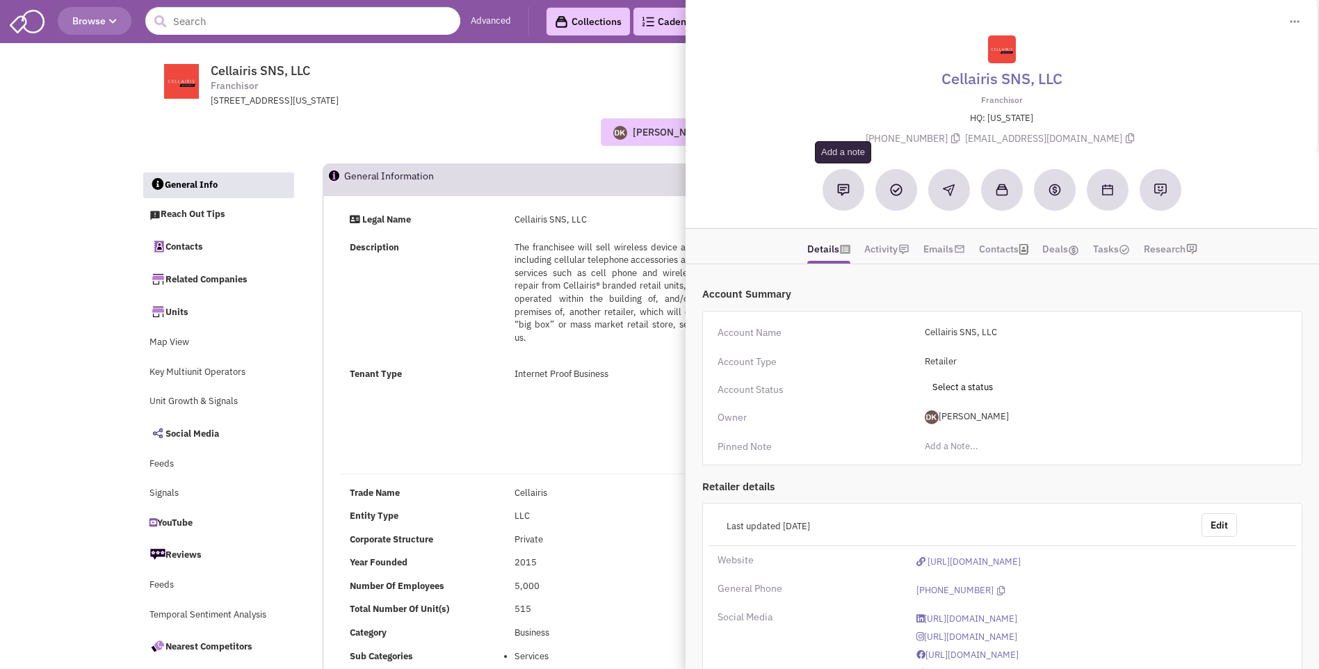
drag, startPoint x: 835, startPoint y: 193, endPoint x: 842, endPoint y: 195, distance: 7.5
click at [835, 193] on button at bounding box center [844, 190] width 42 height 42
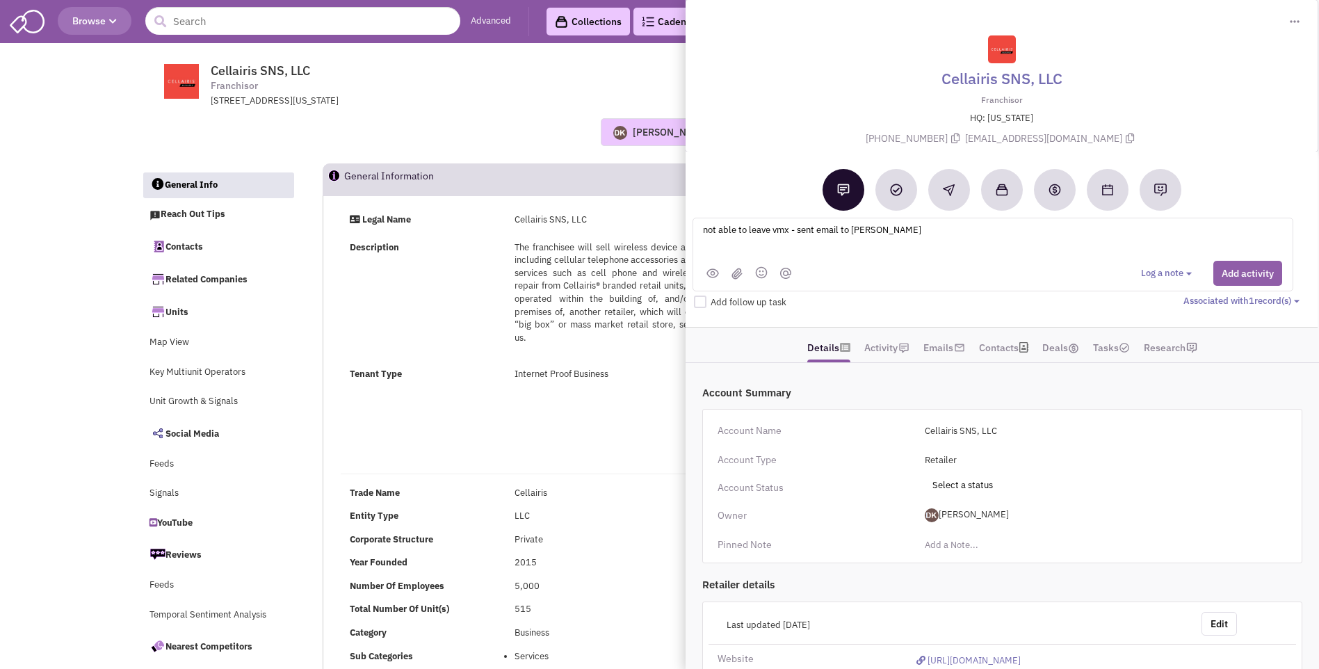
type textarea "not able to leave vmx - sent email to [PERSON_NAME]"
click at [1234, 277] on button "Add activity" at bounding box center [1248, 273] width 69 height 25
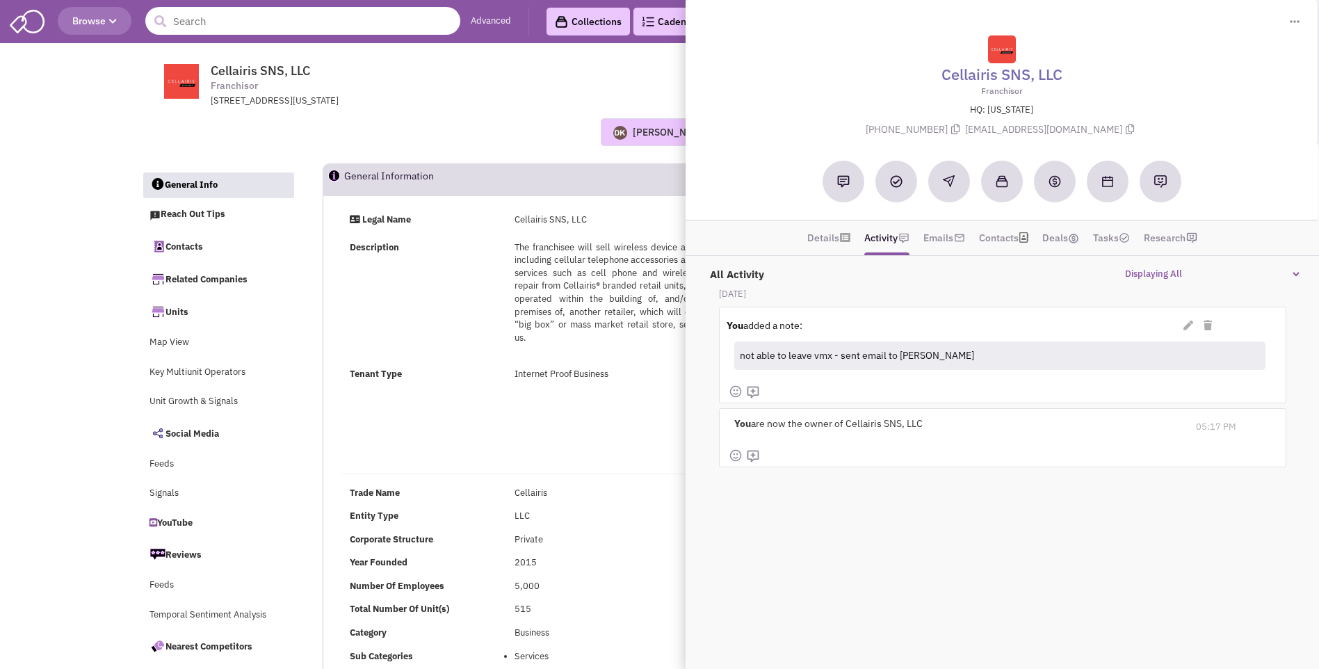
click at [302, 27] on input "text" at bounding box center [302, 21] width 315 height 28
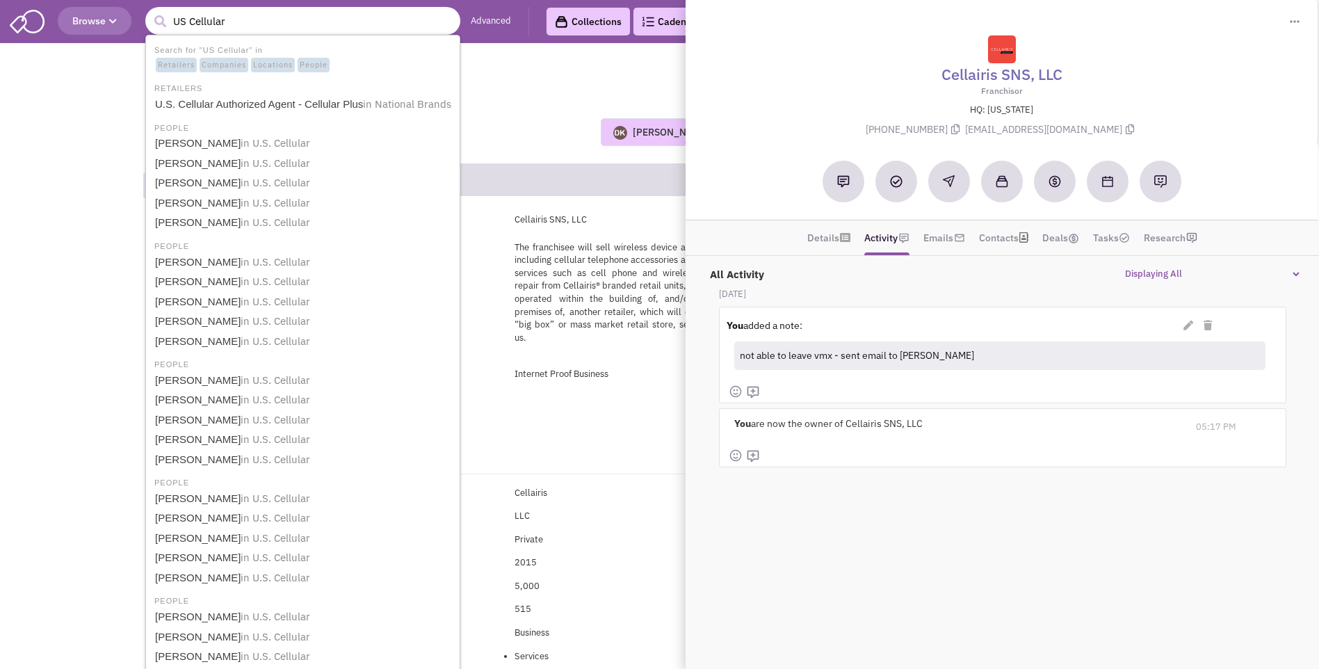
type input "US Cellular"
click at [150, 11] on button "submit" at bounding box center [160, 21] width 21 height 21
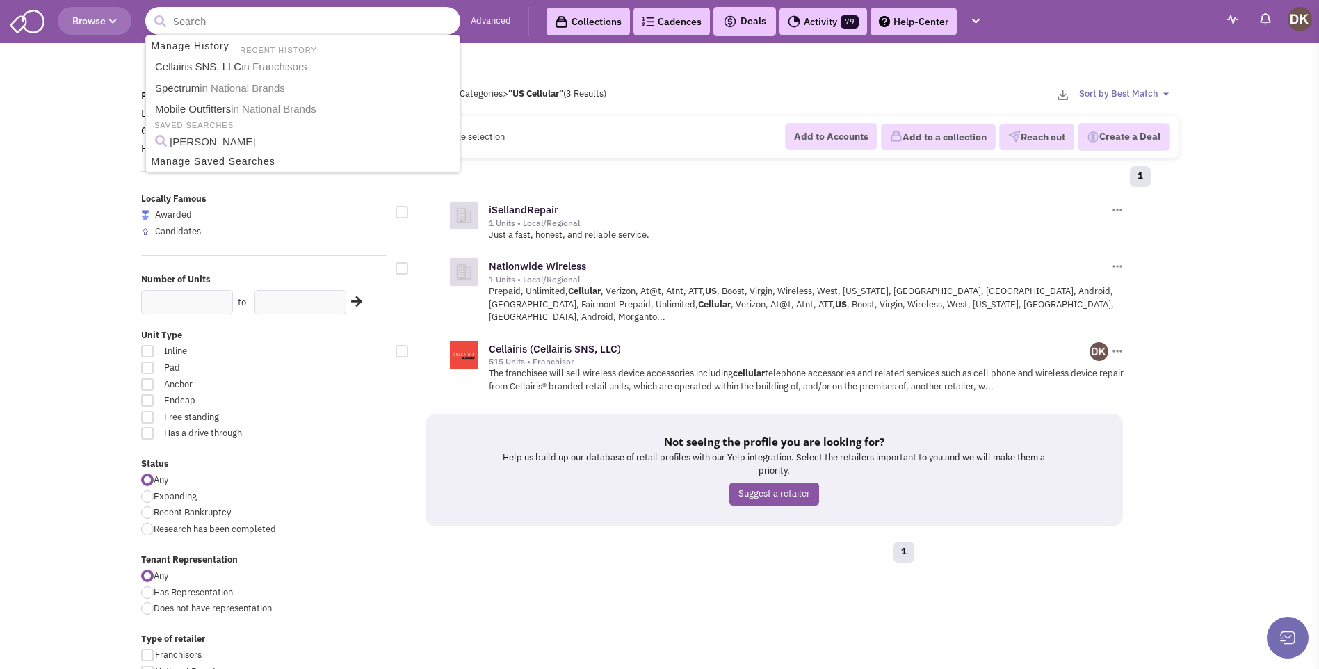
click at [298, 24] on input "text" at bounding box center [302, 21] width 315 height 28
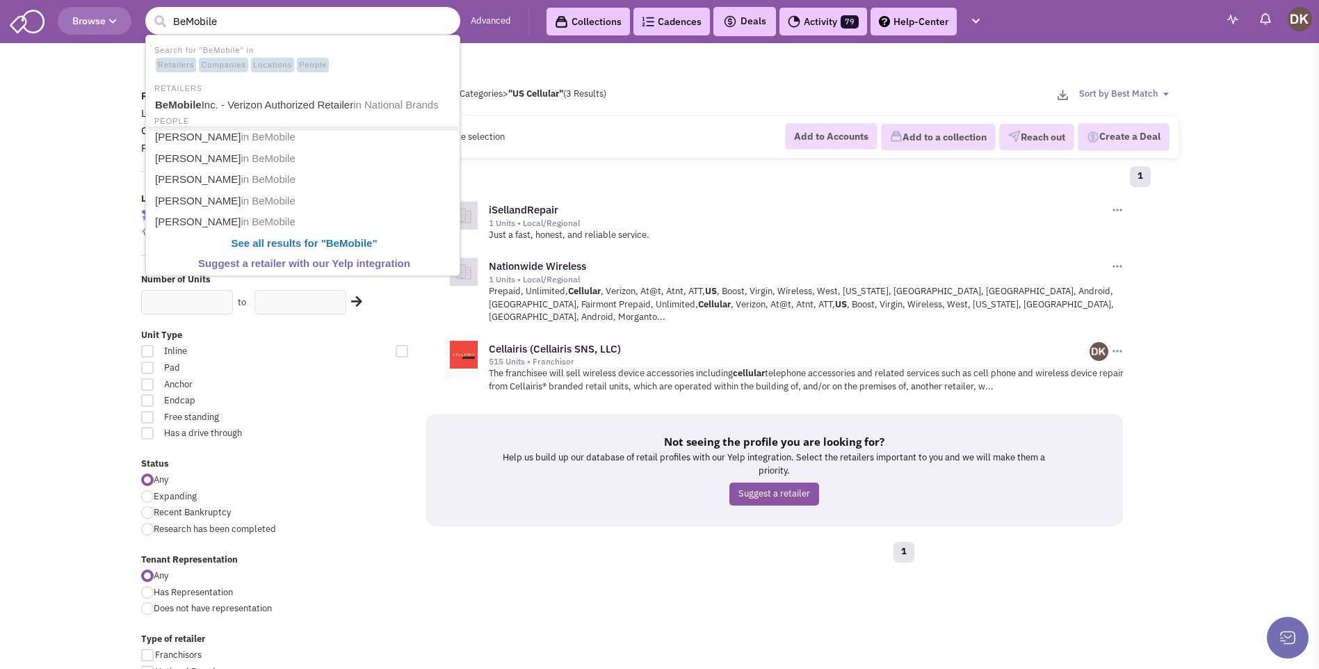
type input "BeMobile"
click at [150, 11] on button "submit" at bounding box center [160, 21] width 21 height 21
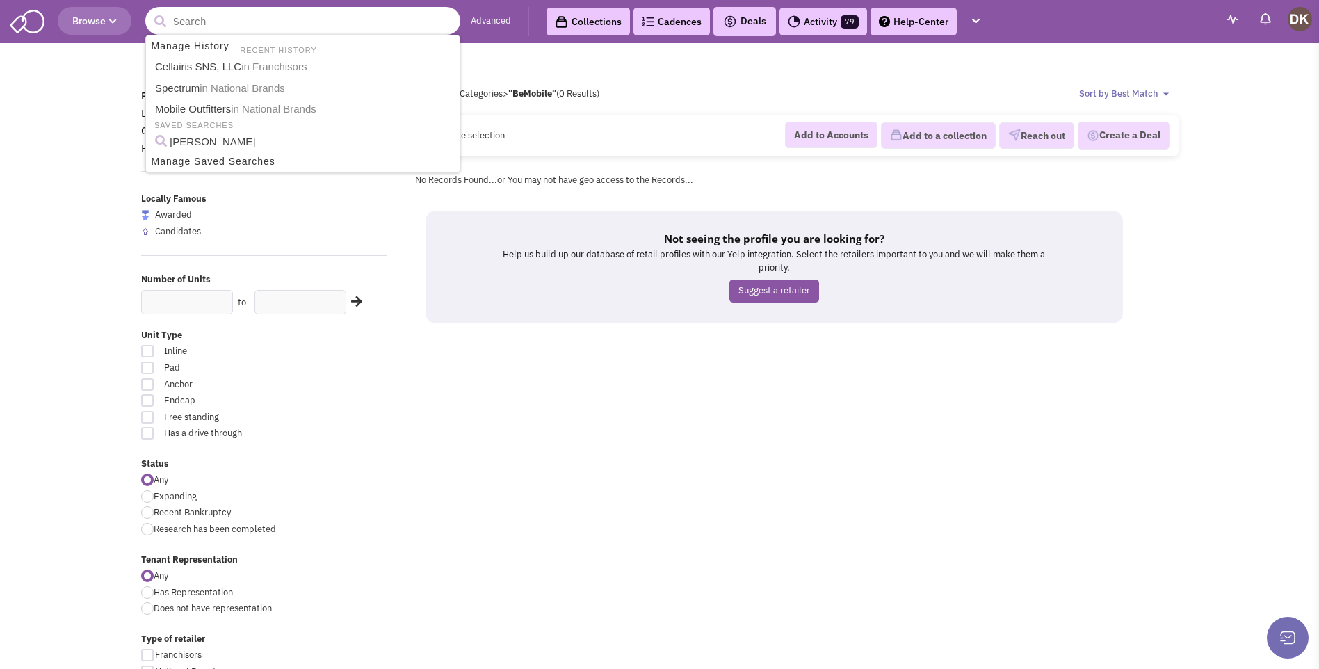
click at [295, 22] on input "text" at bounding box center [302, 21] width 315 height 28
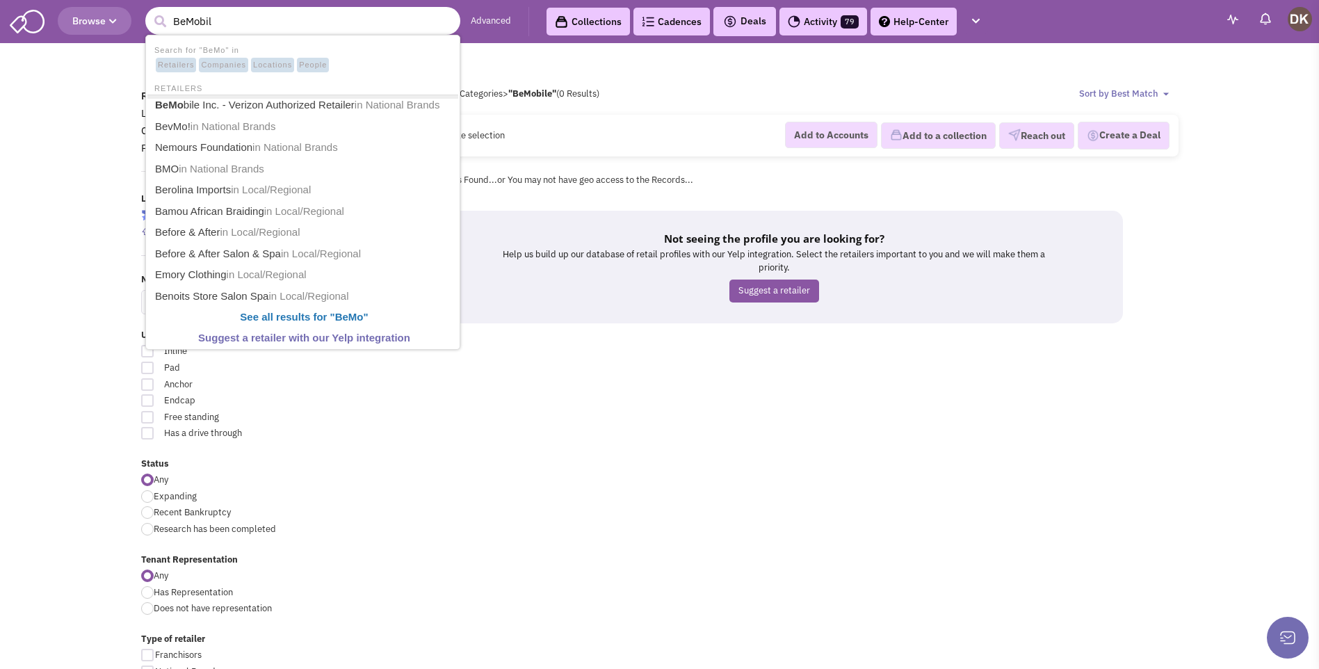
type input "BeMobile"
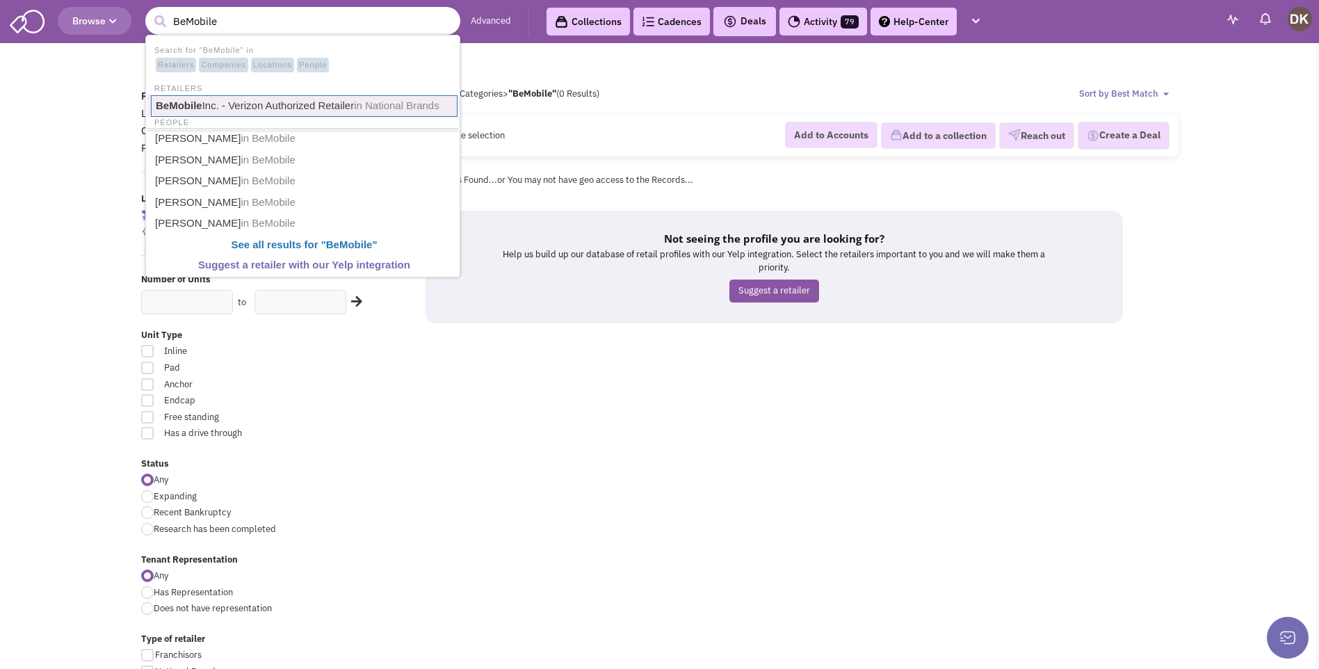
click at [287, 109] on link "BeMobile Inc. - Verizon Authorized Retailer in National Brands" at bounding box center [304, 106] width 307 height 22
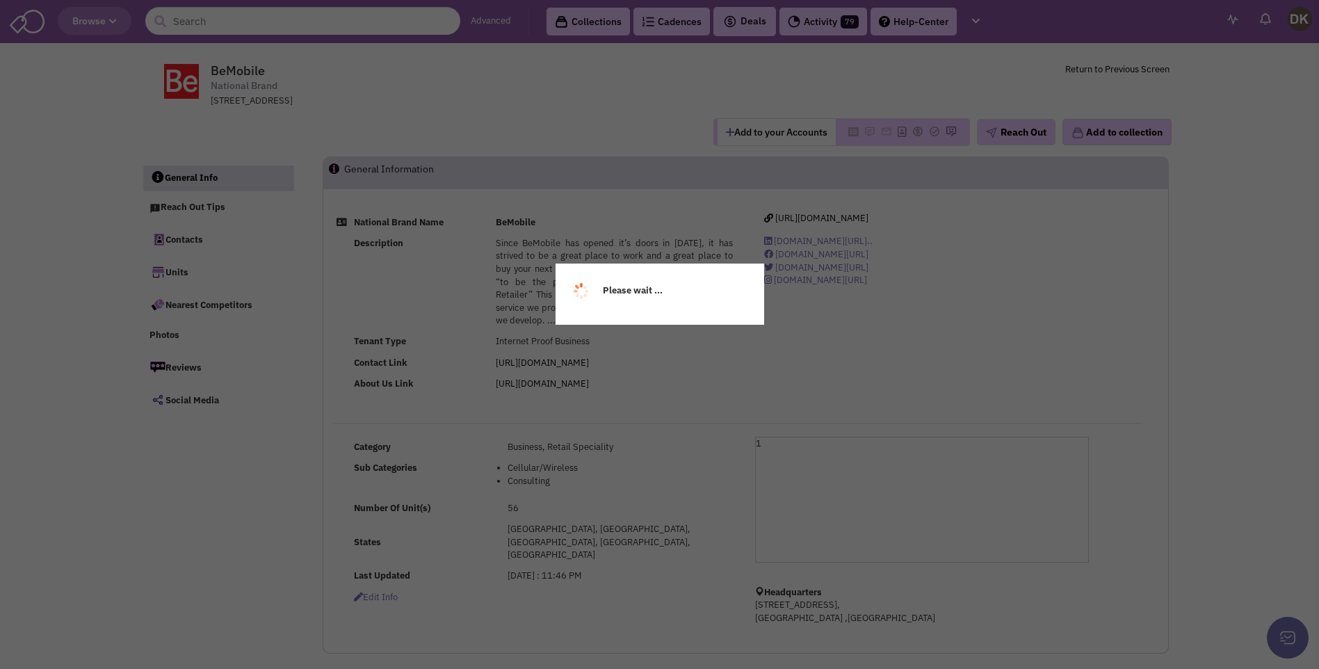
select select
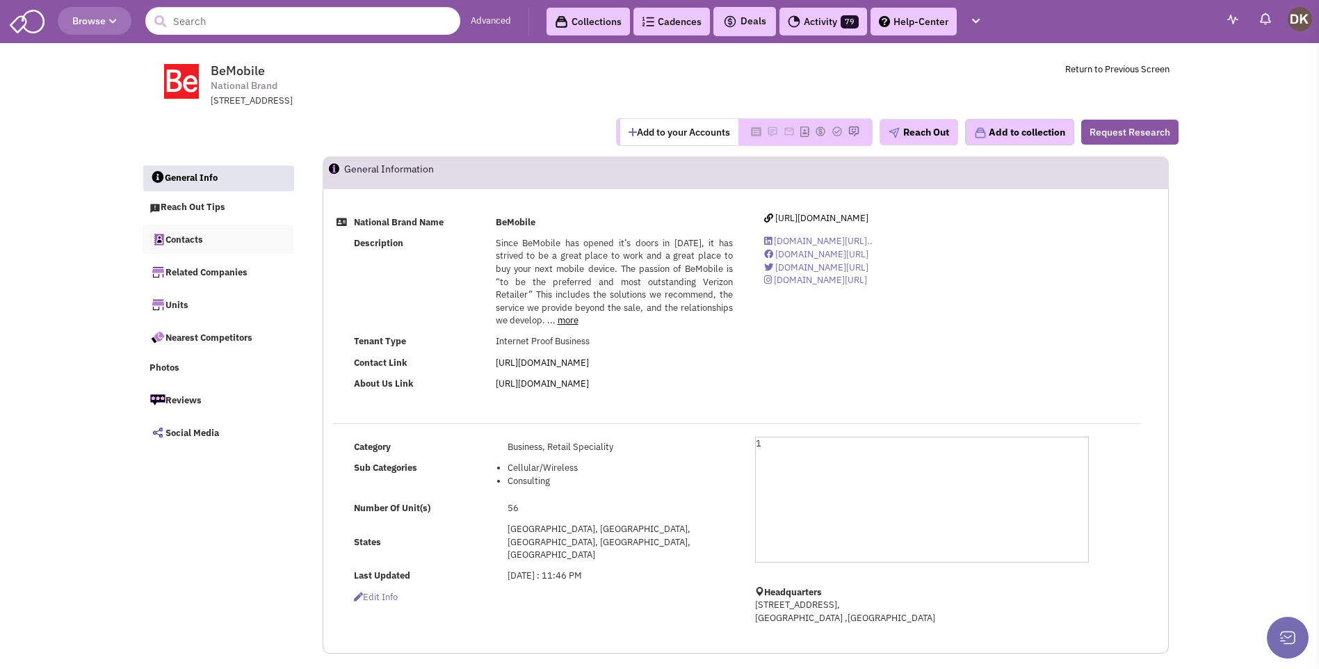
click at [184, 243] on link "Contacts" at bounding box center [219, 239] width 152 height 29
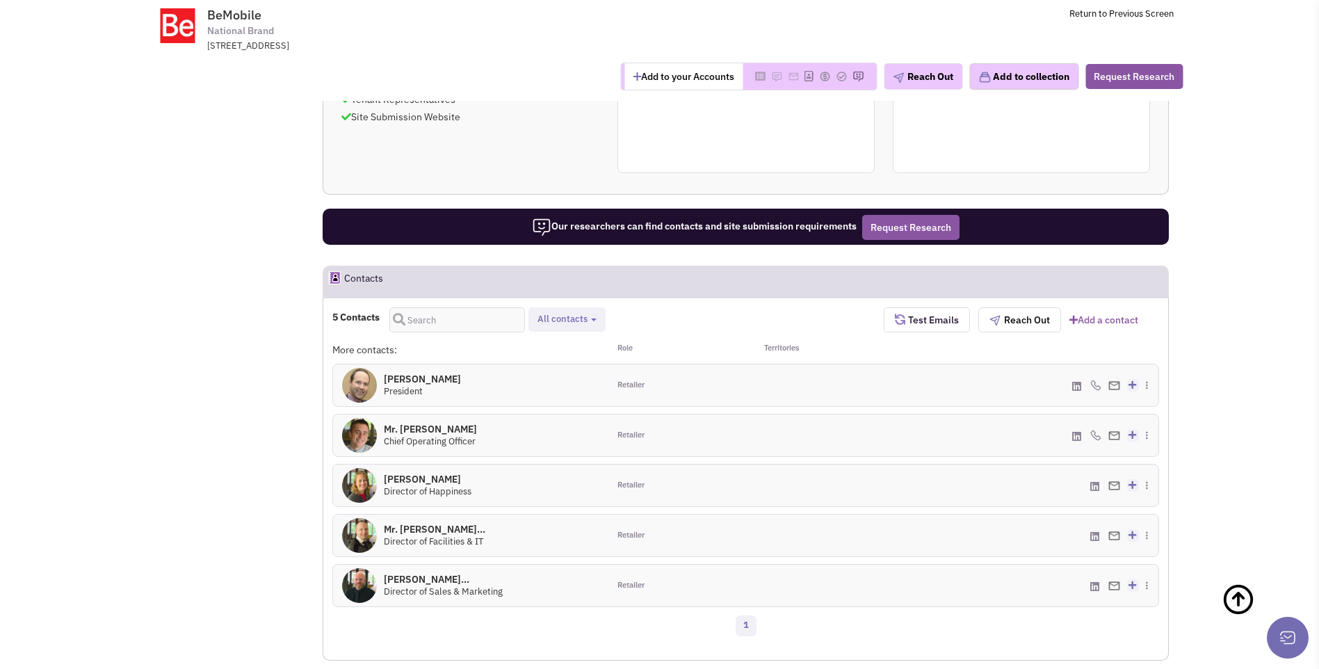
scroll to position [625, 0]
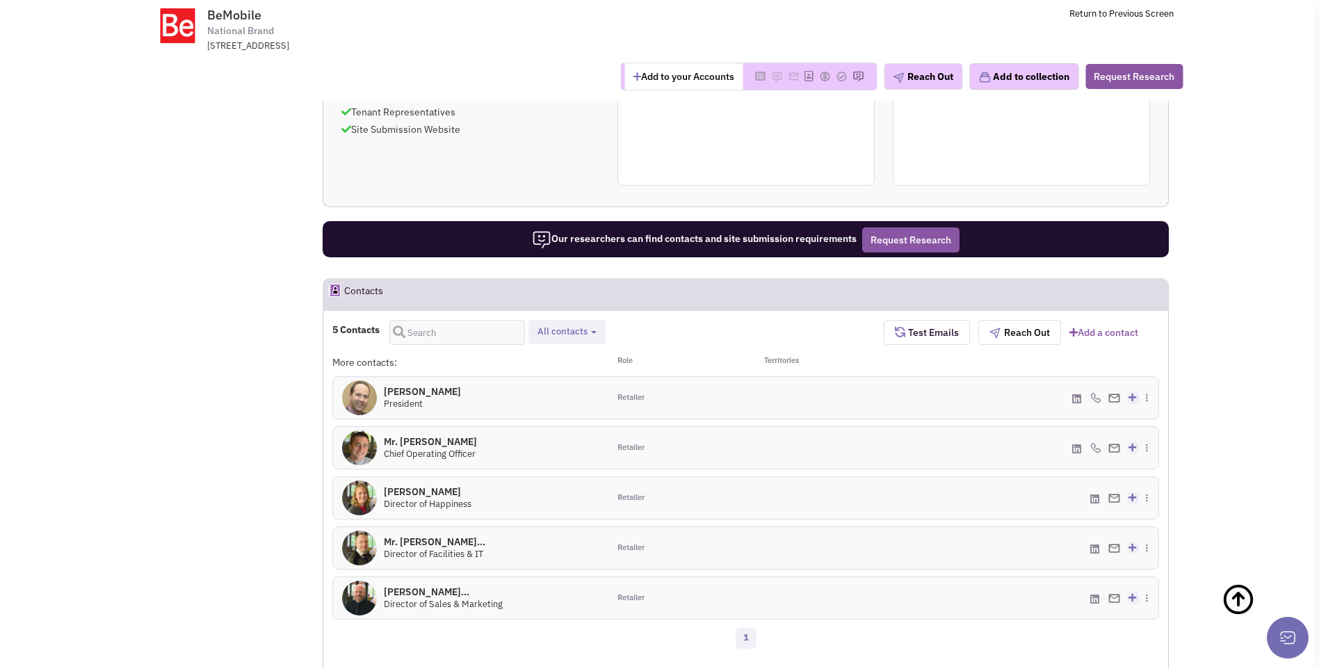
click at [362, 402] on img at bounding box center [359, 397] width 35 height 35
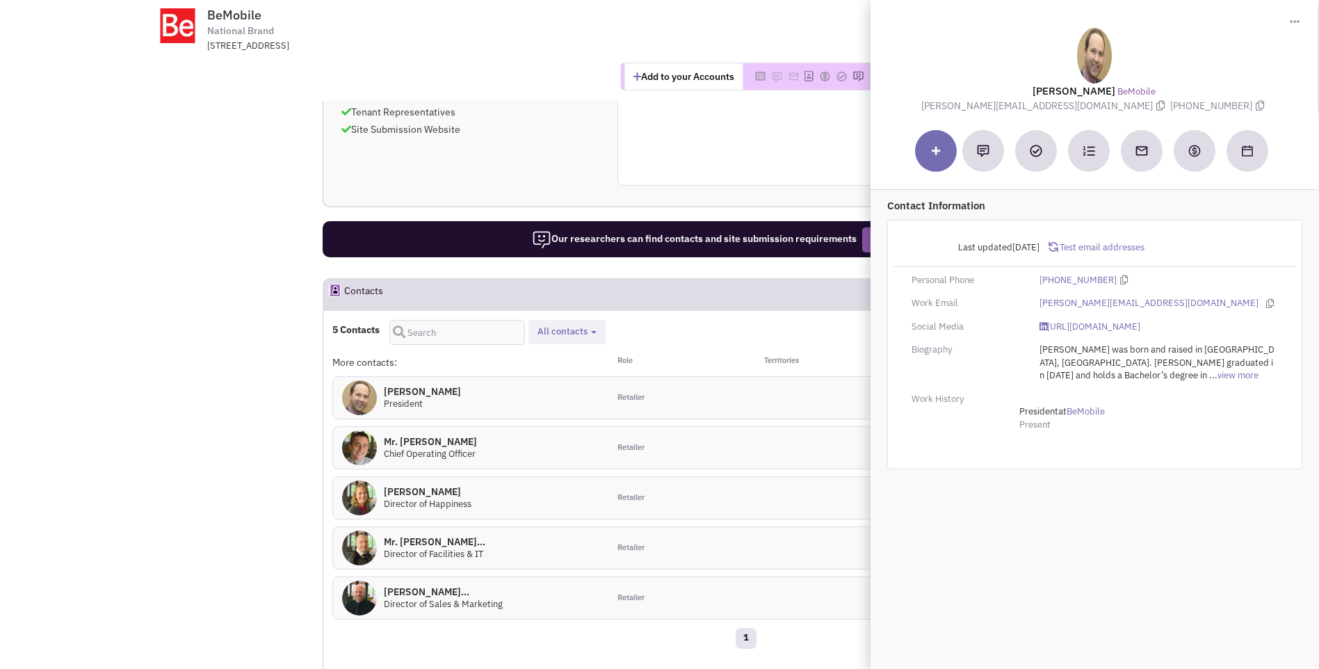
drag, startPoint x: 1029, startPoint y: 90, endPoint x: 1200, endPoint y: 102, distance: 171.6
click at [1200, 102] on div "[PERSON_NAME] BeMobile [PERSON_NAME][EMAIL_ADDRESS][DOMAIN_NAME] [PHONE_NUMBER]" at bounding box center [1094, 70] width 433 height 85
copy div "[PERSON_NAME] BeMobile [PERSON_NAME][EMAIL_ADDRESS][DOMAIN_NAME] [PHONE_NUMBER]"
click at [673, 177] on div "General information Phone Number [PHONE_NUMBER] –HQ/Office" at bounding box center [746, 76] width 257 height 219
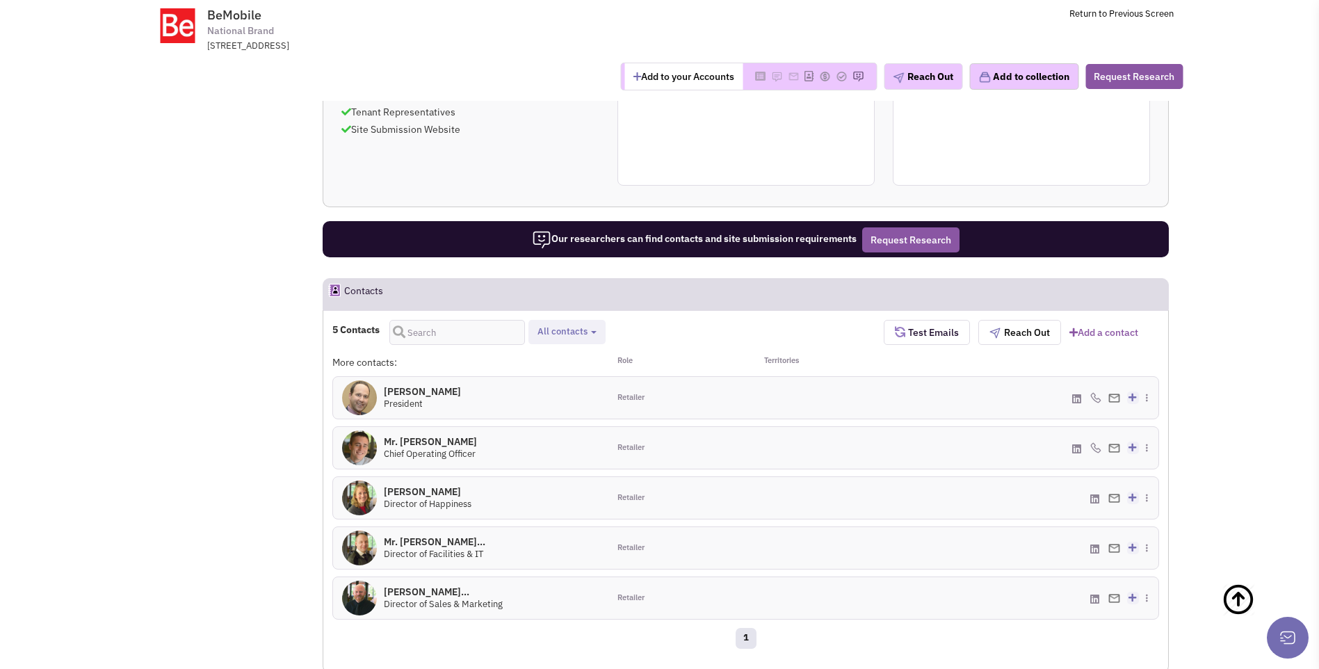
click at [690, 81] on button "Add to your Accounts" at bounding box center [684, 76] width 118 height 26
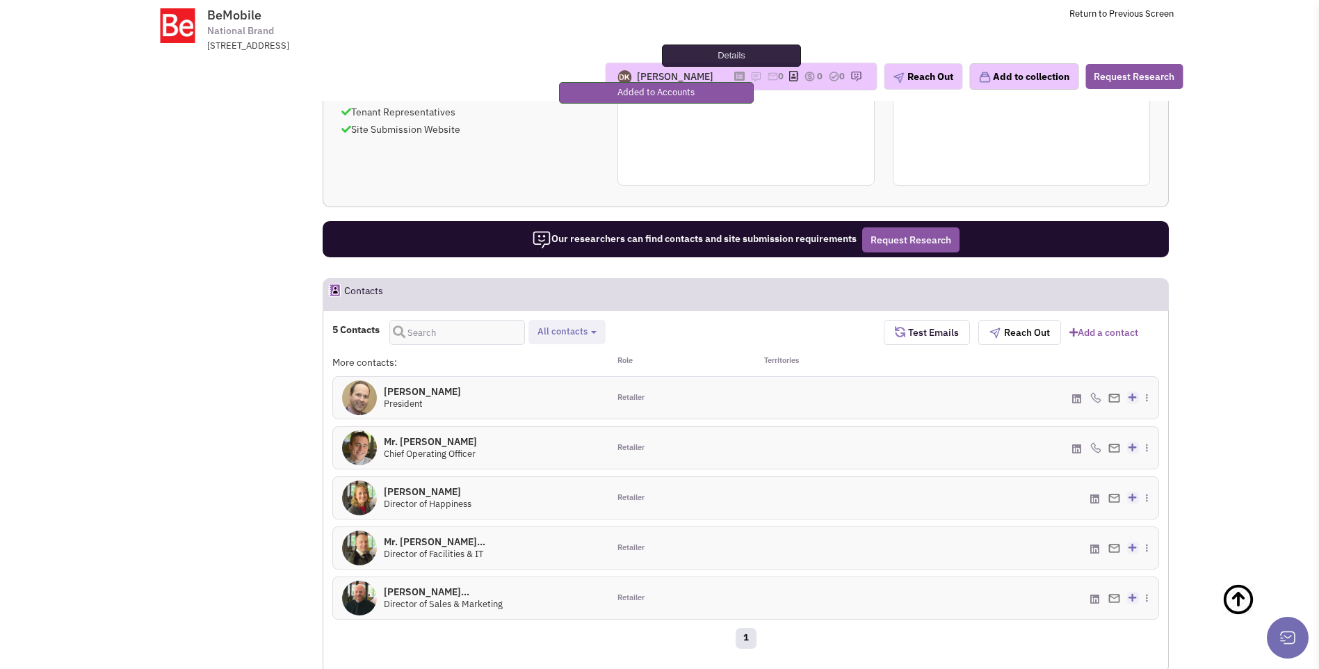
click at [735, 76] on icon at bounding box center [740, 76] width 10 height 8
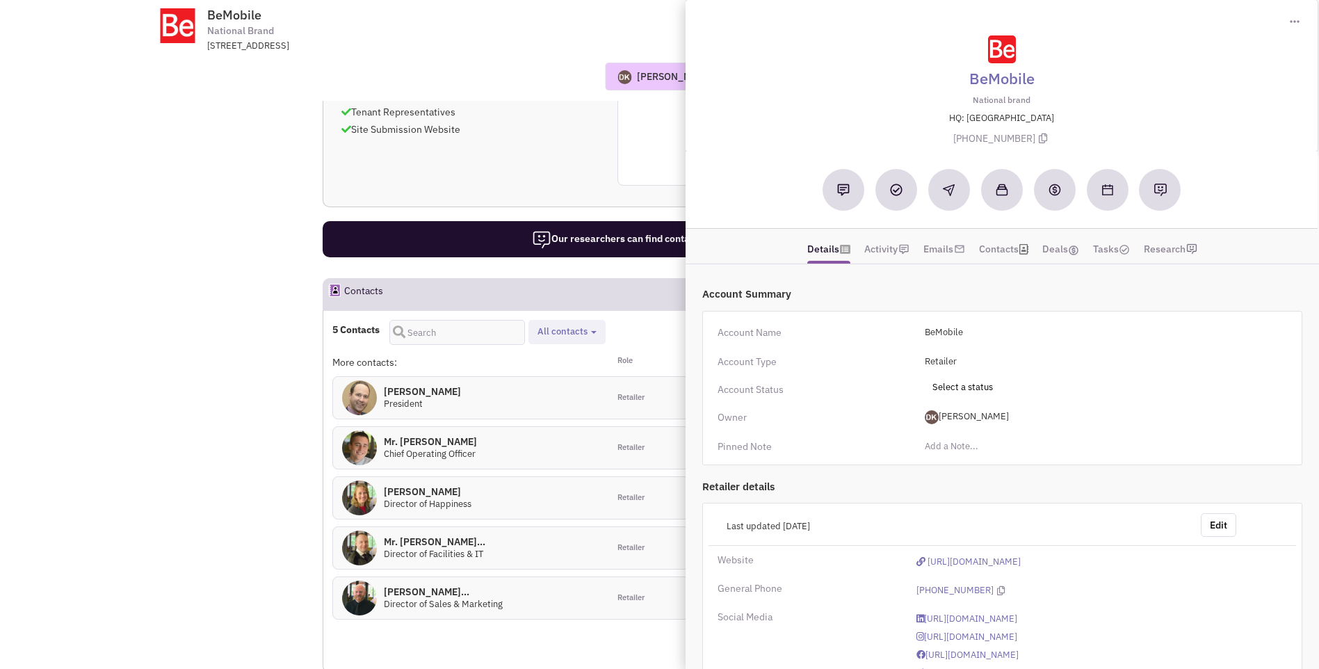
click at [844, 198] on button at bounding box center [844, 190] width 42 height 42
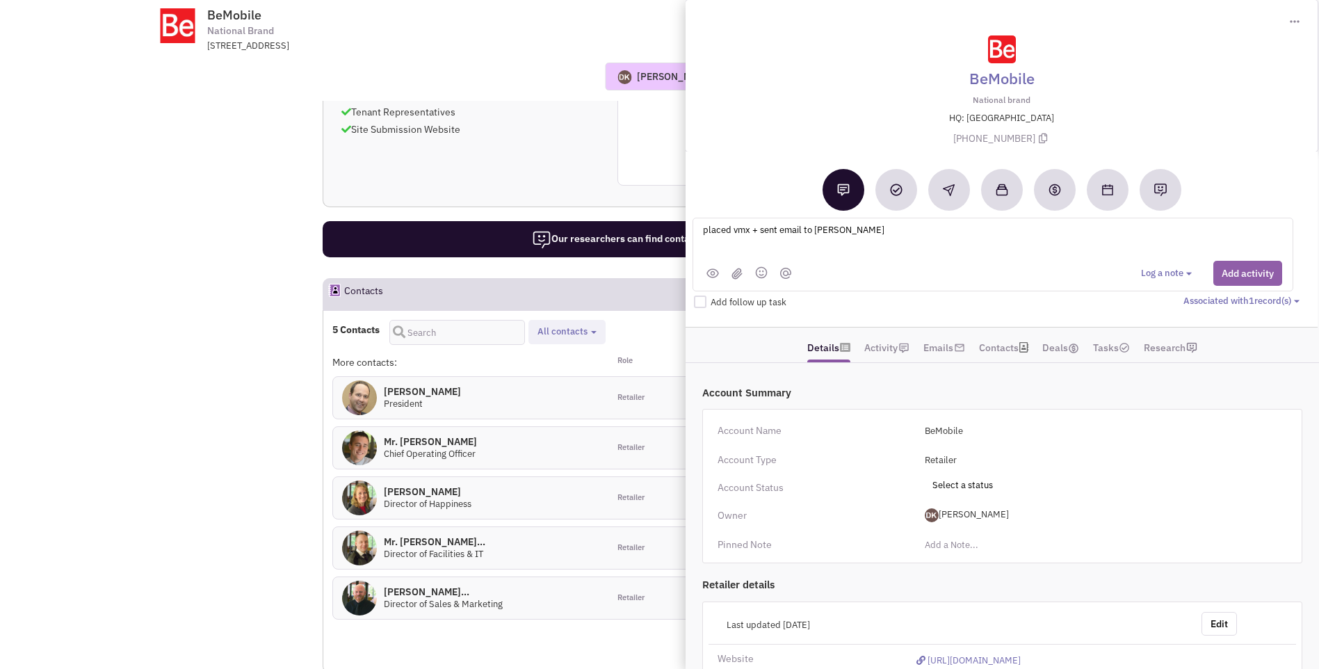
type textarea "placed vmx + sent email to [PERSON_NAME]"
click at [1242, 276] on button "Add activity" at bounding box center [1248, 273] width 69 height 25
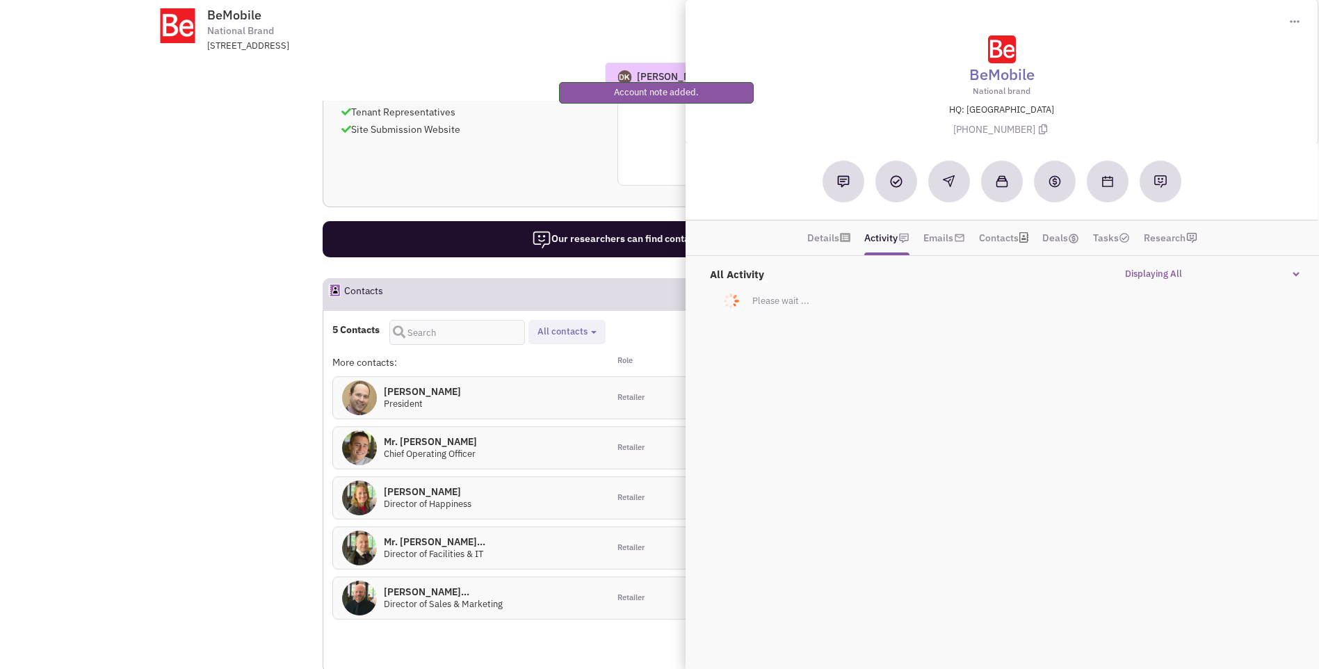
click at [538, 169] on div "Reach out tip National Brands often have people to contact for specific regions…" at bounding box center [745, 76] width 845 height 219
